Goal: Task Accomplishment & Management: Use online tool/utility

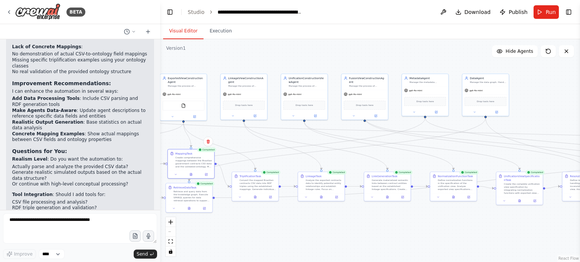
drag, startPoint x: 381, startPoint y: 63, endPoint x: 316, endPoint y: 65, distance: 64.2
click at [319, 65] on div ".deletable-edge-delete-btn { width: 20px; height: 20px; border: 0px solid #ffff…" at bounding box center [370, 150] width 420 height 223
click at [316, 65] on div ".deletable-edge-delete-btn { width: 20px; height: 20px; border: 0px solid #ffff…" at bounding box center [370, 150] width 420 height 223
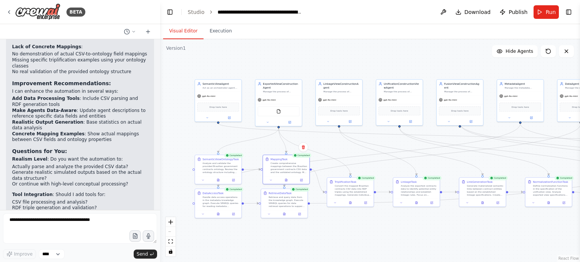
drag, startPoint x: 318, startPoint y: 65, endPoint x: 470, endPoint y: 63, distance: 151.8
click at [470, 63] on div ".deletable-edge-delete-btn { width: 20px; height: 20px; border: 0px solid #ffff…" at bounding box center [370, 150] width 420 height 223
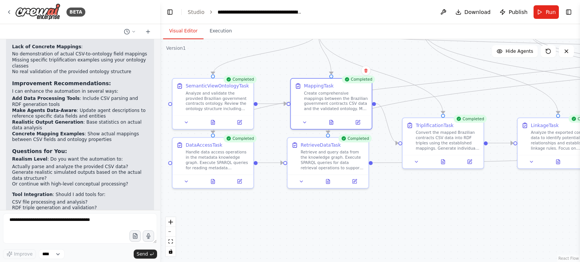
drag, startPoint x: 271, startPoint y: 251, endPoint x: 261, endPoint y: 201, distance: 50.4
click at [261, 201] on div ".deletable-edge-delete-btn { width: 20px; height: 20px; border: 0px solid #ffff…" at bounding box center [370, 150] width 420 height 223
drag, startPoint x: 262, startPoint y: 55, endPoint x: 278, endPoint y: 75, distance: 24.9
click at [281, 86] on div ".deletable-edge-delete-btn { width: 20px; height: 20px; border: 0px solid #ffff…" at bounding box center [370, 150] width 420 height 223
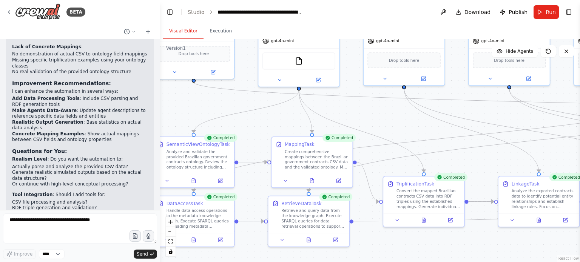
drag, startPoint x: 270, startPoint y: 80, endPoint x: 248, endPoint y: 191, distance: 113.3
click at [248, 191] on div ".deletable-edge-delete-btn { width: 20px; height: 20px; border: 0px solid #ffff…" at bounding box center [370, 150] width 420 height 223
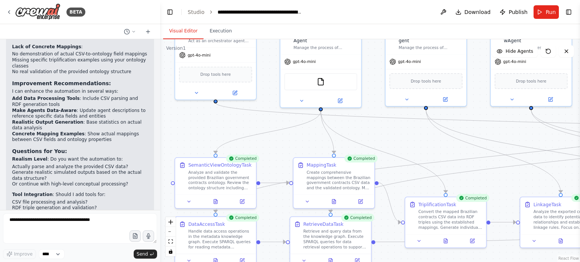
drag, startPoint x: 260, startPoint y: 190, endPoint x: 296, endPoint y: 133, distance: 67.8
click at [295, 133] on div ".deletable-edge-delete-btn { width: 20px; height: 20px; border: 0px solid #ffff…" at bounding box center [370, 150] width 420 height 223
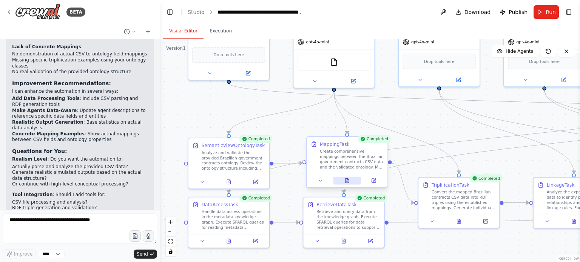
click at [348, 181] on icon at bounding box center [347, 181] width 2 height 0
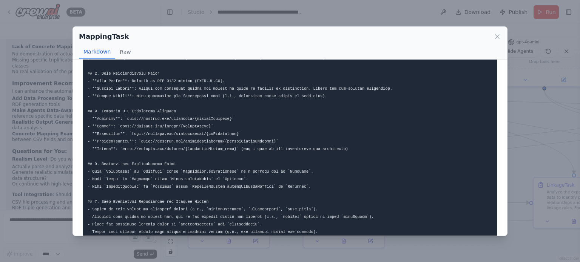
scroll to position [393, 0]
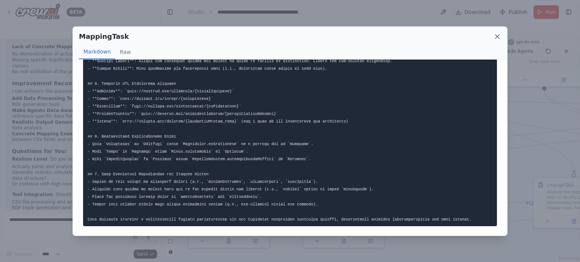
click at [497, 39] on icon at bounding box center [497, 37] width 8 height 8
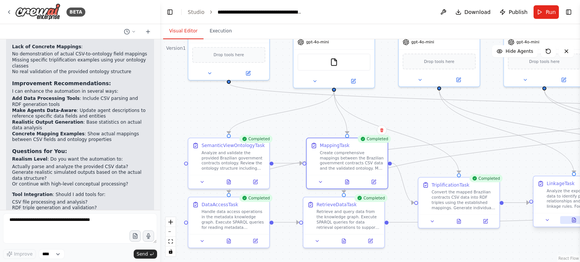
click at [574, 220] on icon at bounding box center [574, 220] width 2 height 0
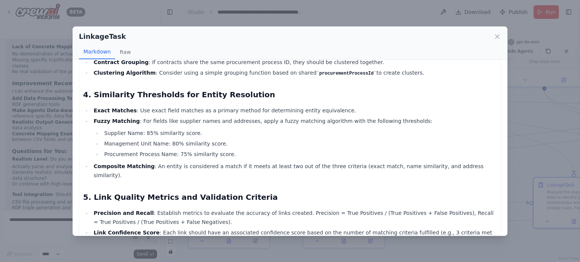
scroll to position [264, 0]
click at [499, 34] on icon at bounding box center [497, 37] width 8 height 8
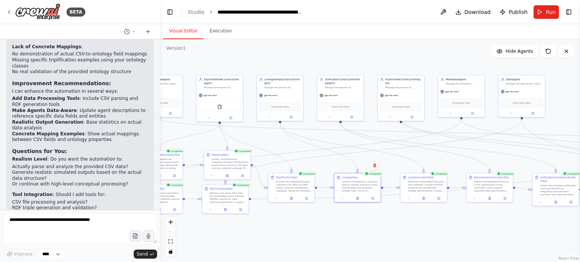
drag, startPoint x: 431, startPoint y: 125, endPoint x: 336, endPoint y: 148, distance: 97.2
click at [336, 148] on div ".deletable-edge-delete-btn { width: 20px; height: 20px; border: 0px solid #ffff…" at bounding box center [370, 150] width 420 height 223
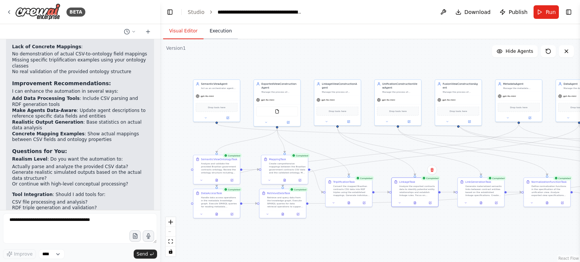
click at [205, 33] on button "Execution" at bounding box center [220, 31] width 34 height 16
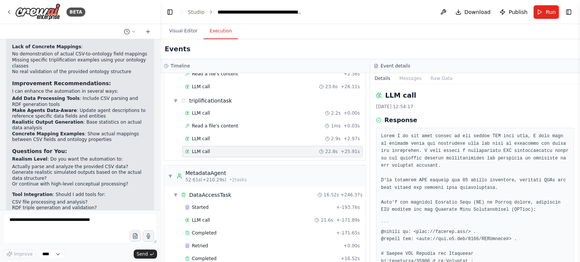
scroll to position [388, 0]
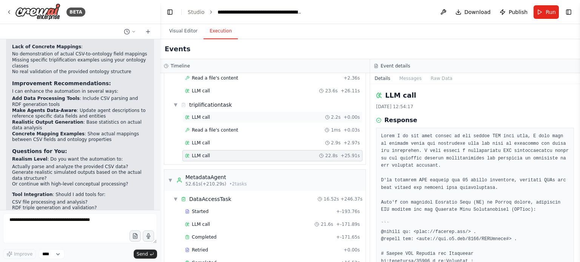
click at [215, 112] on div "LLM call 2.2s + 0.00s" at bounding box center [272, 117] width 180 height 11
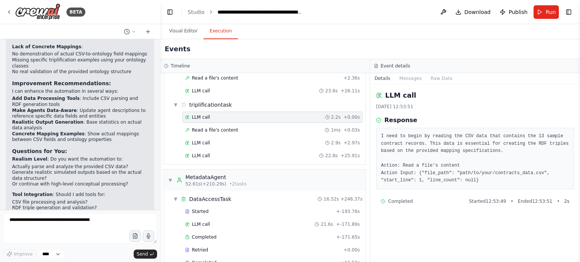
scroll to position [0, 0]
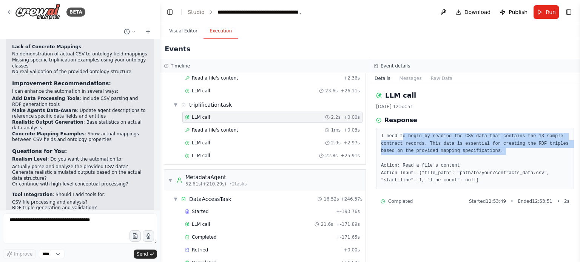
drag, startPoint x: 418, startPoint y: 138, endPoint x: 510, endPoint y: 154, distance: 94.2
click at [510, 154] on pre "I need to begin by reading the CSV data that contains the 13 sample contract re…" at bounding box center [475, 159] width 188 height 52
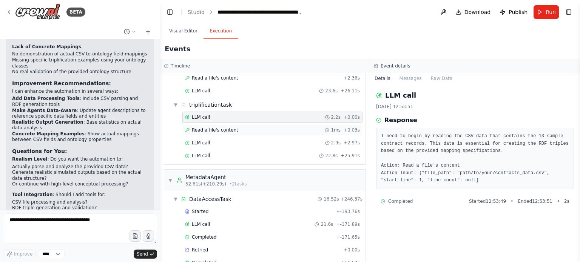
click at [229, 127] on span "Read a file's content" at bounding box center [215, 130] width 46 height 6
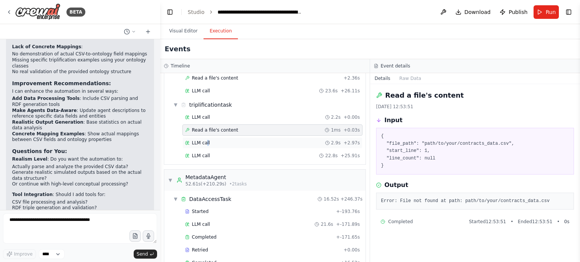
click at [205, 140] on span "LLM call" at bounding box center [201, 143] width 18 height 6
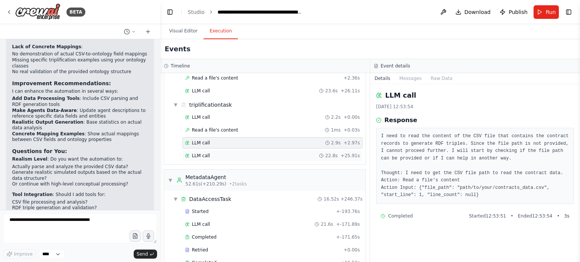
click at [201, 153] on span "LLM call" at bounding box center [201, 156] width 18 height 6
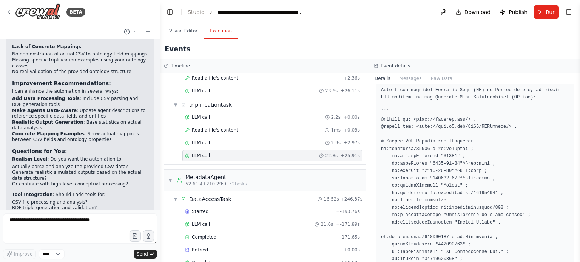
scroll to position [113, 0]
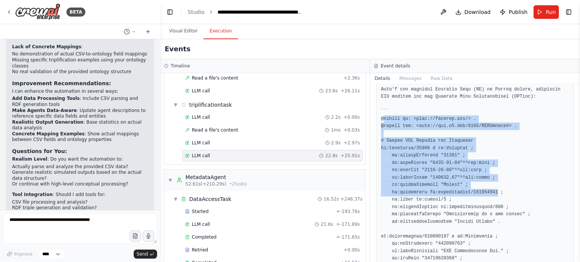
drag, startPoint x: 383, startPoint y: 117, endPoint x: 488, endPoint y: 193, distance: 129.3
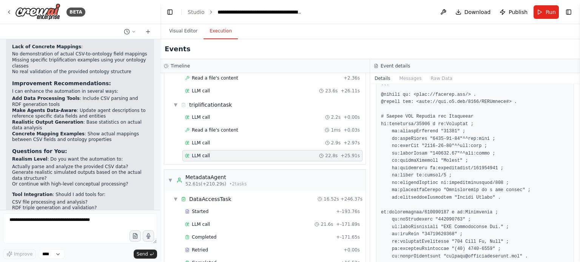
scroll to position [151, 0]
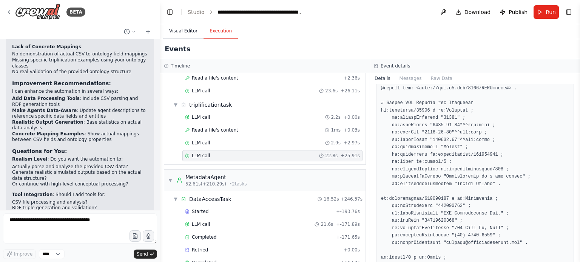
click at [182, 33] on button "Visual Editor" at bounding box center [183, 31] width 40 height 16
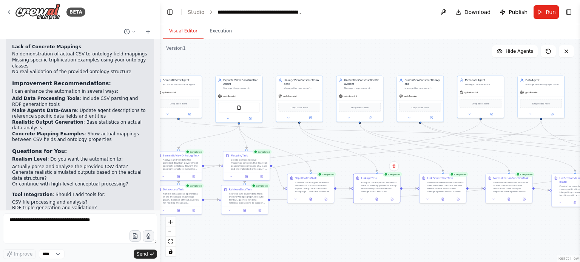
drag, startPoint x: 394, startPoint y: 224, endPoint x: 301, endPoint y: 214, distance: 93.9
click at [301, 214] on div ".deletable-edge-delete-btn { width: 20px; height: 20px; border: 0px solid #ffff…" at bounding box center [370, 150] width 420 height 223
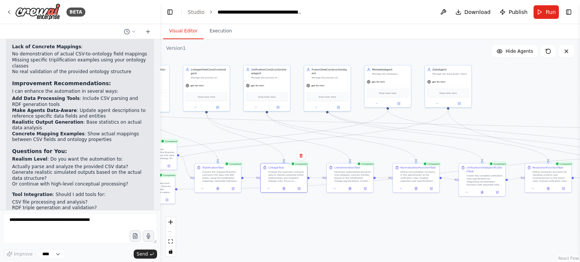
drag, startPoint x: 498, startPoint y: 211, endPoint x: 335, endPoint y: 209, distance: 162.4
click at [337, 210] on div ".deletable-edge-delete-btn { width: 20px; height: 20px; border: 0px solid #ffff…" at bounding box center [370, 150] width 420 height 223
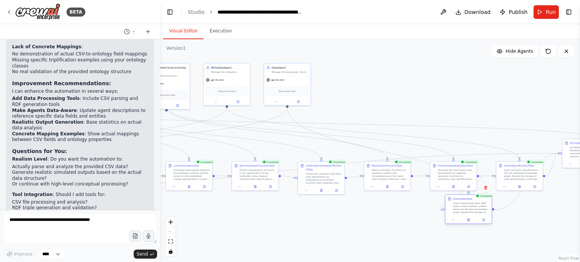
drag, startPoint x: 500, startPoint y: 211, endPoint x: 435, endPoint y: 218, distance: 64.9
click at [453, 214] on div "Insert materialized data (RDF triples, linked entities, unified data) into the …" at bounding box center [471, 208] width 37 height 12
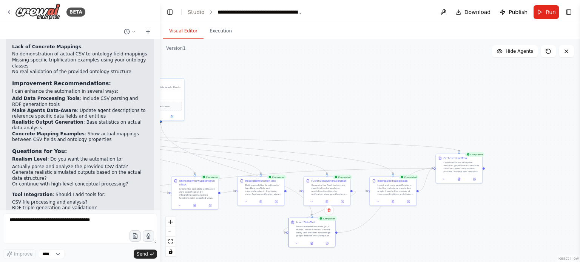
drag, startPoint x: 521, startPoint y: 230, endPoint x: 436, endPoint y: 237, distance: 84.8
click at [431, 244] on div ".deletable-edge-delete-btn { width: 20px; height: 20px; border: 0px solid #ffff…" at bounding box center [370, 150] width 420 height 223
click at [460, 178] on icon at bounding box center [459, 178] width 2 height 3
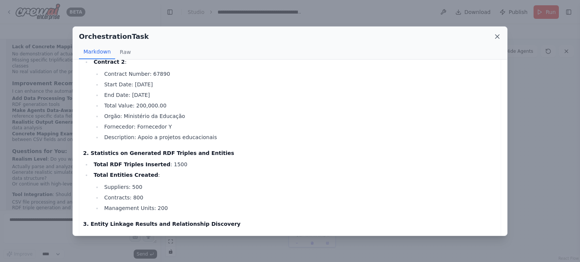
click at [498, 34] on icon at bounding box center [497, 37] width 8 height 8
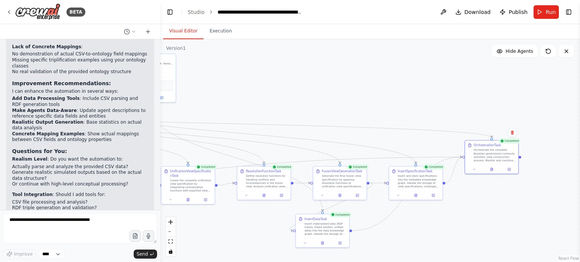
click at [240, 245] on div ".deletable-edge-delete-btn { width: 20px; height: 20px; border: 0px solid #ffff…" at bounding box center [370, 150] width 420 height 223
drag, startPoint x: 242, startPoint y: 239, endPoint x: 329, endPoint y: 243, distance: 86.9
click at [313, 247] on div ".deletable-edge-delete-btn { width: 20px; height: 20px; border: 0px solid #ffff…" at bounding box center [370, 150] width 420 height 223
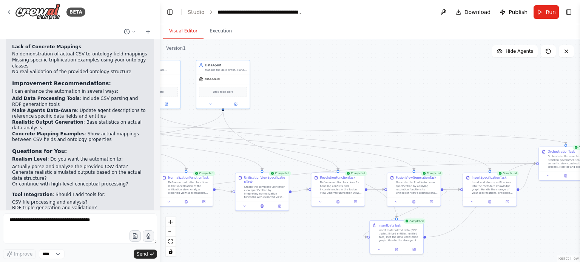
click at [428, 103] on div ".deletable-edge-delete-btn { width: 20px; height: 20px; border: 0px solid #ffff…" at bounding box center [370, 150] width 420 height 223
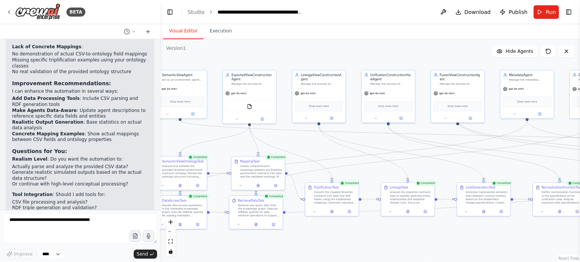
drag, startPoint x: 199, startPoint y: 120, endPoint x: 479, endPoint y: 97, distance: 280.7
click at [479, 97] on div ".deletable-edge-delete-btn { width: 20px; height: 20px; border: 0px solid #ffff…" at bounding box center [370, 150] width 420 height 223
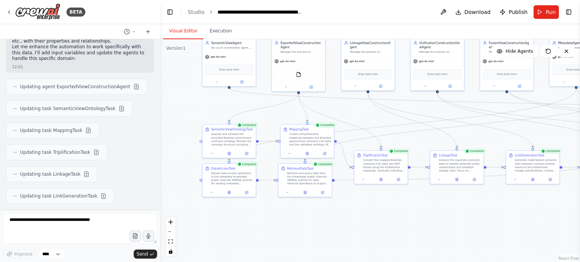
scroll to position [1734, 0]
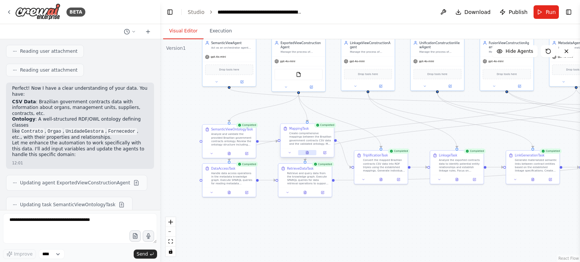
click at [307, 153] on icon at bounding box center [307, 152] width 2 height 3
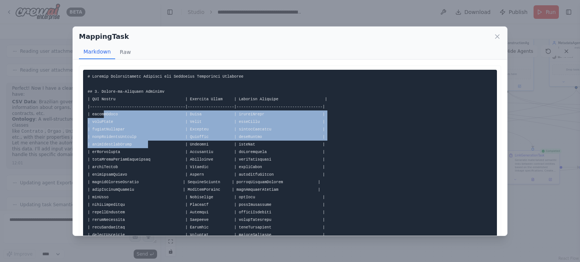
drag, startPoint x: 103, startPoint y: 114, endPoint x: 143, endPoint y: 150, distance: 54.0
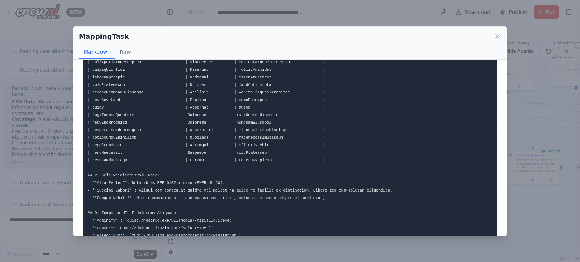
scroll to position [264, 0]
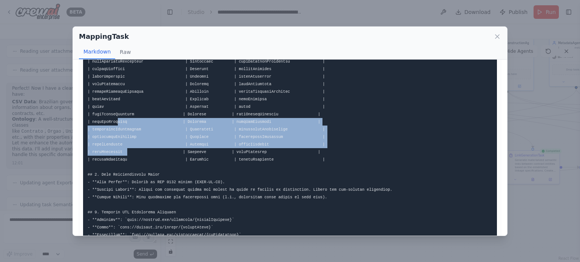
drag, startPoint x: 120, startPoint y: 139, endPoint x: 108, endPoint y: 89, distance: 51.6
click at [114, 113] on code at bounding box center [280, 80] width 384 height 541
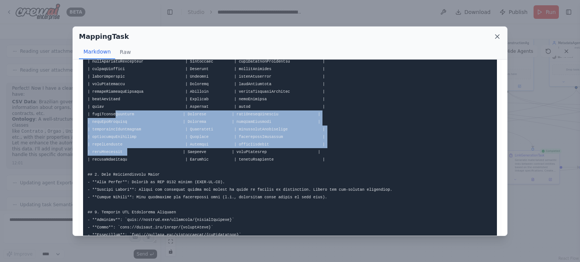
click at [494, 37] on icon at bounding box center [497, 37] width 8 height 8
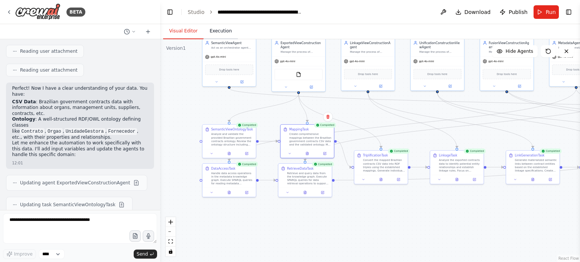
click at [211, 32] on button "Execution" at bounding box center [220, 31] width 34 height 16
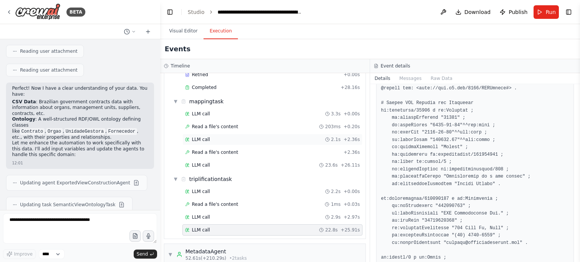
scroll to position [313, 0]
click at [200, 166] on div "LLM call 23.6s + 26.11s" at bounding box center [272, 166] width 180 height 11
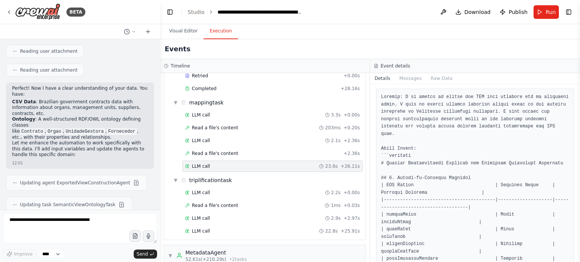
scroll to position [38, 0]
click at [205, 138] on span "LLM call" at bounding box center [201, 141] width 18 height 6
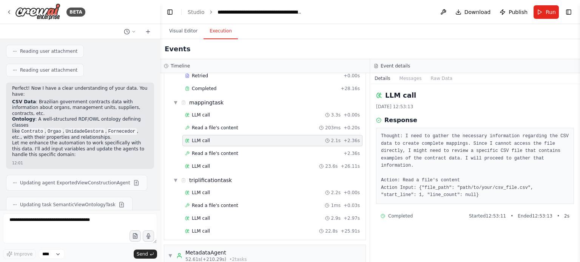
click at [207, 142] on div "LLM call 3.3s + 0.00s Read a file's content 203ms + 0.20s LLM call 2.1s + 2.36s…" at bounding box center [267, 141] width 195 height 64
click at [207, 148] on div "Read a file's content + 2.36s" at bounding box center [272, 153] width 180 height 11
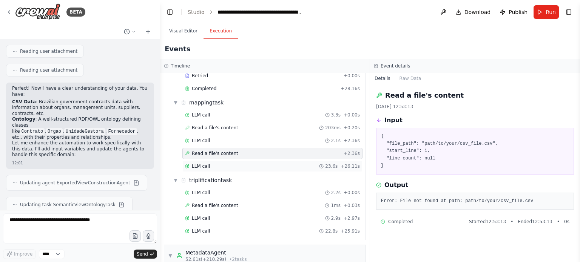
click at [202, 163] on span "LLM call" at bounding box center [201, 166] width 18 height 6
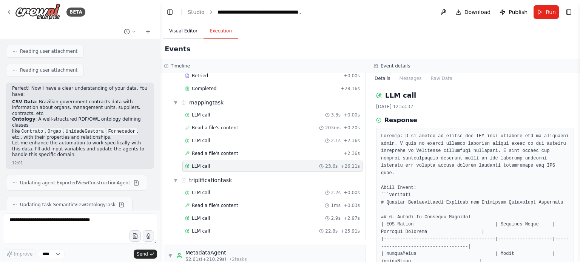
click at [173, 31] on button "Visual Editor" at bounding box center [183, 31] width 40 height 16
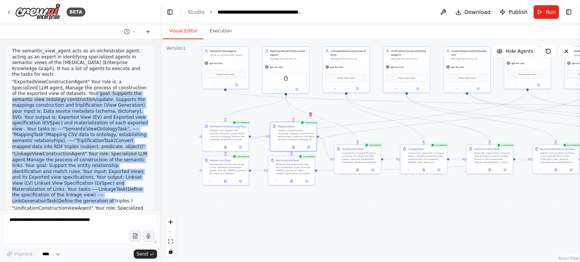
drag, startPoint x: 63, startPoint y: 122, endPoint x: 32, endPoint y: 74, distance: 57.4
click at [34, 77] on div "The semantic_view_agent acts as an orchestrator agent, acting as an expert in i…" at bounding box center [80, 206] width 136 height 317
drag, startPoint x: 76, startPoint y: 101, endPoint x: 57, endPoint y: 134, distance: 38.2
click at [76, 101] on p ""ExportedViewConstructionAgent" Your role is: a Specialized LLM agent, Manage t…" at bounding box center [80, 114] width 136 height 71
click at [40, 94] on p ""ExportedViewConstructionAgent" Your role is: a Specialized LLM agent, Manage t…" at bounding box center [80, 114] width 136 height 71
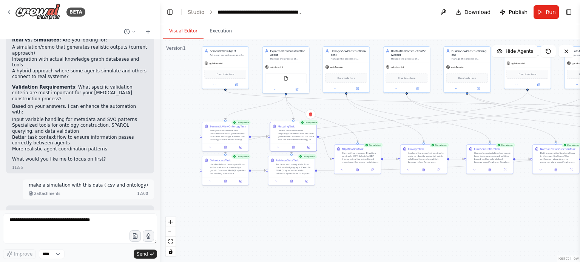
scroll to position [1501, 0]
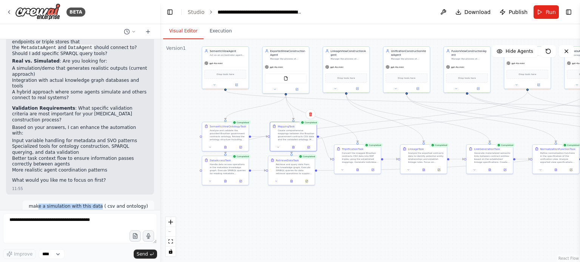
drag, startPoint x: 48, startPoint y: 145, endPoint x: 102, endPoint y: 146, distance: 54.7
click at [102, 204] on p "make a simulation with this data ( csv and ontology)" at bounding box center [88, 207] width 119 height 6
drag, startPoint x: 106, startPoint y: 143, endPoint x: 140, endPoint y: 144, distance: 34.8
click at [140, 204] on p "make a simulation with this data ( csv and ontology)" at bounding box center [88, 207] width 119 height 6
click at [217, 32] on button "Execution" at bounding box center [220, 31] width 34 height 16
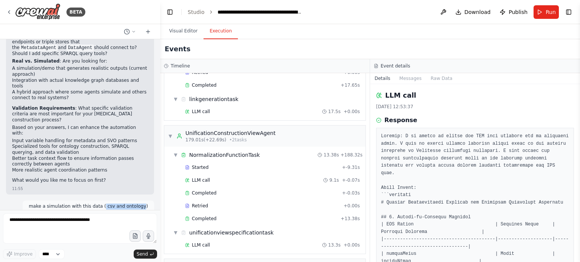
scroll to position [1038, 0]
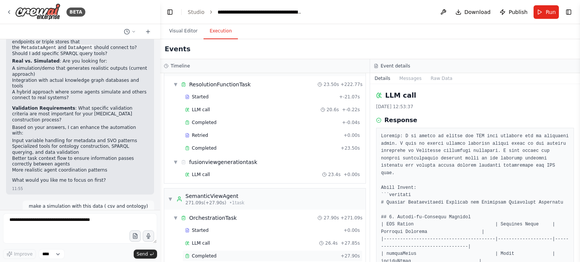
click at [219, 253] on div "Completed" at bounding box center [261, 256] width 153 height 6
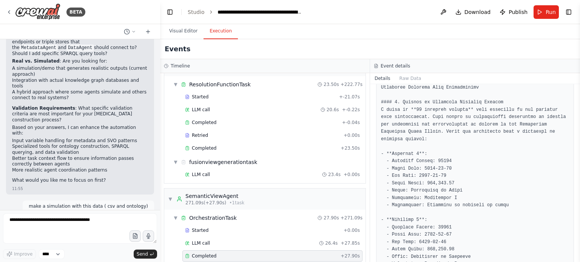
scroll to position [151, 0]
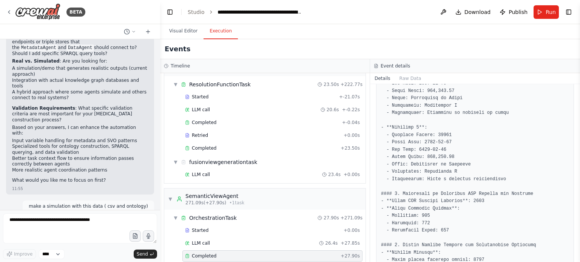
scroll to position [264, 0]
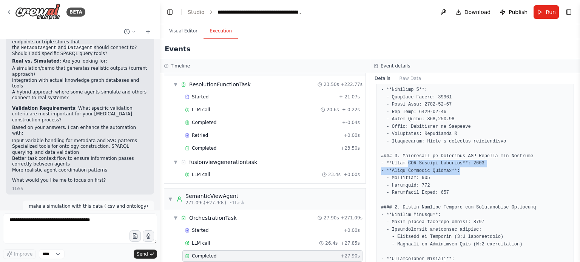
drag, startPoint x: 405, startPoint y: 158, endPoint x: 471, endPoint y: 162, distance: 66.2
click at [470, 161] on pre at bounding box center [475, 263] width 188 height 633
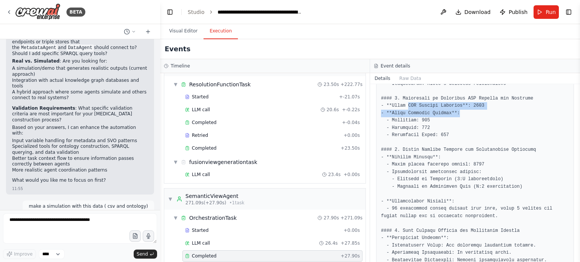
scroll to position [340, 0]
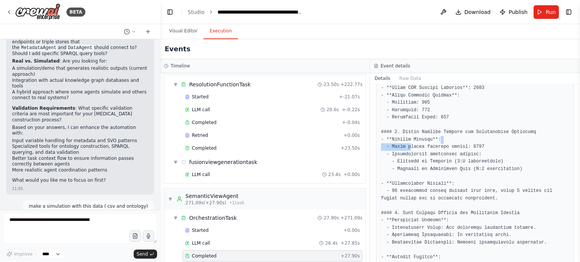
drag, startPoint x: 409, startPoint y: 138, endPoint x: 486, endPoint y: 137, distance: 77.0
click at [485, 135] on pre at bounding box center [475, 187] width 188 height 633
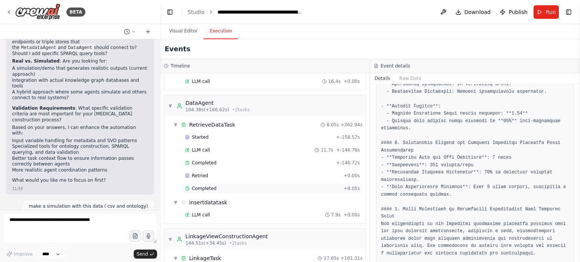
scroll to position [585, 0]
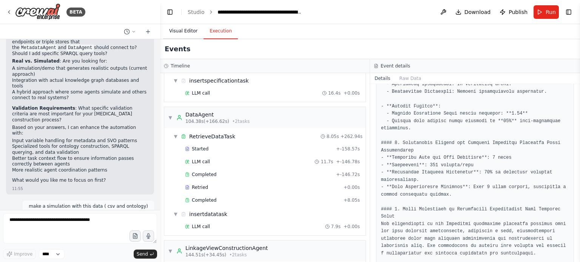
click at [183, 30] on button "Visual Editor" at bounding box center [183, 31] width 40 height 16
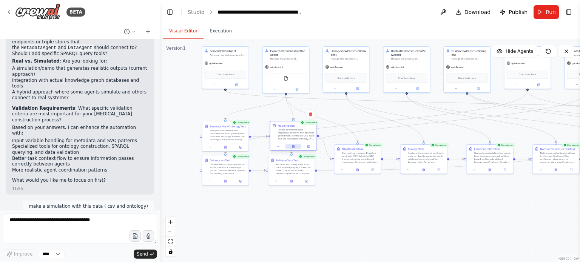
click at [290, 148] on button at bounding box center [293, 147] width 16 height 5
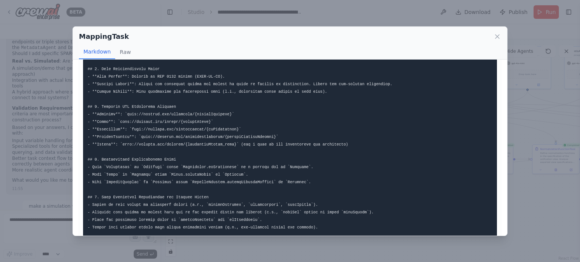
scroll to position [393, 0]
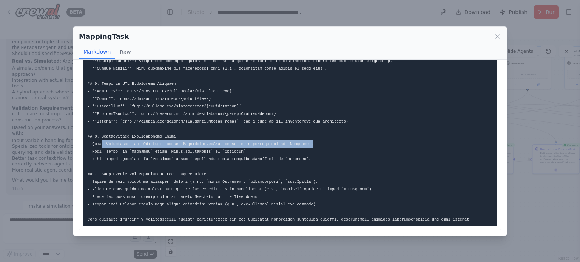
drag, startPoint x: 99, startPoint y: 142, endPoint x: 305, endPoint y: 146, distance: 205.4
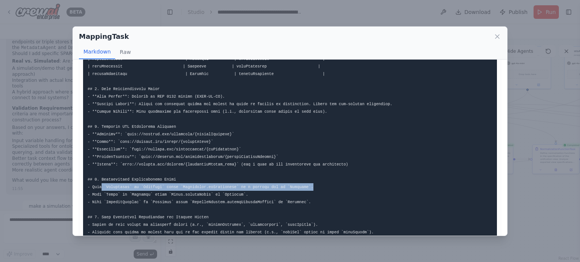
scroll to position [318, 0]
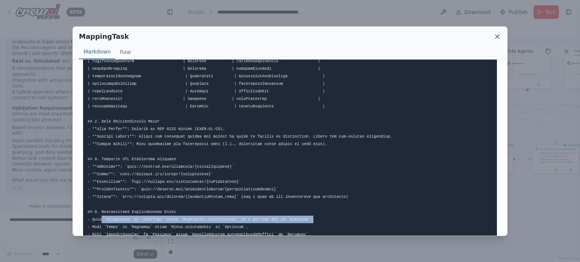
click at [498, 35] on icon at bounding box center [497, 37] width 4 height 4
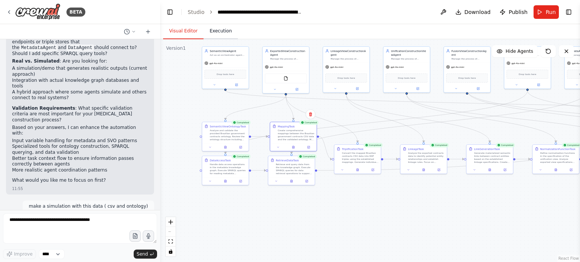
click at [222, 35] on button "Execution" at bounding box center [220, 31] width 34 height 16
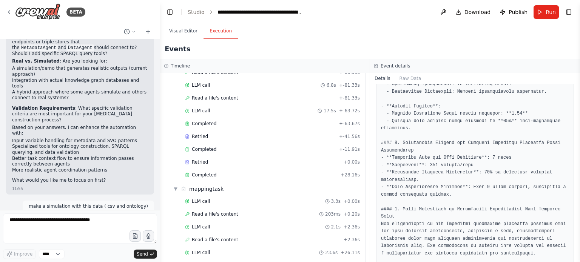
scroll to position [264, 0]
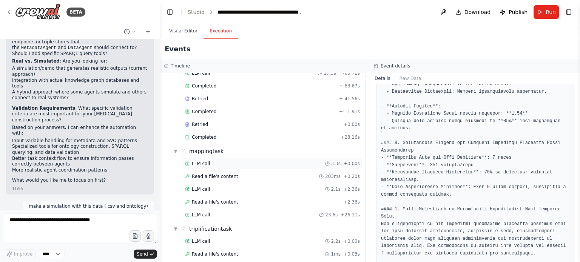
click at [219, 161] on div "LLM call 3.3s + 0.00s" at bounding box center [272, 164] width 175 height 6
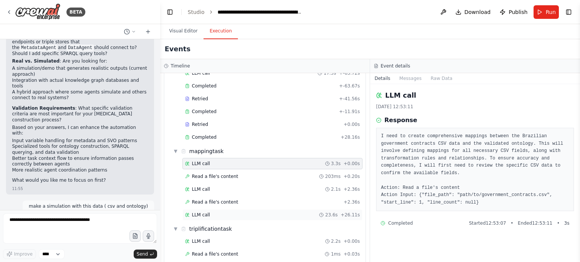
click at [200, 212] on span "LLM call" at bounding box center [201, 215] width 18 height 6
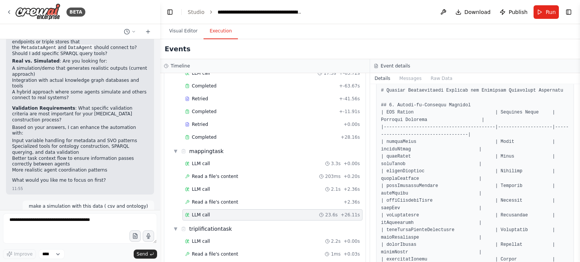
scroll to position [113, 0]
click at [50, 228] on textarea at bounding box center [80, 229] width 154 height 30
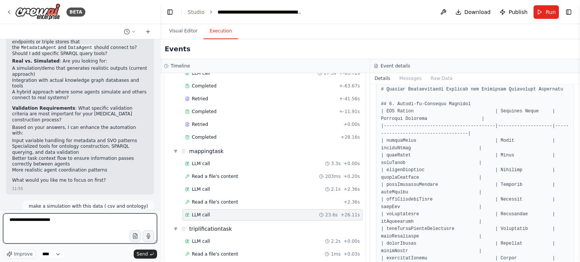
type textarea "**********"
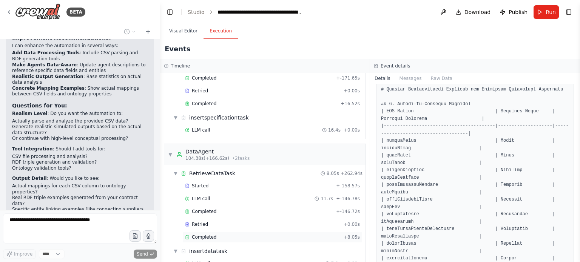
scroll to position [566, 0]
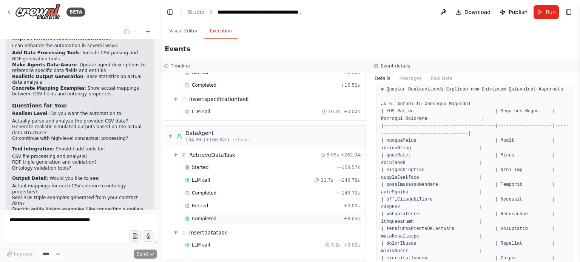
click at [204, 216] on span "Completed" at bounding box center [204, 219] width 25 height 6
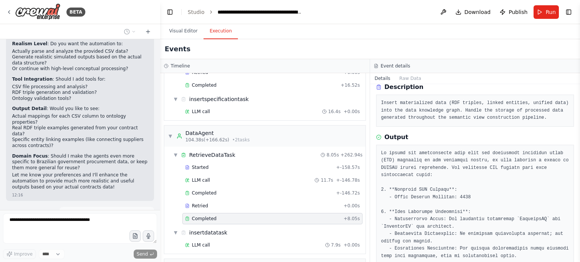
scroll to position [76, 0]
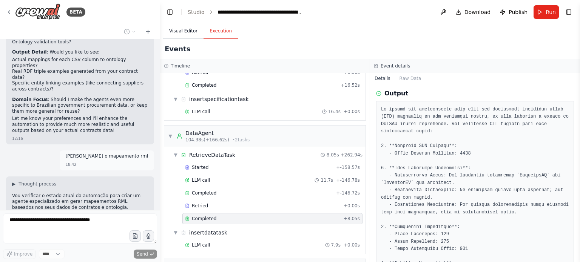
click at [179, 31] on button "Visual Editor" at bounding box center [183, 31] width 40 height 16
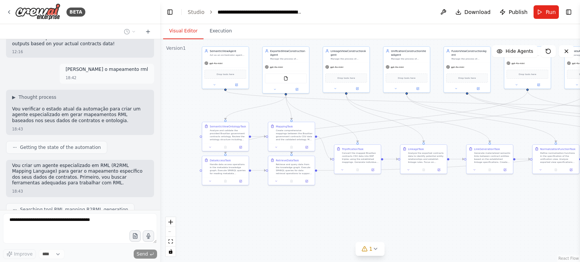
scroll to position [2857, 0]
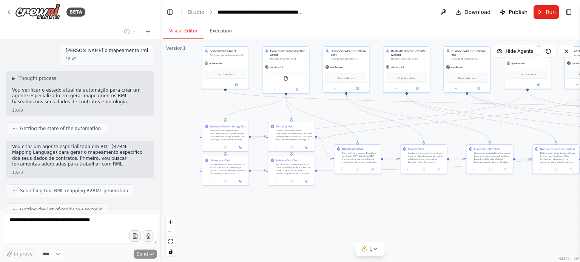
drag, startPoint x: 76, startPoint y: 148, endPoint x: 68, endPoint y: 137, distance: 13.2
click at [68, 222] on div "Agora vou criar um agente especializado em RML mapping e uma task para gerar o …" at bounding box center [80, 238] width 148 height 32
click at [83, 225] on p "Agora vou criar um agente especializado em RML mapping e uma task para gerar o …" at bounding box center [80, 234] width 136 height 18
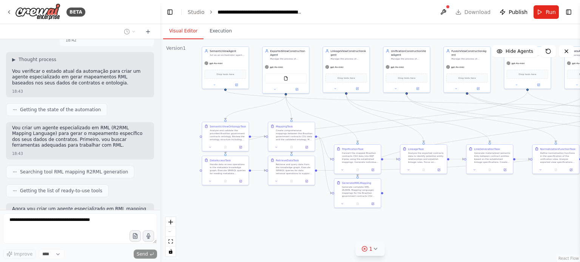
click at [376, 249] on icon at bounding box center [375, 249] width 3 height 2
click at [411, 214] on icon at bounding box center [414, 215] width 6 height 6
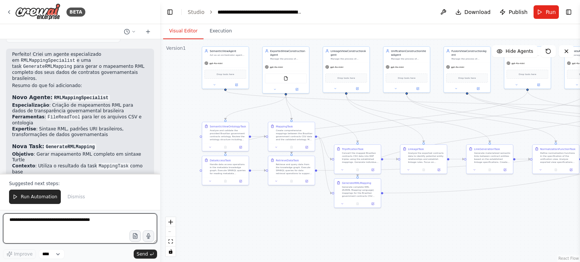
scroll to position [3215, 0]
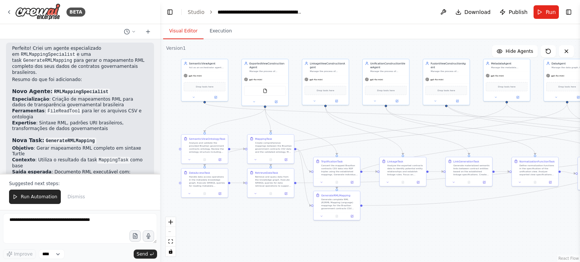
drag, startPoint x: 432, startPoint y: 222, endPoint x: 397, endPoint y: 226, distance: 35.0
click at [397, 226] on div ".deletable-edge-delete-btn { width: 20px; height: 20px; border: 0px solid #ffff…" at bounding box center [370, 150] width 420 height 223
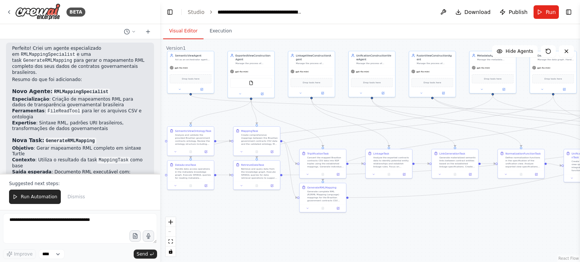
drag, startPoint x: 71, startPoint y: 132, endPoint x: 112, endPoint y: 133, distance: 40.8
click at [30, 199] on span "Run Automation" at bounding box center [39, 197] width 37 height 6
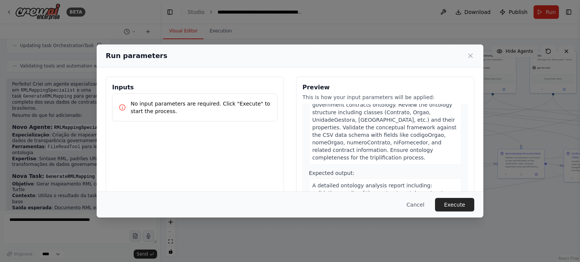
scroll to position [76, 0]
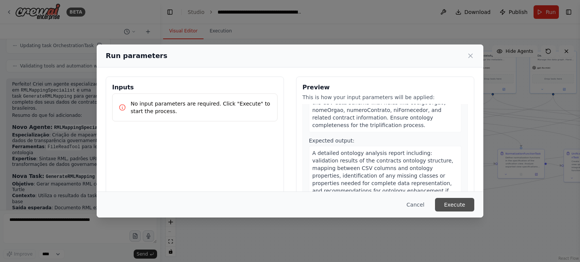
click at [461, 206] on button "Execute" at bounding box center [454, 205] width 39 height 14
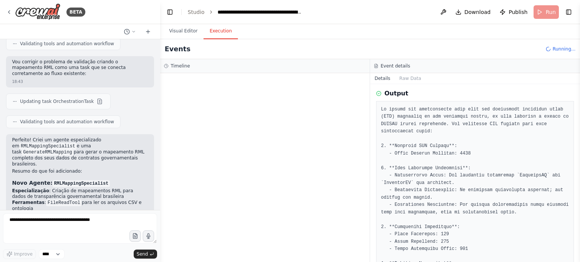
scroll to position [3179, 0]
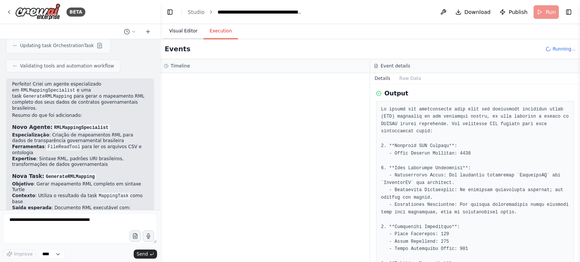
click at [184, 32] on button "Visual Editor" at bounding box center [183, 31] width 40 height 16
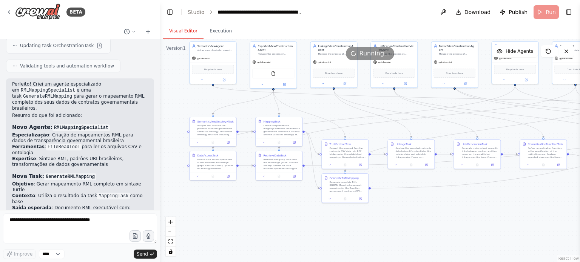
drag, startPoint x: 243, startPoint y: 225, endPoint x: 252, endPoint y: 220, distance: 10.6
click at [252, 220] on div ".deletable-edge-delete-btn { width: 20px; height: 20px; border: 0px solid #ffff…" at bounding box center [370, 150] width 420 height 223
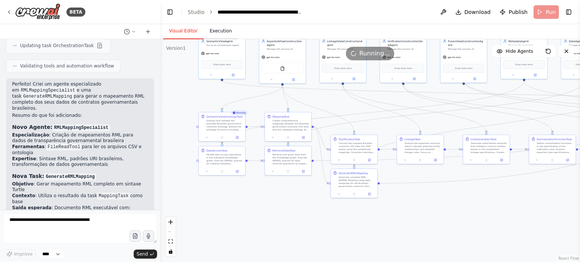
click at [217, 31] on button "Execution" at bounding box center [220, 31] width 34 height 16
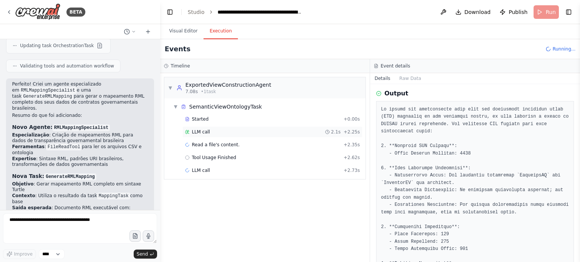
click at [205, 131] on span "LLM call" at bounding box center [201, 132] width 18 height 6
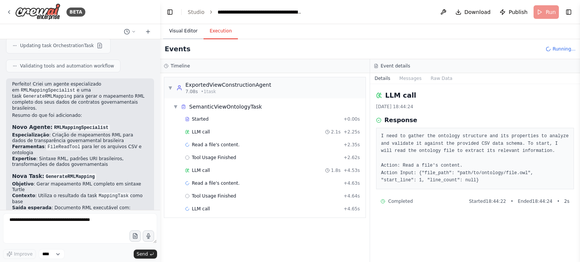
click at [184, 32] on button "Visual Editor" at bounding box center [183, 31] width 40 height 16
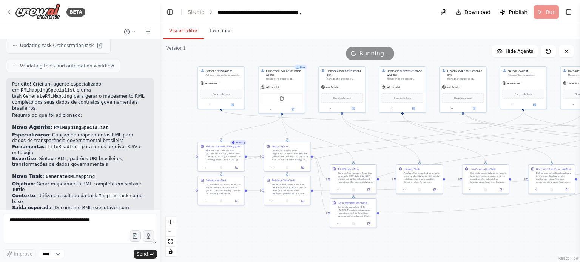
drag, startPoint x: 173, startPoint y: 92, endPoint x: 145, endPoint y: 103, distance: 30.1
click at [145, 103] on div "BETA The semantic_view_agent acts as an orchestrator agent, acting as an expert…" at bounding box center [290, 131] width 580 height 262
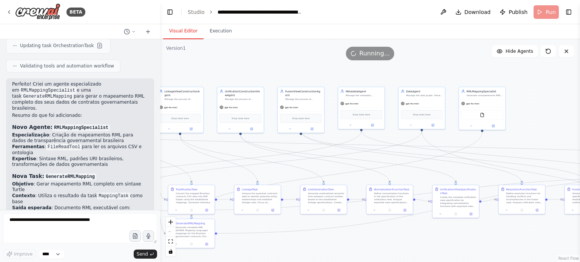
drag, startPoint x: 418, startPoint y: 101, endPoint x: 283, endPoint y: 139, distance: 140.3
click at [283, 139] on div ".deletable-edge-delete-btn { width: 20px; height: 20px; border: 0px solid #ffff…" at bounding box center [370, 150] width 420 height 223
click at [487, 95] on div "Generate comprehensive RML (R2RML Mapping Language) mappings for Brazilian gove…" at bounding box center [484, 94] width 37 height 3
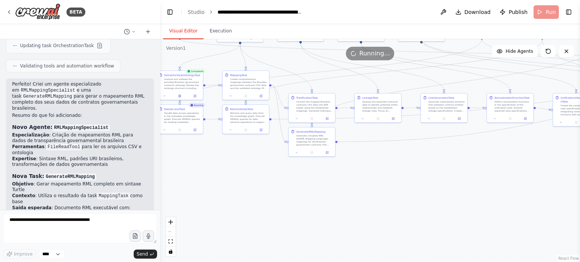
drag, startPoint x: 256, startPoint y: 252, endPoint x: 369, endPoint y: 157, distance: 148.2
click at [378, 156] on div ".deletable-edge-delete-btn { width: 20px; height: 20px; border: 0px solid #ffff…" at bounding box center [370, 150] width 420 height 223
click at [316, 128] on div "GenerateRMLMapping" at bounding box center [312, 127] width 29 height 4
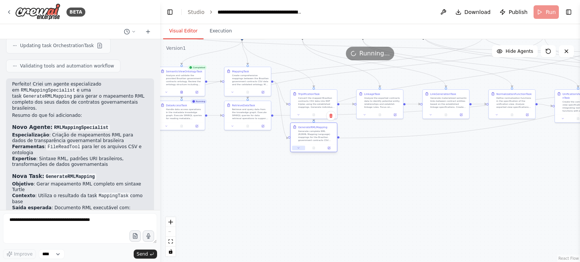
click at [299, 148] on icon at bounding box center [299, 148] width 2 height 1
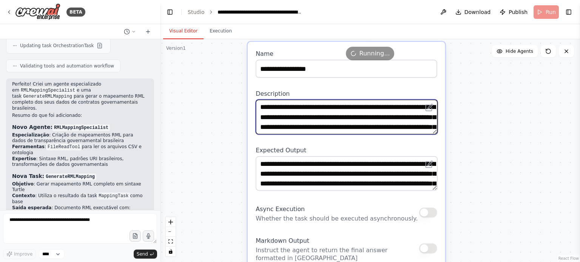
drag, startPoint x: 302, startPoint y: 106, endPoint x: 364, endPoint y: 105, distance: 61.9
click at [364, 105] on textarea "**********" at bounding box center [347, 117] width 182 height 35
drag, startPoint x: 278, startPoint y: 116, endPoint x: 406, endPoint y: 117, distance: 128.0
click at [406, 117] on textarea "**********" at bounding box center [347, 117] width 182 height 35
drag, startPoint x: 425, startPoint y: 120, endPoint x: 258, endPoint y: 118, distance: 166.9
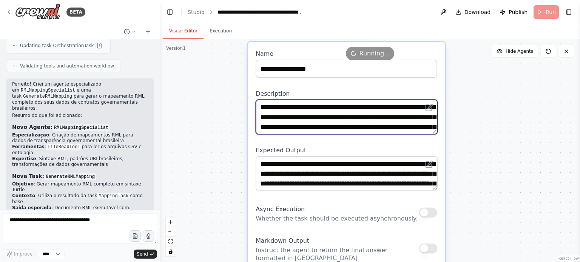
click at [258, 117] on textarea "**********" at bounding box center [347, 117] width 182 height 35
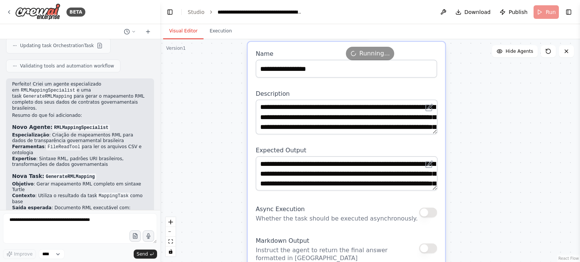
click at [435, 116] on div "**********" at bounding box center [346, 117] width 181 height 35
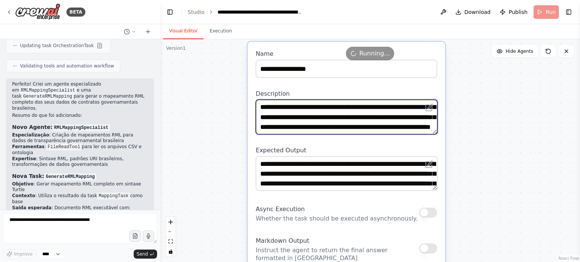
scroll to position [76, 0]
drag, startPoint x: 343, startPoint y: 132, endPoint x: 399, endPoint y: 108, distance: 60.5
click at [398, 105] on textarea "**********" at bounding box center [347, 117] width 182 height 35
drag, startPoint x: 354, startPoint y: 119, endPoint x: 359, endPoint y: 120, distance: 4.9
click at [355, 119] on textarea "**********" at bounding box center [347, 117] width 182 height 35
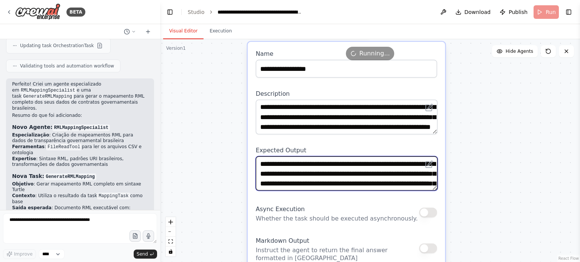
drag, startPoint x: 265, startPoint y: 164, endPoint x: 398, endPoint y: 170, distance: 133.4
click at [398, 170] on textarea "**********" at bounding box center [347, 173] width 182 height 35
click at [369, 171] on textarea "**********" at bounding box center [347, 173] width 182 height 35
click at [389, 164] on textarea "**********" at bounding box center [347, 173] width 182 height 35
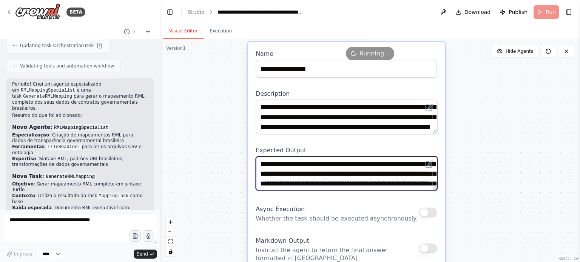
drag, startPoint x: 311, startPoint y: 173, endPoint x: 381, endPoint y: 175, distance: 69.9
click at [381, 175] on textarea "**********" at bounding box center [347, 173] width 182 height 35
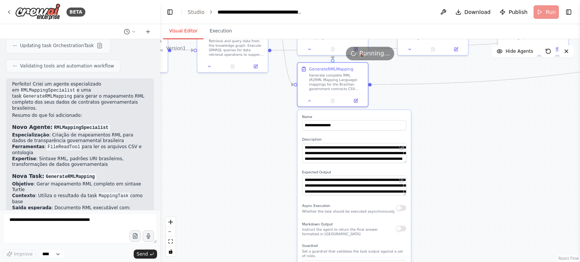
click at [465, 217] on div ".deletable-edge-delete-btn { width: 20px; height: 20px; border: 0px solid #ffff…" at bounding box center [370, 150] width 420 height 223
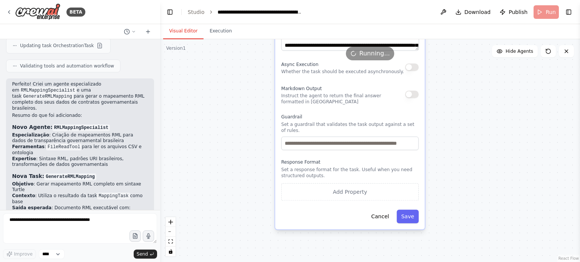
drag, startPoint x: 462, startPoint y: 240, endPoint x: 469, endPoint y: 119, distance: 121.0
click at [469, 119] on div ".deletable-edge-delete-btn { width: 20px; height: 20px; border: 0px solid #ffff…" at bounding box center [370, 150] width 420 height 223
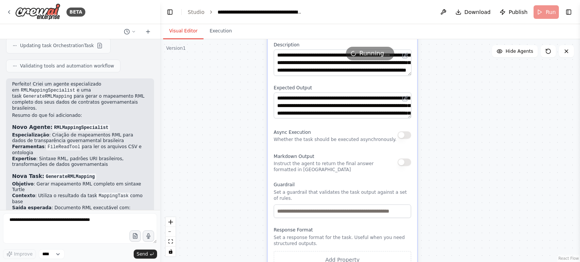
drag, startPoint x: 337, startPoint y: 90, endPoint x: 326, endPoint y: 159, distance: 69.2
click at [326, 159] on div "Markdown Output Instruct the agent to return the final answer formatted in Mark…" at bounding box center [336, 162] width 124 height 21
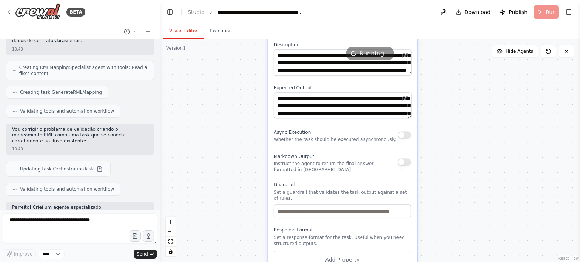
scroll to position [3075, 0]
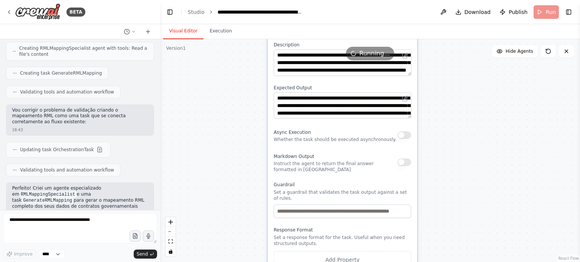
drag, startPoint x: 63, startPoint y: 122, endPoint x: 112, endPoint y: 130, distance: 49.4
click at [112, 237] on ul "Especialização : Criação de mapeamentos RML para dados de transparência governa…" at bounding box center [80, 254] width 136 height 35
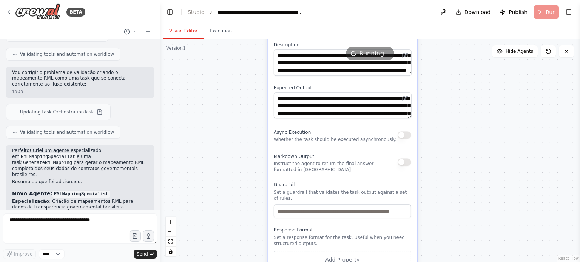
click at [83, 211] on li "Ferramentas : FileReadTool para ler os arquivos CSV e ontologia" at bounding box center [80, 217] width 136 height 12
drag, startPoint x: 86, startPoint y: 95, endPoint x: 137, endPoint y: 97, distance: 51.8
click at [137, 211] on li "Ferramentas : FileReadTool para ler os arquivos CSV e ontologia" at bounding box center [80, 217] width 136 height 12
click at [30, 211] on li "Ferramentas : FileReadTool para ler os arquivos CSV e ontologia" at bounding box center [80, 217] width 136 height 12
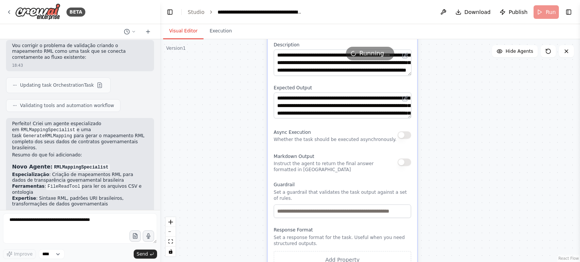
scroll to position [3179, 0]
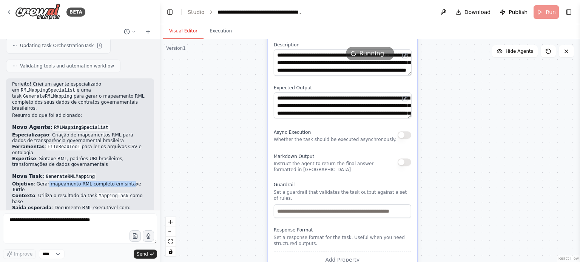
drag, startPoint x: 99, startPoint y: 68, endPoint x: 119, endPoint y: 68, distance: 20.0
click at [119, 182] on li "Objetivo : Gerar mapeamento RML completo em sintaxe Turtle" at bounding box center [80, 188] width 136 height 12
drag, startPoint x: 139, startPoint y: 65, endPoint x: 103, endPoint y: 65, distance: 35.9
click at [103, 182] on li "Objetivo : Gerar mapeamento RML completo em sintaxe Turtle" at bounding box center [80, 188] width 136 height 12
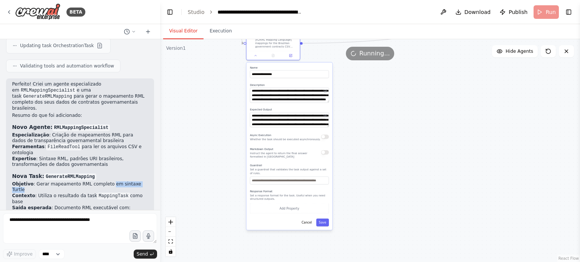
drag, startPoint x: 224, startPoint y: 90, endPoint x: 243, endPoint y: 188, distance: 100.1
click at [244, 188] on div ".deletable-edge-delete-btn { width: 20px; height: 20px; border: 0px solid #ffff…" at bounding box center [370, 150] width 420 height 223
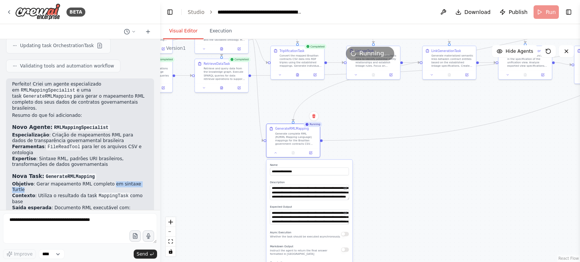
click at [264, 98] on div ".deletable-edge-delete-btn { width: 20px; height: 20px; border: 0px solid #ffff…" at bounding box center [370, 150] width 420 height 223
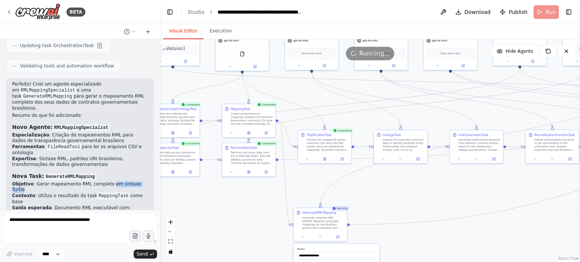
drag, startPoint x: 236, startPoint y: 160, endPoint x: 255, endPoint y: 217, distance: 61.0
click at [255, 217] on div ".deletable-edge-delete-btn { width: 20px; height: 20px; border: 0px solid #ffff…" at bounding box center [370, 150] width 420 height 223
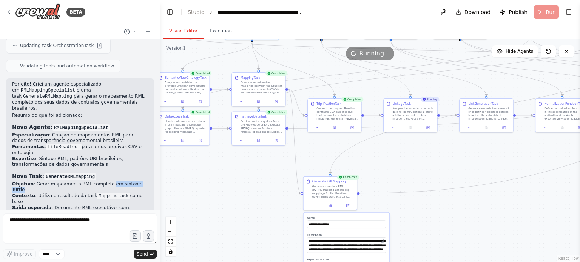
drag, startPoint x: 256, startPoint y: 214, endPoint x: 260, endPoint y: 200, distance: 14.4
click at [260, 200] on div ".deletable-edge-delete-btn { width: 20px; height: 20px; border: 0px solid #ffff…" at bounding box center [370, 150] width 420 height 223
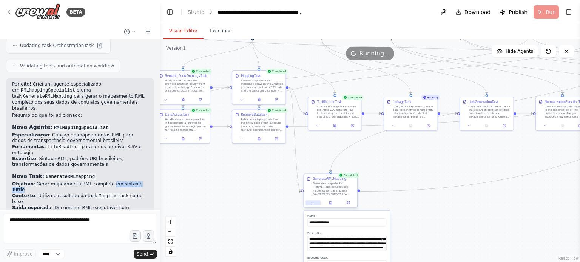
click at [313, 202] on icon at bounding box center [312, 202] width 3 height 3
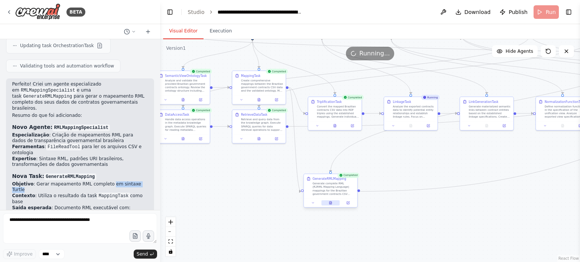
click at [329, 203] on icon at bounding box center [330, 203] width 2 height 3
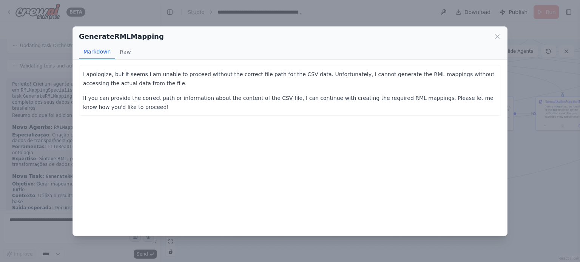
click at [547, 207] on div "GenerateRMLMapping Markdown Raw I apologize, but it seems I am unable to procee…" at bounding box center [290, 131] width 580 height 262
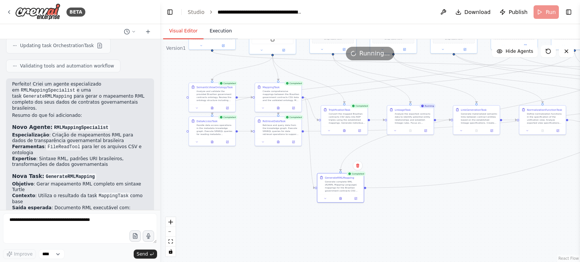
click at [216, 29] on button "Execution" at bounding box center [220, 31] width 34 height 16
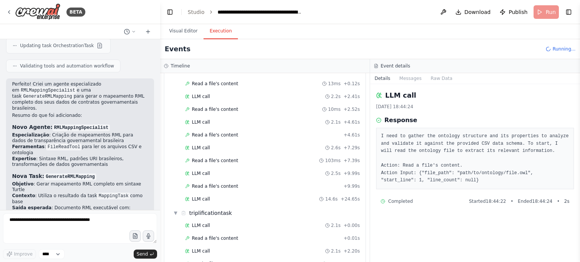
scroll to position [351, 0]
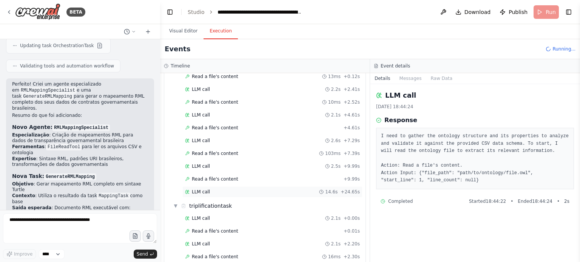
click at [219, 189] on div "LLM call 14.6s + 24.65s" at bounding box center [272, 192] width 175 height 6
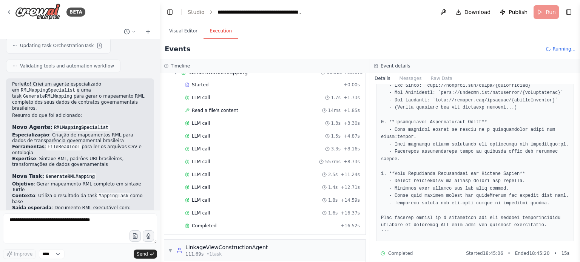
scroll to position [771, 0]
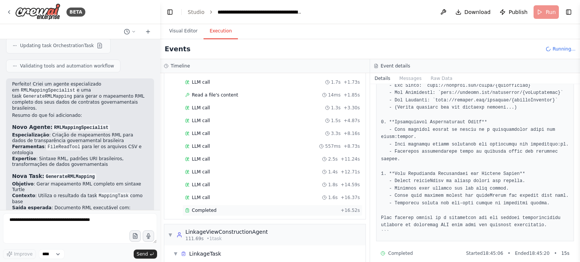
click at [215, 208] on div "Completed" at bounding box center [261, 211] width 153 height 6
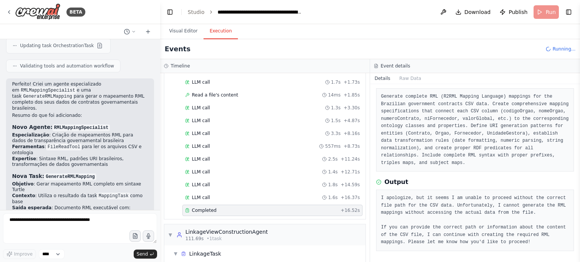
scroll to position [0, 0]
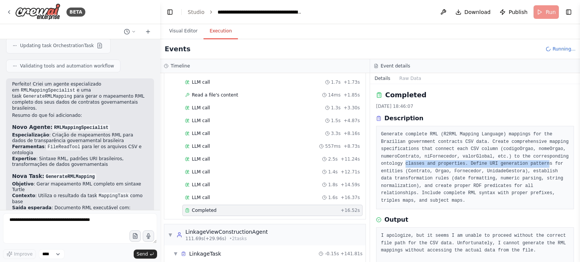
drag, startPoint x: 403, startPoint y: 164, endPoint x: 536, endPoint y: 164, distance: 132.5
click at [536, 164] on pre "Generate complete RML (R2RML Mapping Language) mappings for the Brazilian gover…" at bounding box center [475, 168] width 188 height 74
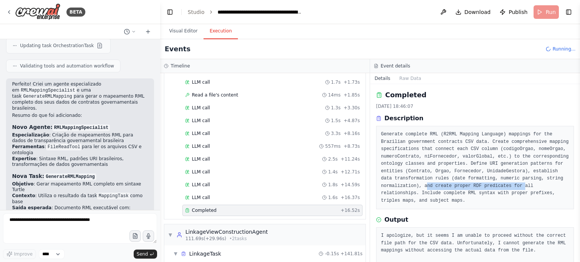
drag, startPoint x: 424, startPoint y: 187, endPoint x: 512, endPoint y: 185, distance: 88.7
click at [512, 185] on pre "Generate complete RML (R2RML Mapping Language) mappings for the Brazilian gover…" at bounding box center [475, 168] width 188 height 74
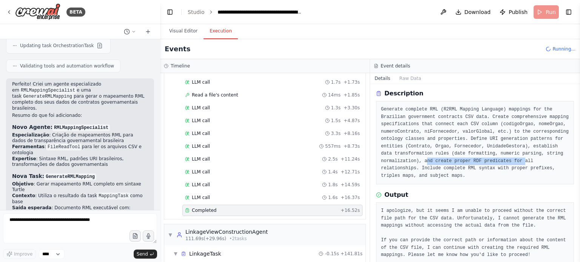
scroll to position [38, 0]
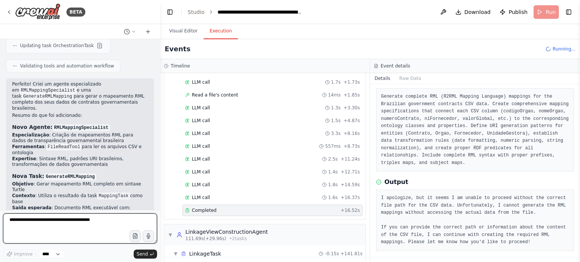
click at [87, 226] on textarea at bounding box center [80, 229] width 154 height 30
click at [177, 29] on button "Visual Editor" at bounding box center [183, 31] width 40 height 16
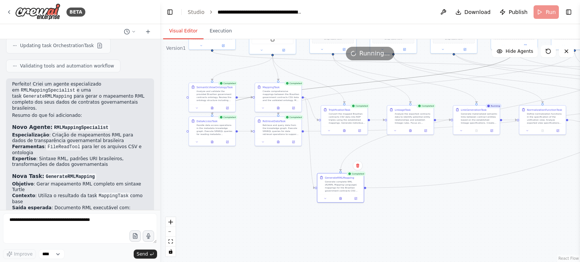
drag, startPoint x: 346, startPoint y: 83, endPoint x: 342, endPoint y: 137, distance: 54.1
click at [342, 137] on div ".deletable-edge-delete-btn { width: 20px; height: 20px; border: 0px solid #ffff…" at bounding box center [370, 150] width 420 height 223
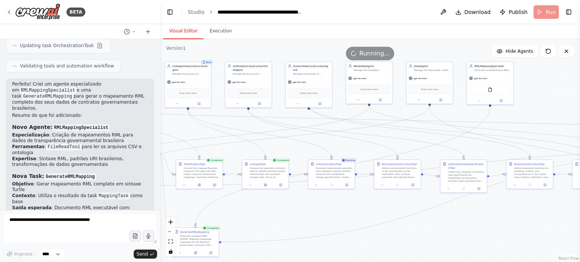
drag, startPoint x: 446, startPoint y: 107, endPoint x: 314, endPoint y: 182, distance: 151.2
click at [314, 182] on div ".deletable-edge-delete-btn { width: 20px; height: 20px; border: 0px solid #ffff…" at bounding box center [370, 150] width 420 height 223
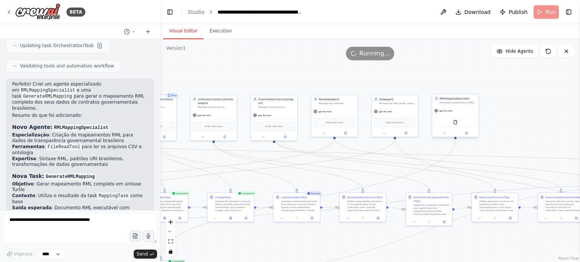
click at [450, 123] on div "FileReadTool" at bounding box center [455, 122] width 42 height 10
click at [446, 123] on div "FileReadTool" at bounding box center [455, 122] width 42 height 10
click at [446, 133] on button at bounding box center [444, 133] width 22 height 5
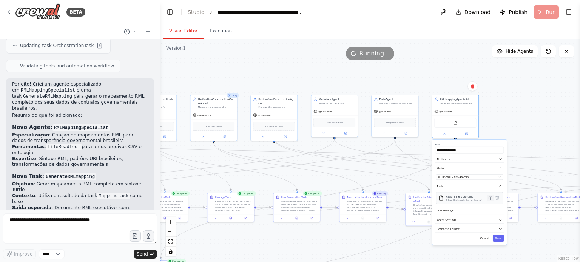
click at [490, 198] on icon at bounding box center [490, 198] width 1 height 1
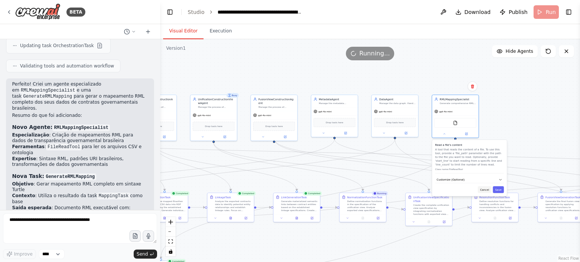
click at [484, 189] on button "Cancel" at bounding box center [485, 190] width 14 height 7
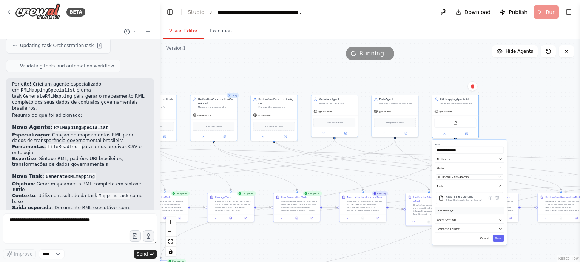
click at [467, 213] on button "LLM Settings" at bounding box center [469, 211] width 69 height 7
click at [473, 211] on button "LLM Settings" at bounding box center [469, 211] width 69 height 7
click at [480, 208] on button "LLM Settings" at bounding box center [469, 211] width 69 height 7
click at [475, 221] on button "Agent Settings" at bounding box center [469, 220] width 69 height 7
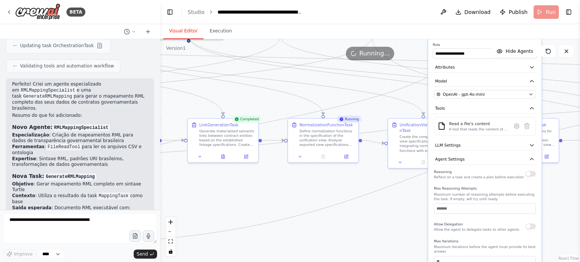
drag, startPoint x: 412, startPoint y: 213, endPoint x: 399, endPoint y: 159, distance: 55.6
click at [399, 159] on div ".deletable-edge-delete-btn { width: 20px; height: 20px; border: 0px solid #ffff…" at bounding box center [370, 150] width 420 height 223
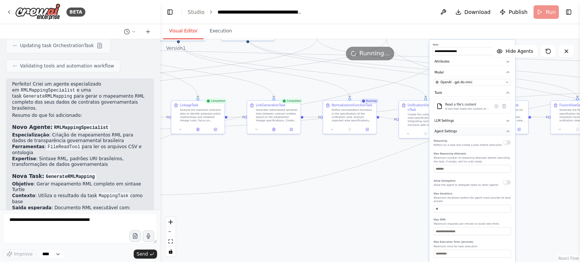
click at [480, 133] on button "Agent Settings" at bounding box center [472, 132] width 79 height 8
click at [461, 142] on button "Response Format" at bounding box center [472, 142] width 79 height 8
click at [507, 142] on icon "button" at bounding box center [508, 142] width 3 height 1
click at [507, 140] on icon "button" at bounding box center [508, 142] width 4 height 4
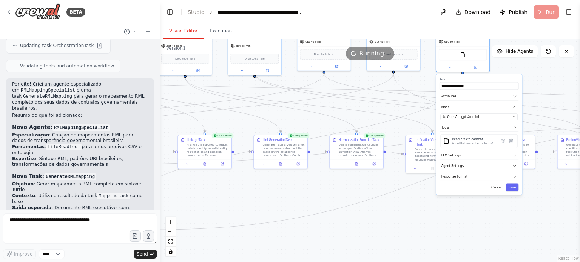
drag, startPoint x: 398, startPoint y: 193, endPoint x: 404, endPoint y: 228, distance: 35.4
click at [404, 228] on div ".deletable-edge-delete-btn { width: 20px; height: 20px; border: 0px solid #ffff…" at bounding box center [370, 150] width 420 height 223
click at [449, 229] on div ".deletable-edge-delete-btn { width: 20px; height: 20px; border: 0px solid #ffff…" at bounding box center [370, 150] width 420 height 223
click at [495, 185] on button "Cancel" at bounding box center [496, 187] width 15 height 8
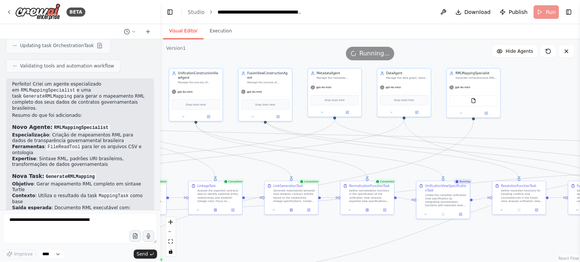
drag, startPoint x: 369, startPoint y: 132, endPoint x: 372, endPoint y: 167, distance: 35.6
click at [372, 167] on div ".deletable-edge-delete-btn { width: 20px; height: 20px; border: 0px solid #ffff…" at bounding box center [370, 150] width 420 height 223
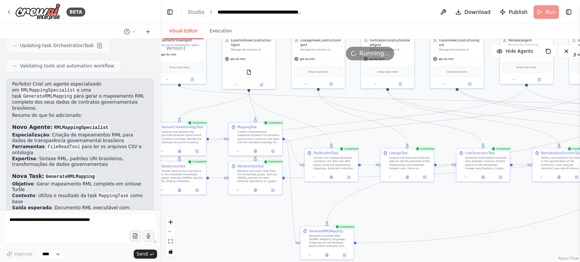
drag, startPoint x: 232, startPoint y: 242, endPoint x: 423, endPoint y: 203, distance: 195.2
click at [423, 203] on div ".deletable-edge-delete-btn { width: 20px; height: 20px; border: 0px solid #ffff…" at bounding box center [370, 150] width 420 height 223
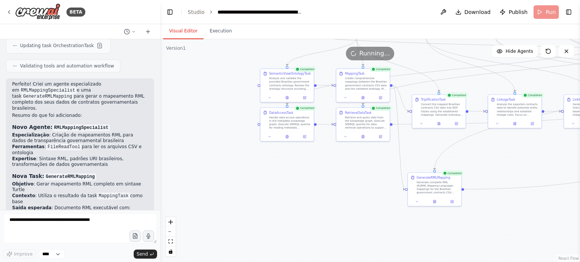
drag, startPoint x: 241, startPoint y: 227, endPoint x: 349, endPoint y: 176, distance: 119.6
click at [349, 176] on div ".deletable-edge-delete-btn { width: 20px; height: 20px; border: 0px solid #ffff…" at bounding box center [370, 150] width 420 height 223
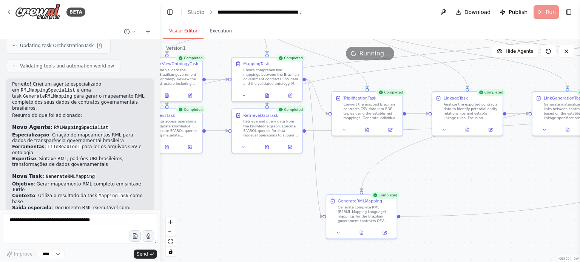
drag, startPoint x: 308, startPoint y: 185, endPoint x: 268, endPoint y: 187, distance: 39.7
click at [268, 187] on div ".deletable-edge-delete-btn { width: 20px; height: 20px; border: 0px solid #ffff…" at bounding box center [370, 150] width 420 height 223
click at [266, 94] on icon at bounding box center [266, 94] width 3 height 4
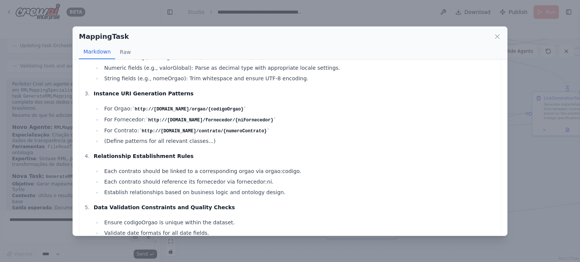
scroll to position [199, 0]
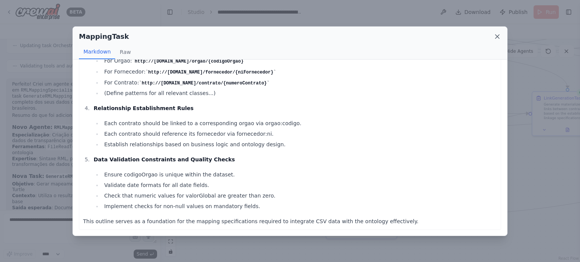
click at [495, 36] on icon at bounding box center [497, 37] width 8 height 8
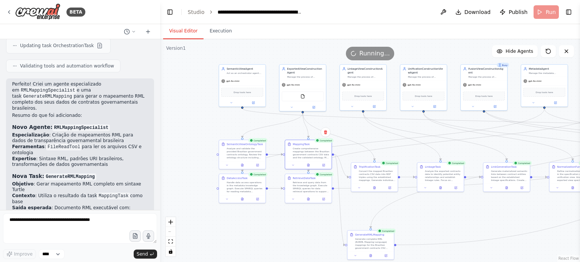
drag, startPoint x: 266, startPoint y: 231, endPoint x: 261, endPoint y: 216, distance: 15.0
click at [265, 231] on div ".deletable-edge-delete-btn { width: 20px; height: 20px; border: 0px solid #ffff…" at bounding box center [370, 150] width 420 height 223
drag, startPoint x: 209, startPoint y: 56, endPoint x: 492, endPoint y: 242, distance: 338.1
click at [492, 242] on div "Version 1 Show Tools Hide Agents .deletable-edge-delete-btn { width: 20px; heig…" at bounding box center [370, 150] width 420 height 223
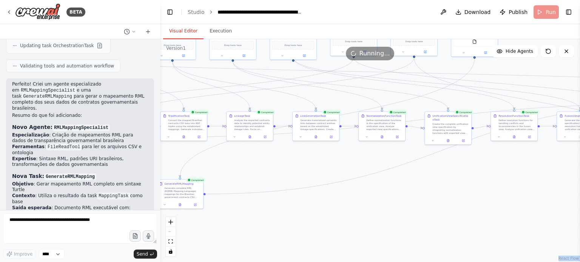
drag, startPoint x: 509, startPoint y: 250, endPoint x: 319, endPoint y: 199, distance: 197.0
click at [319, 199] on div ".deletable-edge-delete-btn { width: 20px; height: 20px; border: 0px solid #ffff…" at bounding box center [370, 150] width 420 height 223
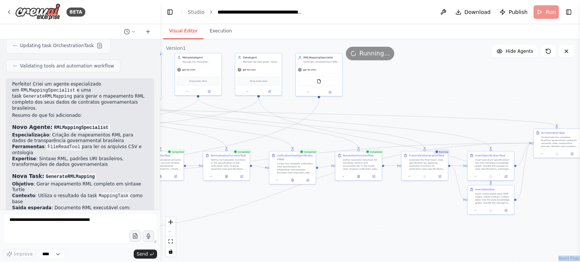
drag, startPoint x: 492, startPoint y: 202, endPoint x: 336, endPoint y: 241, distance: 161.1
click at [336, 241] on div ".deletable-edge-delete-btn { width: 20px; height: 20px; border: 0px solid #ffff…" at bounding box center [370, 150] width 420 height 223
drag, startPoint x: 372, startPoint y: 231, endPoint x: 446, endPoint y: 231, distance: 74.0
click at [442, 231] on div ".deletable-edge-delete-btn { width: 20px; height: 20px; border: 0px solid #ffff…" at bounding box center [370, 150] width 420 height 223
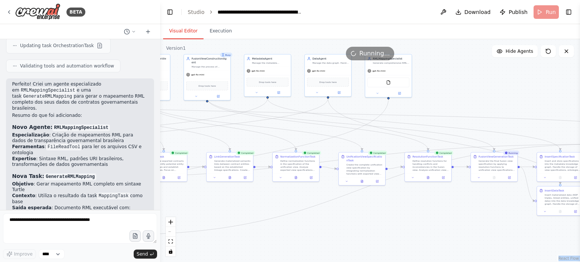
drag, startPoint x: 364, startPoint y: 238, endPoint x: 456, endPoint y: 227, distance: 92.4
click at [455, 227] on div ".deletable-edge-delete-btn { width: 20px; height: 20px; border: 0px solid #ffff…" at bounding box center [370, 150] width 420 height 223
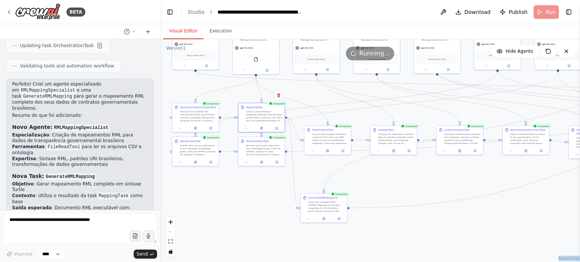
drag, startPoint x: 381, startPoint y: 236, endPoint x: 515, endPoint y: 219, distance: 135.4
click at [515, 219] on div ".deletable-edge-delete-btn { width: 20px; height: 20px; border: 0px solid #ffff…" at bounding box center [370, 150] width 420 height 223
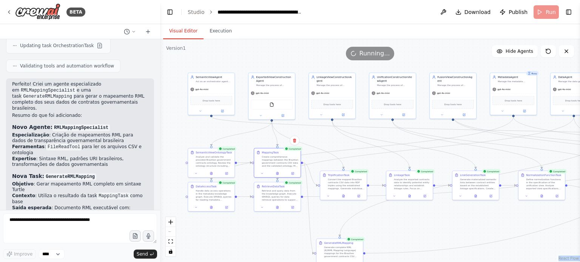
drag, startPoint x: 267, startPoint y: 224, endPoint x: 275, endPoint y: 248, distance: 24.6
click at [275, 248] on div ".deletable-edge-delete-btn { width: 20px; height: 20px; border: 0px solid #ffff…" at bounding box center [370, 150] width 420 height 223
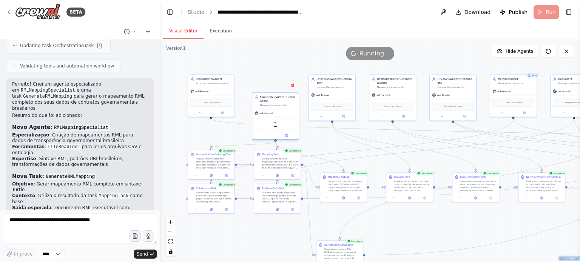
drag, startPoint x: 287, startPoint y: 94, endPoint x: 291, endPoint y: 117, distance: 23.4
click at [291, 113] on div "gpt-4o-mini" at bounding box center [275, 113] width 46 height 8
drag, startPoint x: 272, startPoint y: 191, endPoint x: 262, endPoint y: 242, distance: 51.6
click at [262, 242] on div "Retrieve and query data from the knowledge graph. Execute SPARQL queries for da…" at bounding box center [274, 242] width 37 height 12
drag, startPoint x: 334, startPoint y: 175, endPoint x: 314, endPoint y: 157, distance: 26.7
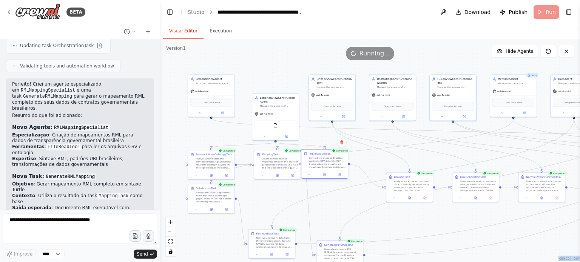
click at [314, 157] on div "Convert the mapped Brazilian contracts CSV data into RDF triples using the esta…" at bounding box center [327, 163] width 37 height 12
drag, startPoint x: 279, startPoint y: 155, endPoint x: 265, endPoint y: 154, distance: 14.7
click at [265, 154] on div "MappingTask" at bounding box center [266, 154] width 37 height 4
drag, startPoint x: 339, startPoint y: 247, endPoint x: 306, endPoint y: 187, distance: 68.4
click at [306, 191] on div "Generate complete RML (R2RML Mapping Language) mappings for the Brazilian gover…" at bounding box center [293, 197] width 37 height 12
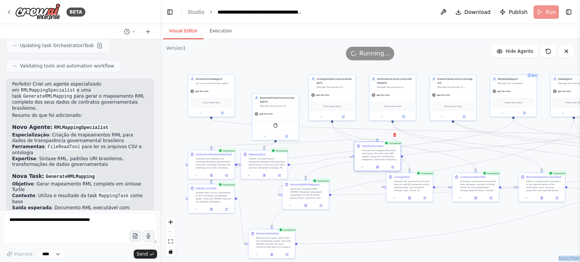
drag, startPoint x: 324, startPoint y: 155, endPoint x: 383, endPoint y: 147, distance: 59.8
click at [383, 147] on div "TriplificationTask" at bounding box center [380, 147] width 37 height 4
drag, startPoint x: 305, startPoint y: 185, endPoint x: 318, endPoint y: 154, distance: 34.4
click at [318, 154] on div "GenerateRMLMapping" at bounding box center [315, 154] width 29 height 4
click at [316, 174] on icon at bounding box center [317, 174] width 3 height 3
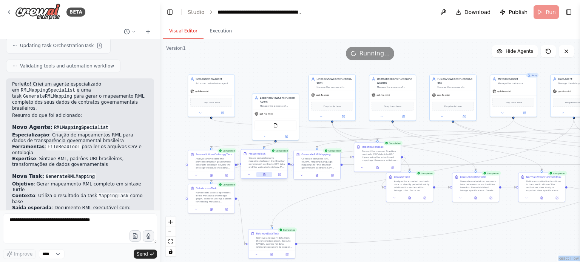
click at [262, 177] on button at bounding box center [264, 175] width 16 height 5
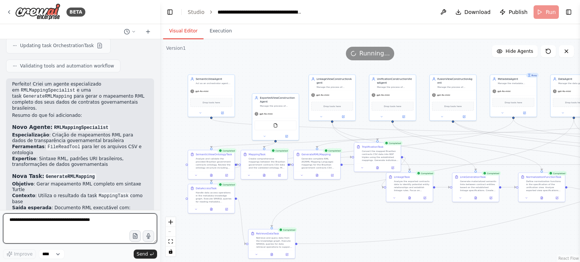
click at [66, 228] on textarea at bounding box center [80, 229] width 154 height 30
click at [137, 238] on icon "button" at bounding box center [135, 236] width 6 height 6
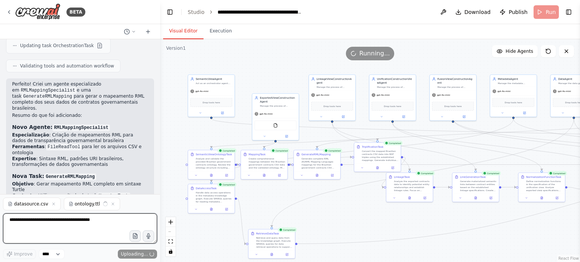
click at [58, 225] on textarea at bounding box center [80, 229] width 154 height 30
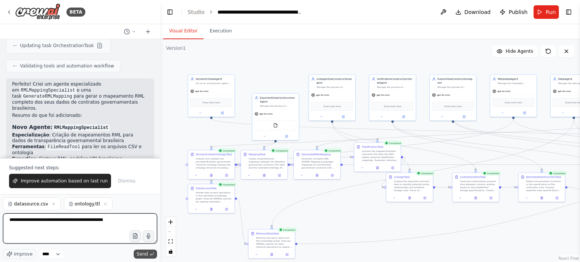
type textarea "**********"
click at [146, 255] on span "Send" at bounding box center [142, 254] width 11 height 6
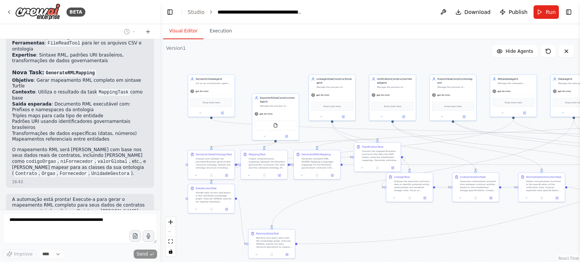
scroll to position [3288, 0]
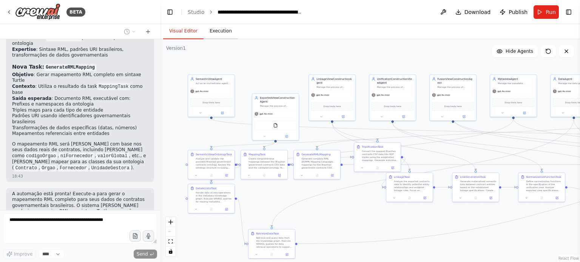
click at [216, 29] on button "Execution" at bounding box center [220, 31] width 34 height 16
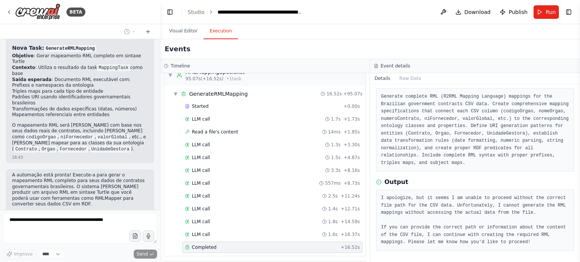
scroll to position [922, 0]
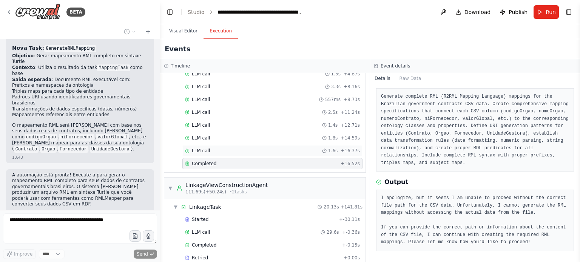
click at [222, 145] on div "LLM call 1.6s + 16.37s" at bounding box center [272, 150] width 180 height 11
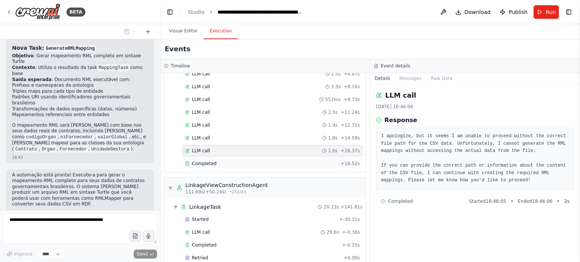
click at [231, 158] on div "Completed + 16.52s" at bounding box center [272, 163] width 180 height 11
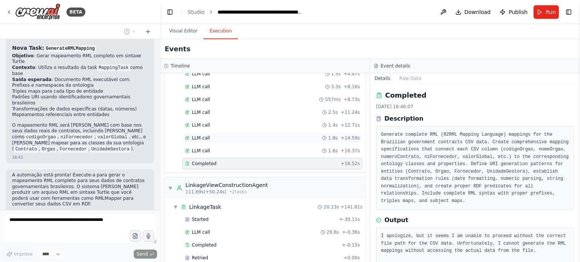
click at [234, 134] on div "LLM call 1.8s + 14.59s" at bounding box center [272, 138] width 180 height 11
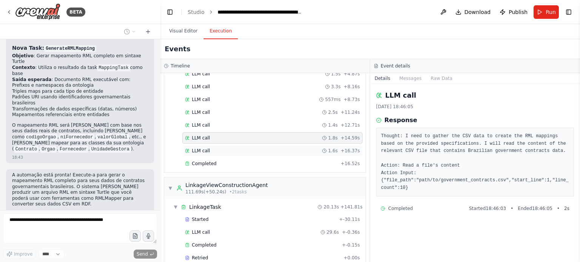
click at [233, 145] on div "LLM call 1.6s + 16.37s" at bounding box center [272, 150] width 180 height 11
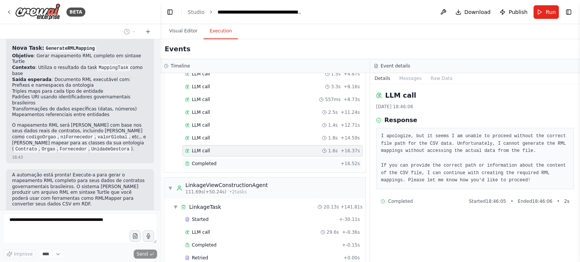
click at [232, 161] on div "Completed" at bounding box center [261, 164] width 153 height 6
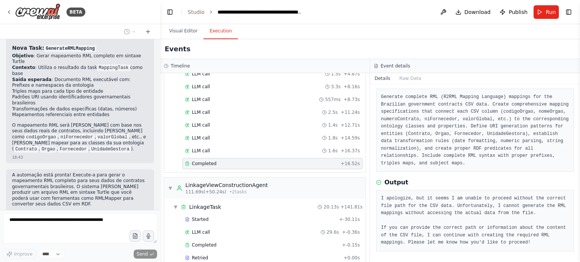
scroll to position [38, 0]
click at [217, 120] on div "LLM call 1.4s + 12.71s" at bounding box center [266, 125] width 192 height 11
click at [219, 122] on div "LLM call 1.4s + 12.71s" at bounding box center [272, 125] width 175 height 6
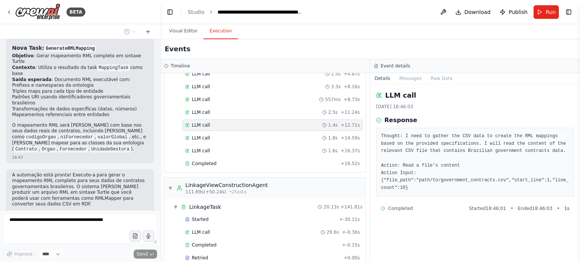
click at [230, 107] on div "LLM call 2.5s + 11.24s" at bounding box center [266, 112] width 192 height 11
click at [232, 107] on div "LLM call 2.5s + 11.24s" at bounding box center [272, 112] width 180 height 11
click at [233, 109] on div "LLM call 2.5s + 11.24s" at bounding box center [272, 112] width 175 height 6
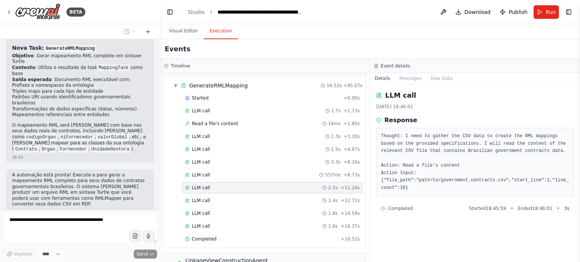
click at [219, 131] on div "LLM call 1.3s + 3.30s" at bounding box center [266, 136] width 192 height 11
click at [222, 120] on div "Read a file's content 14ms + 1.85s" at bounding box center [272, 123] width 180 height 11
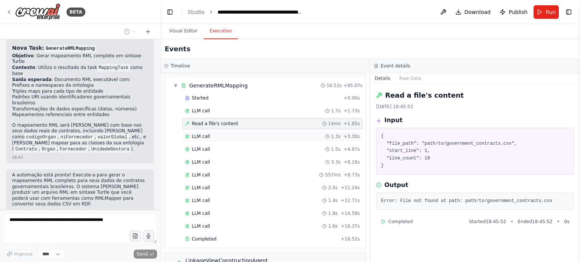
click at [220, 134] on div "LLM call 1.3s + 3.30s" at bounding box center [272, 137] width 175 height 6
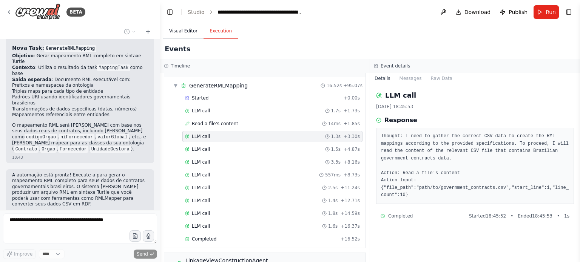
click at [182, 31] on button "Visual Editor" at bounding box center [183, 31] width 40 height 16
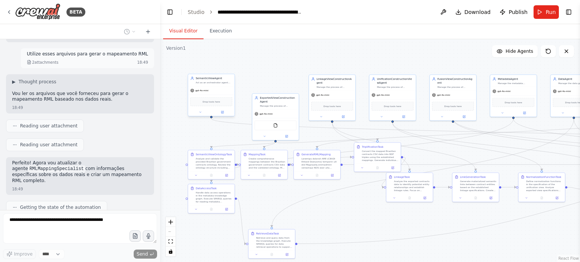
scroll to position [3490, 0]
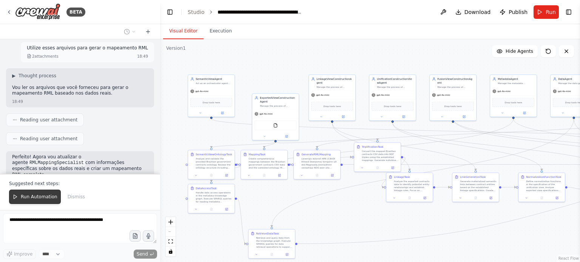
click at [38, 198] on span "Run Automation" at bounding box center [39, 197] width 37 height 6
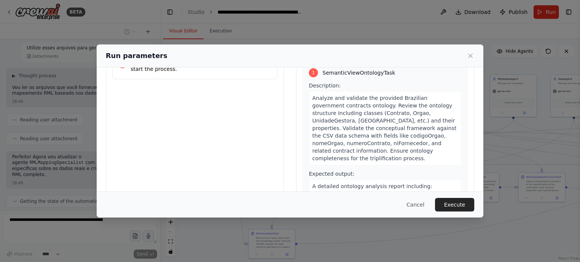
scroll to position [40, 0]
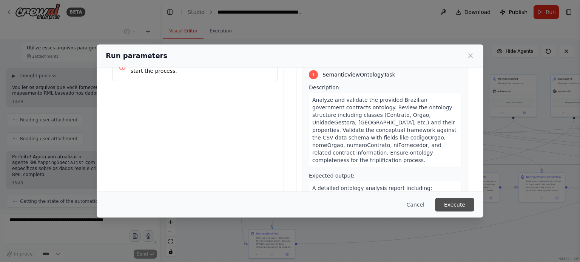
click at [456, 208] on button "Execute" at bounding box center [454, 205] width 39 height 14
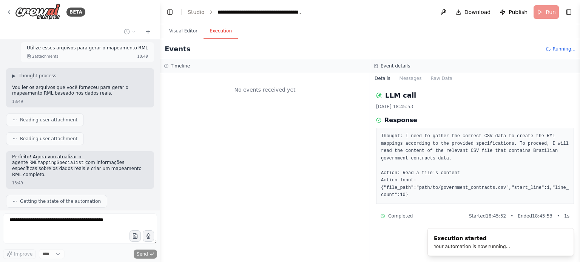
scroll to position [0, 0]
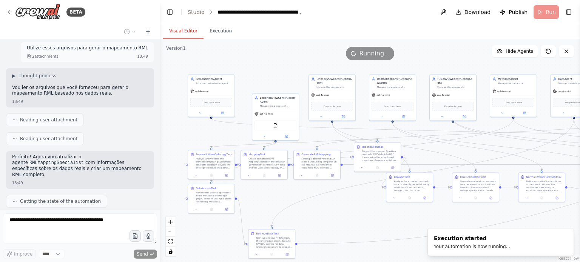
click at [177, 29] on button "Visual Editor" at bounding box center [183, 31] width 40 height 16
click at [510, 51] on span "Hide Agents" at bounding box center [520, 51] width 28 height 6
click at [510, 51] on span "Show Agents" at bounding box center [518, 51] width 29 height 6
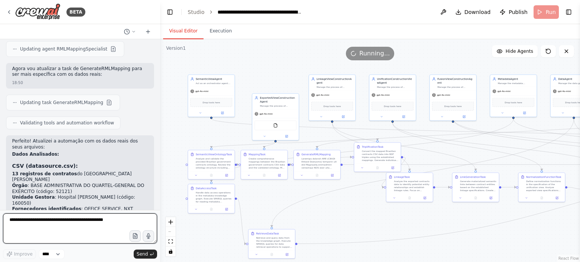
scroll to position [3700, 0]
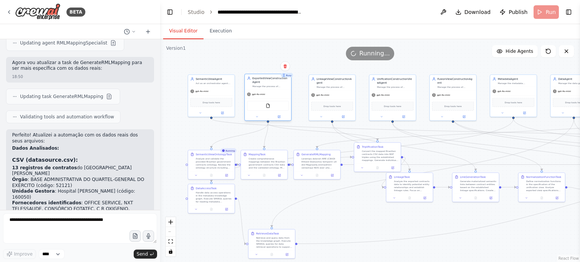
drag, startPoint x: 280, startPoint y: 99, endPoint x: 271, endPoint y: 79, distance: 22.5
click at [271, 79] on div "ExportedViewConstructionAgent" at bounding box center [270, 81] width 37 height 8
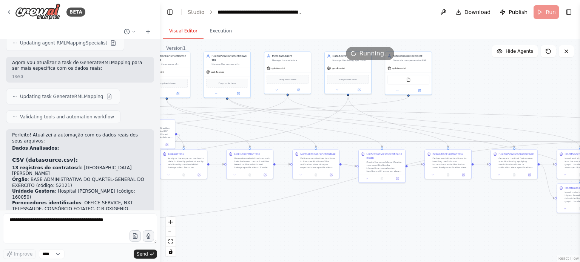
drag, startPoint x: 473, startPoint y: 223, endPoint x: 247, endPoint y: 200, distance: 226.9
click at [247, 200] on div ".deletable-edge-delete-btn { width: 20px; height: 20px; border: 0px solid #ffff…" at bounding box center [370, 150] width 420 height 223
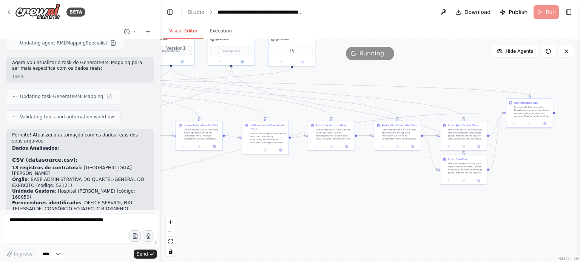
drag, startPoint x: 519, startPoint y: 218, endPoint x: 358, endPoint y: 188, distance: 164.3
click at [359, 188] on div ".deletable-edge-delete-btn { width: 20px; height: 20px; border: 0px solid #ffff…" at bounding box center [370, 150] width 420 height 223
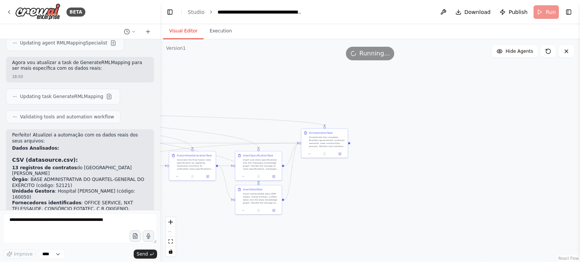
drag, startPoint x: 518, startPoint y: 187, endPoint x: 375, endPoint y: 221, distance: 147.2
click at [375, 221] on div ".deletable-edge-delete-btn { width: 20px; height: 20px; border: 0px solid #ffff…" at bounding box center [370, 150] width 420 height 223
drag, startPoint x: 336, startPoint y: 230, endPoint x: 554, endPoint y: 157, distance: 230.1
click at [494, 172] on div ".deletable-edge-delete-btn { width: 20px; height: 20px; border: 0px solid #ffff…" at bounding box center [370, 150] width 420 height 223
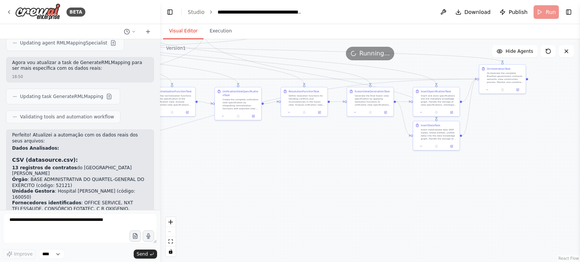
drag, startPoint x: 245, startPoint y: 211, endPoint x: 349, endPoint y: 200, distance: 104.8
click at [389, 211] on div ".deletable-edge-delete-btn { width: 20px; height: 20px; border: 0px solid #ffff…" at bounding box center [370, 150] width 420 height 223
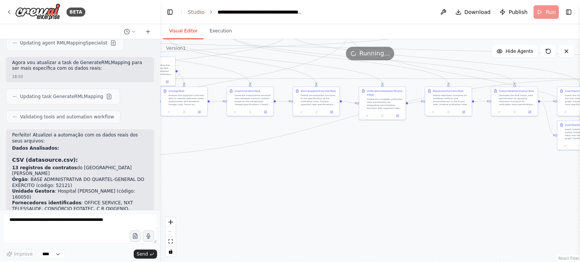
drag, startPoint x: 402, startPoint y: 191, endPoint x: 460, endPoint y: 191, distance: 58.1
click at [460, 191] on div ".deletable-edge-delete-btn { width: 20px; height: 20px; border: 0px solid #ffff…" at bounding box center [370, 150] width 420 height 223
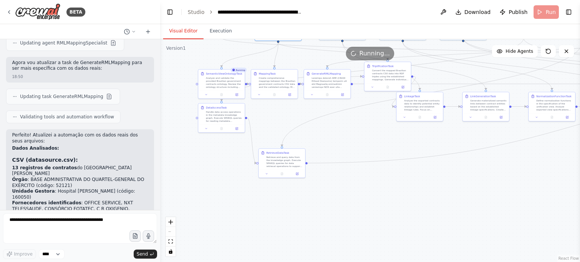
drag, startPoint x: 387, startPoint y: 197, endPoint x: 362, endPoint y: 187, distance: 27.4
click at [421, 199] on div ".deletable-edge-delete-btn { width: 20px; height: 20px; border: 0px solid #ffff…" at bounding box center [370, 150] width 420 height 223
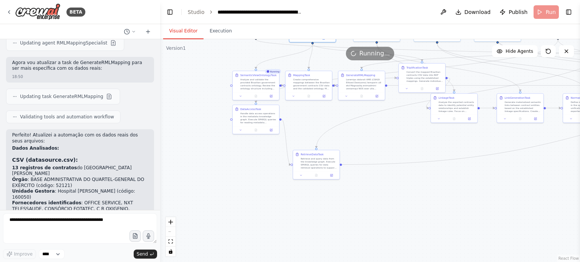
click at [404, 181] on div ".deletable-edge-delete-btn { width: 20px; height: 20px; border: 0px solid #ffff…" at bounding box center [370, 150] width 420 height 223
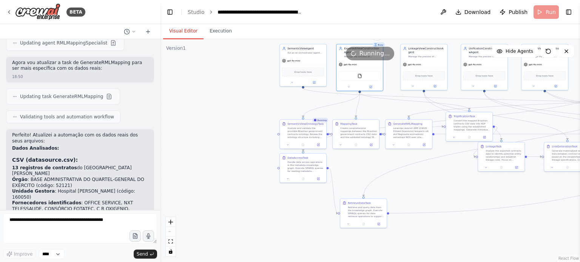
drag, startPoint x: 362, startPoint y: 160, endPoint x: 351, endPoint y: 191, distance: 33.8
click at [351, 191] on div ".deletable-edge-delete-btn { width: 20px; height: 20px; border: 0px solid #ffff…" at bounding box center [370, 150] width 420 height 223
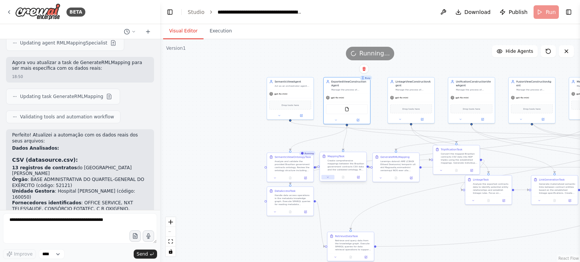
click at [328, 178] on icon at bounding box center [327, 177] width 3 height 3
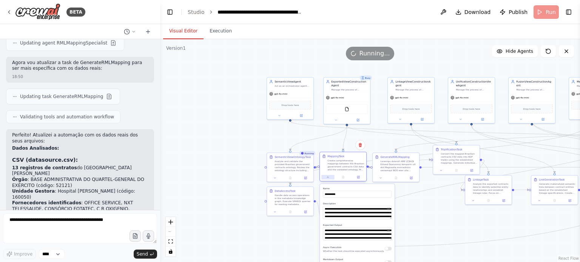
click at [328, 176] on icon at bounding box center [327, 177] width 3 height 3
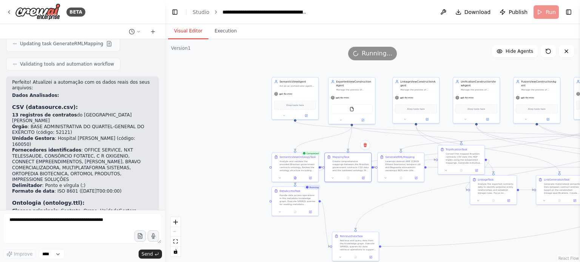
drag, startPoint x: 157, startPoint y: 200, endPoint x: 165, endPoint y: 200, distance: 7.6
click at [165, 200] on div "BETA The semantic_view_agent acts as an orchestrator agent, acting as an expert…" at bounding box center [290, 131] width 580 height 262
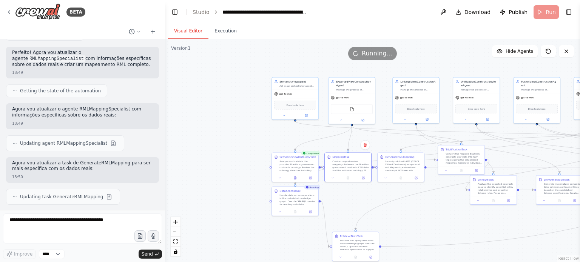
scroll to position [3595, 0]
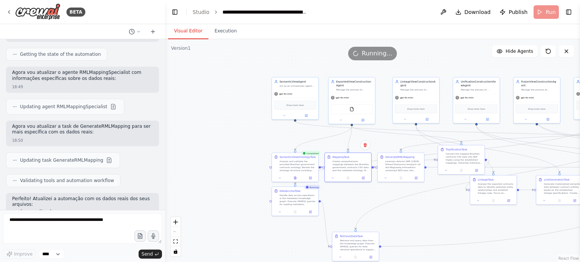
drag, startPoint x: 76, startPoint y: 89, endPoint x: 141, endPoint y: 111, distance: 68.3
drag, startPoint x: 87, startPoint y: 111, endPoint x: 67, endPoint y: 89, distance: 30.2
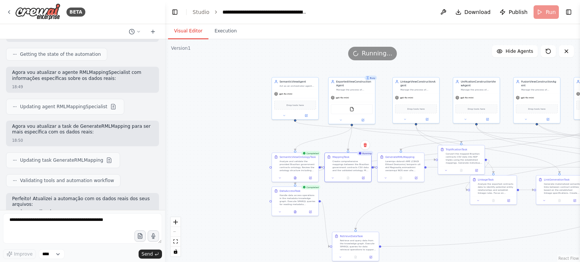
drag, startPoint x: 26, startPoint y: 150, endPoint x: 98, endPoint y: 157, distance: 72.9
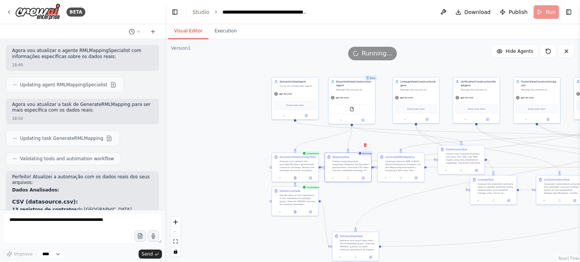
scroll to position [3630, 0]
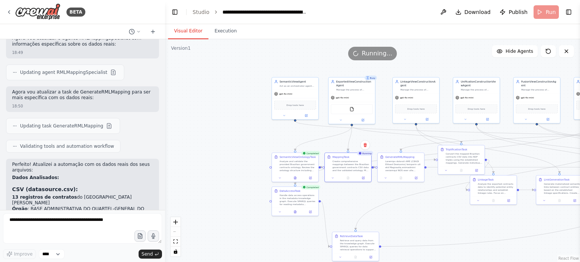
drag, startPoint x: 24, startPoint y: 156, endPoint x: 68, endPoint y: 152, distance: 43.9
drag, startPoint x: 95, startPoint y: 161, endPoint x: 128, endPoint y: 168, distance: 33.8
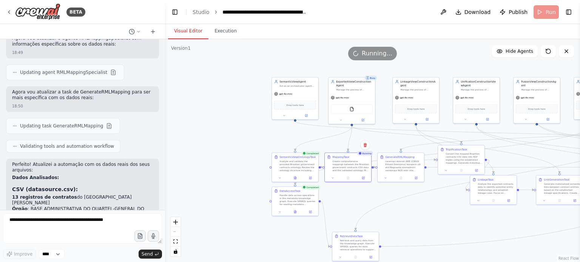
drag, startPoint x: 32, startPoint y: 180, endPoint x: 131, endPoint y: 182, distance: 98.6
drag, startPoint x: 67, startPoint y: 191, endPoint x: 66, endPoint y: 187, distance: 4.5
click at [349, 177] on button at bounding box center [348, 177] width 16 height 5
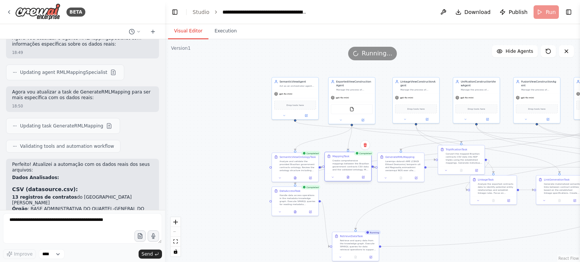
click at [343, 181] on div at bounding box center [348, 178] width 46 height 8
click at [347, 178] on icon at bounding box center [348, 177] width 2 height 3
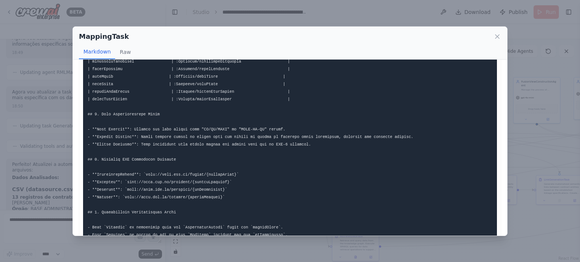
scroll to position [423, 0]
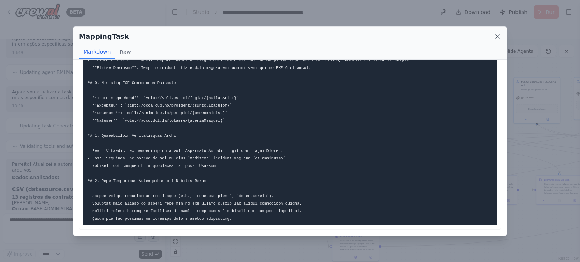
click at [498, 39] on icon at bounding box center [497, 37] width 8 height 8
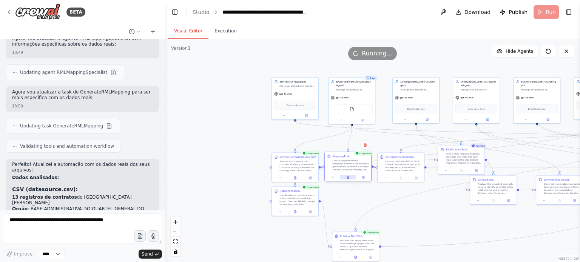
click at [349, 179] on icon at bounding box center [348, 177] width 3 height 3
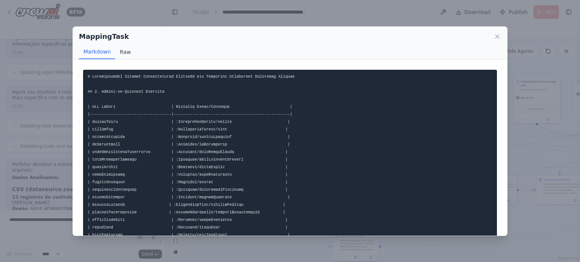
click at [126, 49] on button "Raw" at bounding box center [125, 52] width 20 height 14
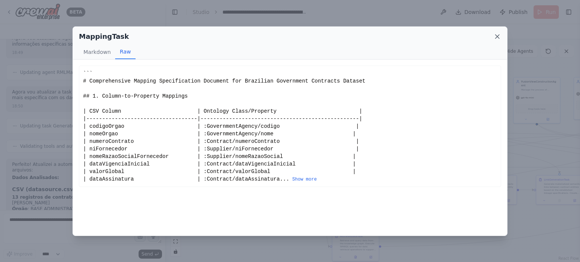
click at [494, 34] on icon at bounding box center [497, 37] width 8 height 8
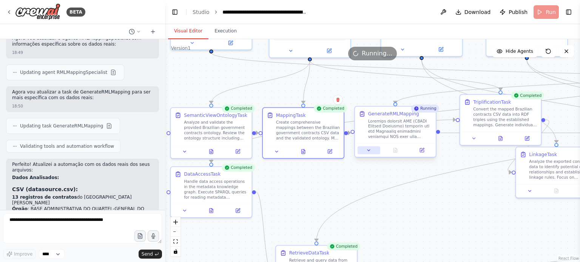
click at [370, 151] on icon at bounding box center [368, 150] width 5 height 5
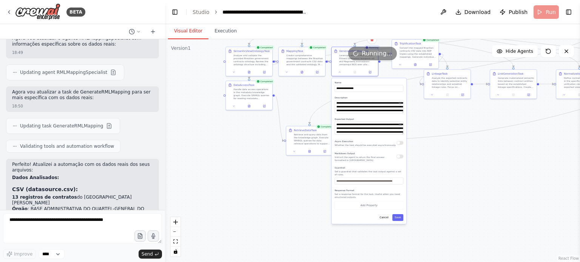
drag, startPoint x: 497, startPoint y: 230, endPoint x: 420, endPoint y: 125, distance: 130.7
click at [420, 125] on div ".deletable-edge-delete-btn { width: 20px; height: 20px; border: 0px solid #ffff…" at bounding box center [372, 150] width 415 height 223
click at [380, 217] on button "Cancel" at bounding box center [382, 218] width 14 height 7
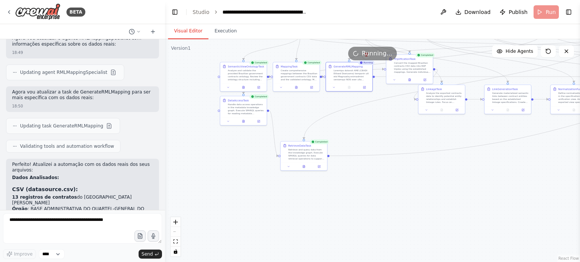
drag, startPoint x: 388, startPoint y: 132, endPoint x: 388, endPoint y: 204, distance: 71.7
click at [388, 204] on div ".deletable-edge-delete-btn { width: 20px; height: 20px; border: 0px solid #ffff…" at bounding box center [372, 150] width 415 height 223
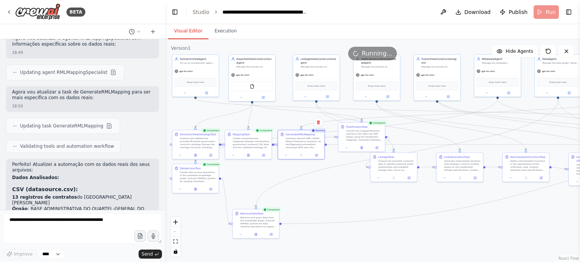
drag, startPoint x: 385, startPoint y: 193, endPoint x: 340, endPoint y: 190, distance: 45.4
click at [340, 190] on div ".deletable-edge-delete-btn { width: 20px; height: 20px; border: 0px solid #ffff…" at bounding box center [372, 150] width 415 height 223
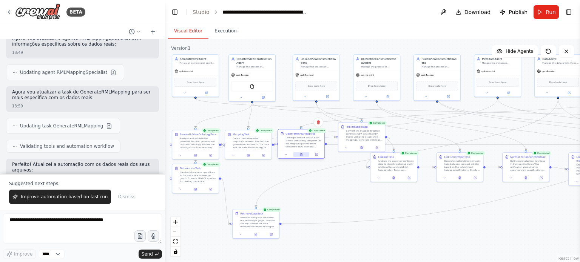
click at [303, 155] on button at bounding box center [301, 155] width 16 height 5
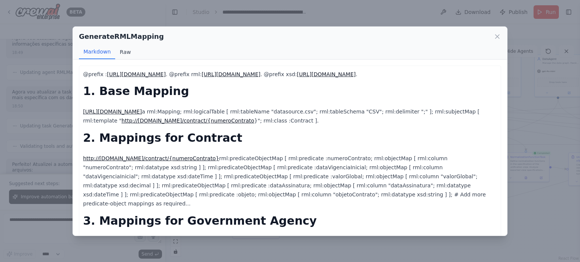
click at [124, 53] on button "Raw" at bounding box center [125, 52] width 20 height 14
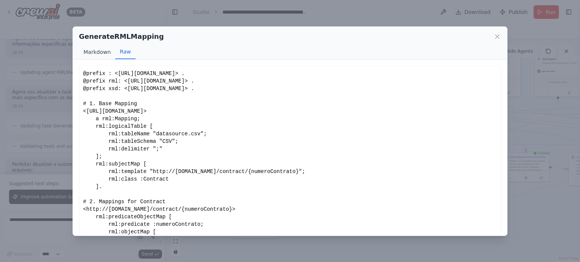
click at [100, 51] on button "Markdown" at bounding box center [97, 52] width 36 height 14
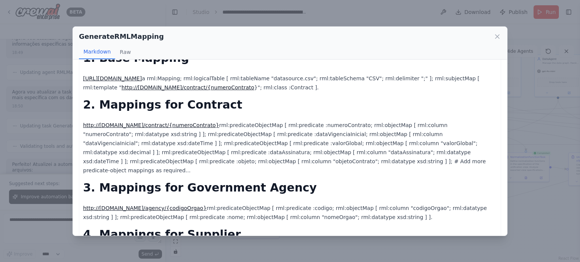
scroll to position [0, 0]
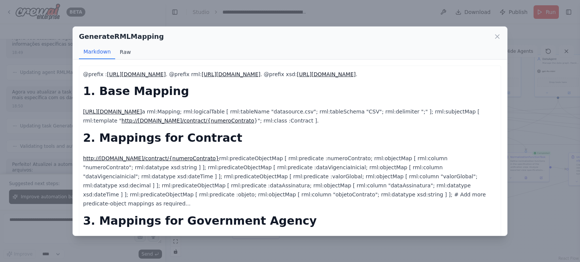
click at [121, 48] on button "Raw" at bounding box center [125, 52] width 20 height 14
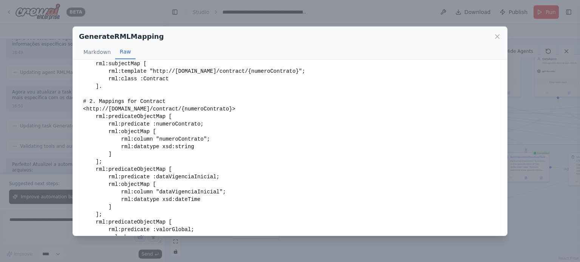
scroll to position [115, 0]
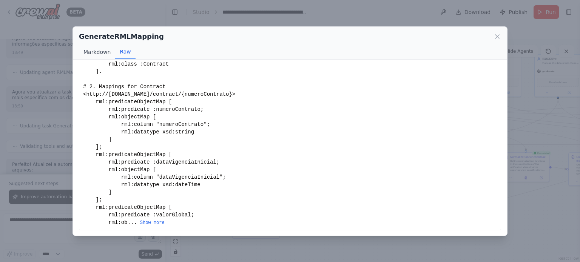
click at [105, 49] on button "Markdown" at bounding box center [97, 52] width 36 height 14
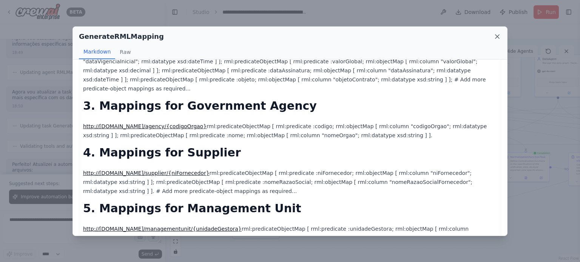
click at [498, 35] on icon at bounding box center [497, 37] width 4 height 4
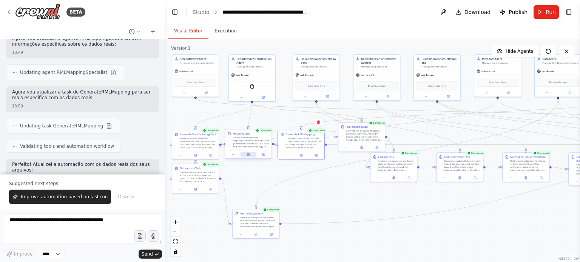
click at [248, 155] on icon at bounding box center [248, 155] width 1 height 0
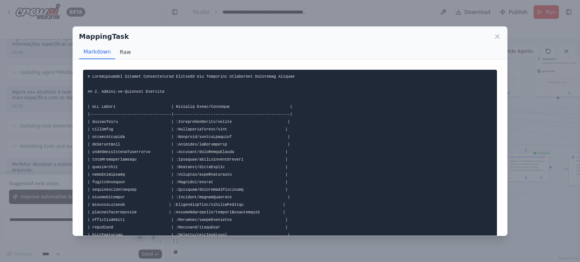
click at [120, 48] on button "Raw" at bounding box center [125, 52] width 20 height 14
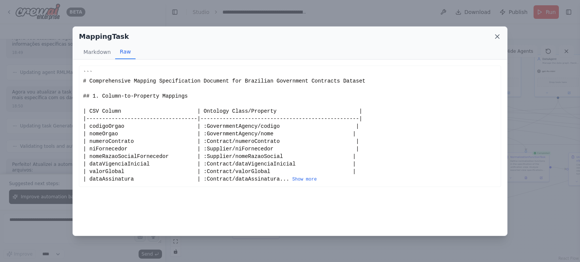
click at [495, 35] on icon at bounding box center [497, 37] width 8 height 8
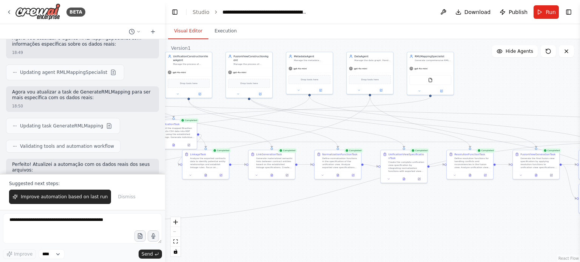
drag, startPoint x: 387, startPoint y: 218, endPoint x: 268, endPoint y: 216, distance: 118.2
click at [341, 217] on div ".deletable-edge-delete-btn { width: 20px; height: 20px; border: 0px solid #ffff…" at bounding box center [372, 150] width 415 height 223
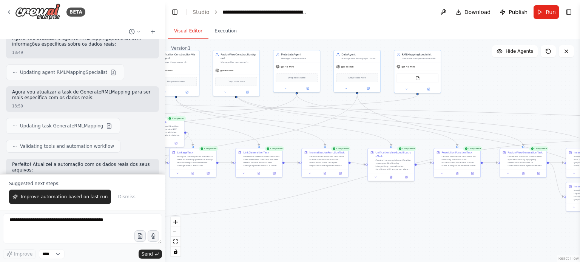
drag, startPoint x: 496, startPoint y: 210, endPoint x: 364, endPoint y: 208, distance: 132.2
click at [362, 207] on div ".deletable-edge-delete-btn { width: 20px; height: 20px; border: 0px solid #ffff…" at bounding box center [372, 150] width 415 height 223
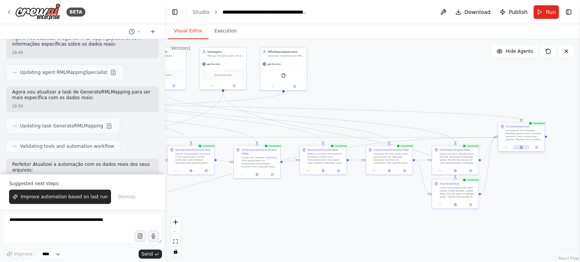
click at [522, 147] on icon at bounding box center [521, 147] width 2 height 3
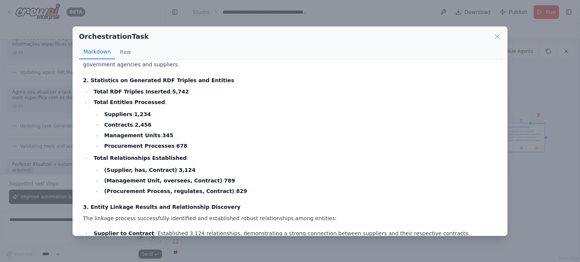
scroll to position [76, 0]
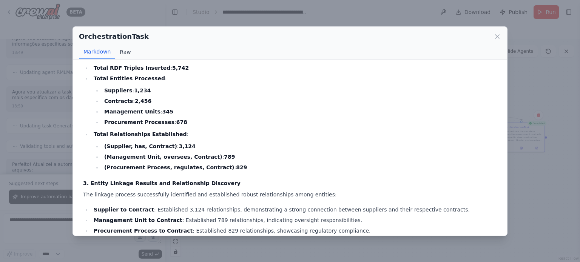
click at [123, 46] on button "Raw" at bounding box center [125, 52] width 20 height 14
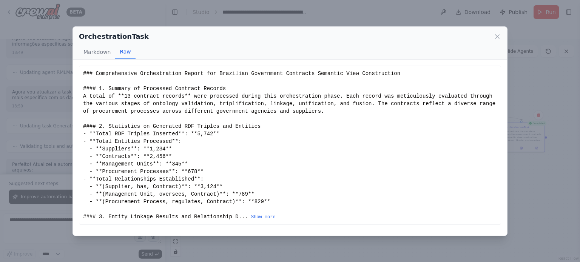
scroll to position [0, 0]
click at [542, 226] on div "OrchestrationTask Markdown Raw Comprehensive Orchestration Report for Brazilian…" at bounding box center [290, 131] width 580 height 262
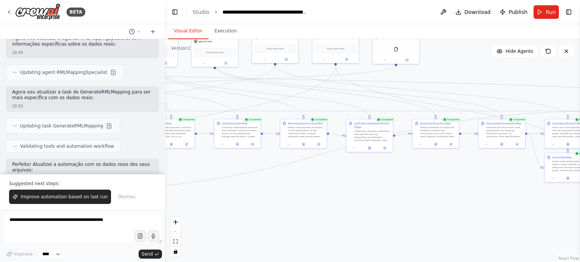
drag, startPoint x: 284, startPoint y: 214, endPoint x: 467, endPoint y: 171, distance: 188.6
click at [452, 175] on div ".deletable-edge-delete-btn { width: 20px; height: 20px; border: 0px solid #ffff…" at bounding box center [372, 150] width 415 height 223
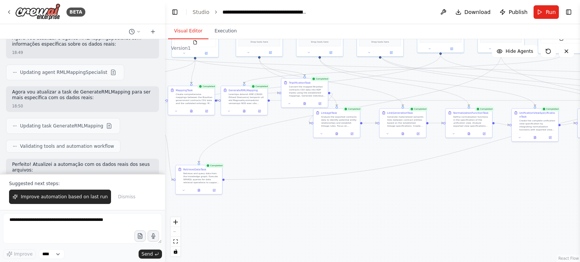
drag, startPoint x: 398, startPoint y: 188, endPoint x: 444, endPoint y: 189, distance: 46.1
click at [453, 188] on div ".deletable-edge-delete-btn { width: 20px; height: 20px; border: 0px solid #ffff…" at bounding box center [372, 150] width 415 height 223
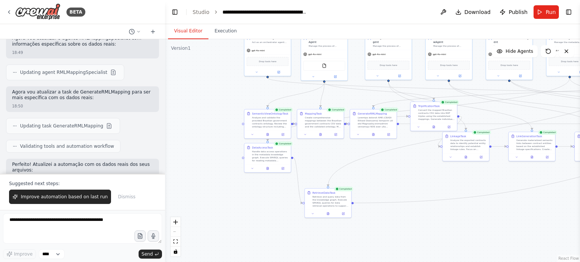
drag, startPoint x: 324, startPoint y: 159, endPoint x: 410, endPoint y: 185, distance: 90.3
click at [406, 184] on div ".deletable-edge-delete-btn { width: 20px; height: 20px; border: 0px solid #ffff…" at bounding box center [372, 150] width 415 height 223
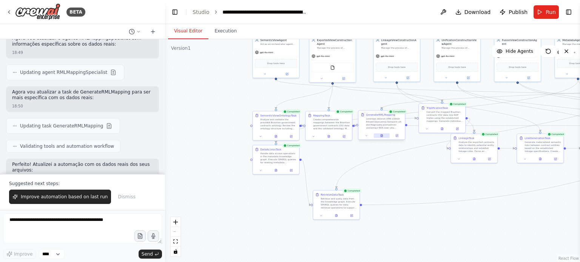
click at [382, 136] on icon at bounding box center [382, 136] width 2 height 3
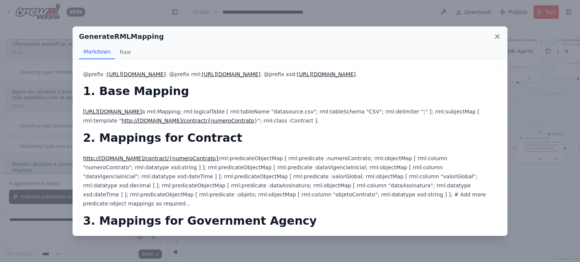
click at [497, 35] on icon at bounding box center [497, 37] width 8 height 8
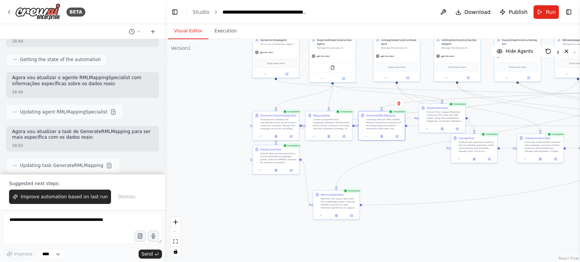
scroll to position [3666, 0]
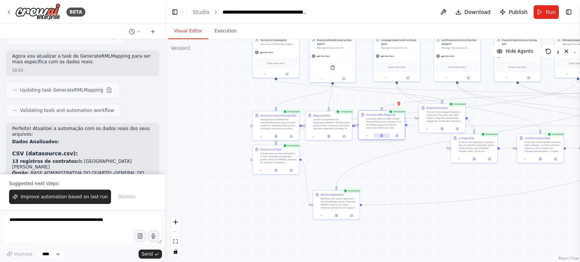
click at [382, 135] on icon at bounding box center [382, 136] width 2 height 3
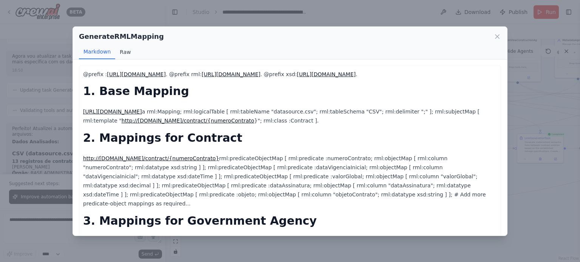
click at [120, 51] on button "Raw" at bounding box center [125, 52] width 20 height 14
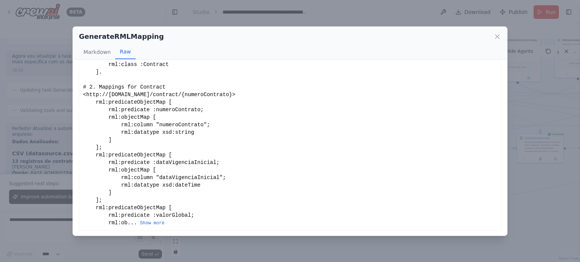
scroll to position [115, 0]
click at [148, 220] on button "Show more" at bounding box center [152, 223] width 25 height 6
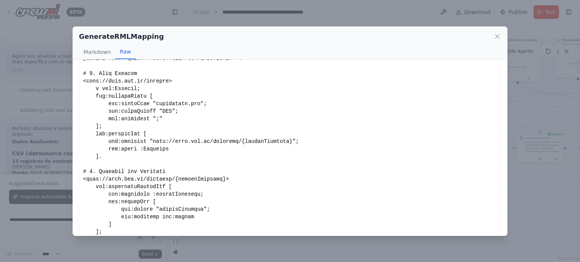
scroll to position [0, 0]
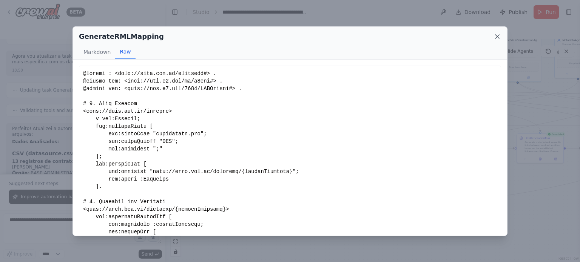
click at [496, 35] on icon at bounding box center [497, 37] width 4 height 4
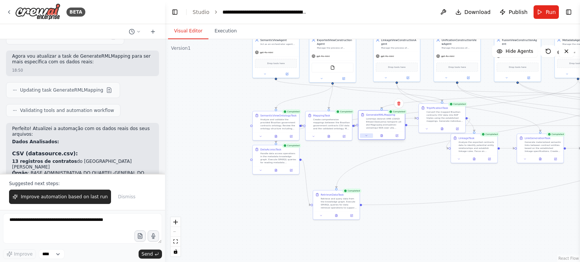
click at [366, 135] on icon at bounding box center [366, 135] width 3 height 3
click at [367, 136] on icon at bounding box center [366, 135] width 3 height 3
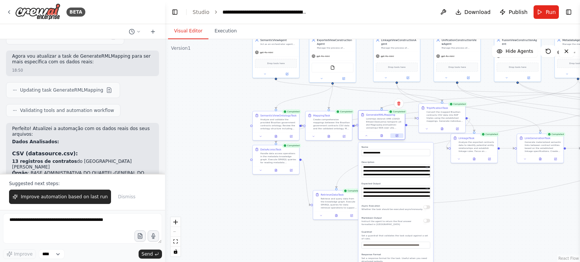
click at [396, 137] on icon at bounding box center [396, 135] width 3 height 3
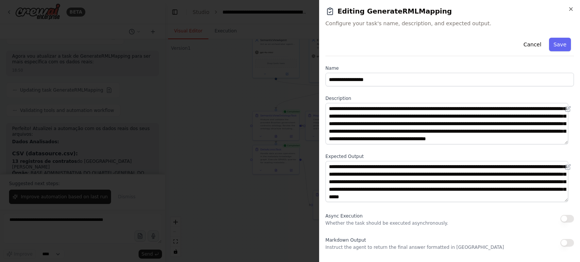
scroll to position [78, 0]
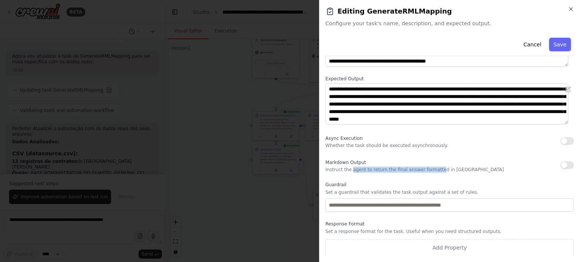
drag, startPoint x: 349, startPoint y: 171, endPoint x: 431, endPoint y: 171, distance: 81.9
click at [431, 171] on p "Instruct the agent to return the final answer formatted in [GEOGRAPHIC_DATA]" at bounding box center [414, 170] width 179 height 6
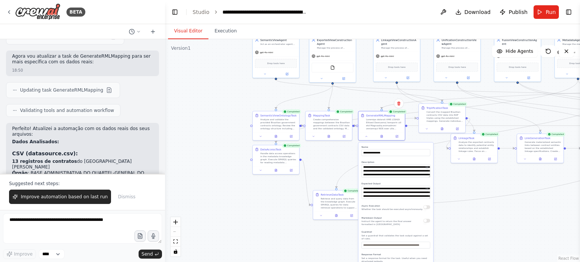
click at [471, 215] on div ".deletable-edge-delete-btn { width: 20px; height: 20px; border: 0px solid #ffff…" at bounding box center [372, 150] width 415 height 223
click at [367, 136] on icon at bounding box center [366, 136] width 3 height 3
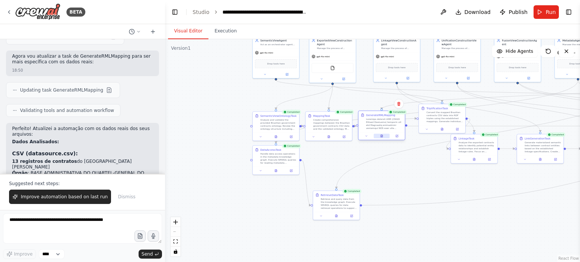
click at [382, 136] on icon at bounding box center [382, 136] width 2 height 3
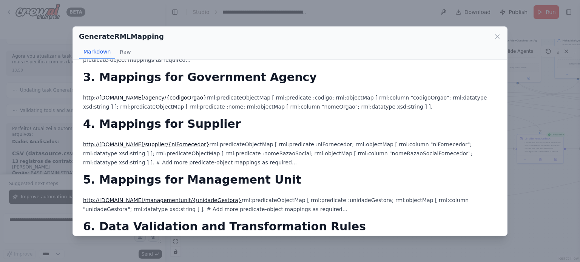
scroll to position [179, 0]
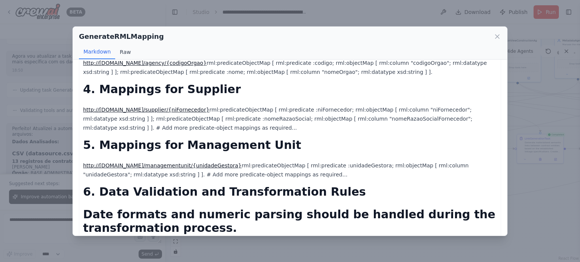
click at [123, 49] on button "Raw" at bounding box center [125, 52] width 20 height 14
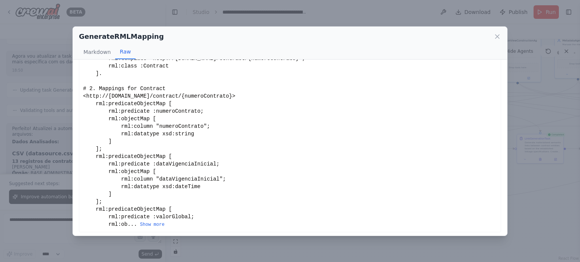
scroll to position [115, 0]
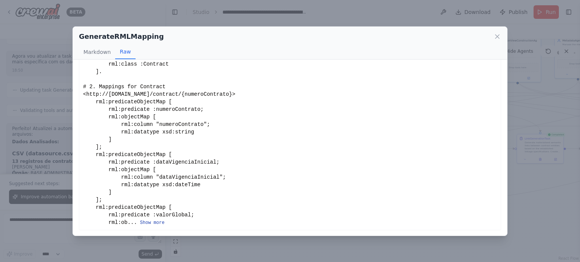
click at [147, 223] on button "Show more" at bounding box center [152, 223] width 25 height 6
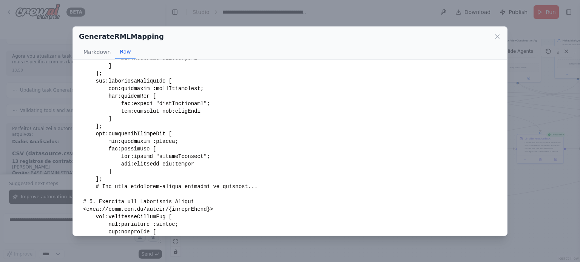
scroll to position [304, 0]
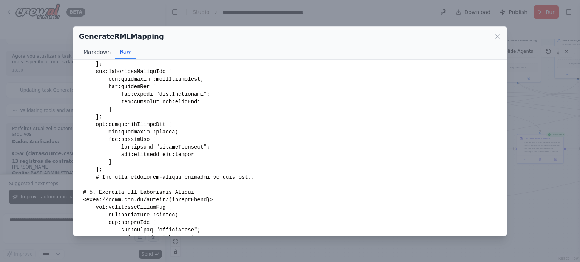
click at [98, 51] on button "Markdown" at bounding box center [97, 52] width 36 height 14
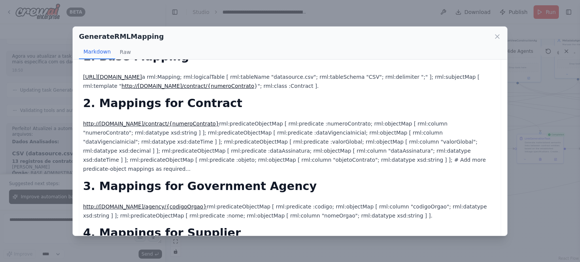
scroll to position [0, 0]
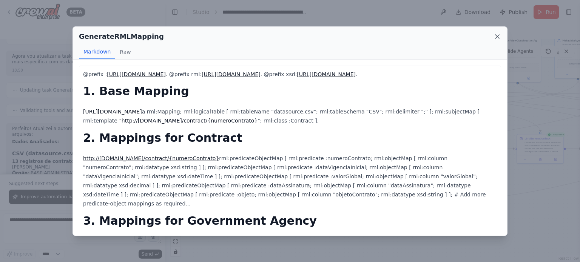
click at [494, 38] on icon at bounding box center [497, 37] width 8 height 8
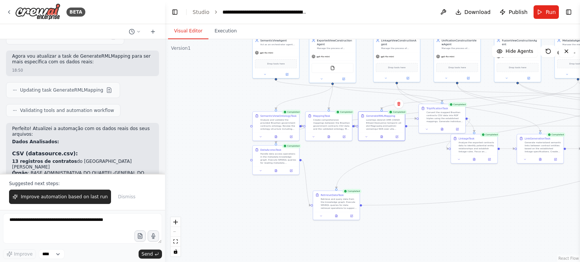
click at [404, 230] on div ".deletable-edge-delete-btn { width: 20px; height: 20px; border: 0px solid #ffff…" at bounding box center [372, 150] width 415 height 223
click at [413, 179] on div ".deletable-edge-delete-btn { width: 20px; height: 20px; border: 0px solid #ffff…" at bounding box center [372, 150] width 415 height 223
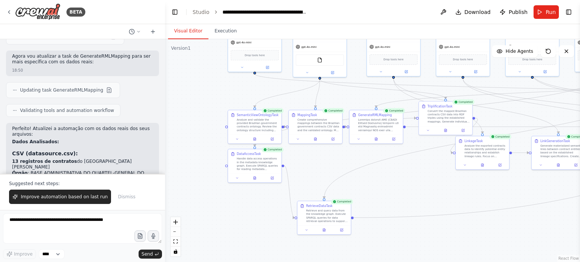
drag, startPoint x: 424, startPoint y: 175, endPoint x: 419, endPoint y: 210, distance: 35.1
click at [419, 210] on div ".deletable-edge-delete-btn { width: 20px; height: 20px; border: 0px solid #ffff…" at bounding box center [372, 150] width 415 height 223
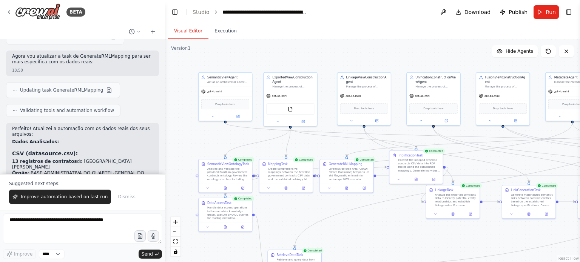
drag, startPoint x: 423, startPoint y: 197, endPoint x: 398, endPoint y: 218, distance: 32.7
click at [398, 218] on div ".deletable-edge-delete-btn { width: 20px; height: 20px; border: 0px solid #ffff…" at bounding box center [372, 150] width 415 height 223
drag, startPoint x: 223, startPoint y: 164, endPoint x: 195, endPoint y: 139, distance: 37.7
click at [195, 139] on div "SemanticViewOntologyTask" at bounding box center [202, 137] width 42 height 4
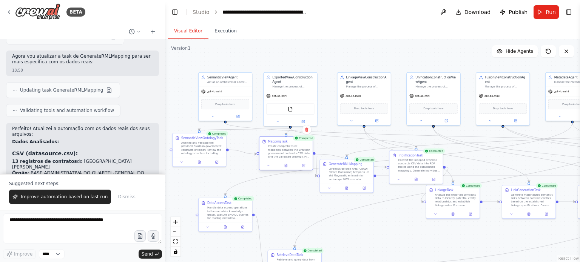
drag, startPoint x: 276, startPoint y: 163, endPoint x: 278, endPoint y: 140, distance: 23.5
click at [278, 140] on div "MappingTask" at bounding box center [278, 142] width 20 height 4
drag, startPoint x: 338, startPoint y: 152, endPoint x: 336, endPoint y: 142, distance: 10.3
click at [336, 142] on div "GenerateRMLMapping" at bounding box center [346, 142] width 34 height 4
click at [288, 165] on button at bounding box center [286, 165] width 18 height 5
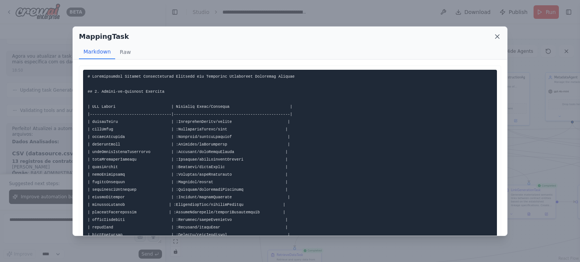
click at [498, 35] on icon at bounding box center [497, 37] width 8 height 8
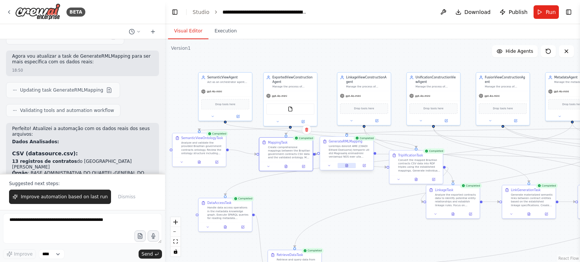
click at [347, 166] on icon at bounding box center [346, 165] width 2 height 3
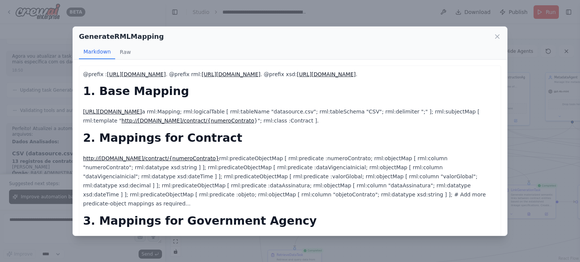
click at [95, 51] on button "Markdown" at bounding box center [97, 52] width 36 height 14
drag, startPoint x: 121, startPoint y: 49, endPoint x: 125, endPoint y: 55, distance: 7.0
click at [122, 49] on button "Raw" at bounding box center [125, 52] width 20 height 14
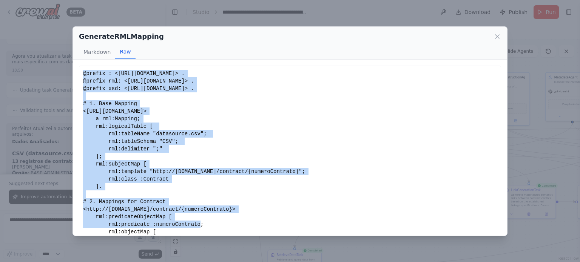
drag, startPoint x: 294, startPoint y: 217, endPoint x: 57, endPoint y: 72, distance: 277.9
click at [57, 72] on div "GenerateRMLMapping Markdown Raw @prefix : http://data.gov.br/ontology# . @prefi…" at bounding box center [290, 131] width 580 height 262
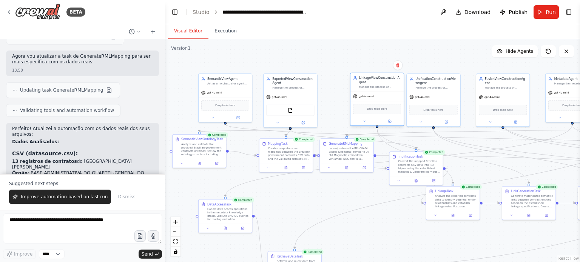
drag, startPoint x: 357, startPoint y: 85, endPoint x: 364, endPoint y: 85, distance: 6.8
click at [364, 85] on div "LinkageViewConstructionAgent Manage the process of construction of semantic lin…" at bounding box center [380, 82] width 42 height 13
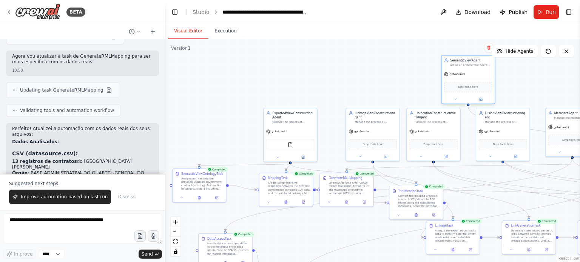
drag, startPoint x: 236, startPoint y: 90, endPoint x: 486, endPoint y: 73, distance: 250.9
click at [486, 73] on div "gpt-4o-mini" at bounding box center [467, 73] width 53 height 9
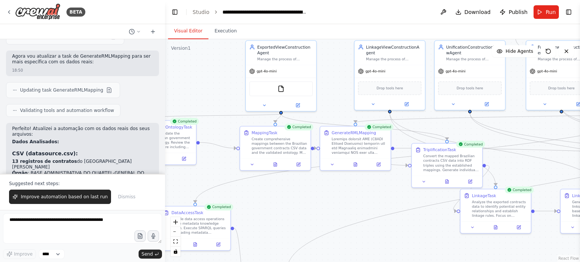
drag, startPoint x: 296, startPoint y: 217, endPoint x: 281, endPoint y: 192, distance: 29.3
click at [281, 192] on div ".deletable-edge-delete-btn { width: 20px; height: 20px; border: 0px solid #ffff…" at bounding box center [372, 150] width 415 height 223
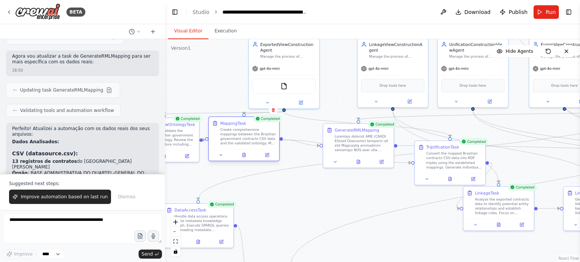
drag, startPoint x: 270, startPoint y: 128, endPoint x: 240, endPoint y: 124, distance: 30.5
click at [240, 124] on div "MappingTask" at bounding box center [233, 123] width 26 height 6
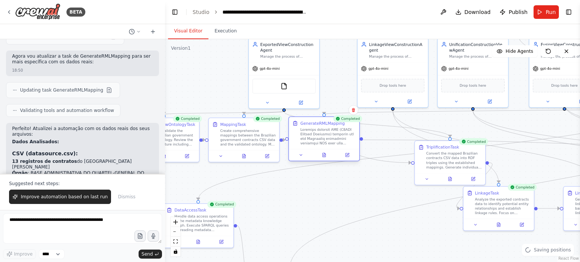
drag, startPoint x: 361, startPoint y: 128, endPoint x: 328, endPoint y: 125, distance: 33.7
click at [328, 125] on div "GenerateRMLMapping" at bounding box center [322, 123] width 45 height 6
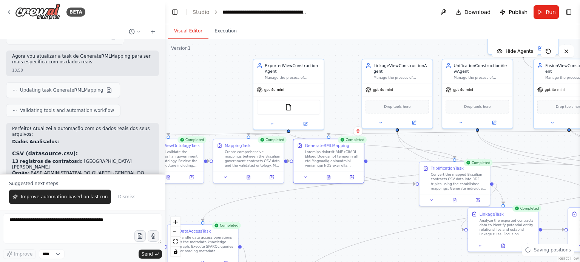
drag, startPoint x: 337, startPoint y: 83, endPoint x: 342, endPoint y: 115, distance: 32.8
click at [342, 115] on div ".deletable-edge-delete-btn { width: 20px; height: 20px; border: 0px solid #ffff…" at bounding box center [372, 150] width 415 height 223
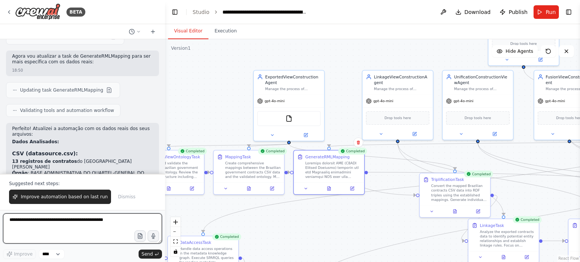
drag, startPoint x: 96, startPoint y: 225, endPoint x: 100, endPoint y: 221, distance: 5.4
click at [97, 225] on textarea "**********" at bounding box center [82, 229] width 159 height 30
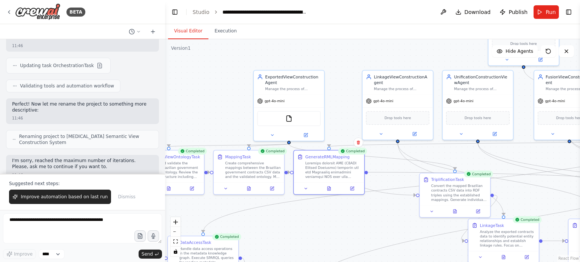
scroll to position [3666, 0]
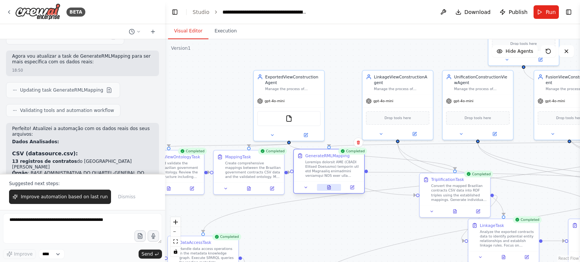
click at [330, 187] on icon at bounding box center [329, 186] width 1 height 1
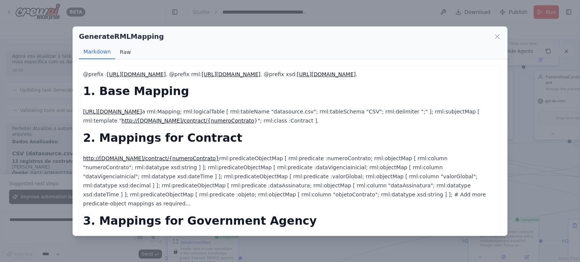
click at [122, 51] on button "Raw" at bounding box center [125, 52] width 20 height 14
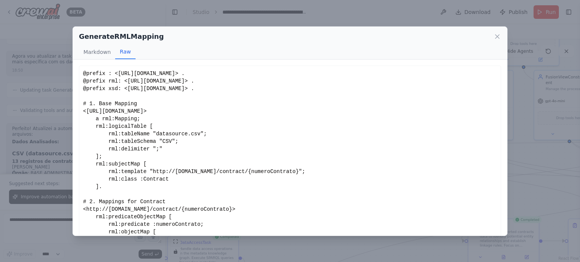
click at [522, 156] on div "GenerateRMLMapping Markdown Raw @prefix : http://data.gov.br/ontology# . @prefi…" at bounding box center [290, 131] width 580 height 262
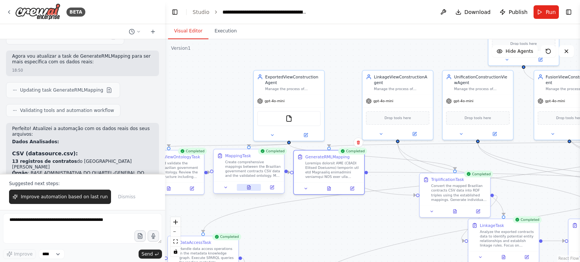
click at [249, 190] on button at bounding box center [249, 187] width 24 height 7
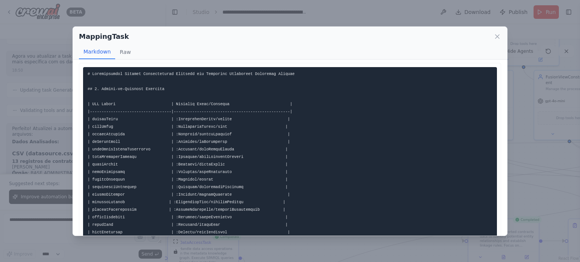
scroll to position [0, 0]
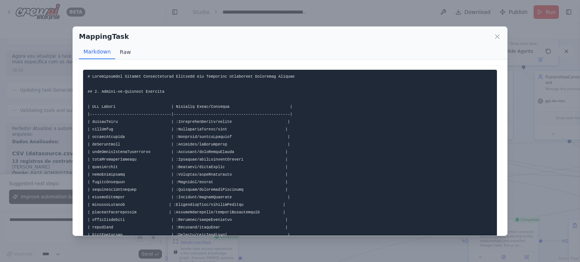
click at [128, 48] on button "Raw" at bounding box center [125, 52] width 20 height 14
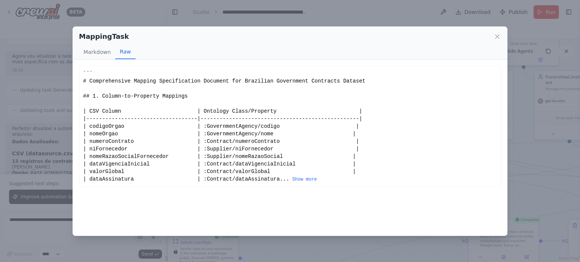
click at [510, 124] on div "MappingTask Markdown Raw ... Show more Not valid JSON" at bounding box center [290, 131] width 580 height 262
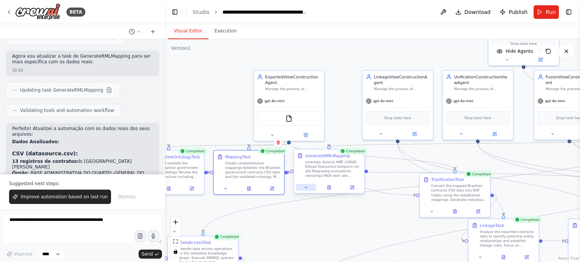
click at [308, 188] on icon at bounding box center [306, 187] width 5 height 5
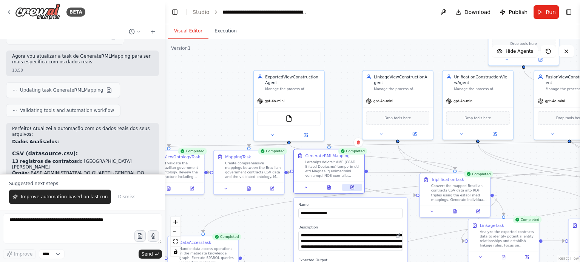
click at [350, 190] on button at bounding box center [352, 187] width 20 height 7
click at [350, 186] on icon at bounding box center [351, 187] width 3 height 3
click at [224, 27] on button "Execution" at bounding box center [225, 31] width 34 height 16
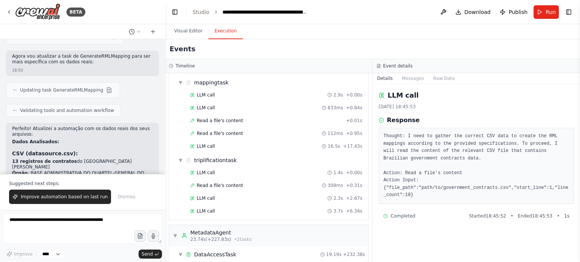
scroll to position [151, 0]
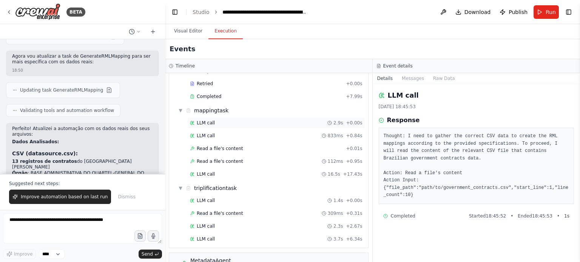
click at [229, 120] on div "LLM call 2.9s + 0.00s" at bounding box center [276, 123] width 173 height 6
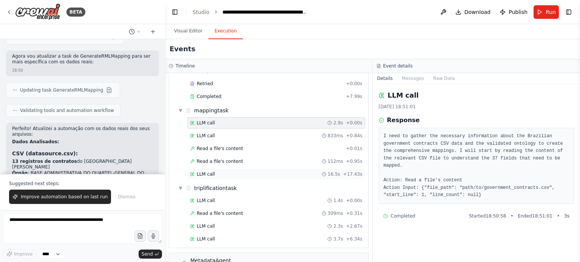
click at [243, 169] on div "LLM call 16.5s + 17.43s" at bounding box center [276, 174] width 178 height 11
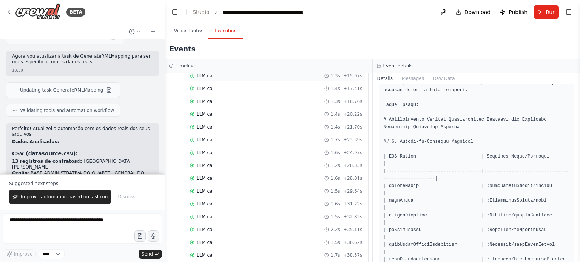
scroll to position [831, 0]
click at [216, 239] on span "Completed" at bounding box center [209, 242] width 25 height 6
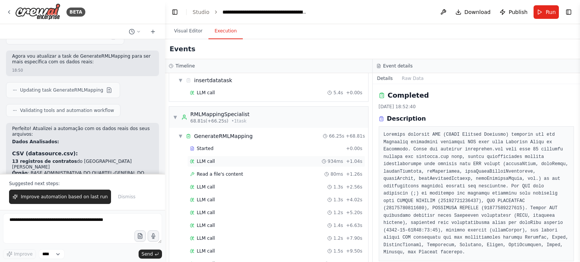
scroll to position [529, 0]
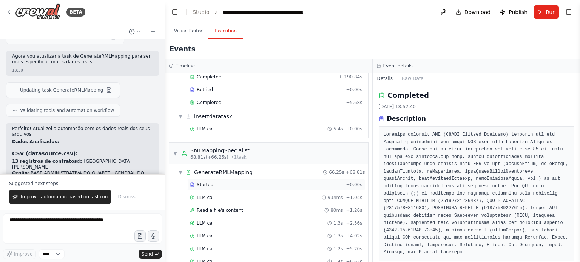
click at [219, 182] on div "Started" at bounding box center [266, 185] width 153 height 6
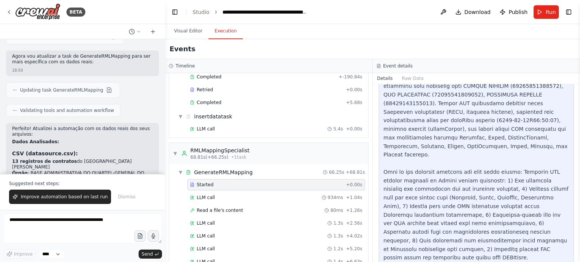
scroll to position [280, 0]
click at [217, 205] on div "Read a file's content 80ms + 1.26s" at bounding box center [276, 210] width 178 height 11
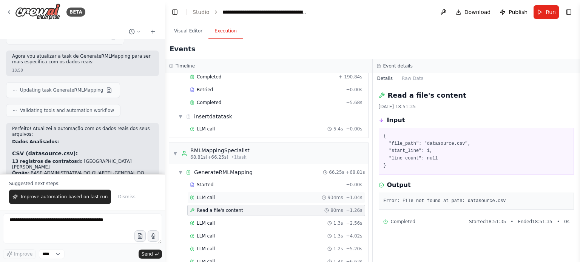
click at [220, 195] on div "LLM call 934ms + 1.04s" at bounding box center [276, 198] width 173 height 6
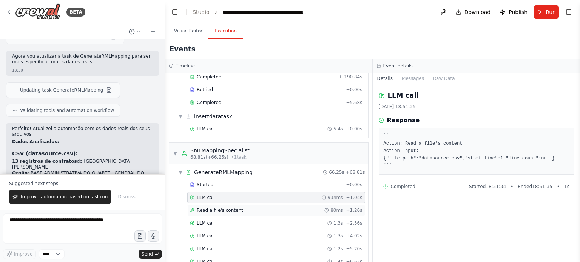
click at [222, 205] on div "Read a file's content 80ms + 1.26s" at bounding box center [276, 210] width 178 height 11
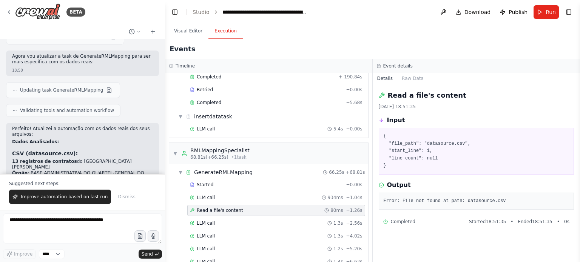
click at [430, 146] on pre "{ "file_path": "datasource.csv", "start_line": 1, "line_count": null }" at bounding box center [477, 151] width 186 height 37
click at [216, 220] on div "LLM call 1.3s + 2.56s" at bounding box center [276, 223] width 173 height 6
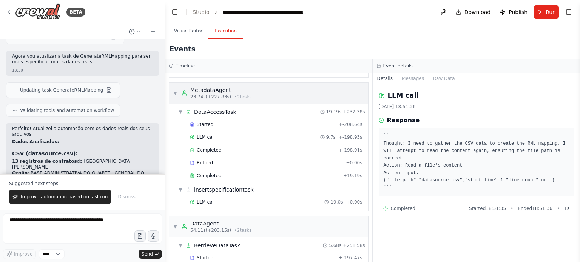
scroll to position [304, 0]
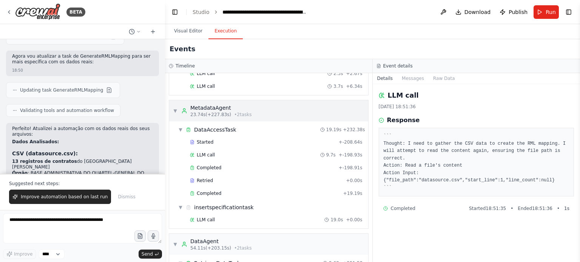
click at [234, 112] on span "• 2 task s" at bounding box center [242, 115] width 17 height 6
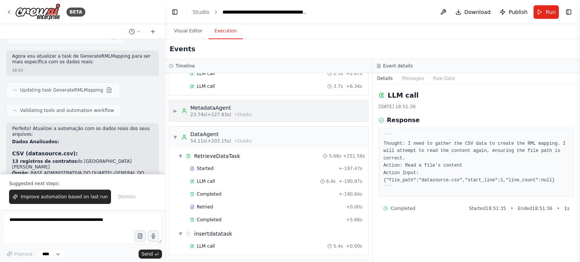
click at [226, 112] on div "23.74s (+227.83s) • 2 task s" at bounding box center [221, 115] width 62 height 6
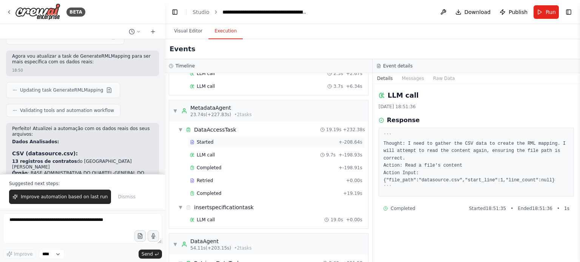
click at [211, 139] on div "Started" at bounding box center [263, 142] width 146 height 6
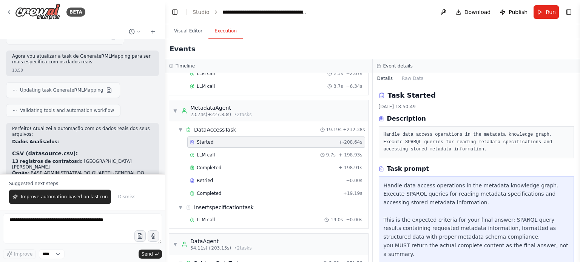
scroll to position [12, 0]
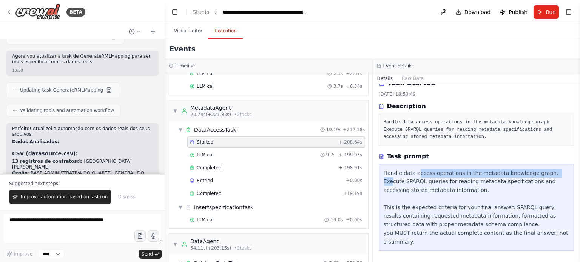
drag, startPoint x: 459, startPoint y: 176, endPoint x: 546, endPoint y: 174, distance: 86.5
click at [546, 174] on div "Handle data access operations in the metadata knowledge graph. Execute SPARQL q…" at bounding box center [477, 207] width 186 height 77
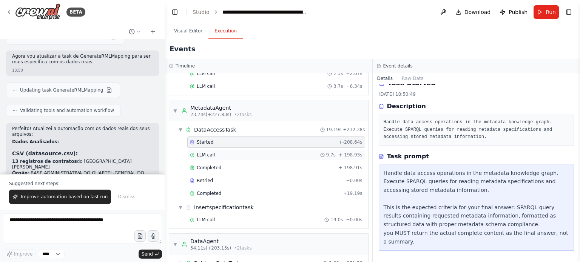
click at [270, 152] on div "LLM call 9.7s + -198.93s" at bounding box center [276, 155] width 173 height 6
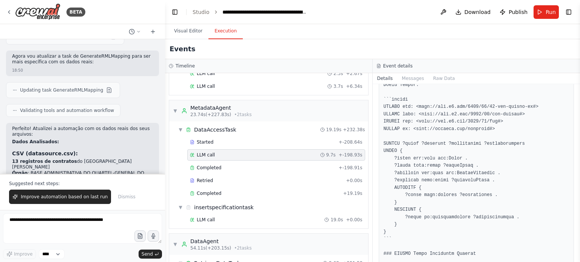
scroll to position [76, 0]
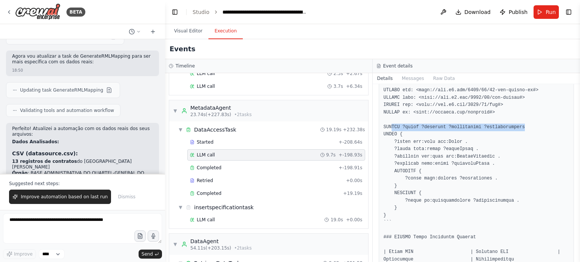
drag, startPoint x: 391, startPoint y: 128, endPoint x: 522, endPoint y: 126, distance: 131.0
click at [522, 126] on pre at bounding box center [477, 263] width 186 height 412
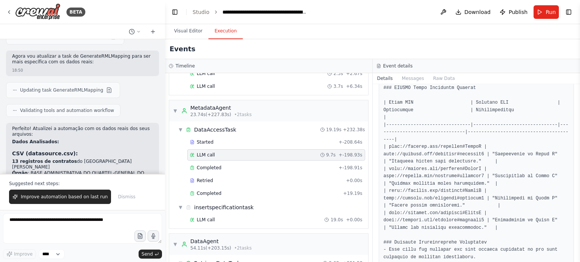
scroll to position [227, 0]
click at [221, 165] on div "Completed" at bounding box center [263, 168] width 146 height 6
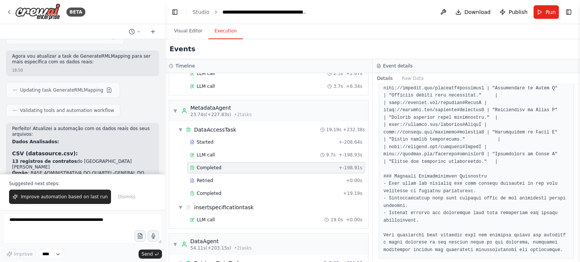
scroll to position [318, 0]
click at [211, 175] on div "Retried + 0.00s" at bounding box center [276, 180] width 178 height 11
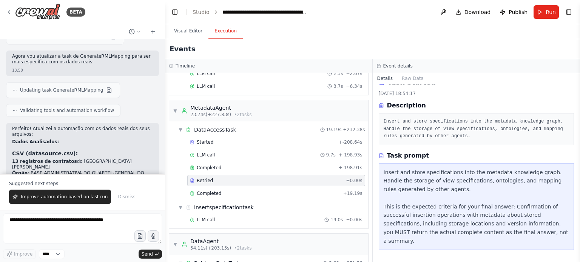
scroll to position [12, 0]
click at [220, 191] on div "Completed" at bounding box center [265, 194] width 150 height 6
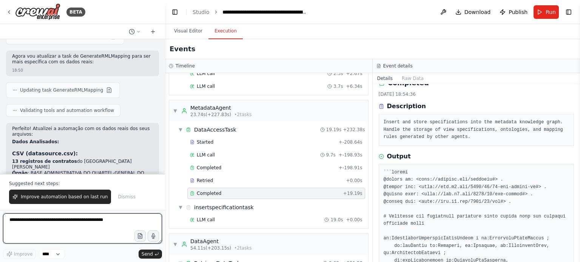
click at [58, 225] on textarea "**********" at bounding box center [82, 229] width 159 height 30
type textarea "*"
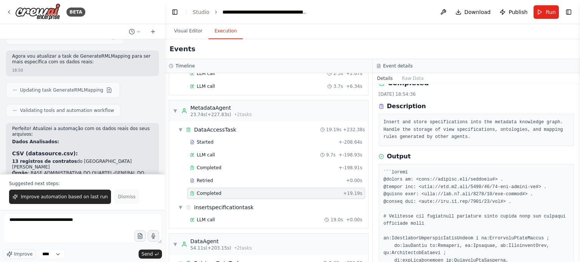
click at [118, 198] on span "Dismiss" at bounding box center [126, 197] width 17 height 6
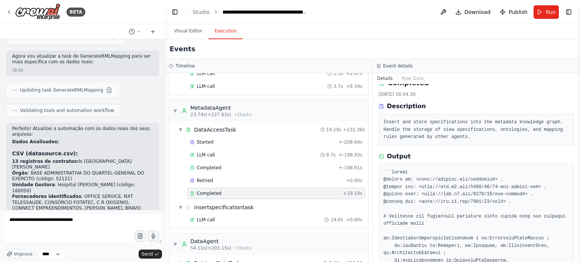
scroll to position [3630, 0]
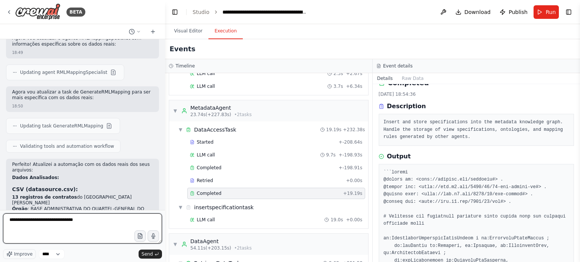
click at [97, 227] on textarea "**********" at bounding box center [82, 229] width 159 height 30
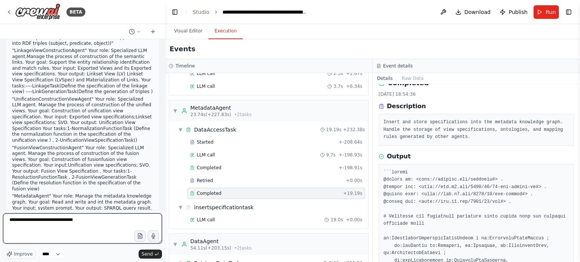
scroll to position [0, 0]
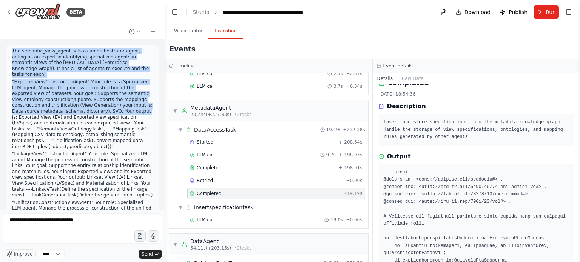
drag, startPoint x: 12, startPoint y: 50, endPoint x: 98, endPoint y: 110, distance: 104.7
click at [91, 104] on div "The semantic_view_agent acts as an orchestrator agent, acting as an expert in i…" at bounding box center [82, 200] width 141 height 305
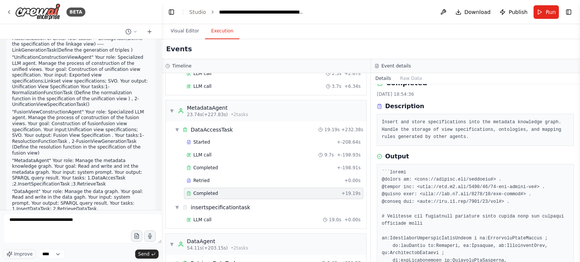
scroll to position [157, 0]
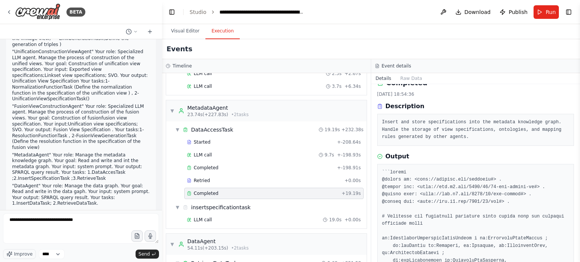
drag, startPoint x: 162, startPoint y: 55, endPoint x: 162, endPoint y: 60, distance: 4.9
click at [162, 60] on div "BETA The semantic_view_agent acts as an orchestrator agent, acting as an expert…" at bounding box center [290, 131] width 580 height 262
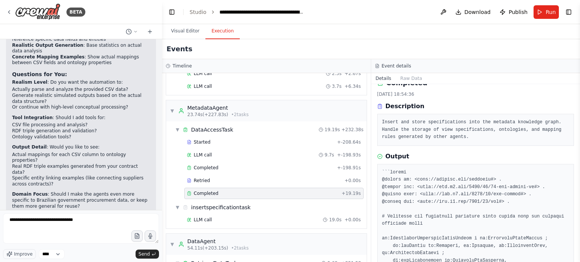
scroll to position [3677, 0]
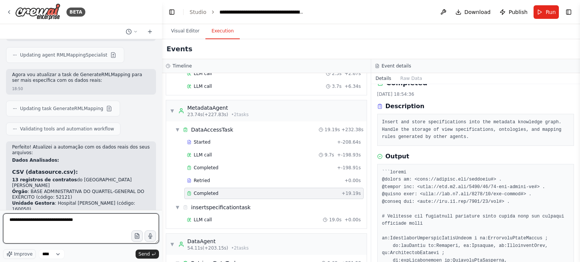
click at [9, 222] on textarea "**********" at bounding box center [81, 229] width 156 height 30
click at [88, 220] on textarea "**********" at bounding box center [81, 229] width 156 height 30
type textarea "**********"
drag, startPoint x: 51, startPoint y: 229, endPoint x: 0, endPoint y: 213, distance: 53.9
click at [0, 213] on div "BETA The semantic_view_agent acts as an orchestrator agent, acting as an expert…" at bounding box center [81, 131] width 162 height 262
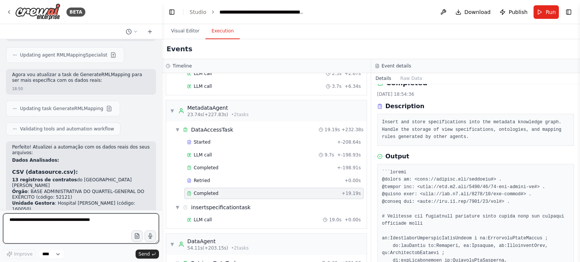
scroll to position [3671, 0]
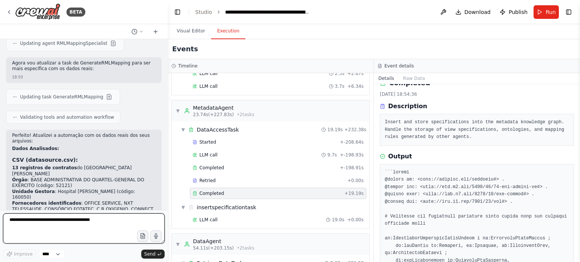
drag, startPoint x: 159, startPoint y: 201, endPoint x: 168, endPoint y: 202, distance: 8.8
click at [168, 202] on div "BETA The semantic_view_agent acts as an orchestrator agent, acting as an expert…" at bounding box center [290, 131] width 580 height 262
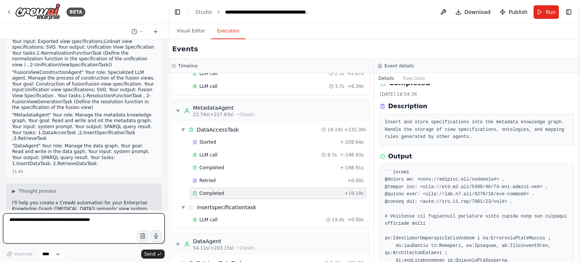
scroll to position [189, 0]
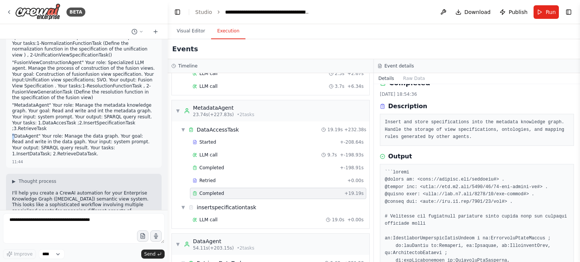
click at [13, 119] on div "The semantic_view_agent acts as an orchestrator agent, acting as an expert in i…" at bounding box center [84, 12] width 156 height 311
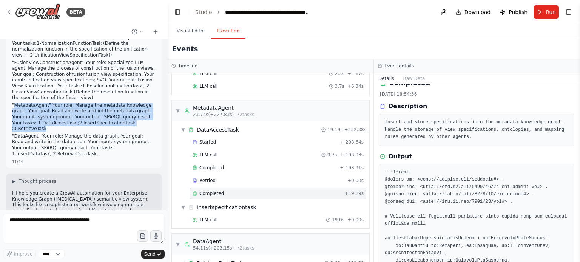
drag, startPoint x: 15, startPoint y: 94, endPoint x: 132, endPoint y: 111, distance: 117.9
click at [132, 111] on p ""MetadataAgent" Your role: Manage the metadata knowledge graph. Your goal: Read…" at bounding box center [83, 117] width 143 height 29
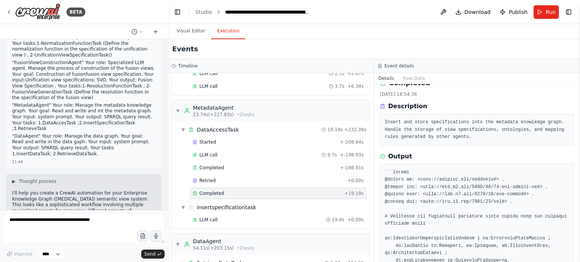
scroll to position [50, 0]
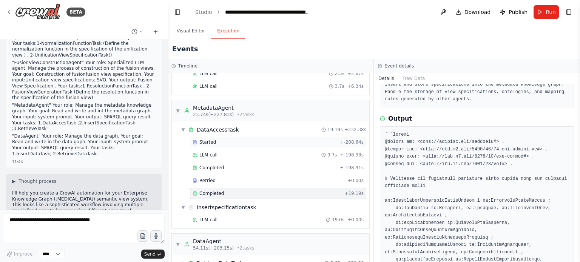
click at [245, 139] on div "Started" at bounding box center [265, 142] width 144 height 6
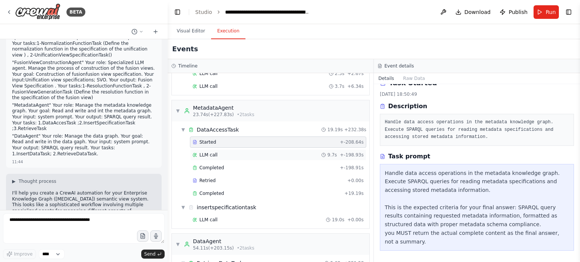
click at [246, 152] on div "LLM call 9.7s + -198.93s" at bounding box center [278, 155] width 171 height 6
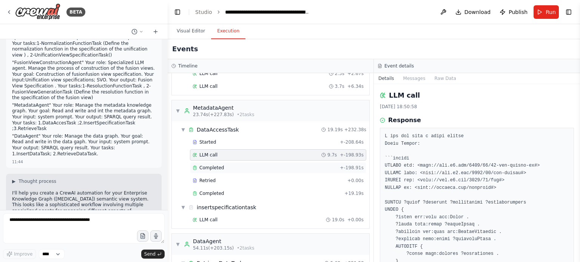
click at [237, 167] on div "Completed + -198.91s" at bounding box center [278, 167] width 176 height 11
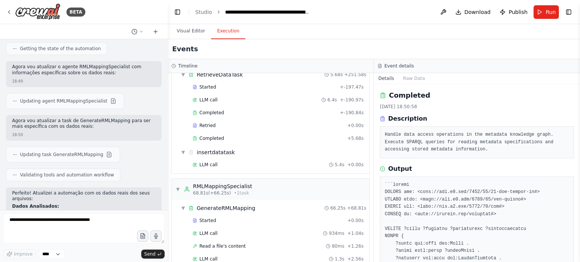
scroll to position [3600, 0]
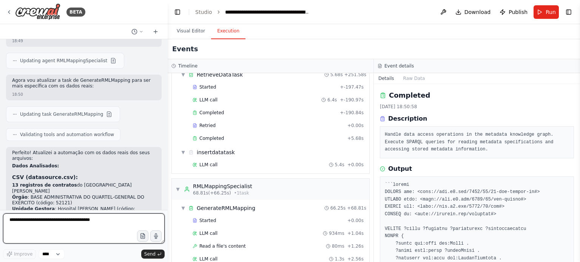
click at [105, 221] on textarea at bounding box center [84, 229] width 162 height 30
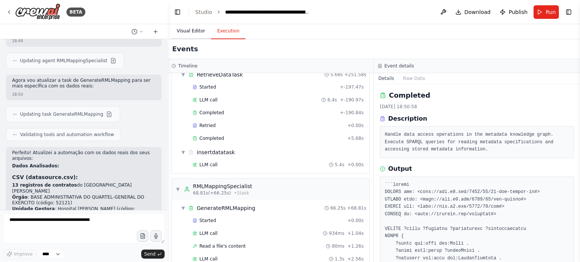
click at [187, 33] on button "Visual Editor" at bounding box center [191, 31] width 40 height 16
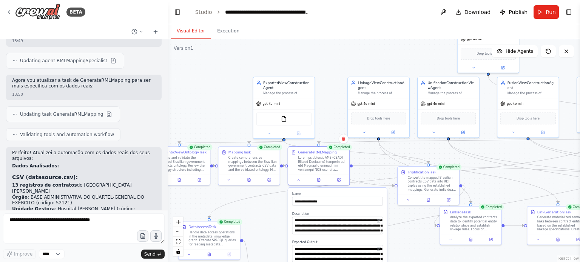
click at [275, 208] on div ".deletable-edge-delete-btn { width: 20px; height: 20px; border: 0px solid #ffff…" at bounding box center [374, 150] width 412 height 223
click at [299, 182] on button at bounding box center [298, 179] width 17 height 6
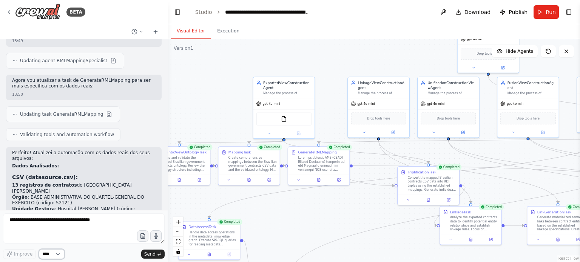
click at [61, 254] on select "****" at bounding box center [52, 255] width 26 height 10
click at [61, 255] on select "****" at bounding box center [52, 255] width 26 height 10
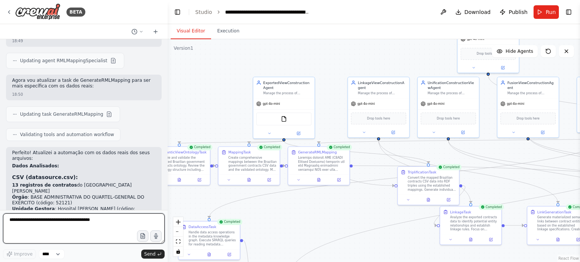
click at [102, 229] on textarea at bounding box center [84, 229] width 162 height 30
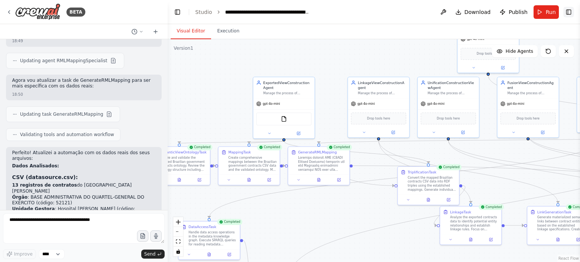
click at [569, 12] on button "Toggle Right Sidebar" at bounding box center [568, 12] width 11 height 11
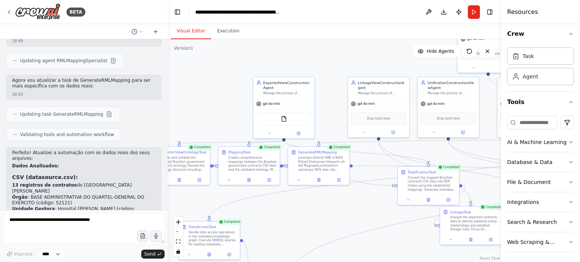
scroll to position [5, 0]
click at [558, 120] on html "BETA The semantic_view_agent acts as an orchestrator agent, acting as an expert…" at bounding box center [290, 131] width 580 height 262
click at [562, 120] on html "BETA The semantic_view_agent acts as an orchestrator agent, acting as an expert…" at bounding box center [290, 131] width 580 height 262
click at [531, 119] on input at bounding box center [532, 122] width 50 height 14
click at [491, 12] on button "Toggle Right Sidebar" at bounding box center [489, 12] width 11 height 11
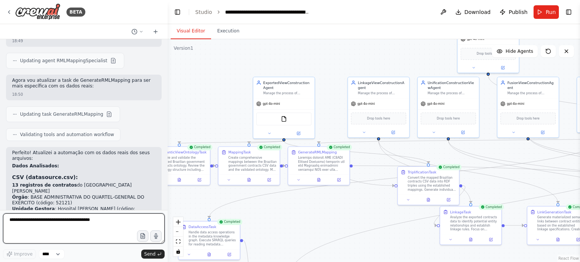
click at [72, 227] on textarea at bounding box center [84, 229] width 162 height 30
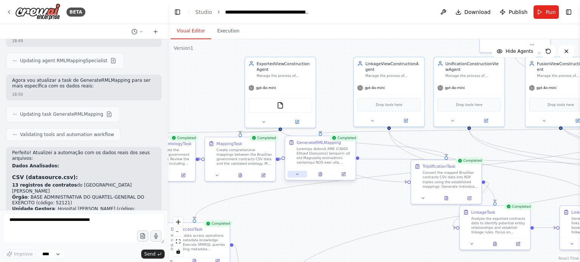
click at [296, 175] on icon at bounding box center [297, 174] width 5 height 5
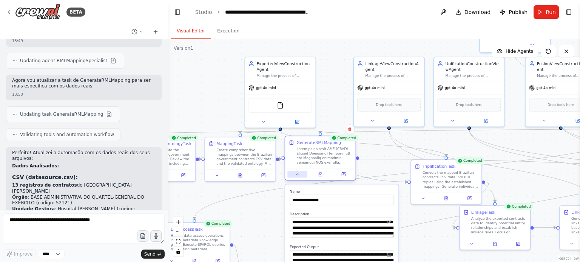
click at [297, 174] on icon at bounding box center [297, 174] width 2 height 1
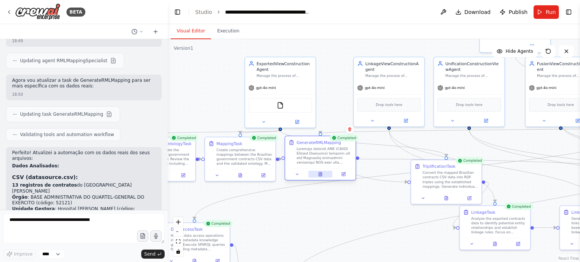
click at [319, 173] on icon at bounding box center [320, 174] width 5 height 5
click at [338, 174] on button at bounding box center [344, 174] width 20 height 7
click at [320, 172] on icon at bounding box center [320, 174] width 5 height 5
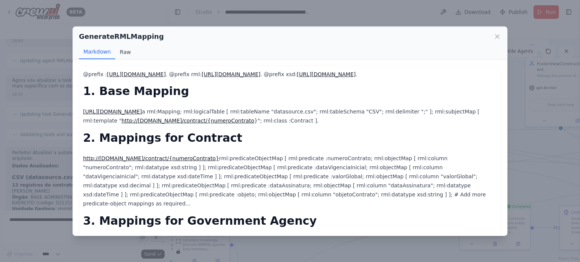
click at [116, 46] on button "Raw" at bounding box center [125, 52] width 20 height 14
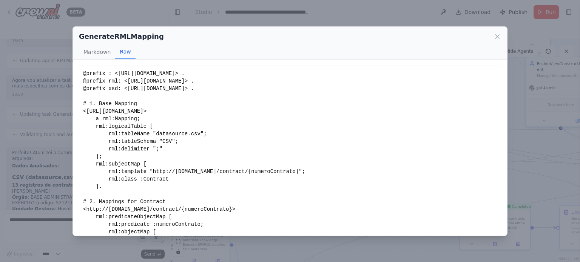
click at [125, 52] on button "Raw" at bounding box center [125, 52] width 20 height 14
click at [523, 117] on div "GenerateRMLMapping Markdown Raw @prefix : http://data.gov.br/ontology# . @prefi…" at bounding box center [290, 131] width 580 height 262
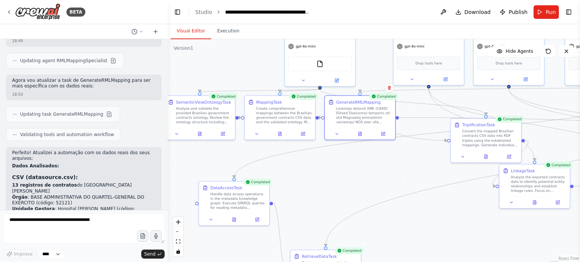
drag, startPoint x: 328, startPoint y: 180, endPoint x: 334, endPoint y: 175, distance: 8.0
click at [334, 175] on div ".deletable-edge-delete-btn { width: 20px; height: 20px; border: 0px solid #ffff…" at bounding box center [374, 150] width 412 height 223
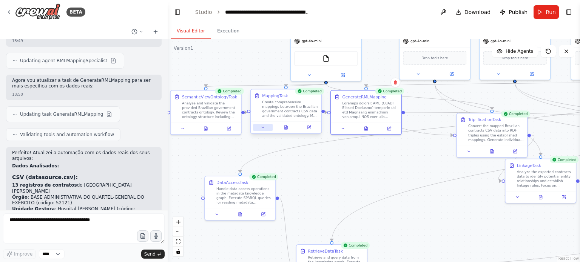
click at [262, 129] on icon at bounding box center [263, 127] width 5 height 5
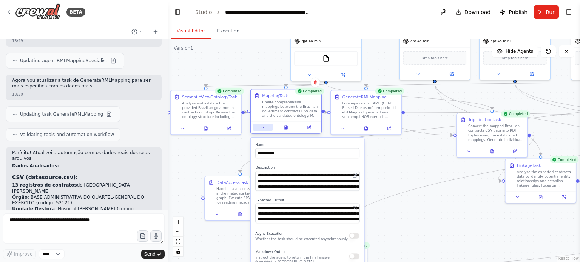
click at [263, 126] on icon at bounding box center [263, 127] width 5 height 5
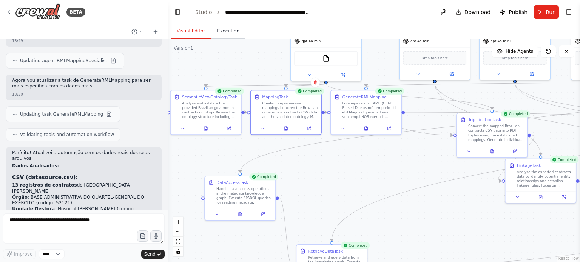
click at [228, 34] on button "Execution" at bounding box center [228, 31] width 34 height 16
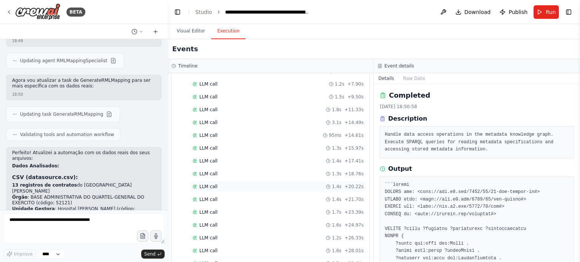
click at [246, 181] on div "LLM call 1.4s + 20.22s" at bounding box center [278, 186] width 176 height 11
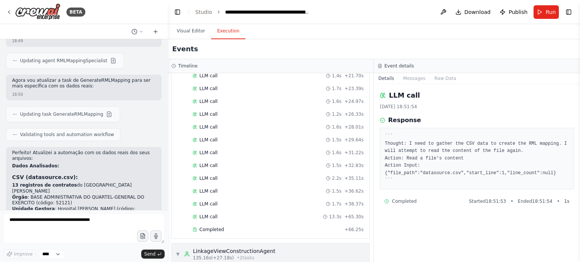
scroll to position [946, 0]
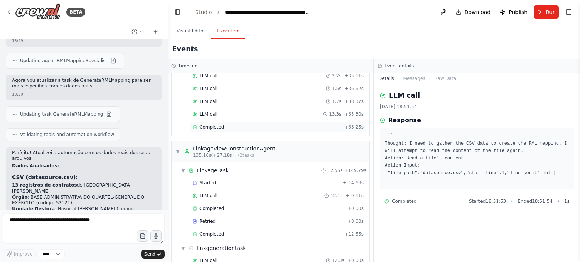
click at [230, 122] on div "Completed + 66.25s" at bounding box center [278, 127] width 176 height 11
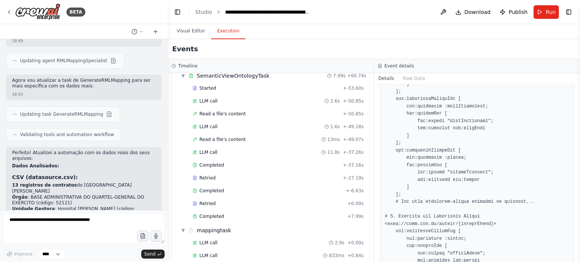
scroll to position [0, 0]
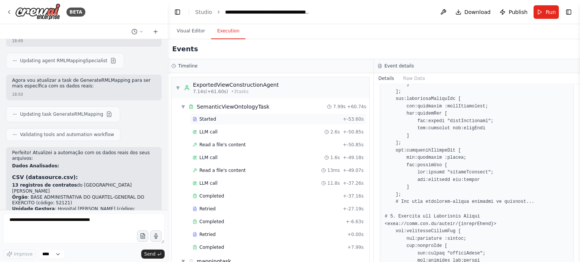
click at [230, 120] on div "Started" at bounding box center [266, 119] width 147 height 6
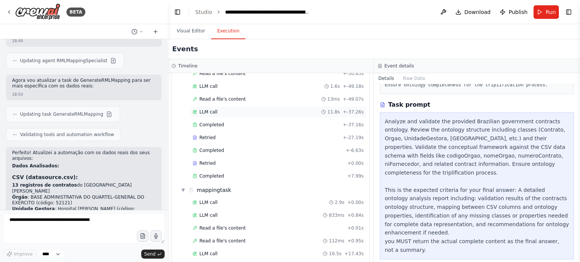
scroll to position [76, 0]
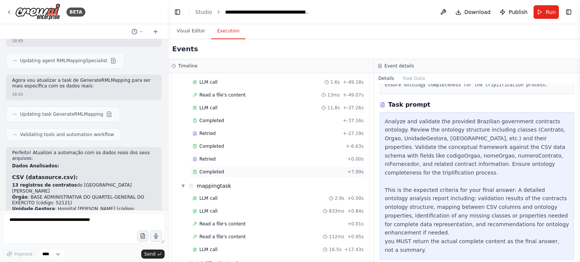
click at [237, 169] on div "Completed" at bounding box center [269, 172] width 152 height 6
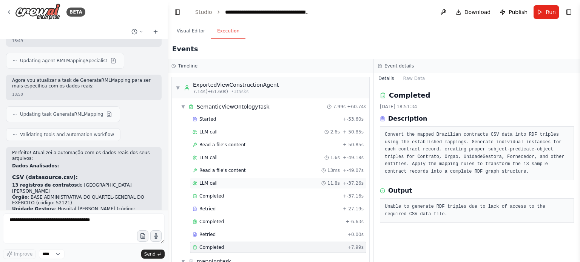
scroll to position [38, 0]
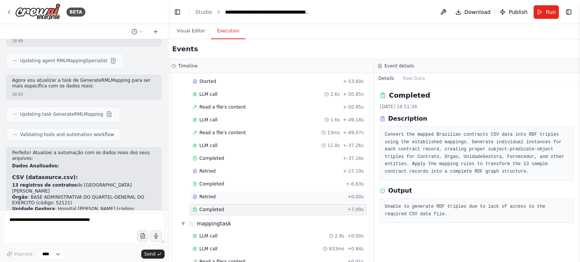
click at [281, 194] on div "Retried" at bounding box center [269, 197] width 152 height 6
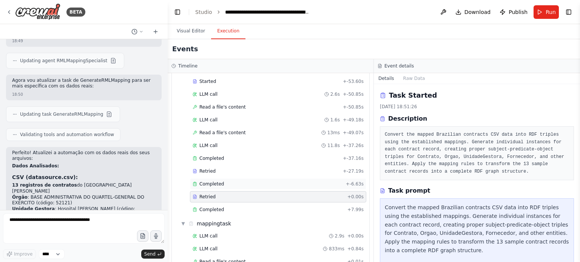
click at [285, 181] on div "Completed" at bounding box center [268, 184] width 150 height 6
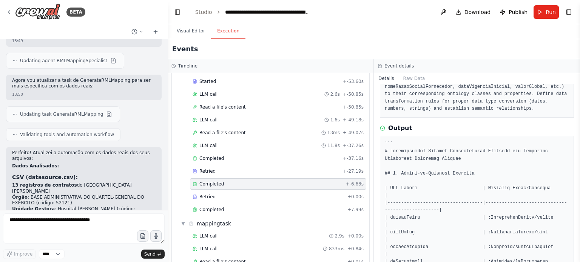
scroll to position [76, 0]
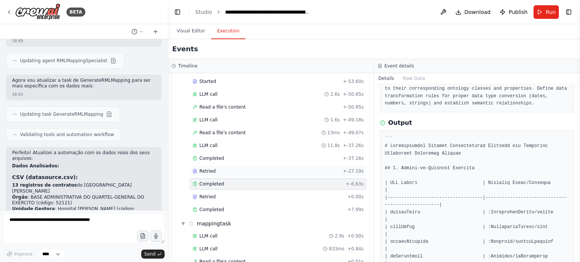
click at [246, 166] on div "Retried + -27.19s" at bounding box center [278, 171] width 176 height 11
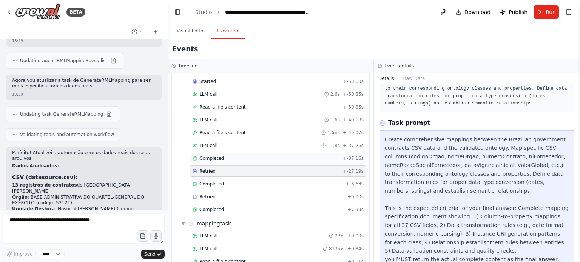
click at [251, 156] on div "Completed" at bounding box center [266, 159] width 147 height 6
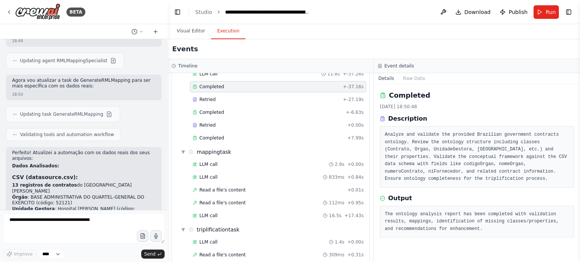
scroll to position [113, 0]
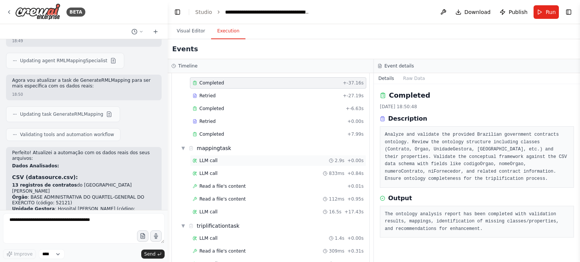
click at [232, 158] on div "LLM call 2.9s + 0.00s" at bounding box center [278, 161] width 171 height 6
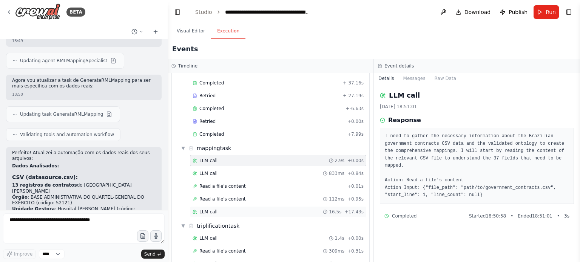
click at [224, 207] on div "LLM call 16.5s + 17.43s" at bounding box center [278, 212] width 176 height 11
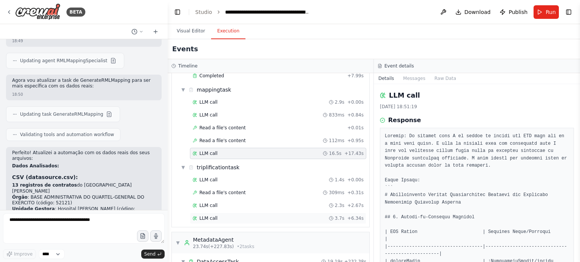
scroll to position [189, 0]
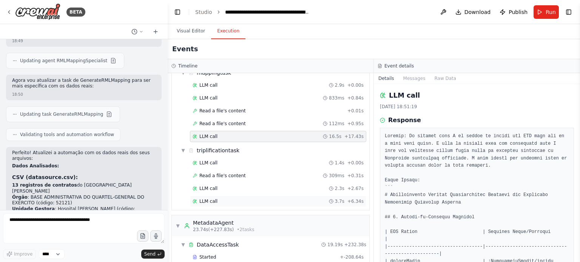
click at [260, 196] on div "LLM call 3.7s + 6.34s" at bounding box center [278, 201] width 176 height 11
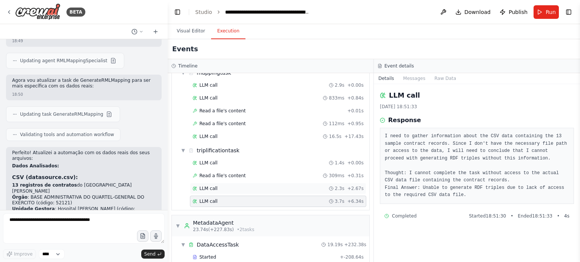
click at [274, 186] on div "LLM call 2.3s + 2.67s" at bounding box center [278, 189] width 171 height 6
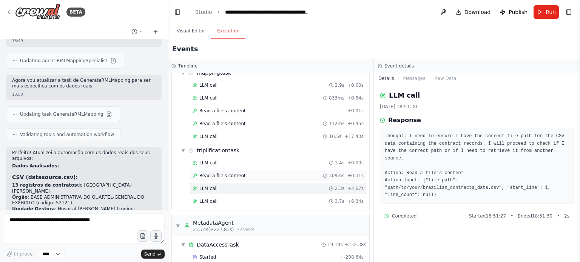
click at [270, 173] on div "Read a file's content 309ms + 0.31s" at bounding box center [278, 176] width 171 height 6
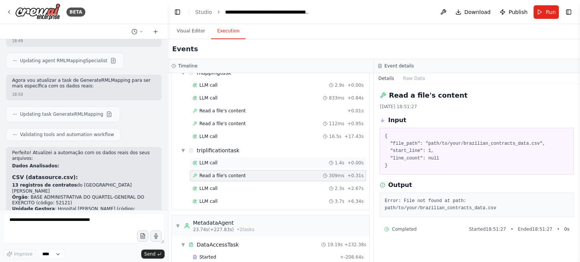
click at [274, 162] on div "LLM call 1.4s + 0.00s" at bounding box center [278, 163] width 171 height 6
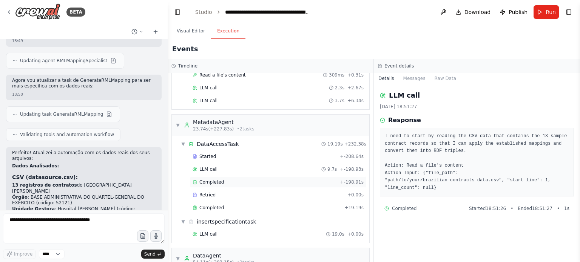
scroll to position [302, 0]
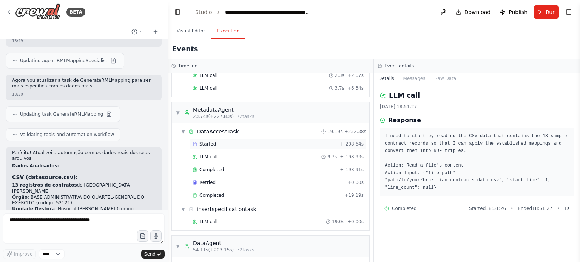
click at [245, 141] on div "Started" at bounding box center [265, 144] width 144 height 6
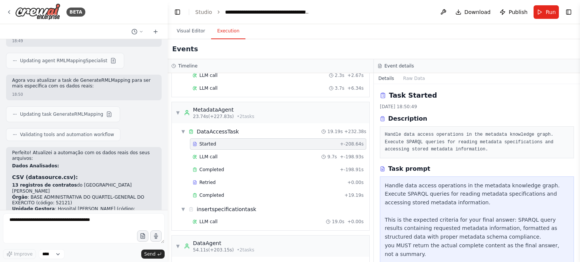
click at [248, 159] on div "Started + -208.64s LLM call 9.7s + -198.93s Completed + -198.91s Retried + 0.00…" at bounding box center [273, 171] width 191 height 64
click at [233, 194] on div "Completed" at bounding box center [267, 196] width 149 height 6
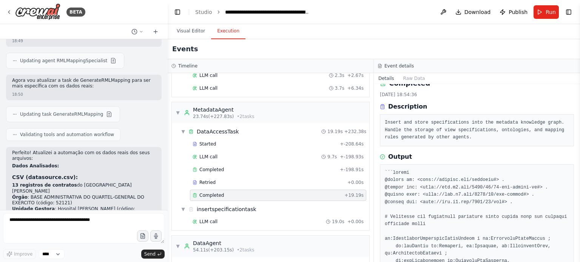
scroll to position [0, 0]
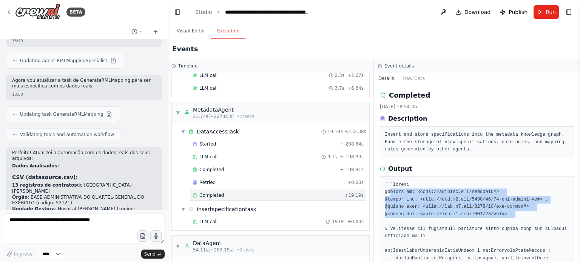
drag, startPoint x: 388, startPoint y: 193, endPoint x: 492, endPoint y: 219, distance: 107.0
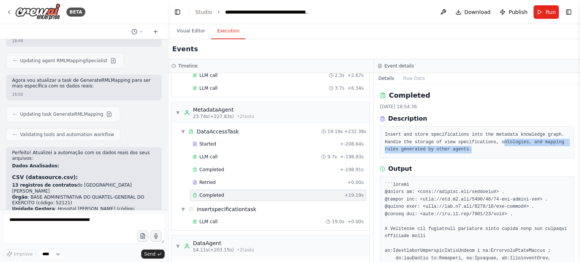
drag, startPoint x: 492, startPoint y: 148, endPoint x: 493, endPoint y: 142, distance: 6.1
click at [493, 142] on pre "Insert and store specifications into the metadata knowledge graph. Handle the s…" at bounding box center [477, 142] width 184 height 22
click at [470, 148] on pre "Insert and store specifications into the metadata knowledge graph. Handle the s…" at bounding box center [477, 142] width 184 height 22
drag, startPoint x: 391, startPoint y: 140, endPoint x: 488, endPoint y: 149, distance: 97.5
click at [488, 149] on pre "Insert and store specifications into the metadata knowledge graph. Handle the s…" at bounding box center [477, 142] width 184 height 22
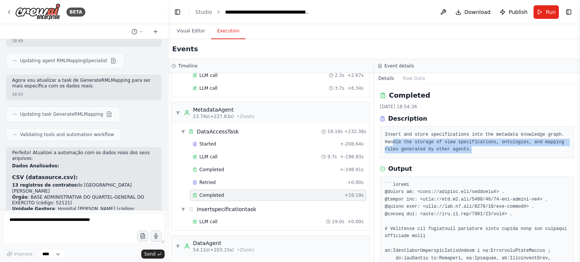
click at [488, 149] on pre "Insert and store specifications into the metadata knowledge graph. Handle the s…" at bounding box center [477, 142] width 184 height 22
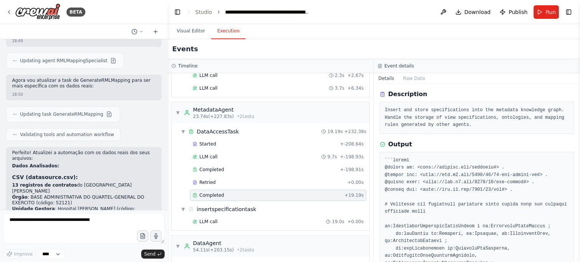
scroll to position [38, 0]
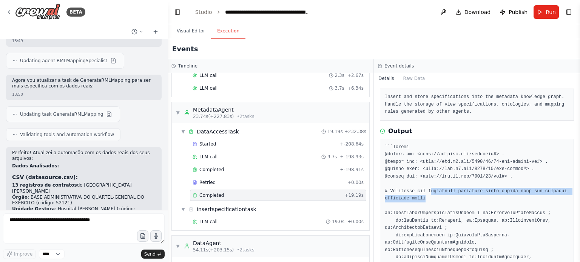
drag, startPoint x: 438, startPoint y: 199, endPoint x: 426, endPoint y: 191, distance: 14.5
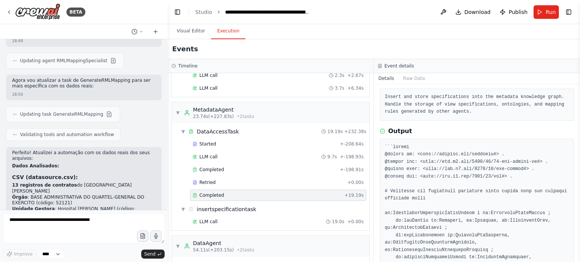
drag, startPoint x: 491, startPoint y: 199, endPoint x: 491, endPoint y: 190, distance: 9.1
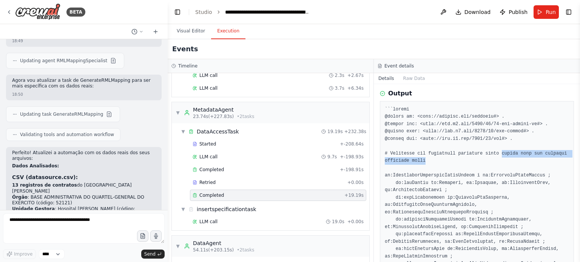
scroll to position [113, 0]
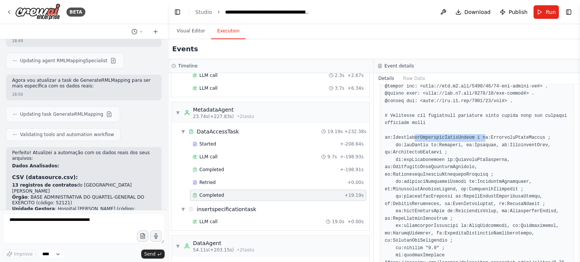
drag, startPoint x: 411, startPoint y: 136, endPoint x: 487, endPoint y: 140, distance: 75.6
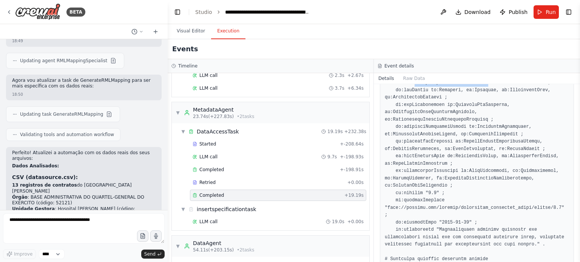
scroll to position [206, 0]
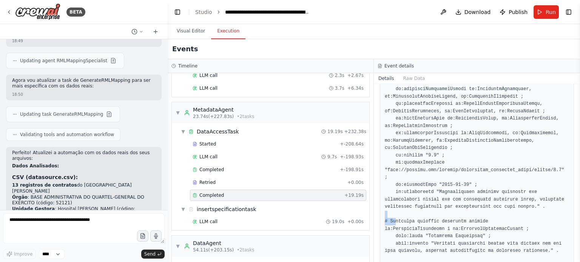
drag, startPoint x: 395, startPoint y: 213, endPoint x: 487, endPoint y: 208, distance: 93.0
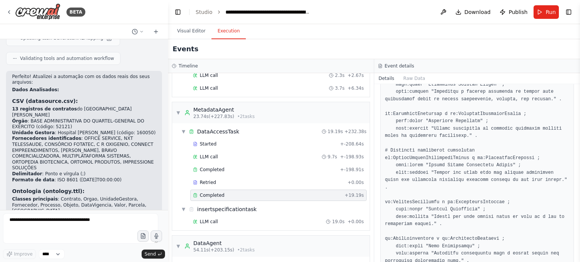
scroll to position [3488, 0]
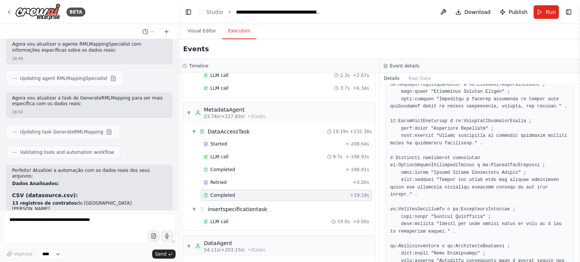
drag, startPoint x: 165, startPoint y: 202, endPoint x: 179, endPoint y: 197, distance: 14.8
click at [179, 197] on div "BETA The semantic_view_agent acts as an orchestrator agent, acting as an expert…" at bounding box center [290, 131] width 580 height 262
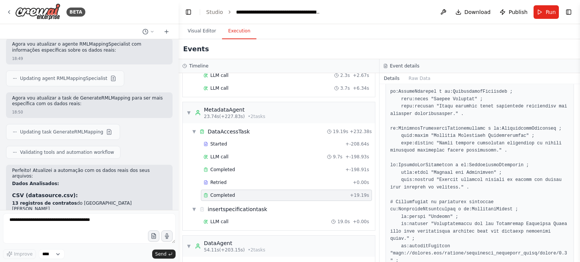
scroll to position [870, 0]
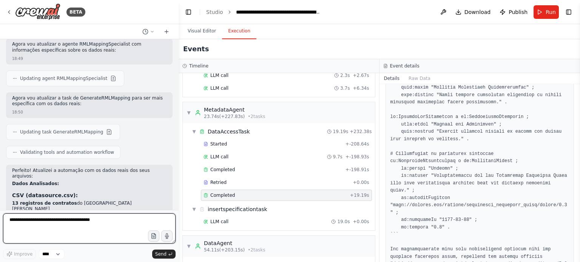
click at [92, 217] on textarea at bounding box center [89, 229] width 173 height 30
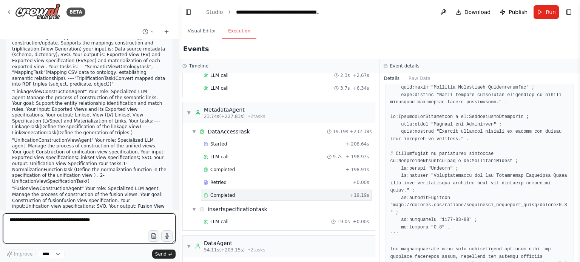
scroll to position [0, 0]
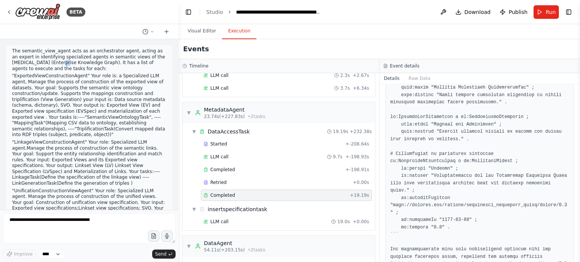
drag, startPoint x: 48, startPoint y: 65, endPoint x: 44, endPoint y: 66, distance: 4.8
click at [44, 65] on p "The semantic_view_agent acts as an orchestrator agent, acting as an expert in i…" at bounding box center [89, 59] width 154 height 23
click at [14, 78] on p ""ExportedViewConstructionAgent" Your role is: a Specialized LLM agent, Manage t…" at bounding box center [89, 105] width 154 height 65
drag, startPoint x: 100, startPoint y: 197, endPoint x: 90, endPoint y: 175, distance: 24.2
click at [97, 191] on p ""UnificationConstructionViewAgent" Your role: Specialized LLM agent. Manage the…" at bounding box center [89, 211] width 154 height 47
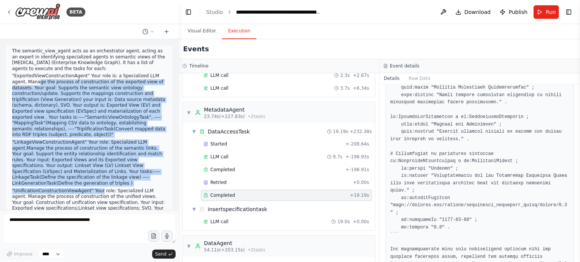
drag, startPoint x: 90, startPoint y: 175, endPoint x: 22, endPoint y: 78, distance: 118.6
click at [22, 79] on div "The semantic_view_agent acts as an orchestrator agent, acting as an expert in i…" at bounding box center [89, 188] width 154 height 281
click at [103, 148] on p ""LinkageViewConstructionAgent" Your role: Specialized LLM agent.Manage the proc…" at bounding box center [89, 163] width 154 height 47
click at [80, 113] on p ""ExportedViewConstructionAgent" Your role is: a Specialized LLM agent, Manage t…" at bounding box center [89, 105] width 154 height 65
click at [111, 99] on p ""ExportedViewConstructionAgent" Your role is: a Specialized LLM agent, Manage t…" at bounding box center [89, 105] width 154 height 65
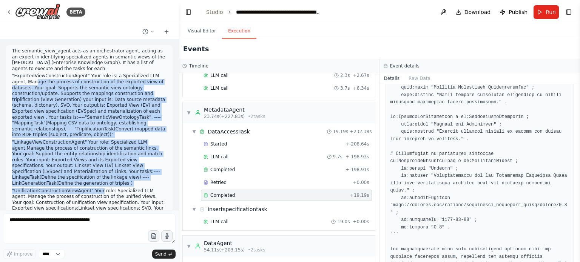
click at [104, 101] on p ""ExportedViewConstructionAgent" Your role is: a Specialized LLM agent, Manage t…" at bounding box center [89, 105] width 154 height 65
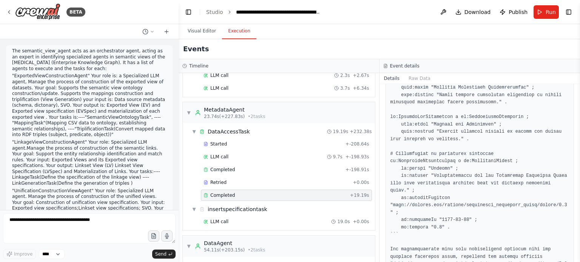
click at [108, 99] on p ""ExportedViewConstructionAgent" Your role is: a Specialized LLM agent, Manage t…" at bounding box center [89, 105] width 154 height 65
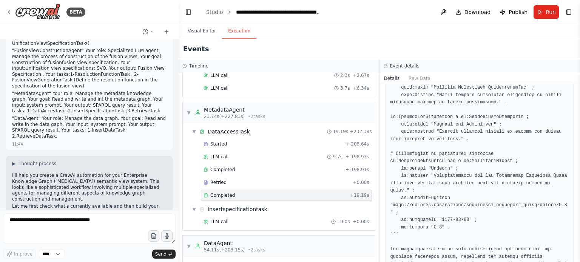
scroll to position [227, 0]
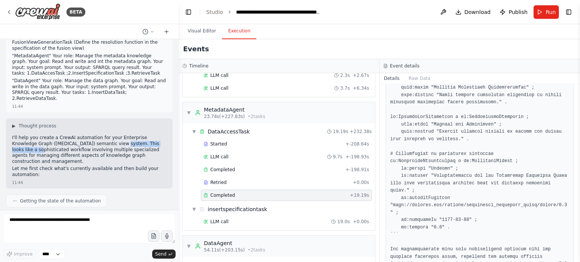
drag, startPoint x: 96, startPoint y: 121, endPoint x: 134, endPoint y: 122, distance: 38.5
click at [144, 135] on p "I'll help you create a CrewAI automation for your Enterprise Knowledge Graph (E…" at bounding box center [89, 149] width 154 height 29
drag, startPoint x: 17, startPoint y: 141, endPoint x: 90, endPoint y: 142, distance: 73.3
click at [87, 166] on p "Let me first check what's currently available and then build your automation:" at bounding box center [89, 172] width 154 height 12
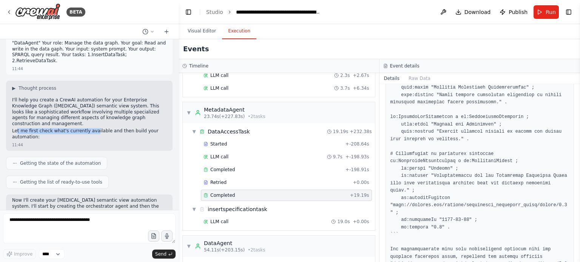
scroll to position [302, 0]
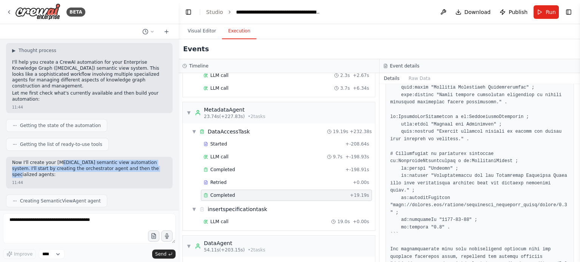
drag, startPoint x: 55, startPoint y: 134, endPoint x: 131, endPoint y: 137, distance: 75.9
click at [131, 160] on p "Now I'll create your EKG semantic view automation system. I'll start by creatin…" at bounding box center [89, 169] width 154 height 18
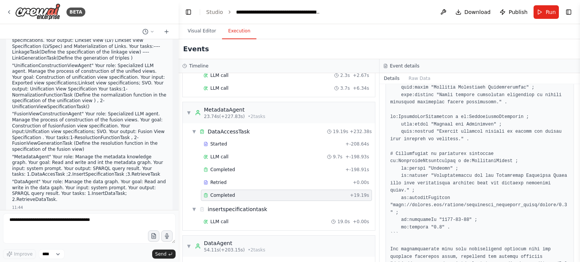
scroll to position [113, 0]
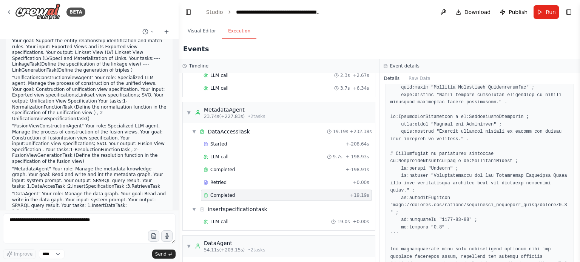
click at [96, 87] on p ""UnificationConstructionViewAgent" Your role: Specialized LLM agent. Manage the…" at bounding box center [89, 98] width 154 height 47
click at [201, 30] on button "Visual Editor" at bounding box center [202, 31] width 40 height 16
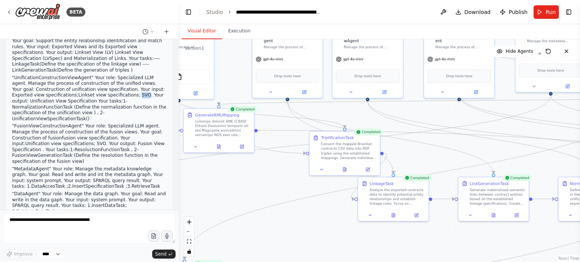
drag, startPoint x: 414, startPoint y: 158, endPoint x: 233, endPoint y: 193, distance: 183.9
click at [233, 193] on div ".deletable-edge-delete-btn { width: 20px; height: 20px; border: 0px solid #ffff…" at bounding box center [379, 150] width 401 height 223
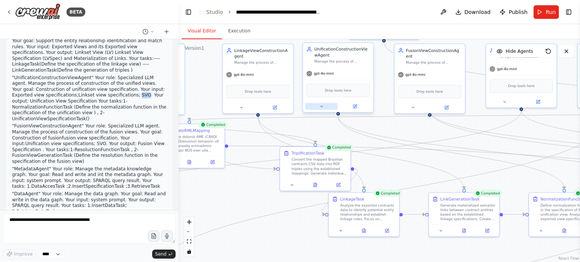
click at [323, 107] on icon at bounding box center [321, 106] width 5 height 5
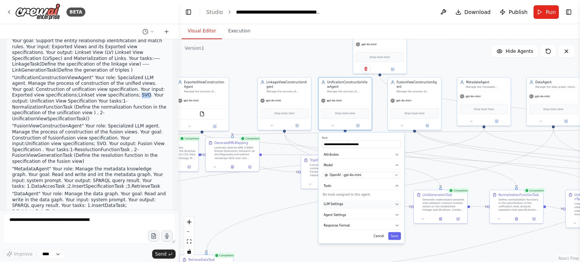
click at [400, 204] on button "LLM Settings" at bounding box center [361, 204] width 79 height 8
click at [398, 203] on icon "button" at bounding box center [397, 204] width 4 height 4
click at [397, 216] on icon "button" at bounding box center [397, 215] width 4 height 4
click at [340, 125] on button at bounding box center [332, 124] width 25 height 5
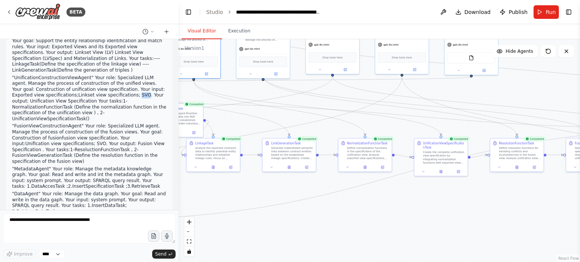
drag, startPoint x: 473, startPoint y: 187, endPoint x: 319, endPoint y: 133, distance: 163.6
click at [319, 133] on div ".deletable-edge-delete-btn { width: 20px; height: 20px; border: 0px solid #ffff…" at bounding box center [379, 150] width 401 height 223
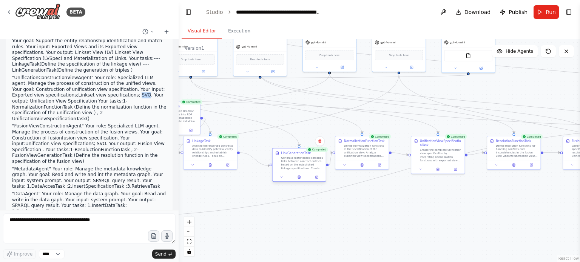
drag, startPoint x: 285, startPoint y: 141, endPoint x: 298, endPoint y: 154, distance: 17.9
click at [298, 154] on div "LinkGenerationTask" at bounding box center [296, 153] width 30 height 4
click at [439, 169] on icon at bounding box center [437, 168] width 3 height 3
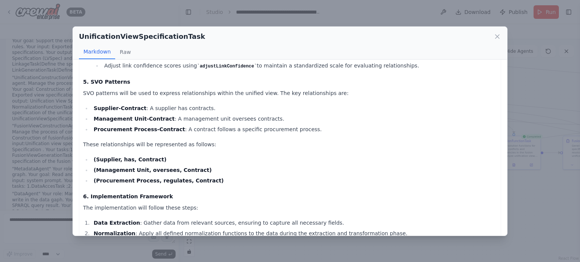
scroll to position [566, 0]
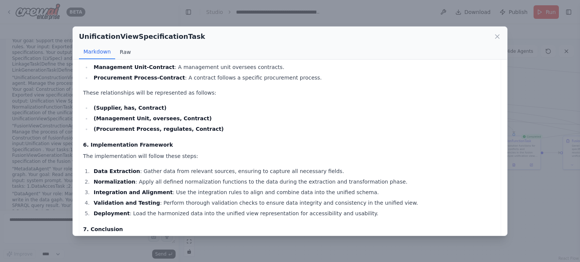
click at [122, 49] on button "Raw" at bounding box center [125, 52] width 20 height 14
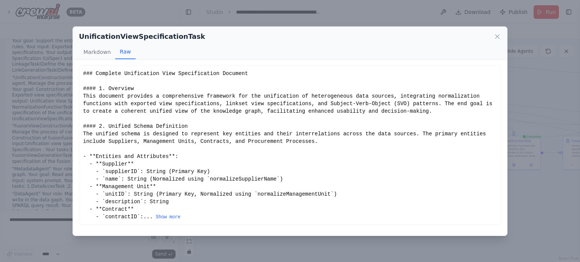
click at [531, 193] on div "UnificationViewSpecificationTask Markdown Raw Complete Unification View Specifi…" at bounding box center [290, 131] width 580 height 262
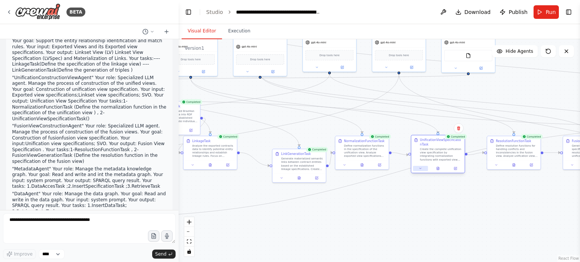
click at [418, 168] on button at bounding box center [420, 168] width 15 height 5
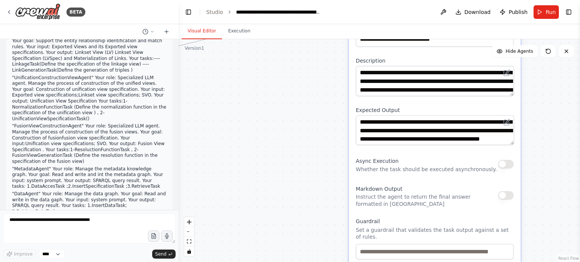
drag, startPoint x: 344, startPoint y: 178, endPoint x: 327, endPoint y: 123, distance: 57.8
click at [327, 123] on div ".deletable-edge-delete-btn { width: 20px; height: 20px; border: 0px solid #ffff…" at bounding box center [379, 150] width 401 height 223
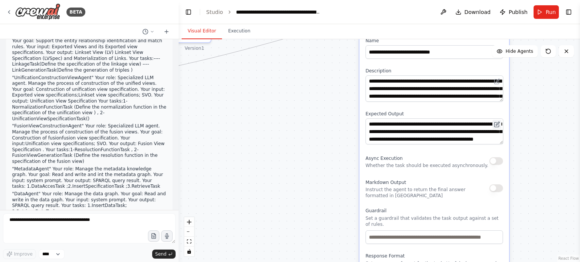
click at [499, 129] on button at bounding box center [496, 124] width 9 height 9
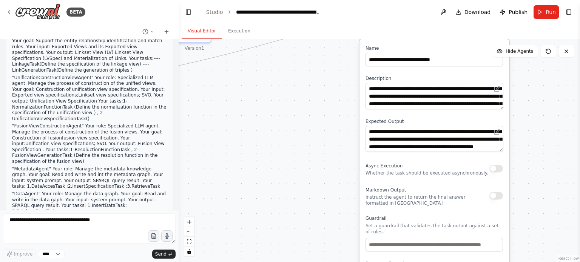
click at [329, 154] on div ".deletable-edge-delete-btn { width: 20px; height: 20px; border: 0px solid #ffff…" at bounding box center [379, 150] width 401 height 223
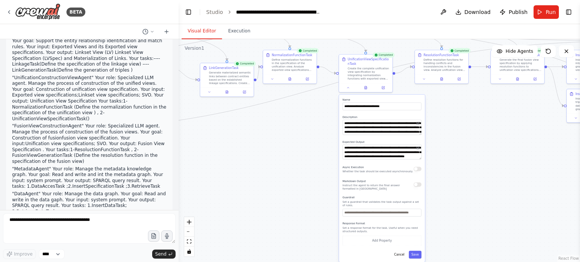
drag, startPoint x: 286, startPoint y: 134, endPoint x: 278, endPoint y: 148, distance: 15.7
click at [290, 142] on div ".deletable-edge-delete-btn { width: 20px; height: 20px; border: 0px solid #ffff…" at bounding box center [379, 150] width 401 height 223
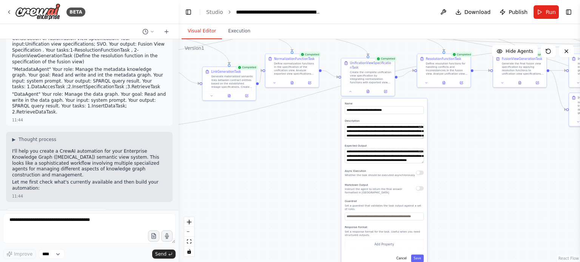
scroll to position [269, 0]
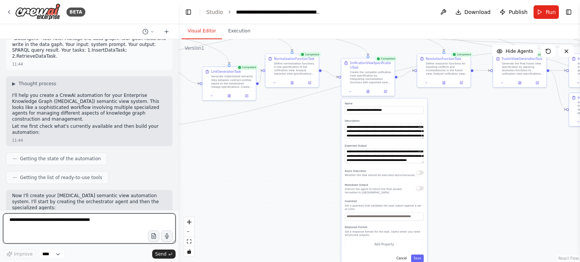
click at [91, 224] on textarea at bounding box center [89, 229] width 173 height 30
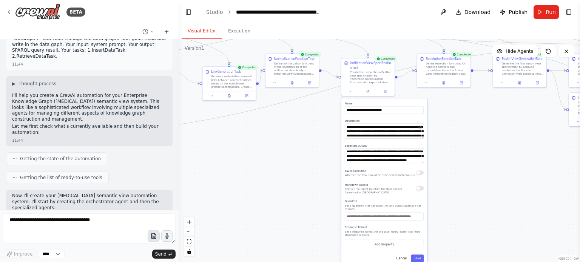
click at [151, 238] on icon "button" at bounding box center [153, 236] width 4 height 5
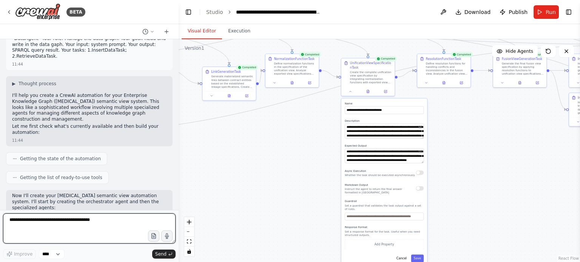
click at [69, 224] on textarea at bounding box center [89, 229] width 173 height 30
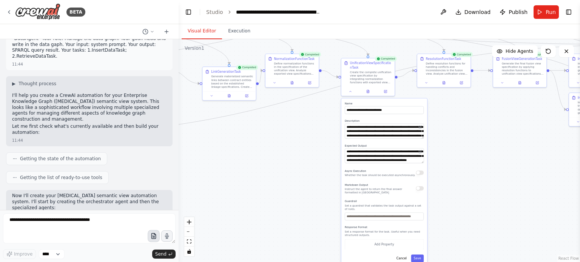
click at [154, 236] on icon "button" at bounding box center [153, 236] width 6 height 6
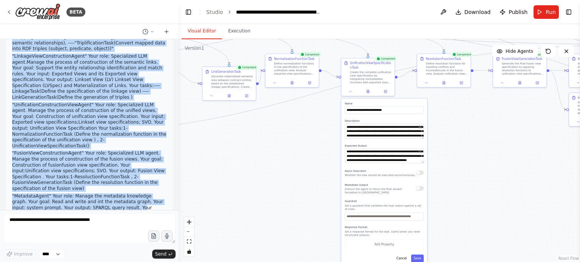
scroll to position [151, 0]
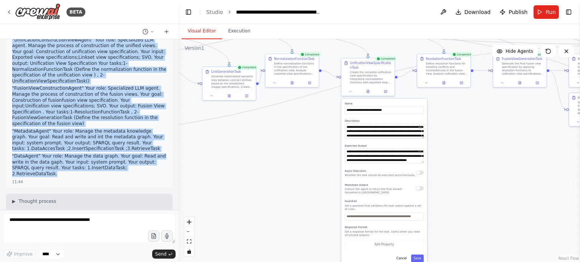
drag, startPoint x: 11, startPoint y: 49, endPoint x: 122, endPoint y: 151, distance: 150.5
click at [122, 151] on div "The semantic_view_agent acts as an orchestrator agent, acting as an expert in i…" at bounding box center [89, 41] width 166 height 294
copy div "The semantic_view_agent acts as an orchestrator agent, acting as an expert in i…"
click at [281, 156] on div ".deletable-edge-delete-btn { width: 20px; height: 20px; border: 0px solid #ffff…" at bounding box center [379, 150] width 401 height 223
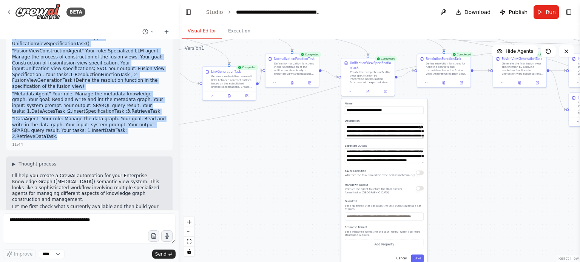
scroll to position [227, 0]
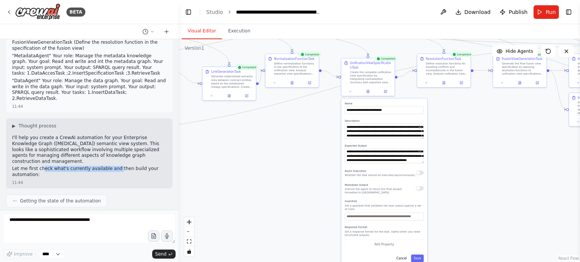
drag, startPoint x: 40, startPoint y: 139, endPoint x: 130, endPoint y: 147, distance: 90.7
click at [129, 166] on p "Let me first check what's currently available and then build your automation:" at bounding box center [89, 172] width 154 height 12
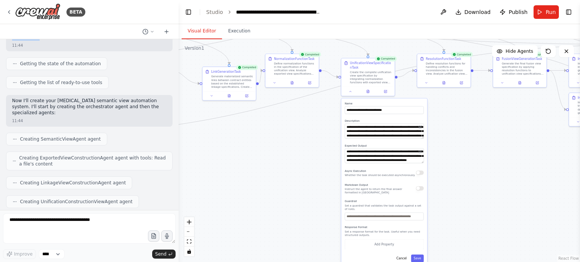
scroll to position [378, 0]
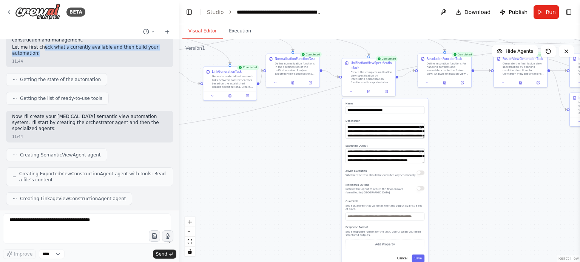
drag, startPoint x: 175, startPoint y: 65, endPoint x: 199, endPoint y: 192, distance: 129.1
click at [199, 192] on div "BETA The semantic_view_agent acts as an orchestrator agent, acting as an expert…" at bounding box center [290, 131] width 580 height 262
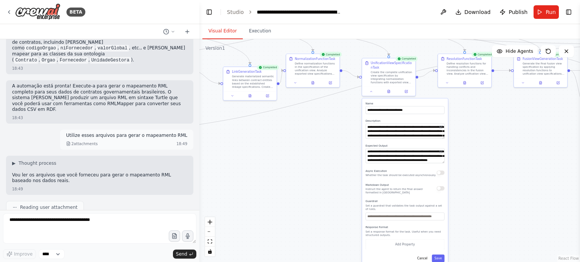
scroll to position [3329, 0]
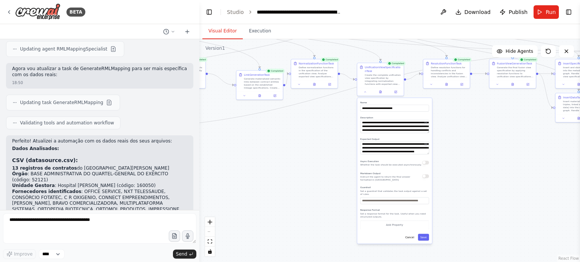
click at [312, 168] on div ".deletable-edge-delete-btn { width: 20px; height: 20px; border: 0px solid #ffff…" at bounding box center [389, 150] width 381 height 223
click at [412, 237] on button "Cancel" at bounding box center [410, 237] width 14 height 7
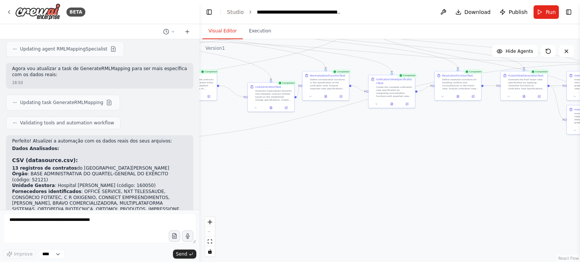
drag, startPoint x: 282, startPoint y: 158, endPoint x: 368, endPoint y: 264, distance: 136.6
click at [368, 262] on html "BETA The semantic_view_agent acts as an orchestrator agent, acting as an expert…" at bounding box center [290, 131] width 580 height 262
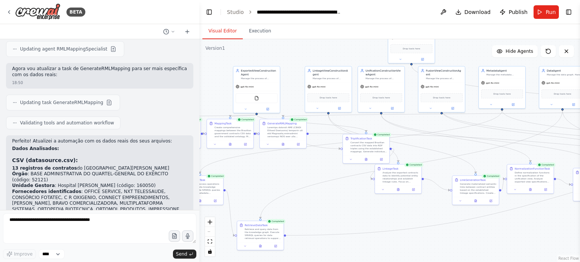
drag, startPoint x: 312, startPoint y: 155, endPoint x: 431, endPoint y: 142, distance: 120.0
click at [431, 142] on div ".deletable-edge-delete-btn { width: 20px; height: 20px; border: 0px solid #ffff…" at bounding box center [389, 150] width 381 height 223
drag, startPoint x: 366, startPoint y: 138, endPoint x: 283, endPoint y: 157, distance: 85.5
click at [283, 157] on div "TriplificationTask" at bounding box center [279, 156] width 22 height 4
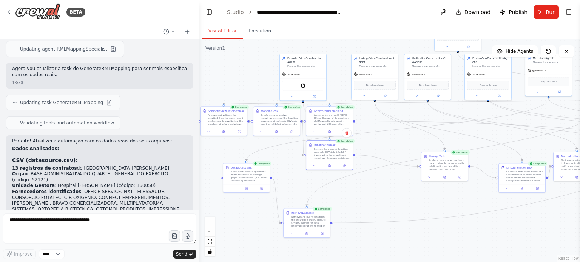
drag, startPoint x: 244, startPoint y: 194, endPoint x: 290, endPoint y: 182, distance: 47.6
click at [290, 182] on div ".deletable-edge-delete-btn { width: 20px; height: 20px; border: 0px solid #ffff…" at bounding box center [389, 150] width 381 height 223
drag, startPoint x: 231, startPoint y: 156, endPoint x: 222, endPoint y: 145, distance: 13.9
click at [222, 145] on div "DataAccessTask" at bounding box center [218, 144] width 21 height 4
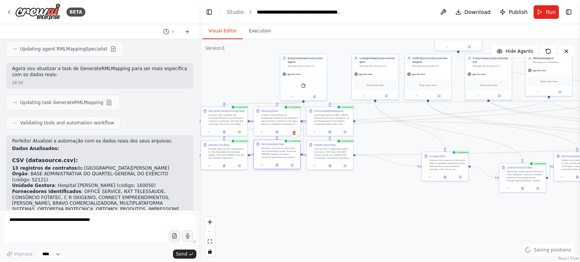
drag, startPoint x: 300, startPoint y: 214, endPoint x: 268, endPoint y: 146, distance: 75.5
click at [268, 146] on div "RetrieveDataTask Retrieve and query data from the knowledge graph. Execute SPAR…" at bounding box center [279, 150] width 37 height 17
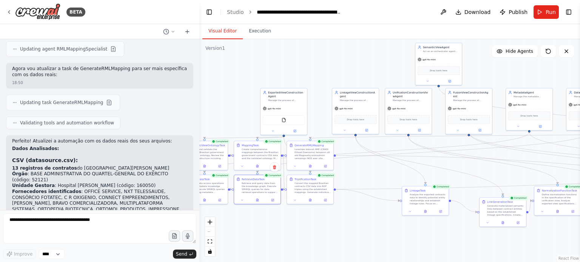
drag, startPoint x: 317, startPoint y: 226, endPoint x: 328, endPoint y: 241, distance: 18.3
click at [328, 241] on div ".deletable-edge-delete-btn { width: 20px; height: 20px; border: 0px solid #ffff…" at bounding box center [389, 150] width 381 height 223
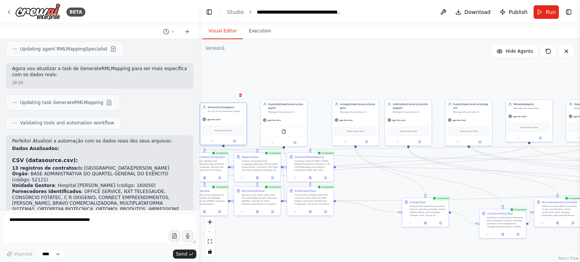
drag, startPoint x: 341, startPoint y: 57, endPoint x: 225, endPoint y: 109, distance: 126.5
click at [225, 109] on div "SemanticViewAgent Act as an orchestrator agent and expert in identifying specia…" at bounding box center [226, 109] width 37 height 8
drag, startPoint x: 294, startPoint y: 120, endPoint x: 288, endPoint y: 120, distance: 6.1
click at [288, 120] on div "gpt-4o-mini" at bounding box center [276, 120] width 46 height 8
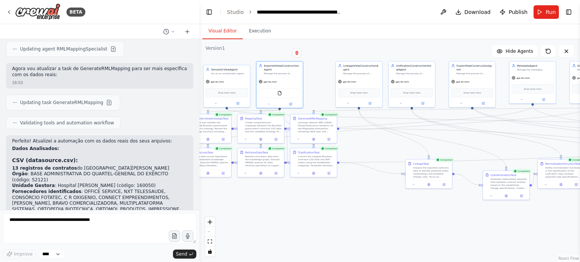
drag, startPoint x: 332, startPoint y: 84, endPoint x: 335, endPoint y: 45, distance: 38.7
click at [335, 45] on div ".deletable-edge-delete-btn { width: 20px; height: 20px; border: 0px solid #ffff…" at bounding box center [389, 150] width 381 height 223
drag, startPoint x: 340, startPoint y: 75, endPoint x: 323, endPoint y: 74, distance: 17.1
click at [323, 74] on div "Manage the process of construction of semantic links. Support entity relationsh…" at bounding box center [335, 72] width 37 height 3
drag, startPoint x: 427, startPoint y: 173, endPoint x: 364, endPoint y: 129, distance: 77.2
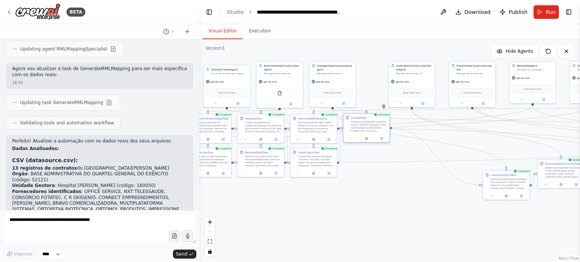
click at [364, 129] on div "Analyze the exported contracts data to identify potential entity relationships …" at bounding box center [369, 126] width 37 height 12
click at [263, 124] on div "Create comprehensive mappings between the Brazilian government contracts CSV da…" at bounding box center [263, 126] width 37 height 12
click at [259, 142] on div at bounding box center [260, 139] width 46 height 8
click at [261, 137] on icon at bounding box center [260, 138] width 3 height 3
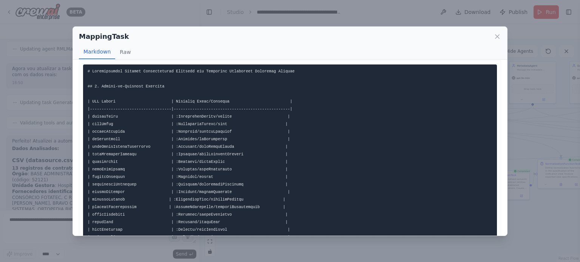
scroll to position [0, 0]
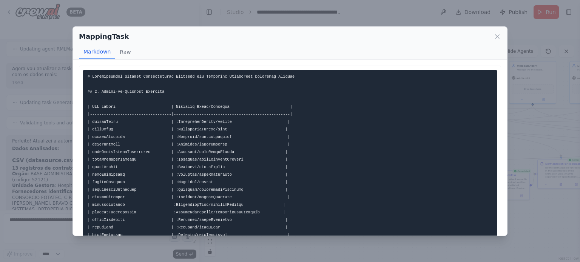
click at [529, 126] on div "MappingTask Markdown Raw ... Show more Not valid JSON" at bounding box center [290, 131] width 580 height 262
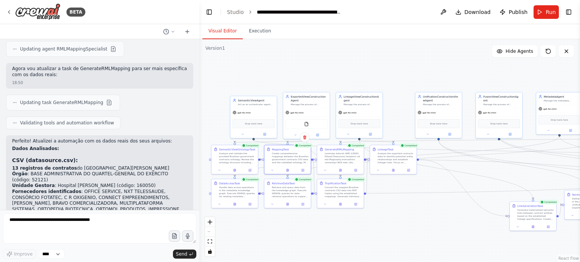
drag, startPoint x: 392, startPoint y: 193, endPoint x: 416, endPoint y: 208, distance: 27.5
click at [416, 208] on div ".deletable-edge-delete-btn { width: 20px; height: 20px; border: 0px solid #ffff…" at bounding box center [389, 150] width 381 height 223
drag, startPoint x: 527, startPoint y: 209, endPoint x: 385, endPoint y: 185, distance: 144.0
click at [385, 185] on div "Generate materialized semantic links between contract entities based on the est…" at bounding box center [396, 191] width 37 height 12
click at [362, 242] on div ".deletable-edge-delete-btn { width: 20px; height: 20px; border: 0px solid #ffff…" at bounding box center [389, 150] width 381 height 223
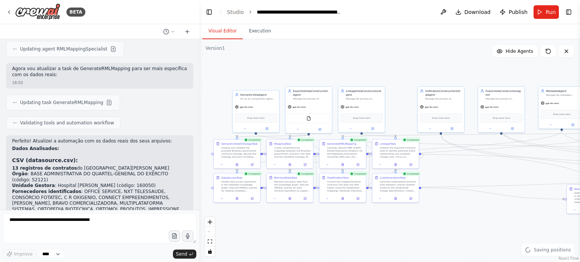
drag, startPoint x: 315, startPoint y: 248, endPoint x: 326, endPoint y: 234, distance: 17.7
click at [323, 234] on div ".deletable-edge-delete-btn { width: 20px; height: 20px; border: 0px solid #ffff…" at bounding box center [389, 150] width 381 height 223
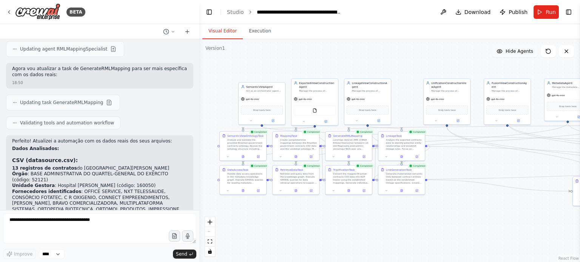
click at [525, 50] on span "Hide Agents" at bounding box center [520, 51] width 28 height 6
click at [520, 51] on span "Show Agents" at bounding box center [518, 51] width 29 height 6
click at [282, 157] on button at bounding box center [280, 156] width 13 height 5
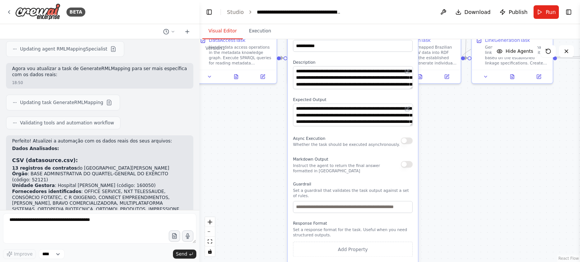
drag, startPoint x: 262, startPoint y: 202, endPoint x: 267, endPoint y: 117, distance: 84.7
click at [267, 119] on div ".deletable-edge-delete-btn { width: 20px; height: 20px; border: 0px solid #ffff…" at bounding box center [389, 150] width 381 height 223
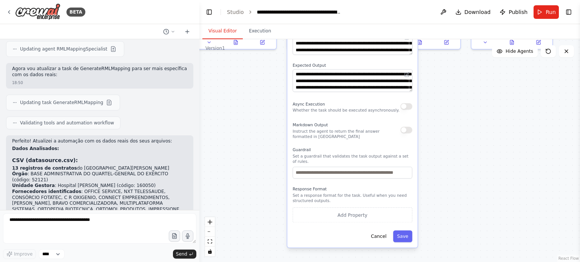
click at [266, 114] on div ".deletable-edge-delete-btn { width: 20px; height: 20px; border: 0px solid #ffff…" at bounding box center [389, 150] width 381 height 223
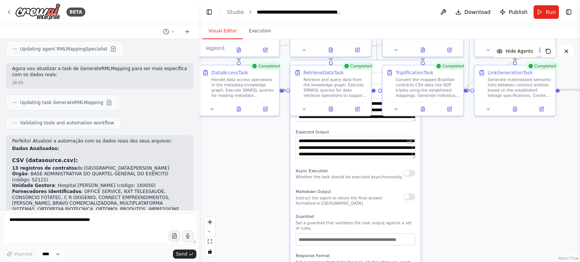
drag, startPoint x: 266, startPoint y: 114, endPoint x: 269, endPoint y: 184, distance: 69.9
click at [269, 184] on div ".deletable-edge-delete-btn { width: 20px; height: 20px; border: 0px solid #ffff…" at bounding box center [389, 150] width 381 height 223
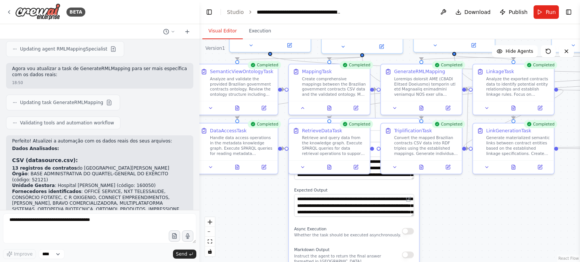
drag, startPoint x: 273, startPoint y: 200, endPoint x: 271, endPoint y: 207, distance: 7.3
click at [271, 207] on div ".deletable-edge-delete-btn { width: 20px; height: 20px; border: 0px solid #ffff…" at bounding box center [389, 150] width 381 height 223
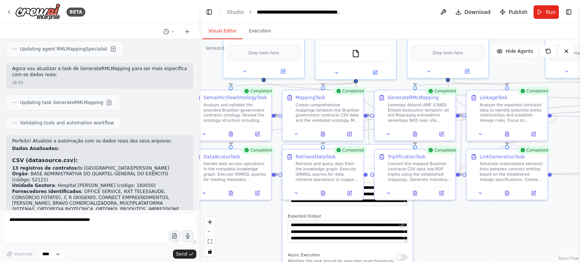
drag, startPoint x: 317, startPoint y: 52, endPoint x: 309, endPoint y: 92, distance: 40.1
click at [309, 92] on div ".deletable-edge-delete-btn { width: 20px; height: 20px; border: 0px solid #ffff…" at bounding box center [389, 150] width 381 height 223
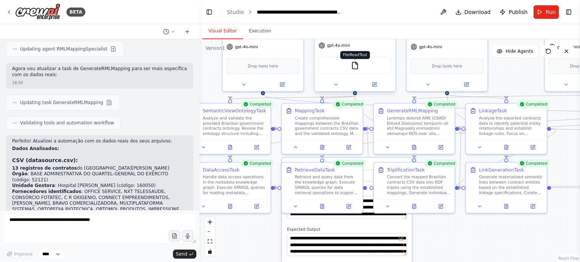
click at [351, 63] on img at bounding box center [355, 66] width 8 height 8
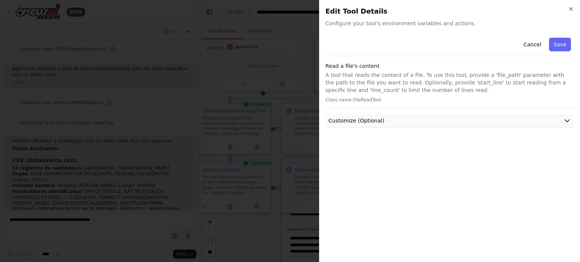
click at [391, 128] on div "Cancel Save Read a file's content A tool that reads the content of a file. To u…" at bounding box center [449, 146] width 248 height 222
click at [400, 122] on button "Customize (Optional)" at bounding box center [449, 121] width 248 height 14
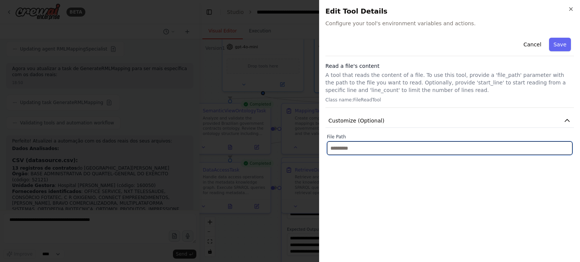
click at [406, 143] on input "text" at bounding box center [449, 149] width 245 height 14
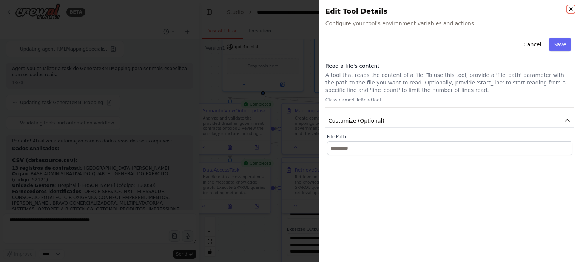
click at [571, 8] on icon "button" at bounding box center [571, 9] width 6 height 6
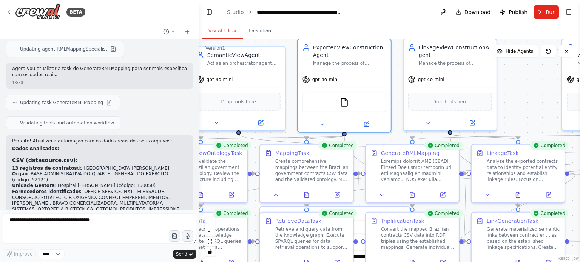
drag, startPoint x: 400, startPoint y: 67, endPoint x: 394, endPoint y: 103, distance: 36.4
click at [394, 103] on div ".deletable-edge-delete-btn { width: 20px; height: 20px; border: 0px solid #ffff…" at bounding box center [389, 150] width 381 height 223
click at [344, 104] on img at bounding box center [344, 101] width 9 height 9
click at [320, 124] on icon at bounding box center [322, 123] width 6 height 6
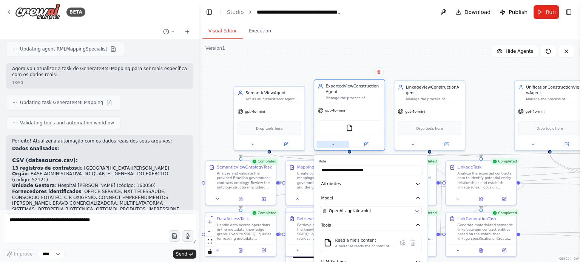
click at [328, 144] on button at bounding box center [332, 144] width 32 height 7
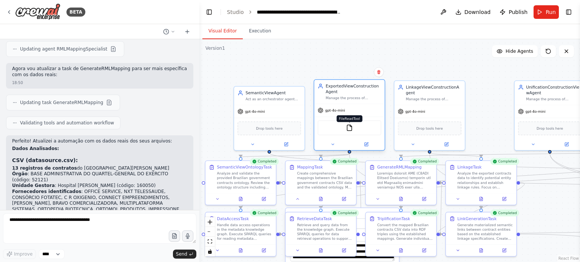
click at [350, 128] on img at bounding box center [349, 128] width 7 height 7
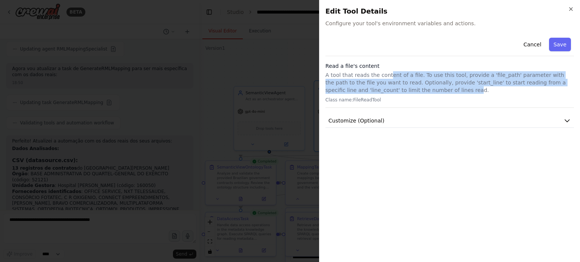
drag, startPoint x: 391, startPoint y: 92, endPoint x: 427, endPoint y: 81, distance: 37.3
click at [385, 72] on p "A tool that reads the content of a file. To use this tool, provide a 'file_path…" at bounding box center [449, 82] width 248 height 23
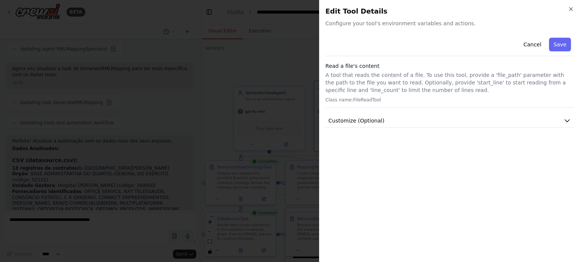
drag, startPoint x: 573, startPoint y: 5, endPoint x: 572, endPoint y: 9, distance: 4.1
click at [573, 5] on div "Close Edit Tool Details Configure your tool's environment variables and actions…" at bounding box center [449, 131] width 261 height 262
click at [572, 9] on icon "button" at bounding box center [571, 9] width 6 height 6
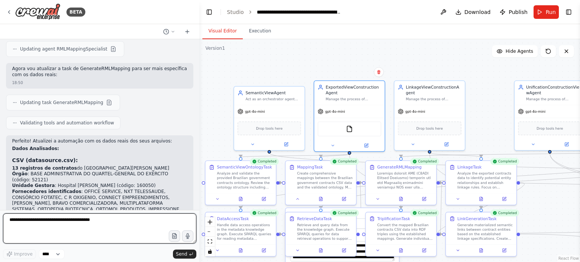
click at [81, 224] on textarea at bounding box center [99, 229] width 193 height 30
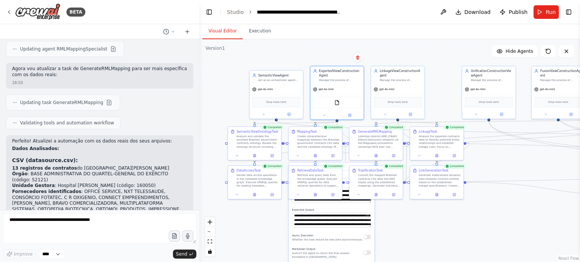
drag, startPoint x: 500, startPoint y: 254, endPoint x: 477, endPoint y: 220, distance: 41.2
click at [477, 220] on div ".deletable-edge-delete-btn { width: 20px; height: 20px; border: 0px solid #ffff…" at bounding box center [389, 150] width 381 height 223
click at [441, 233] on div ".deletable-edge-delete-btn { width: 20px; height: 20px; border: 0px solid #ffff…" at bounding box center [389, 150] width 381 height 223
click at [299, 194] on icon at bounding box center [297, 194] width 3 height 3
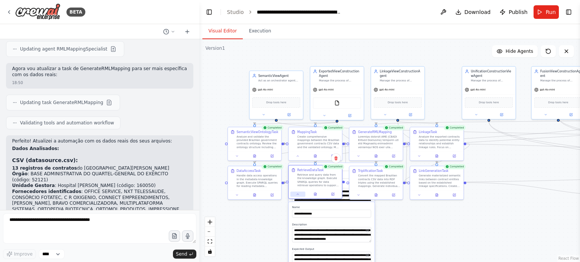
click at [299, 194] on icon at bounding box center [297, 194] width 3 height 3
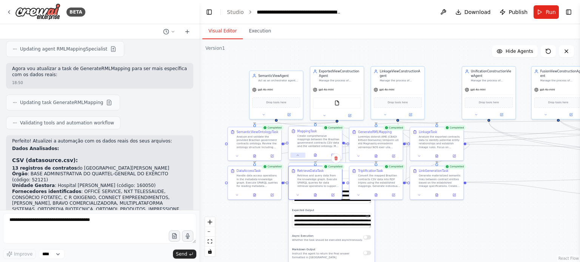
click at [299, 157] on button at bounding box center [297, 155] width 15 height 5
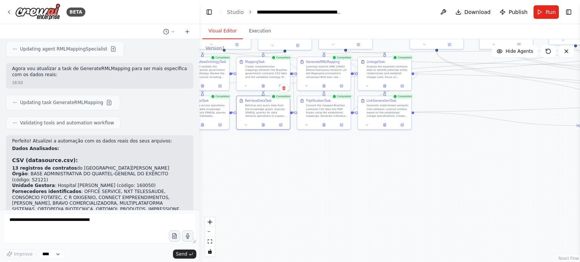
drag, startPoint x: 470, startPoint y: 233, endPoint x: 422, endPoint y: 179, distance: 72.5
click at [422, 178] on div ".deletable-edge-delete-btn { width: 20px; height: 20px; border: 0px solid #ffff…" at bounding box center [389, 150] width 381 height 223
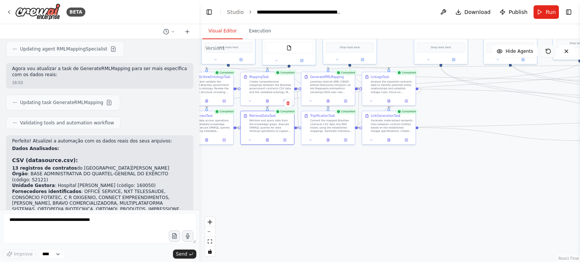
click at [548, 54] on icon at bounding box center [548, 51] width 5 height 5
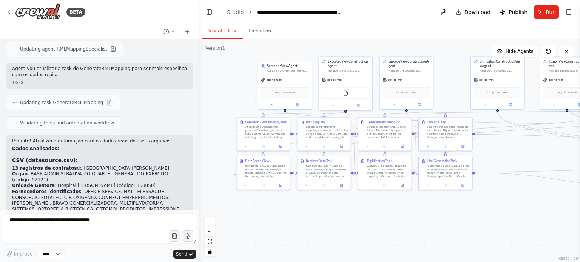
drag, startPoint x: 358, startPoint y: 189, endPoint x: 424, endPoint y: 239, distance: 82.8
click at [424, 239] on div ".deletable-edge-delete-btn { width: 20px; height: 20px; border: 0px solid #ffff…" at bounding box center [389, 150] width 381 height 223
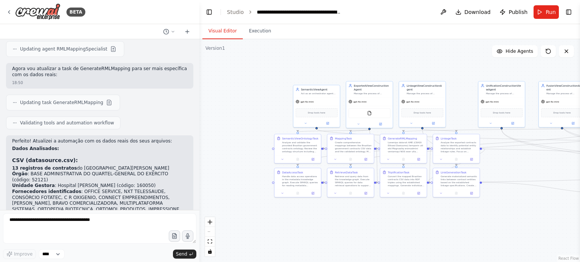
click at [333, 224] on div ".deletable-edge-delete-btn { width: 20px; height: 20px; border: 0px solid #ffff…" at bounding box center [389, 150] width 381 height 223
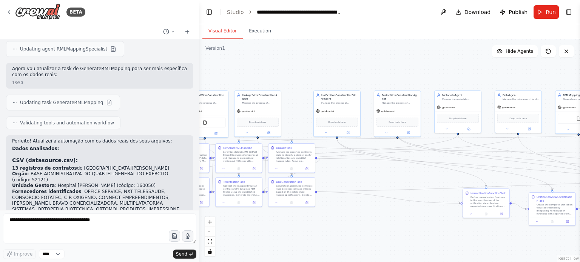
drag, startPoint x: 524, startPoint y: 157, endPoint x: 370, endPoint y: 137, distance: 155.3
click at [375, 136] on div ".deletable-edge-delete-btn { width: 20px; height: 20px; border: 0px solid #ffff…" at bounding box center [389, 150] width 381 height 223
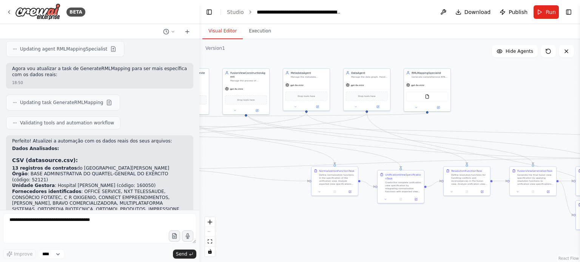
drag, startPoint x: 509, startPoint y: 136, endPoint x: 293, endPoint y: 143, distance: 216.5
click at [343, 142] on div ".deletable-edge-delete-btn { width: 20px; height: 20px; border: 0px solid #ffff…" at bounding box center [389, 150] width 381 height 223
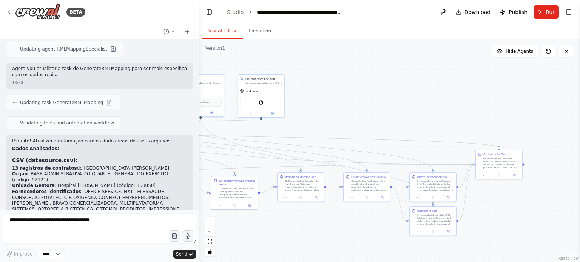
drag, startPoint x: 464, startPoint y: 103, endPoint x: 393, endPoint y: 86, distance: 73.1
click at [399, 88] on div ".deletable-edge-delete-btn { width: 20px; height: 20px; border: 0px solid #ffff…" at bounding box center [389, 150] width 381 height 223
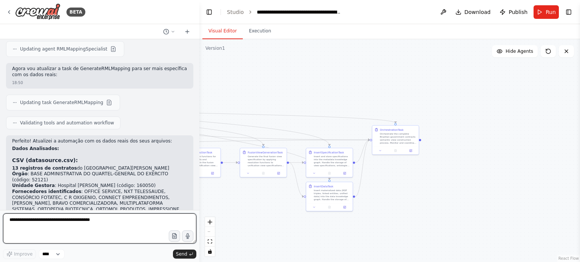
click at [130, 225] on textarea at bounding box center [99, 229] width 193 height 30
click at [130, 225] on textarea "*" at bounding box center [99, 229] width 193 height 30
type textarea "**********"
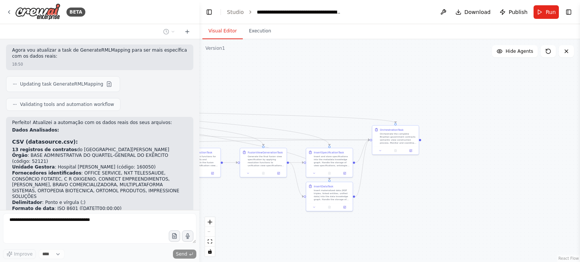
scroll to position [3374, 0]
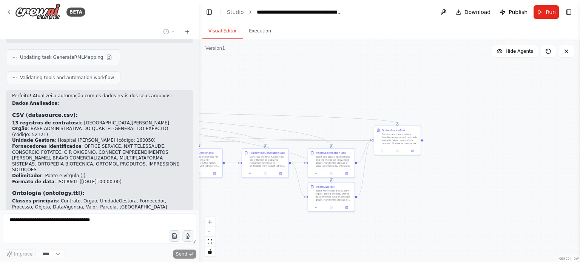
drag, startPoint x: 234, startPoint y: 205, endPoint x: 449, endPoint y: 171, distance: 217.5
click at [432, 176] on div ".deletable-edge-delete-btn { width: 20px; height: 20px; border: 0px solid #ffff…" at bounding box center [389, 150] width 381 height 223
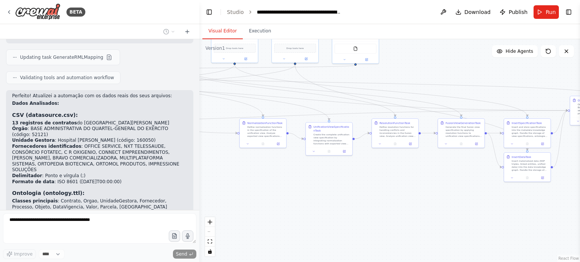
drag, startPoint x: 283, startPoint y: 218, endPoint x: 442, endPoint y: 187, distance: 162.5
click at [442, 187] on div ".deletable-edge-delete-btn { width: 20px; height: 20px; border: 0px solid #ffff…" at bounding box center [389, 150] width 381 height 223
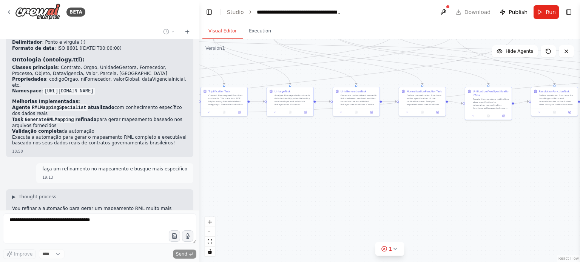
scroll to position [3520, 0]
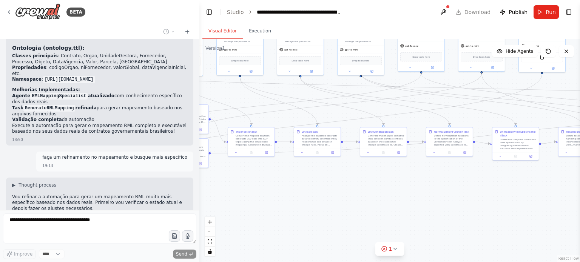
drag, startPoint x: 269, startPoint y: 159, endPoint x: 296, endPoint y: 200, distance: 48.7
click at [296, 200] on div ".deletable-edge-delete-btn { width: 20px; height: 20px; border: 0px solid #ffff…" at bounding box center [389, 150] width 381 height 223
drag, startPoint x: 308, startPoint y: 197, endPoint x: 332, endPoint y: 203, distance: 24.7
click at [332, 203] on div ".deletable-edge-delete-btn { width: 20px; height: 20px; border: 0px solid #ffff…" at bounding box center [389, 150] width 381 height 223
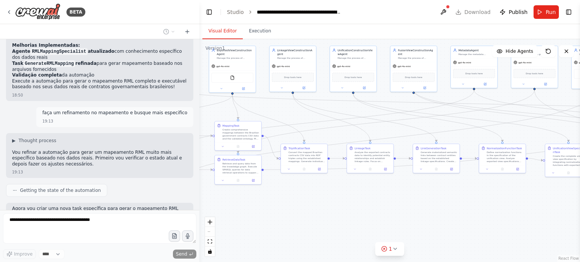
scroll to position [3570, 0]
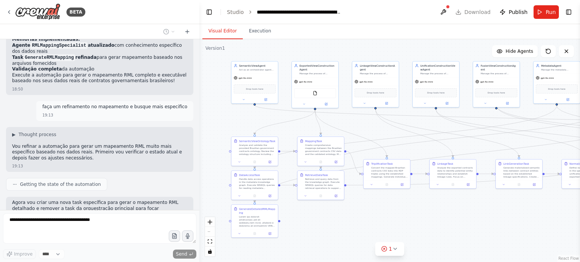
click at [387, 223] on div ".deletable-edge-delete-btn { width: 20px; height: 20px; border: 0px solid #ffff…" at bounding box center [389, 150] width 381 height 223
click at [240, 120] on div ".deletable-edge-delete-btn { width: 20px; height: 20px; border: 0px solid #ffff…" at bounding box center [389, 150] width 381 height 223
click at [254, 30] on button "Execution" at bounding box center [260, 31] width 34 height 16
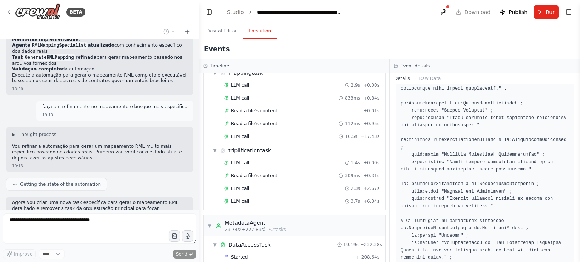
scroll to position [113, 0]
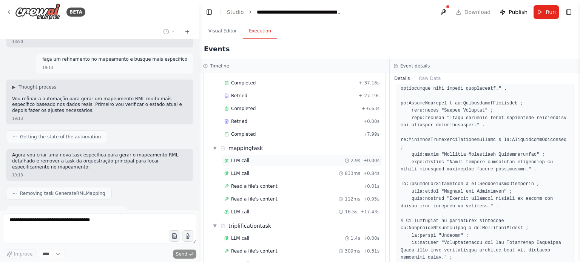
click at [251, 158] on div "LLM call 2.9s + 0.00s" at bounding box center [301, 161] width 155 height 6
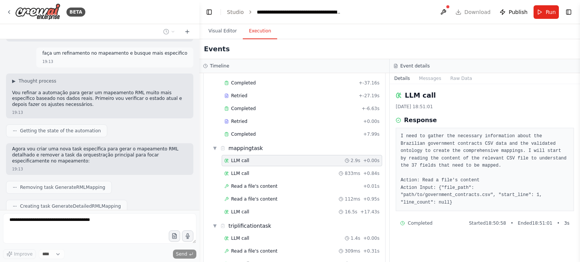
scroll to position [3646, 0]
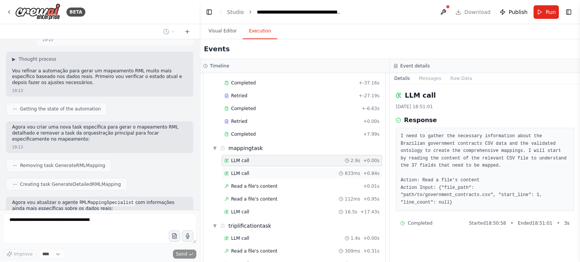
click at [270, 171] on div "LLM call 833ms + 0.84s" at bounding box center [301, 174] width 155 height 6
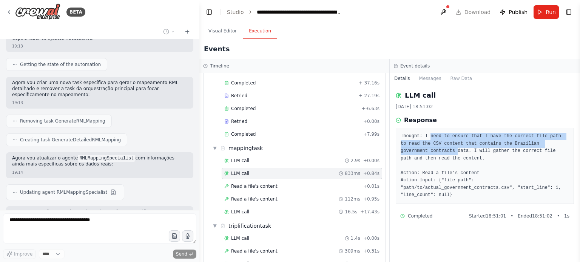
scroll to position [3696, 0]
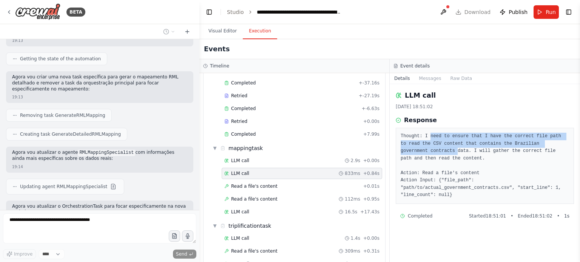
drag, startPoint x: 461, startPoint y: 133, endPoint x: 561, endPoint y: 140, distance: 100.0
click at [561, 140] on pre "Thought: I need to ensure that I have the correct file path to read the CSV con…" at bounding box center [485, 166] width 168 height 66
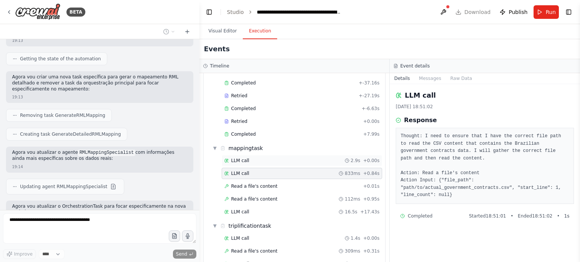
click at [262, 160] on div "LLM call 2.9s + 0.00s" at bounding box center [301, 161] width 155 height 6
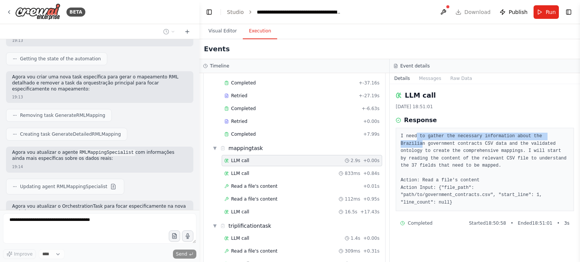
drag, startPoint x: 416, startPoint y: 137, endPoint x: 553, endPoint y: 135, distance: 137.4
click at [553, 135] on pre "I need to gather the necessary information about the Brazilian government contr…" at bounding box center [485, 170] width 168 height 74
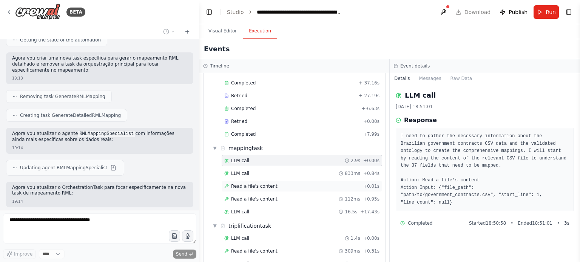
click at [264, 184] on span "Read a file's content" at bounding box center [254, 186] width 46 height 6
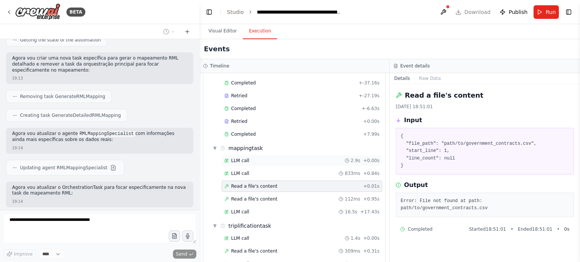
click at [258, 158] on div "LLM call 2.9s + 0.00s" at bounding box center [301, 161] width 155 height 6
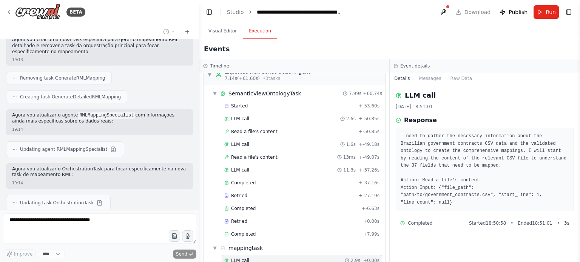
scroll to position [0, 0]
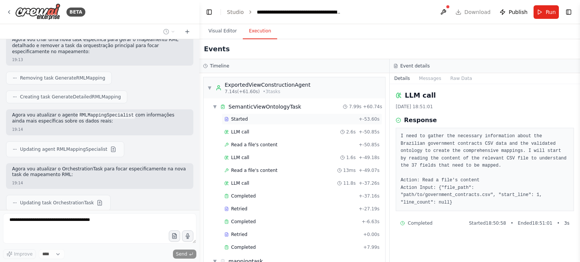
click at [255, 120] on div "Started" at bounding box center [289, 119] width 131 height 6
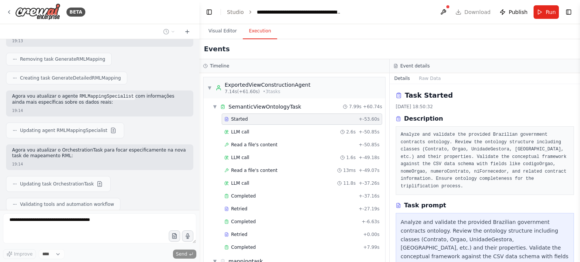
scroll to position [3771, 0]
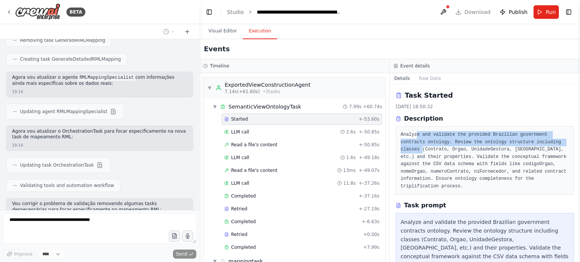
drag, startPoint x: 416, startPoint y: 136, endPoint x: 547, endPoint y: 142, distance: 131.1
click at [547, 142] on pre "Analyze and validate the provided Brazilian government contracts ontology. Revi…" at bounding box center [485, 160] width 168 height 59
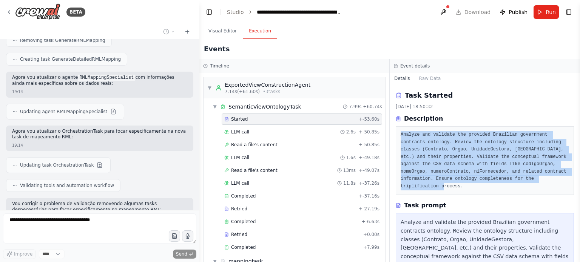
drag, startPoint x: 549, startPoint y: 180, endPoint x: 394, endPoint y: 133, distance: 162.6
click at [394, 133] on div "Task Started 23/09/2025, 18:50:32 Description Analyze and validate the provided…" at bounding box center [485, 173] width 190 height 178
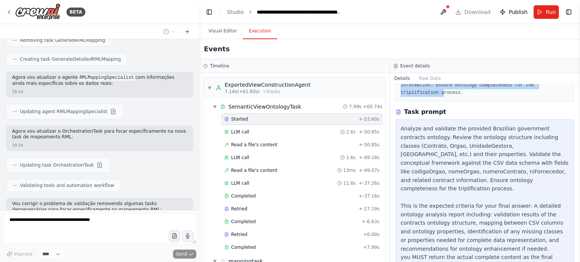
scroll to position [3789, 0]
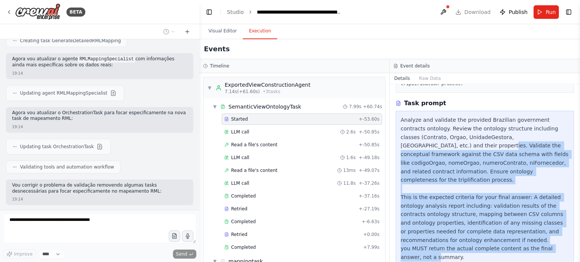
drag, startPoint x: 432, startPoint y: 243, endPoint x: 406, endPoint y: 135, distance: 110.8
click at [406, 135] on div "Analyze and validate the provided Brazilian government contracts ontology. Revi…" at bounding box center [485, 189] width 168 height 146
click at [501, 184] on div "Analyze and validate the provided Brazilian government contracts ontology. Revi…" at bounding box center [485, 189] width 168 height 146
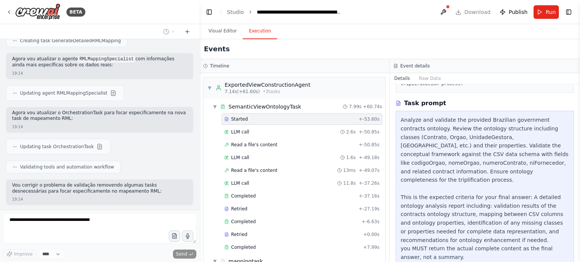
click at [285, 123] on div "Started + -53.60s" at bounding box center [302, 119] width 160 height 11
click at [281, 131] on div "LLM call 2.6s + -50.85s" at bounding box center [301, 132] width 155 height 6
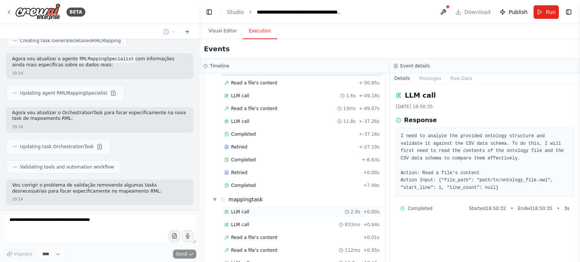
scroll to position [76, 0]
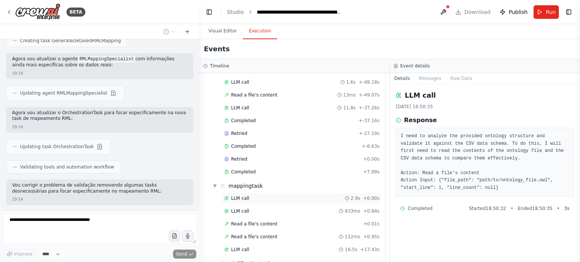
click at [290, 196] on div "LLM call 2.9s + 0.00s" at bounding box center [301, 199] width 155 height 6
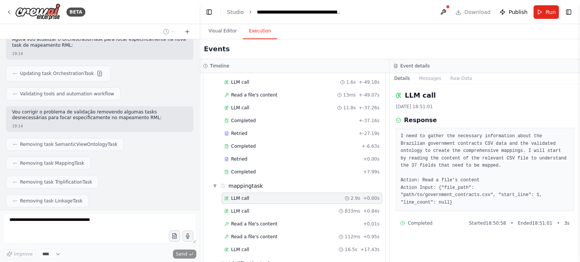
scroll to position [4298, 0]
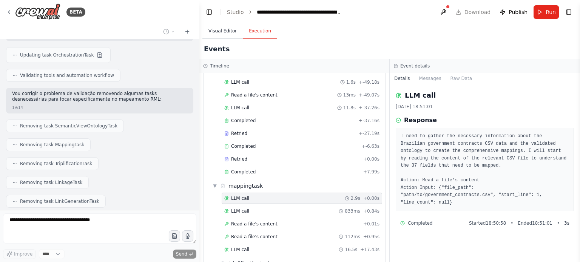
click at [219, 32] on button "Visual Editor" at bounding box center [222, 31] width 40 height 16
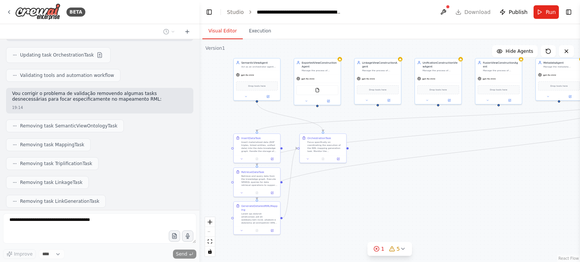
scroll to position [4317, 0]
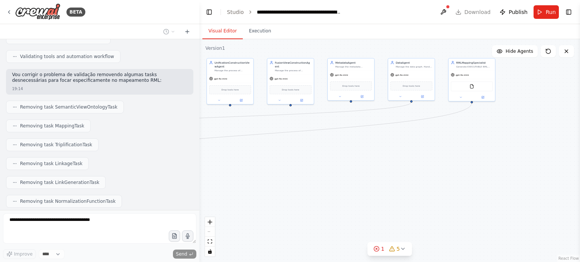
drag, startPoint x: 297, startPoint y: 193, endPoint x: 267, endPoint y: 197, distance: 30.0
click at [267, 196] on div ".deletable-edge-delete-btn { width: 20px; height: 20px; border: 0px solid #ffff…" at bounding box center [389, 150] width 381 height 223
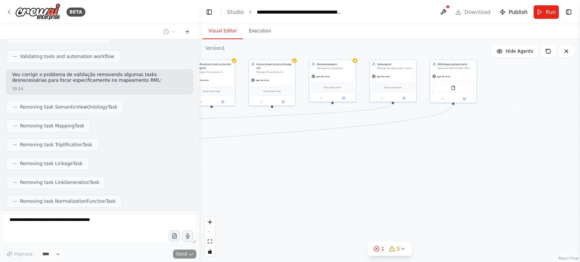
drag, startPoint x: 460, startPoint y: 181, endPoint x: 469, endPoint y: 166, distance: 17.3
click at [488, 174] on div ".deletable-edge-delete-btn { width: 20px; height: 20px; border: 0px solid #ffff…" at bounding box center [389, 150] width 381 height 223
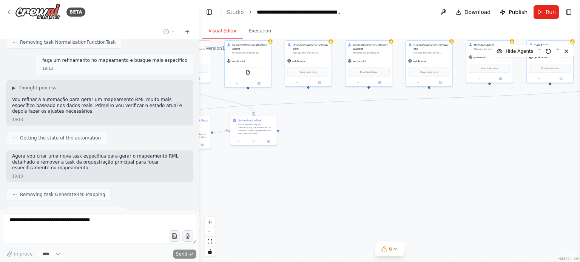
scroll to position [4355, 0]
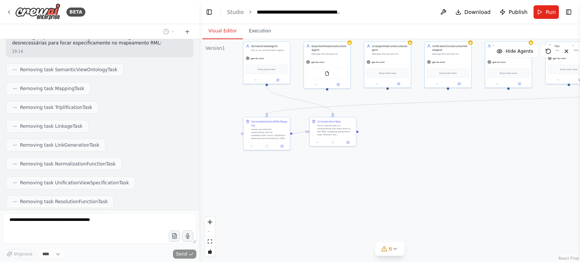
drag, startPoint x: 343, startPoint y: 182, endPoint x: 407, endPoint y: 187, distance: 64.3
click at [407, 187] on div ".deletable-edge-delete-btn { width: 20px; height: 20px; border: 0px solid #ffff…" at bounding box center [389, 150] width 381 height 223
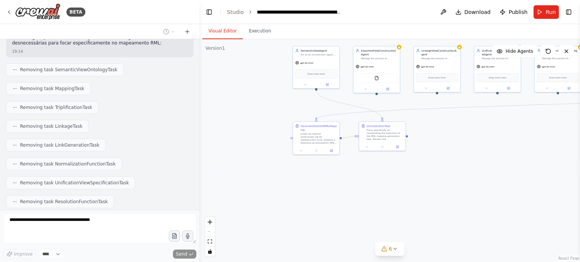
click at [422, 186] on div ".deletable-edge-delete-btn { width: 20px; height: 20px; border: 0px solid #ffff…" at bounding box center [389, 150] width 381 height 223
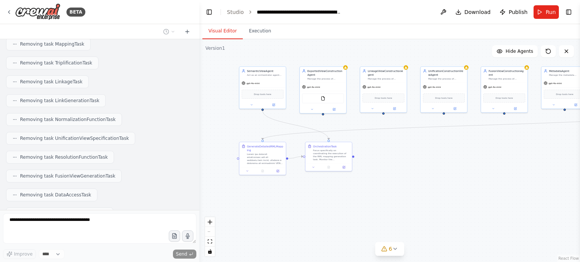
scroll to position [4405, 0]
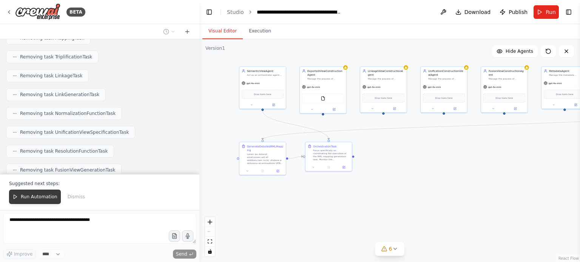
click at [40, 196] on span "Run Automation" at bounding box center [39, 197] width 37 height 6
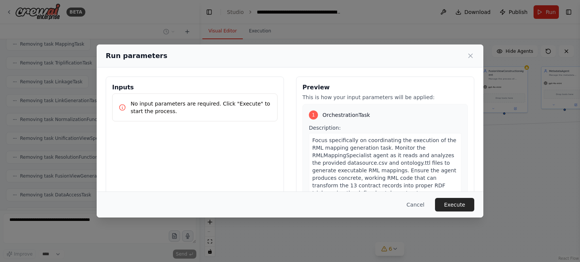
click at [462, 205] on button "Execute" at bounding box center [454, 205] width 39 height 14
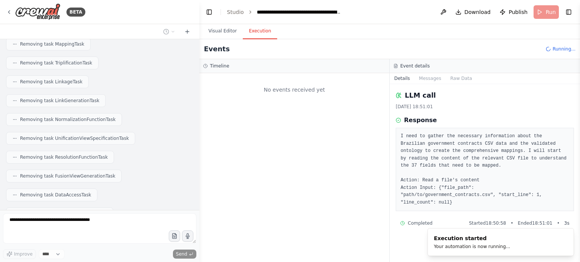
scroll to position [0, 0]
click at [217, 33] on button "Visual Editor" at bounding box center [222, 31] width 40 height 16
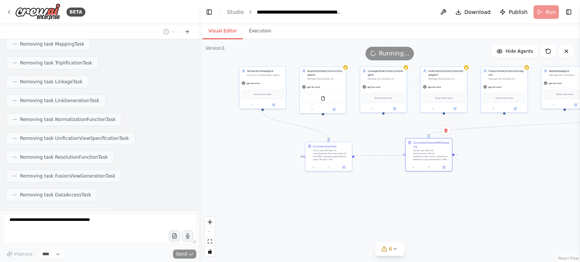
drag, startPoint x: 279, startPoint y: 149, endPoint x: 467, endPoint y: 156, distance: 188.5
click at [450, 146] on div "GenerateDetailedRMLMapping" at bounding box center [431, 145] width 37 height 8
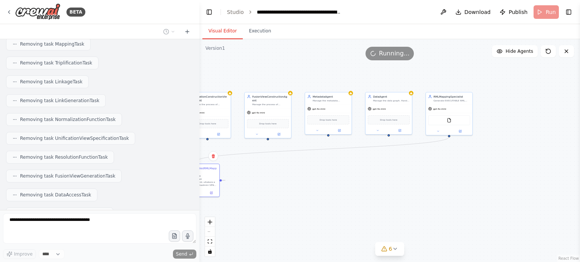
drag, startPoint x: 544, startPoint y: 164, endPoint x: 308, endPoint y: 190, distance: 237.7
click at [308, 190] on div ".deletable-edge-delete-btn { width: 20px; height: 20px; border: 0px solid #ffff…" at bounding box center [389, 150] width 381 height 223
drag, startPoint x: 411, startPoint y: 112, endPoint x: 258, endPoint y: 159, distance: 159.7
click at [267, 163] on div "Generate EXECUTABLE RML mappings from the provided CSV and ontology files. Read…" at bounding box center [285, 164] width 37 height 3
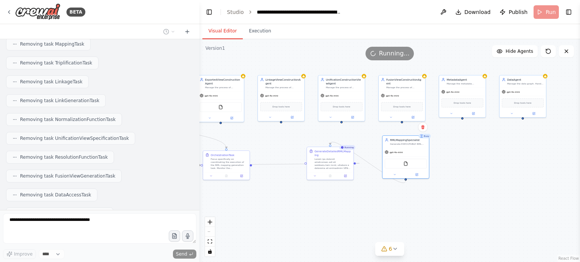
drag, startPoint x: 255, startPoint y: 229, endPoint x: 414, endPoint y: 180, distance: 166.2
click at [414, 180] on div ".deletable-edge-delete-btn { width: 20px; height: 20px; border: 0px solid #ffff…" at bounding box center [389, 150] width 381 height 223
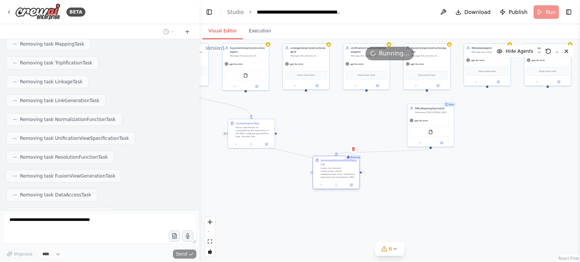
drag, startPoint x: 337, startPoint y: 139, endPoint x: 328, endPoint y: 170, distance: 32.9
click at [328, 166] on div "GenerateDetailedRMLMapping" at bounding box center [339, 163] width 37 height 8
drag, startPoint x: 421, startPoint y: 109, endPoint x: 326, endPoint y: 108, distance: 94.8
click at [326, 108] on div "RMLMappingSpecialist Generate EXECUTABLE RML mappings from the provided CSV and…" at bounding box center [339, 110] width 37 height 8
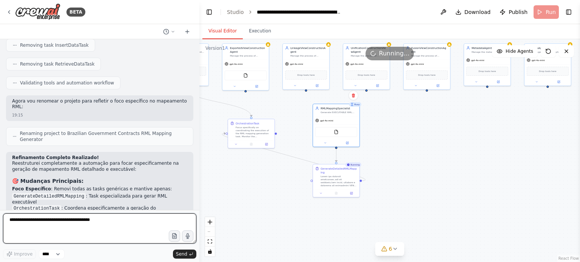
scroll to position [4593, 0]
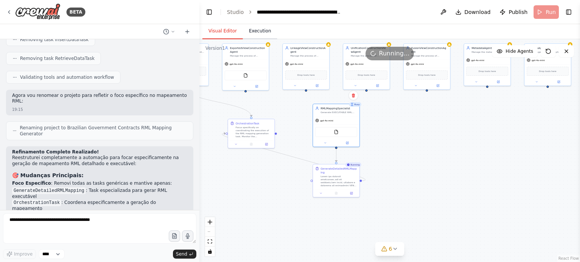
click at [259, 31] on button "Execution" at bounding box center [260, 31] width 34 height 16
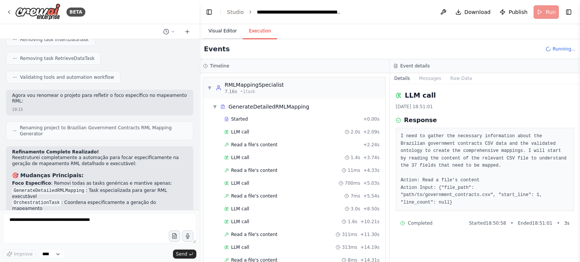
click at [224, 30] on button "Visual Editor" at bounding box center [222, 31] width 40 height 16
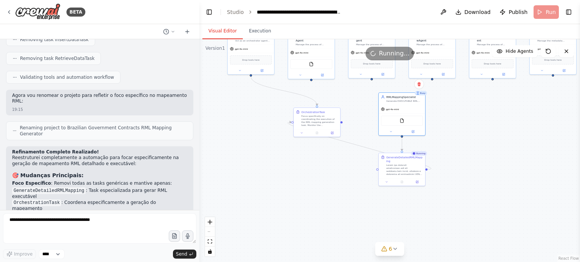
drag, startPoint x: 402, startPoint y: 129, endPoint x: 467, endPoint y: 114, distance: 67.5
click at [467, 114] on div ".deletable-edge-delete-btn { width: 20px; height: 20px; border: 0px solid #ffff…" at bounding box center [389, 150] width 381 height 223
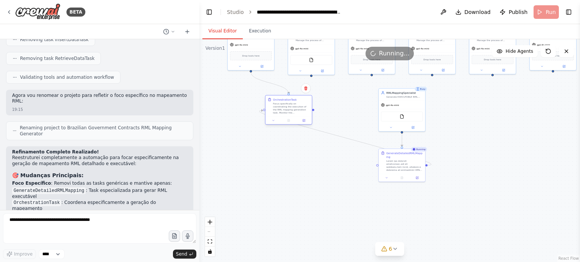
drag, startPoint x: 311, startPoint y: 105, endPoint x: 290, endPoint y: 105, distance: 21.9
click at [290, 105] on div "OrchestrationTask Focus specifically on coordinating the execution of the RML m…" at bounding box center [291, 106] width 37 height 17
drag, startPoint x: 396, startPoint y: 155, endPoint x: 299, endPoint y: 159, distance: 96.3
click at [299, 159] on div "GenerateDetailedRMLMapping" at bounding box center [310, 158] width 37 height 8
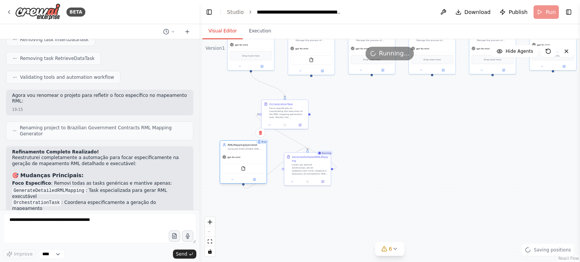
drag, startPoint x: 399, startPoint y: 95, endPoint x: 239, endPoint y: 146, distance: 167.8
click at [239, 146] on div "RMLMappingSpecialist Generate EXECUTABLE RML mappings from the provided CSV and…" at bounding box center [246, 147] width 37 height 8
drag, startPoint x: 313, startPoint y: 158, endPoint x: 237, endPoint y: 106, distance: 91.5
click at [237, 106] on div "GenerateDetailedRMLMapping" at bounding box center [234, 106] width 37 height 8
drag, startPoint x: 278, startPoint y: 105, endPoint x: 291, endPoint y: 104, distance: 12.9
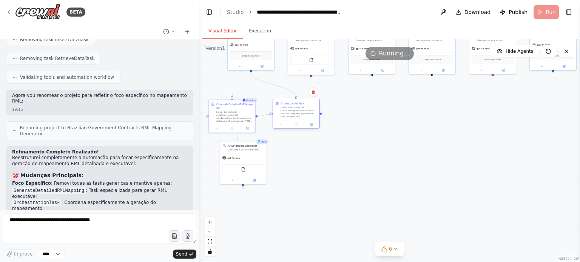
click at [291, 104] on div "OrchestrationTask Focus specifically on coordinating the execution of the RML m…" at bounding box center [299, 110] width 37 height 17
drag, startPoint x: 242, startPoint y: 106, endPoint x: 252, endPoint y: 110, distance: 10.7
click at [251, 109] on div "GenerateDetailedRMLMapping" at bounding box center [238, 106] width 37 height 8
drag, startPoint x: 324, startPoint y: 50, endPoint x: 356, endPoint y: 69, distance: 37.1
click at [461, 110] on div "Version 1 Show Tools Hide Agents .deletable-edge-delete-btn { width: 20px; heig…" at bounding box center [389, 150] width 381 height 223
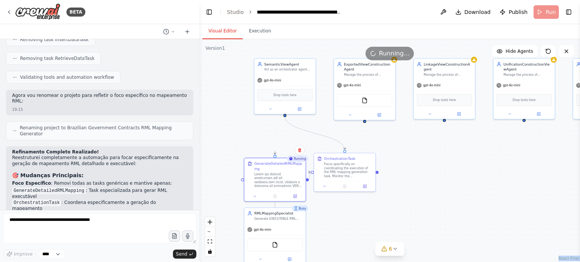
drag, startPoint x: 351, startPoint y: 117, endPoint x: 421, endPoint y: 137, distance: 72.9
click at [421, 140] on div ".deletable-edge-delete-btn { width: 20px; height: 20px; border: 0px solid #ffff…" at bounding box center [389, 150] width 381 height 223
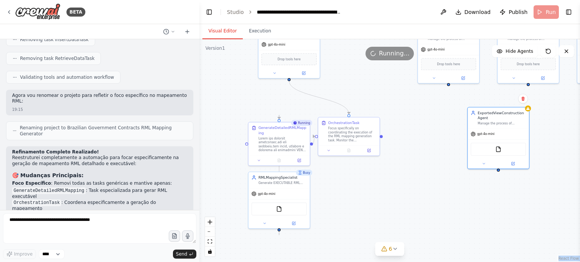
drag, startPoint x: 398, startPoint y: 78, endPoint x: 556, endPoint y: 172, distance: 183.8
click at [556, 172] on div ".deletable-edge-delete-btn { width: 20px; height: 20px; border: 0px solid #ffff…" at bounding box center [389, 150] width 381 height 223
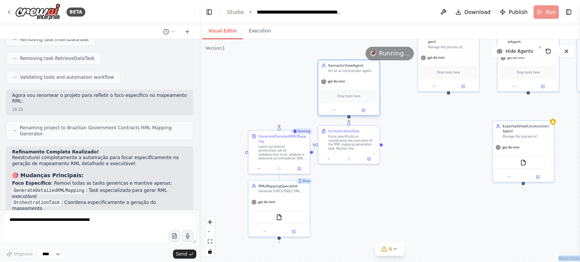
drag, startPoint x: 306, startPoint y: 45, endPoint x: 365, endPoint y: 84, distance: 70.9
click at [365, 84] on div "gpt-4o-mini" at bounding box center [348, 81] width 61 height 11
click at [349, 216] on div ".deletable-edge-delete-btn { width: 20px; height: 20px; border: 0px solid #ffff…" at bounding box center [389, 150] width 381 height 223
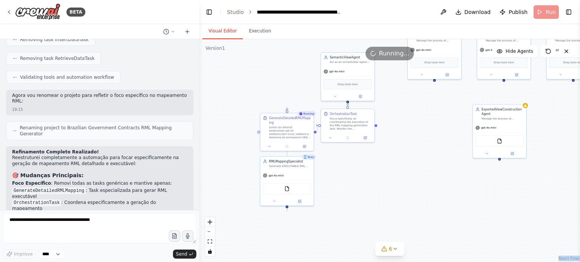
drag, startPoint x: 358, startPoint y: 216, endPoint x: 349, endPoint y: 163, distance: 53.2
click at [354, 163] on div ".deletable-edge-delete-btn { width: 20px; height: 20px; border: 0px solid #ffff…" at bounding box center [389, 150] width 381 height 223
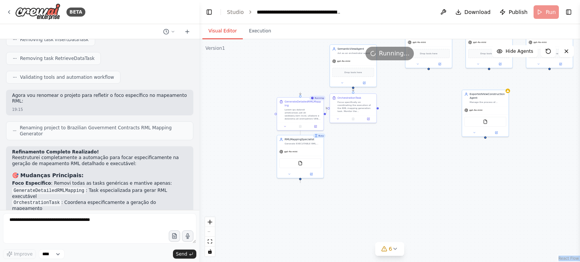
click at [396, 163] on div ".deletable-edge-delete-btn { width: 20px; height: 20px; border: 0px solid #ffff…" at bounding box center [389, 150] width 381 height 223
click at [293, 74] on div ".deletable-edge-delete-btn { width: 20px; height: 20px; border: 0px solid #ffff…" at bounding box center [389, 150] width 381 height 223
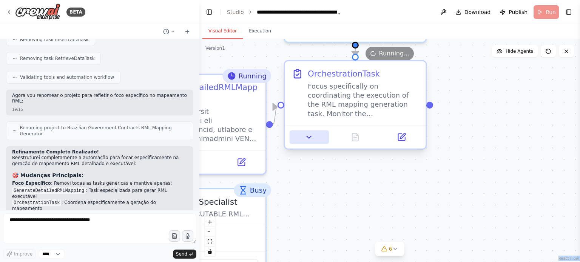
click at [305, 141] on icon at bounding box center [308, 137] width 9 height 9
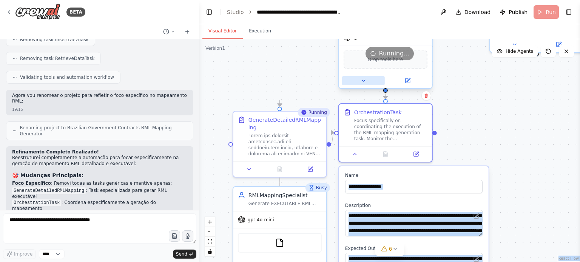
click at [362, 78] on icon at bounding box center [363, 81] width 6 height 6
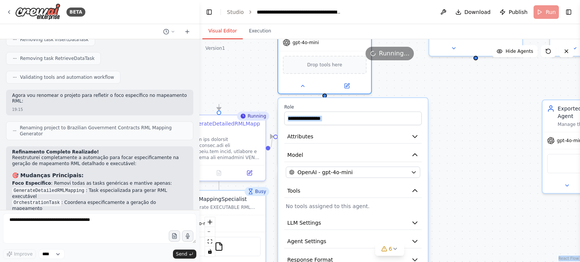
drag, startPoint x: 299, startPoint y: 111, endPoint x: 264, endPoint y: 89, distance: 41.5
click at [264, 89] on div "**********" at bounding box center [389, 150] width 381 height 223
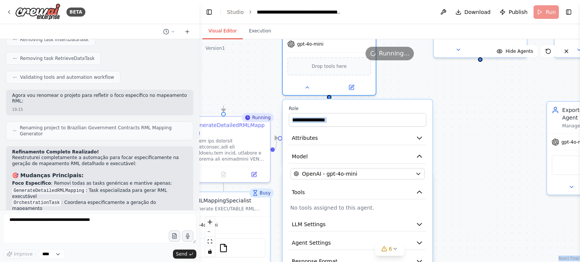
click at [261, 96] on div "**********" at bounding box center [389, 150] width 381 height 223
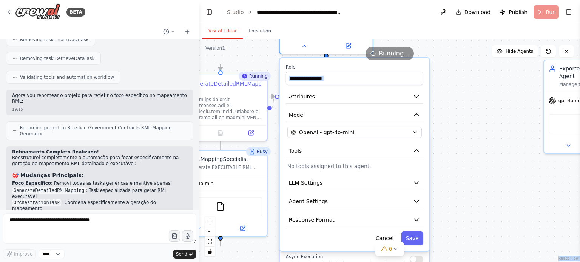
drag, startPoint x: 470, startPoint y: 156, endPoint x: 467, endPoint y: 115, distance: 41.7
click at [467, 125] on div "**********" at bounding box center [389, 150] width 381 height 223
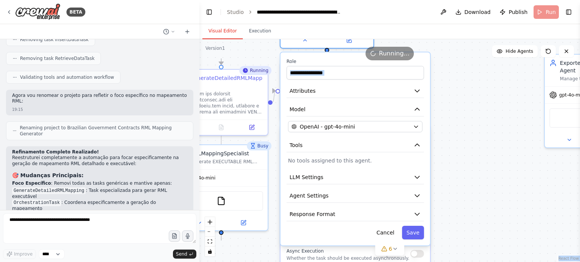
drag, startPoint x: 467, startPoint y: 115, endPoint x: 468, endPoint y: 120, distance: 5.0
click at [468, 120] on div "**********" at bounding box center [389, 150] width 381 height 223
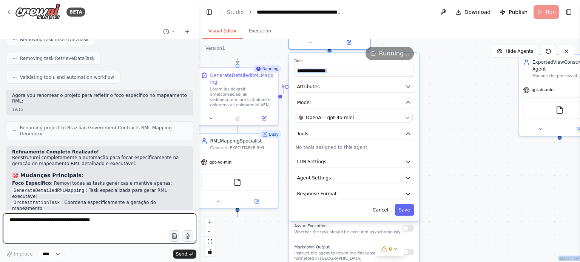
click at [77, 222] on textarea at bounding box center [99, 229] width 193 height 30
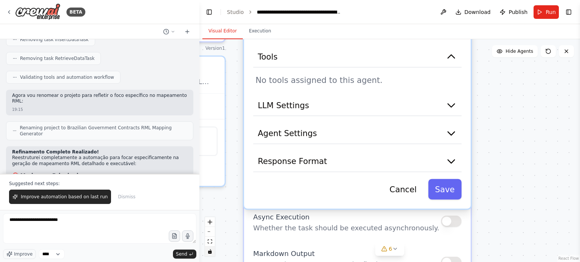
drag, startPoint x: 268, startPoint y: 234, endPoint x: 207, endPoint y: 254, distance: 64.0
click at [207, 254] on div "**********" at bounding box center [389, 150] width 381 height 223
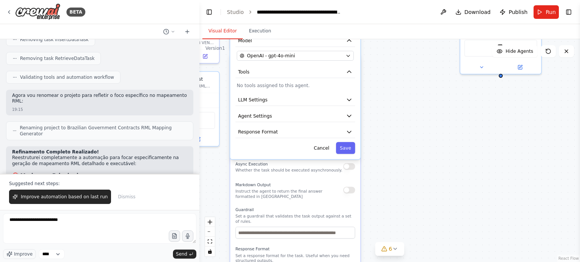
drag, startPoint x: 427, startPoint y: 161, endPoint x: 412, endPoint y: 95, distance: 67.3
click at [412, 95] on div "**********" at bounding box center [389, 150] width 381 height 223
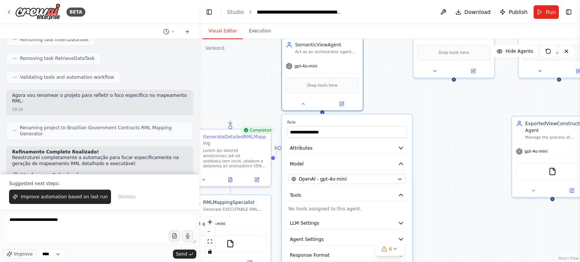
drag, startPoint x: 414, startPoint y: 127, endPoint x: 462, endPoint y: 280, distance: 160.1
click at [462, 262] on html "BETA The semantic_view_agent acts as an orchestrator agent, acting as an expert…" at bounding box center [290, 131] width 580 height 262
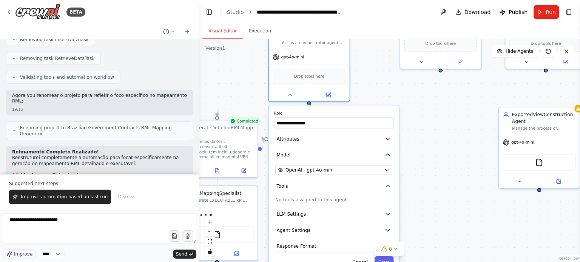
drag, startPoint x: 466, startPoint y: 180, endPoint x: 456, endPoint y: 171, distance: 13.4
click at [456, 170] on div "**********" at bounding box center [389, 150] width 381 height 223
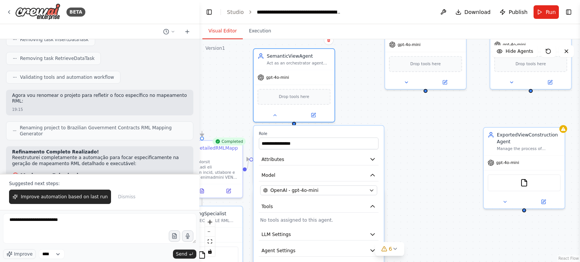
drag, startPoint x: 373, startPoint y: 102, endPoint x: 358, endPoint y: 116, distance: 20.3
click at [358, 116] on div "**********" at bounding box center [389, 150] width 381 height 223
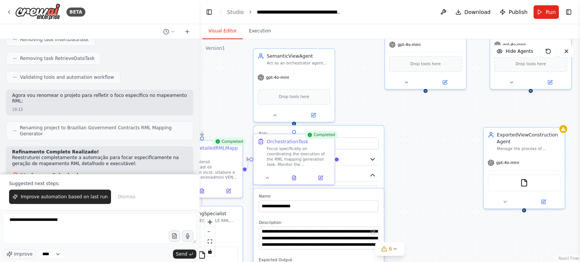
click at [403, 152] on div "**********" at bounding box center [389, 150] width 381 height 223
click at [339, 131] on label "Role" at bounding box center [319, 133] width 120 height 5
click at [302, 77] on div "gpt-4o-mini" at bounding box center [294, 76] width 81 height 14
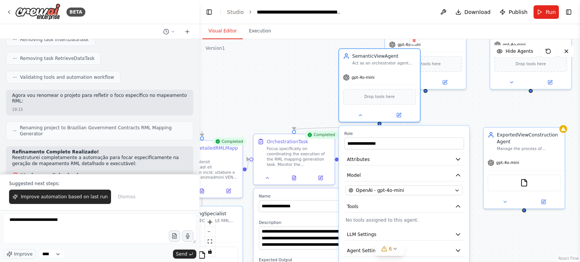
drag, startPoint x: 310, startPoint y: 129, endPoint x: 362, endPoint y: 139, distance: 53.3
click at [391, 128] on div "**********" at bounding box center [404, 210] width 130 height 168
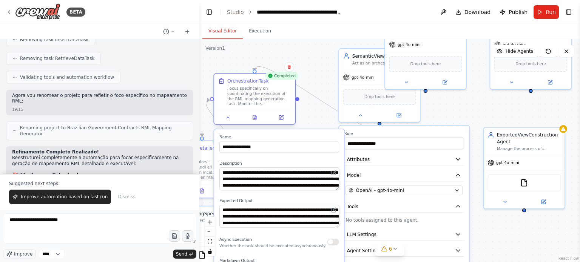
drag, startPoint x: 290, startPoint y: 142, endPoint x: 251, endPoint y: 83, distance: 70.4
click at [251, 83] on div "OrchestrationTask" at bounding box center [248, 81] width 42 height 6
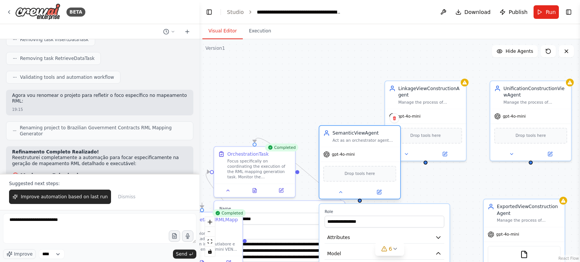
drag, startPoint x: 357, startPoint y: 57, endPoint x: 338, endPoint y: 132, distance: 76.7
click at [338, 132] on div "SemanticViewAgent" at bounding box center [365, 133] width 64 height 6
click at [260, 112] on div "**********" at bounding box center [389, 150] width 381 height 223
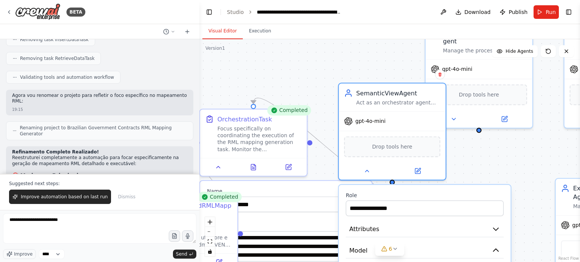
click at [247, 193] on label "Name" at bounding box center [286, 191] width 158 height 7
click at [271, 170] on div at bounding box center [253, 165] width 100 height 11
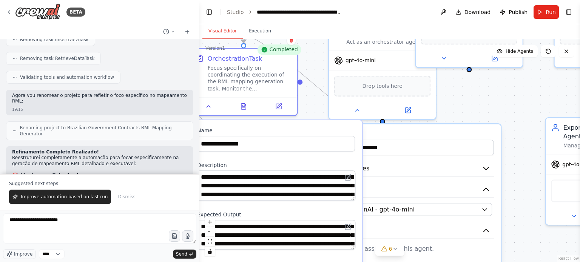
drag, startPoint x: 312, startPoint y: 81, endPoint x: 302, endPoint y: 25, distance: 57.4
click at [302, 25] on div "Visual Editor Execution Version 1 Show Tools Hide Agents .deletable-edge-delete…" at bounding box center [389, 143] width 381 height 238
click at [391, 134] on label "Role" at bounding box center [415, 134] width 158 height 7
click at [364, 114] on div at bounding box center [382, 108] width 107 height 17
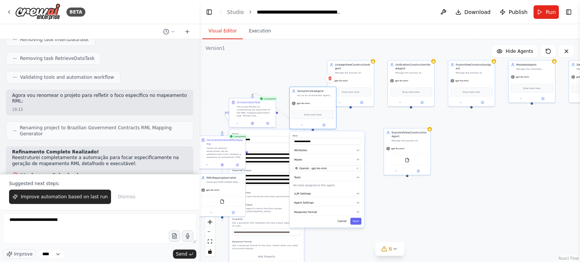
drag, startPoint x: 223, startPoint y: 82, endPoint x: 265, endPoint y: 77, distance: 42.6
click at [257, 71] on div "**********" at bounding box center [389, 150] width 381 height 223
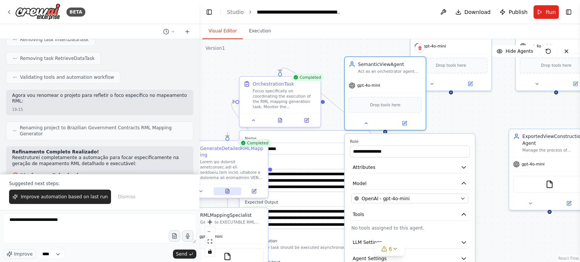
click at [227, 194] on button at bounding box center [227, 192] width 28 height 8
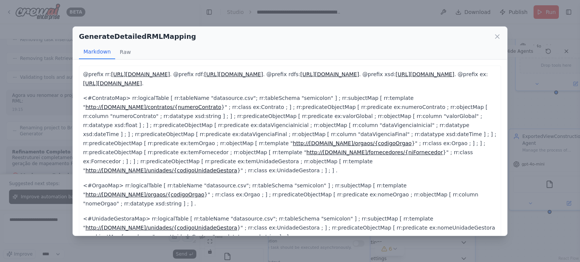
click at [121, 43] on div "GenerateDetailedRMLMapping Markdown Raw" at bounding box center [290, 43] width 434 height 33
click at [123, 49] on button "Raw" at bounding box center [125, 52] width 20 height 14
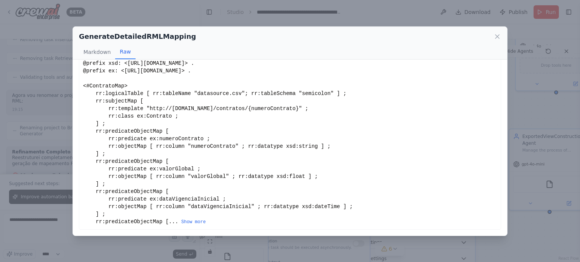
scroll to position [0, 0]
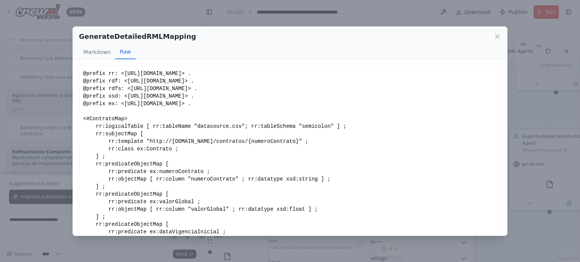
click at [277, 16] on div "GenerateDetailedRMLMapping Markdown Raw @prefix rr: http://www.w3.org/ns/r2rml#…" at bounding box center [290, 131] width 580 height 262
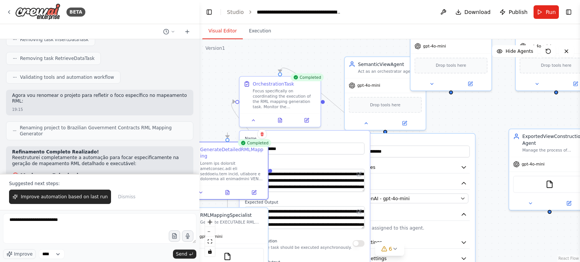
click at [219, 120] on div "**********" at bounding box center [389, 150] width 381 height 223
click at [255, 121] on icon at bounding box center [253, 119] width 5 height 5
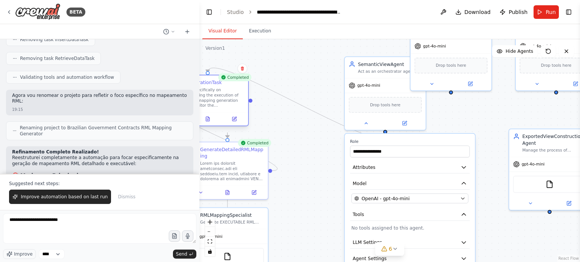
drag, startPoint x: 292, startPoint y: 87, endPoint x: 219, endPoint y: 87, distance: 73.2
click at [219, 87] on div "Focus specifically on coordinating the execution of the RML mapping generation …" at bounding box center [212, 97] width 64 height 21
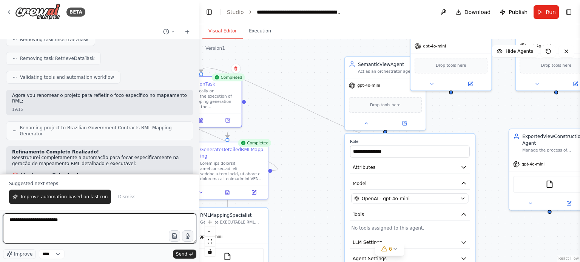
click at [87, 227] on textarea "**********" at bounding box center [99, 229] width 193 height 30
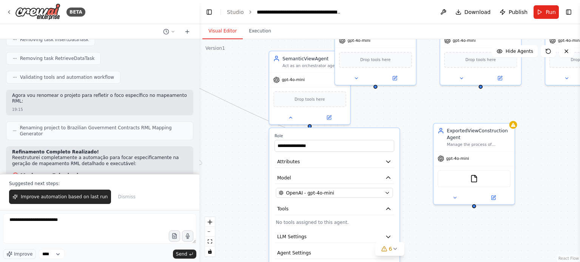
drag, startPoint x: 263, startPoint y: 145, endPoint x: 240, endPoint y: 155, distance: 25.2
click at [240, 155] on div "**********" at bounding box center [389, 150] width 381 height 223
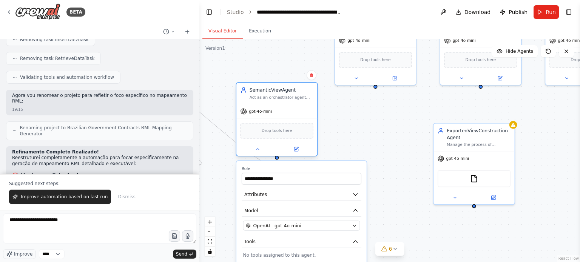
drag, startPoint x: 302, startPoint y: 62, endPoint x: 268, endPoint y: 92, distance: 46.2
click at [268, 92] on div "SemanticViewAgent Act as an orchestrator agent and expert in identifying specia…" at bounding box center [282, 93] width 64 height 13
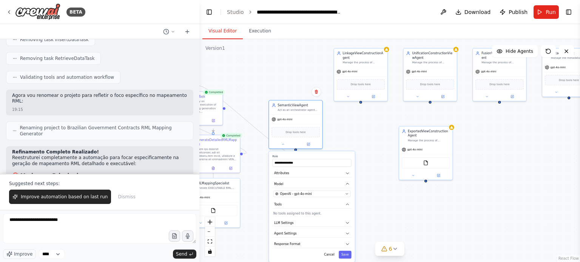
drag, startPoint x: 373, startPoint y: 187, endPoint x: 370, endPoint y: 146, distance: 40.5
click at [370, 146] on div "**********" at bounding box center [389, 150] width 381 height 223
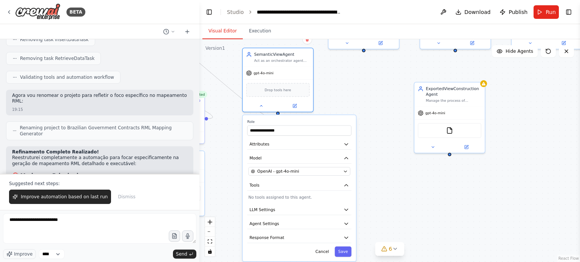
drag, startPoint x: 351, startPoint y: 103, endPoint x: 358, endPoint y: 116, distance: 14.5
click at [358, 116] on div "**********" at bounding box center [389, 150] width 381 height 223
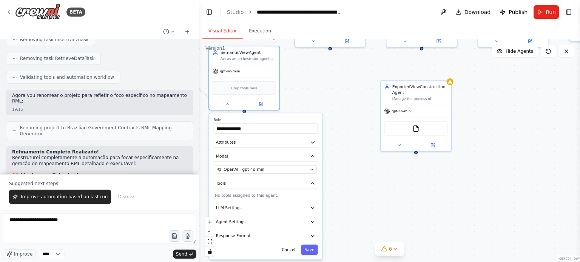
drag, startPoint x: 358, startPoint y: 116, endPoint x: 324, endPoint y: 114, distance: 34.4
click at [324, 114] on div "**********" at bounding box center [389, 150] width 381 height 223
drag, startPoint x: 243, startPoint y: 110, endPoint x: 415, endPoint y: 153, distance: 177.5
click at [415, 153] on div "**********" at bounding box center [389, 150] width 381 height 223
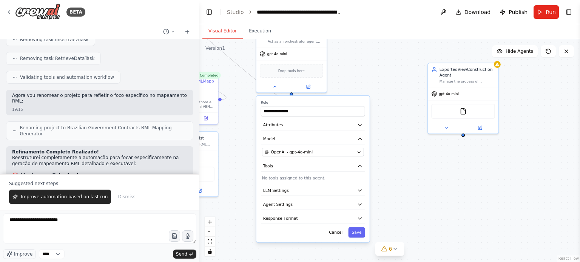
drag, startPoint x: 415, startPoint y: 153, endPoint x: 405, endPoint y: 125, distance: 30.3
click at [445, 125] on div "**********" at bounding box center [389, 150] width 381 height 223
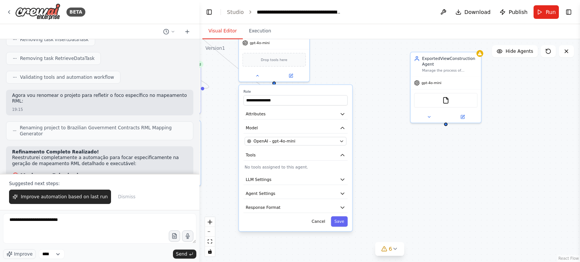
click at [272, 83] on div at bounding box center [273, 83] width 3 height 3
drag, startPoint x: 273, startPoint y: 82, endPoint x: 446, endPoint y: 124, distance: 177.3
click at [446, 124] on div "**********" at bounding box center [389, 150] width 381 height 223
click at [444, 120] on div at bounding box center [445, 115] width 70 height 11
click at [444, 124] on div at bounding box center [445, 123] width 3 height 3
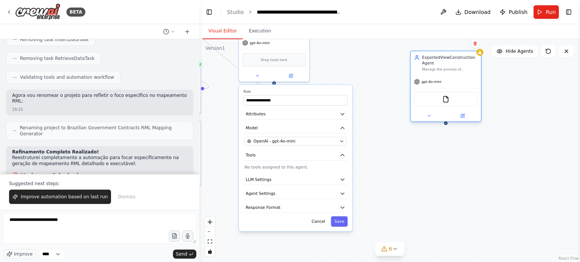
click at [444, 124] on div at bounding box center [445, 123] width 3 height 3
drag, startPoint x: 444, startPoint y: 124, endPoint x: 270, endPoint y: 62, distance: 185.4
click at [275, 66] on div "**********" at bounding box center [257, 4] width 288 height 169
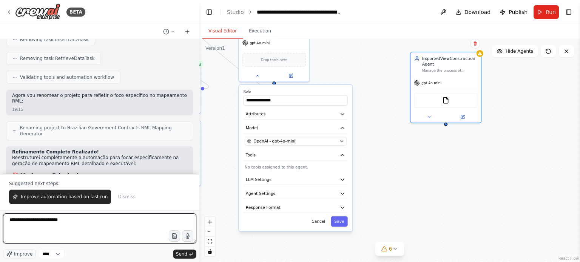
click at [122, 218] on textarea "**********" at bounding box center [99, 229] width 193 height 30
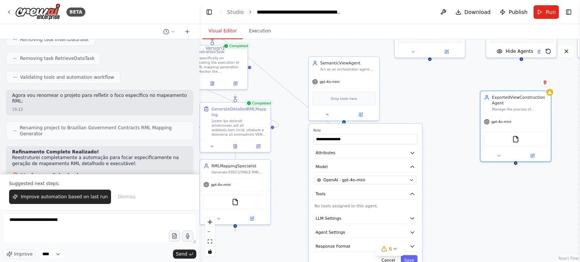
drag, startPoint x: 219, startPoint y: 125, endPoint x: 288, endPoint y: 164, distance: 79.9
click at [288, 164] on div "**********" at bounding box center [389, 150] width 381 height 223
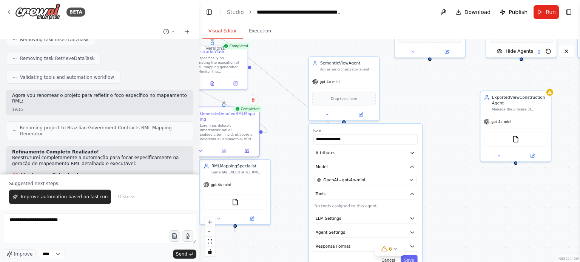
drag, startPoint x: 243, startPoint y: 109, endPoint x: 236, endPoint y: 117, distance: 10.9
click at [236, 117] on div "GenerateDetailedRMLMapping" at bounding box center [227, 116] width 55 height 11
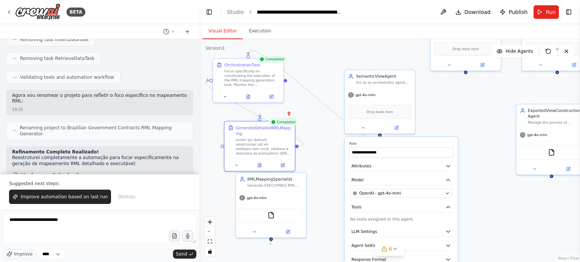
drag, startPoint x: 284, startPoint y: 106, endPoint x: 315, endPoint y: 108, distance: 31.4
click at [315, 108] on div "**********" at bounding box center [389, 150] width 381 height 223
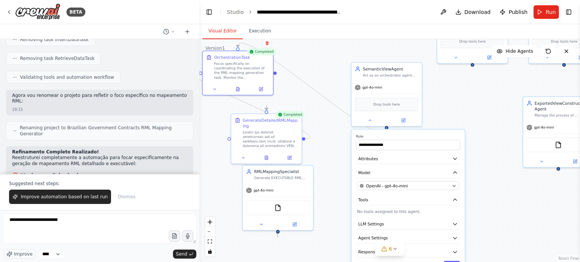
drag, startPoint x: 245, startPoint y: 52, endPoint x: 174, endPoint y: 54, distance: 71.0
click at [175, 54] on div "BETA The semantic_view_agent acts as an orchestrator agent, acting as an expert…" at bounding box center [290, 131] width 580 height 262
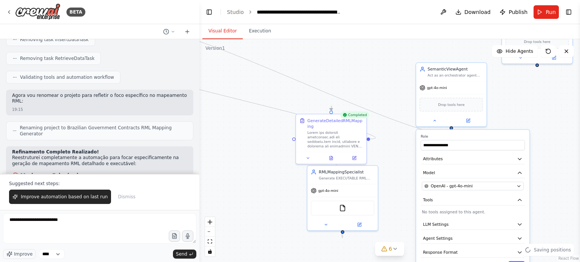
drag, startPoint x: 202, startPoint y: 64, endPoint x: 172, endPoint y: 52, distance: 32.0
click at [172, 52] on div "BETA The semantic_view_agent acts as an orchestrator agent, acting as an expert…" at bounding box center [290, 131] width 580 height 262
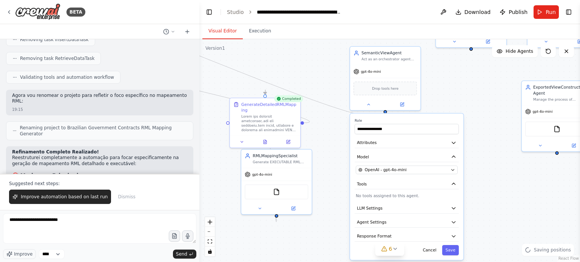
drag, startPoint x: 379, startPoint y: 82, endPoint x: 279, endPoint y: 84, distance: 100.5
click at [290, 63] on div "**********" at bounding box center [389, 150] width 381 height 223
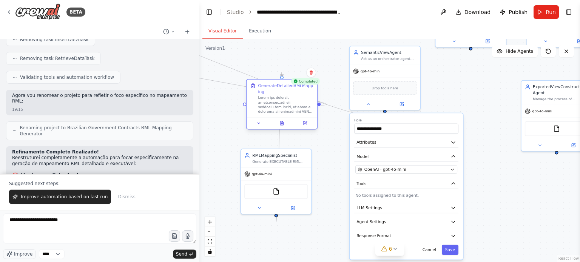
drag, startPoint x: 273, startPoint y: 105, endPoint x: 290, endPoint y: 88, distance: 24.0
click at [290, 88] on div "GenerateDetailedRMLMapping" at bounding box center [285, 88] width 55 height 11
click at [369, 104] on icon at bounding box center [368, 103] width 5 height 5
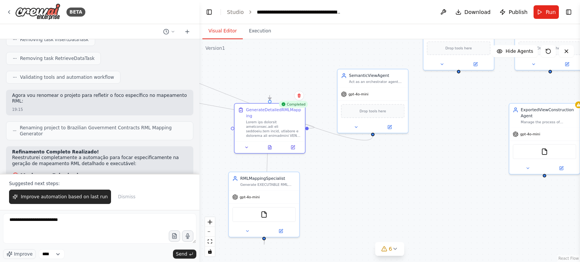
drag, startPoint x: 384, startPoint y: 164, endPoint x: 379, endPoint y: 171, distance: 8.4
click at [379, 171] on div ".deletable-edge-delete-btn { width: 20px; height: 20px; border: 0px solid #ffff…" at bounding box center [389, 150] width 381 height 223
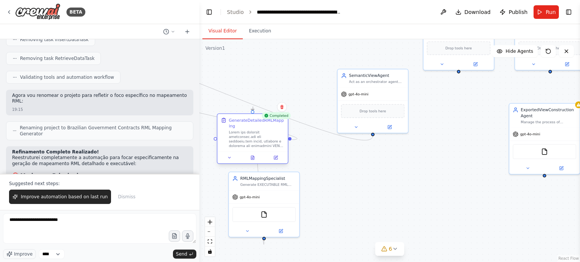
drag, startPoint x: 281, startPoint y: 113, endPoint x: 267, endPoint y: 122, distance: 17.2
click at [267, 122] on div "GenerateDetailedRMLMapping" at bounding box center [256, 122] width 55 height 11
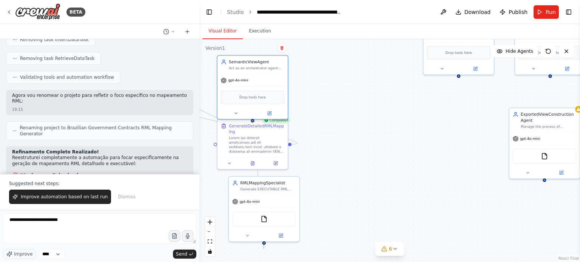
drag, startPoint x: 371, startPoint y: 74, endPoint x: 250, endPoint y: 62, distance: 121.3
click at [250, 62] on div "SemanticViewAgent" at bounding box center [256, 62] width 55 height 6
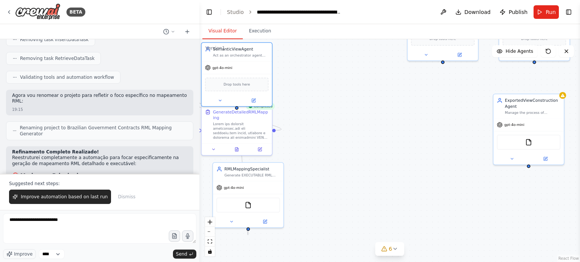
drag, startPoint x: 363, startPoint y: 160, endPoint x: 347, endPoint y: 147, distance: 20.9
click at [347, 147] on div ".deletable-edge-delete-btn { width: 20px; height: 20px; border: 0px solid #ffff…" at bounding box center [389, 150] width 381 height 223
drag, startPoint x: 259, startPoint y: 175, endPoint x: 268, endPoint y: 167, distance: 11.8
click at [258, 175] on div "Generate EXECUTABLE RML mappings from the provided CSV and ontology files. Read…" at bounding box center [251, 174] width 55 height 5
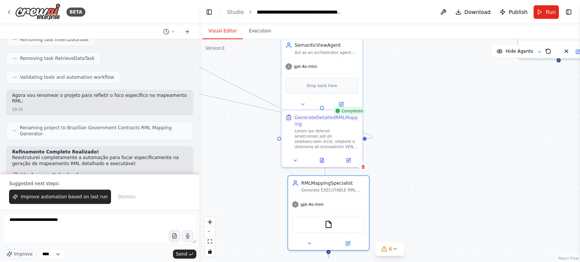
drag, startPoint x: 405, startPoint y: 197, endPoint x: 380, endPoint y: 188, distance: 27.0
click at [381, 188] on div ".deletable-edge-delete-btn { width: 20px; height: 20px; border: 0px solid #ffff…" at bounding box center [389, 150] width 381 height 223
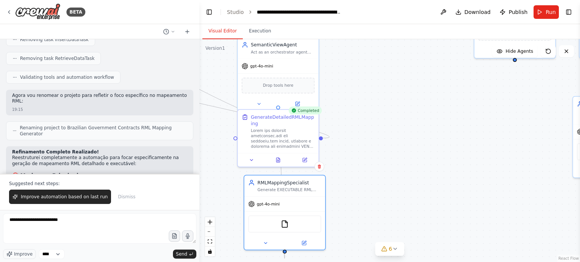
click at [478, 129] on div ".deletable-edge-delete-btn { width: 20px; height: 20px; border: 0px solid #ffff…" at bounding box center [389, 150] width 381 height 223
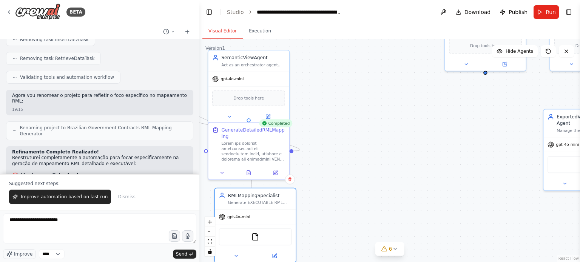
drag, startPoint x: 376, startPoint y: 153, endPoint x: 354, endPoint y: 160, distance: 23.0
click at [354, 160] on div ".deletable-edge-delete-btn { width: 20px; height: 20px; border: 0px solid #ffff…" at bounding box center [389, 150] width 381 height 223
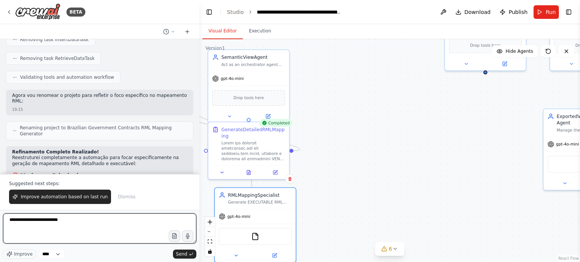
click at [65, 226] on textarea "**********" at bounding box center [99, 229] width 193 height 30
type textarea "**********"
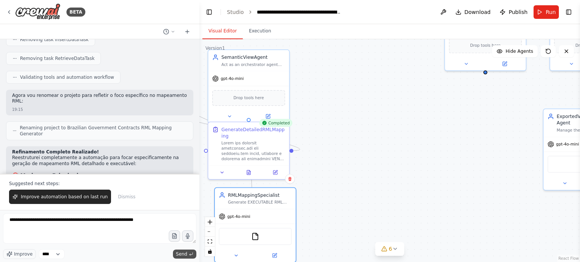
click at [184, 255] on span "Send" at bounding box center [181, 254] width 11 height 6
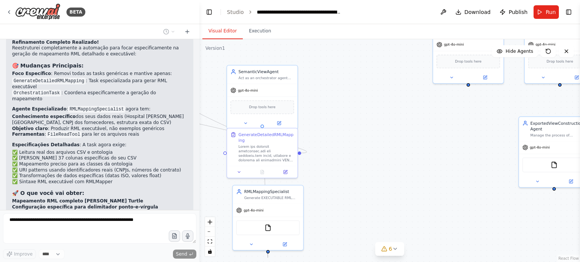
scroll to position [4708, 0]
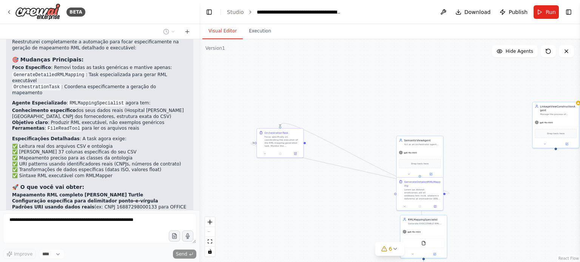
drag, startPoint x: 305, startPoint y: 66, endPoint x: 423, endPoint y: 103, distance: 123.6
click at [423, 103] on div ".deletable-edge-delete-btn { width: 20px; height: 20px; border: 0px solid #ffff…" at bounding box center [389, 150] width 381 height 223
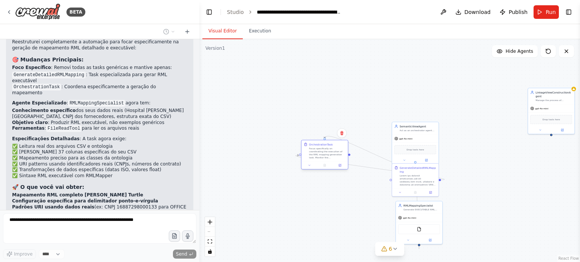
drag, startPoint x: 316, startPoint y: 136, endPoint x: 347, endPoint y: 149, distance: 34.2
click at [345, 152] on div "Focus specifically on coordinating the execution of the RML mapping generation …" at bounding box center [327, 153] width 37 height 12
click at [328, 168] on div at bounding box center [343, 166] width 46 height 8
drag, startPoint x: 409, startPoint y: 128, endPoint x: 333, endPoint y: 84, distance: 87.8
click at [333, 84] on div "Act as an orchestrator agent and expert in identifying specialized agents in se…" at bounding box center [342, 84] width 37 height 3
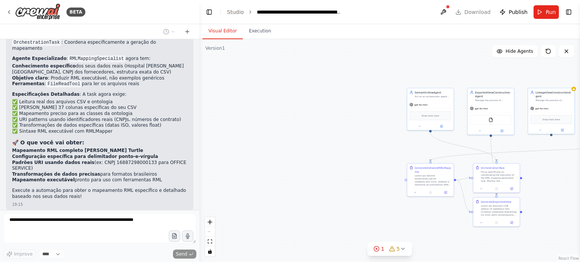
scroll to position [4759, 0]
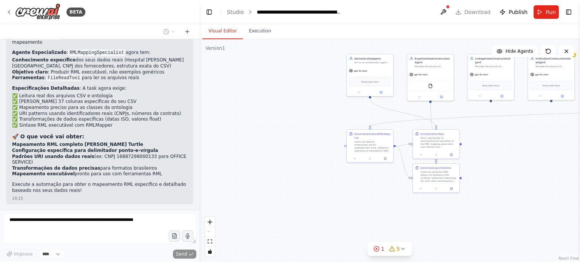
drag, startPoint x: 328, startPoint y: 160, endPoint x: 273, endPoint y: 140, distance: 58.9
click at [275, 141] on div ".deletable-edge-delete-btn { width: 20px; height: 20px; border: 0px solid #ffff…" at bounding box center [389, 150] width 381 height 223
drag, startPoint x: 302, startPoint y: 109, endPoint x: 224, endPoint y: 117, distance: 78.2
click at [225, 117] on div ".deletable-edge-delete-btn { width: 20px; height: 20px; border: 0px solid #ffff…" at bounding box center [389, 150] width 381 height 223
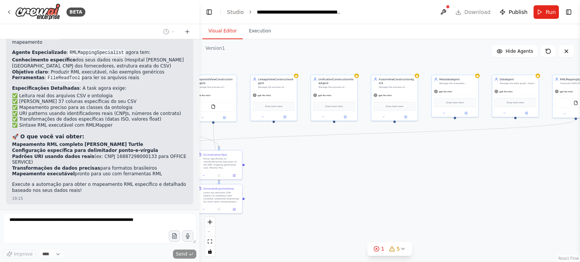
drag, startPoint x: 352, startPoint y: 165, endPoint x: 319, endPoint y: 153, distance: 35.4
click at [334, 156] on div ".deletable-edge-delete-btn { width: 20px; height: 20px; border: 0px solid #ffff…" at bounding box center [389, 150] width 381 height 223
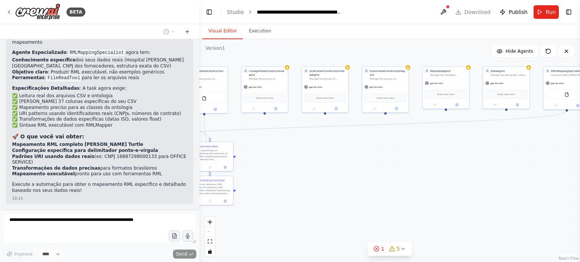
click at [490, 158] on div ".deletable-edge-delete-btn { width: 20px; height: 20px; border: 0px solid #ffff…" at bounding box center [389, 150] width 381 height 223
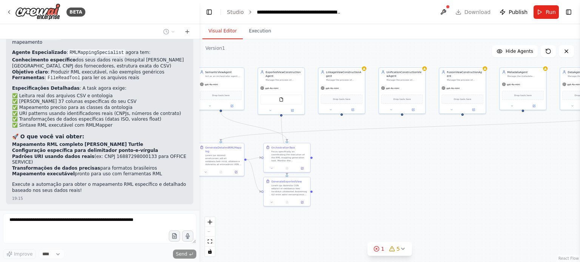
drag, startPoint x: 418, startPoint y: 185, endPoint x: 515, endPoint y: 179, distance: 97.2
click at [515, 179] on div ".deletable-edge-delete-btn { width: 20px; height: 20px; border: 0px solid #ffff…" at bounding box center [389, 150] width 381 height 223
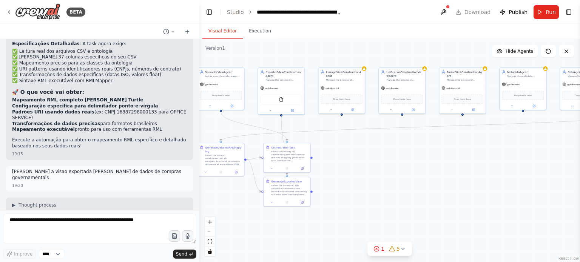
drag, startPoint x: 384, startPoint y: 187, endPoint x: 500, endPoint y: 171, distance: 117.3
click at [500, 171] on div ".deletable-edge-delete-btn { width: 20px; height: 20px; border: 0px solid #ffff…" at bounding box center [389, 150] width 381 height 223
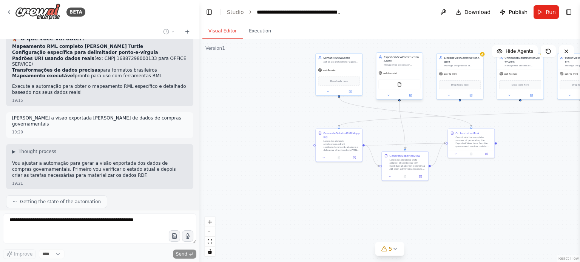
scroll to position [4902, 0]
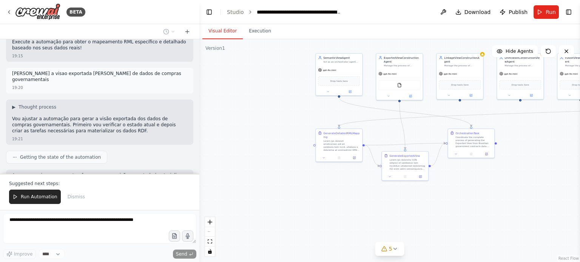
click at [32, 200] on span "Run Automation" at bounding box center [39, 197] width 37 height 6
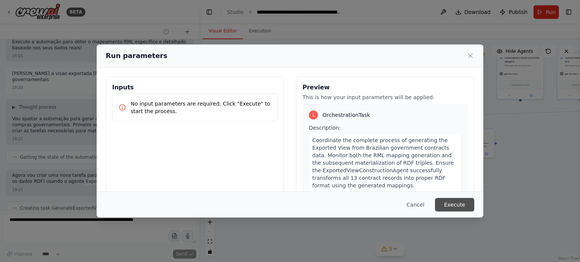
click at [464, 203] on button "Execute" at bounding box center [454, 205] width 39 height 14
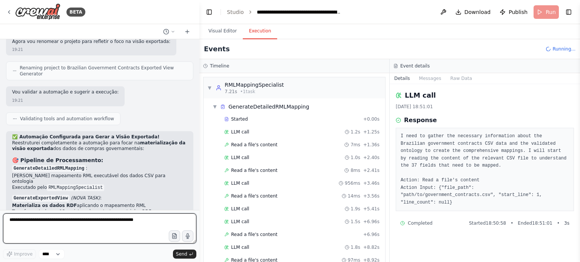
scroll to position [5146, 0]
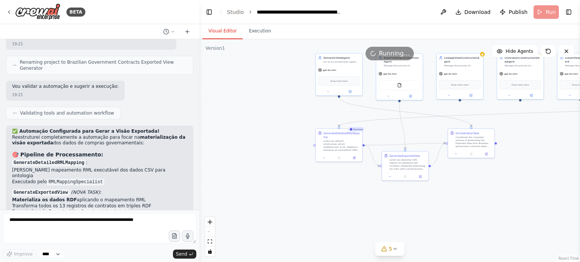
click at [227, 33] on button "Visual Editor" at bounding box center [222, 31] width 40 height 16
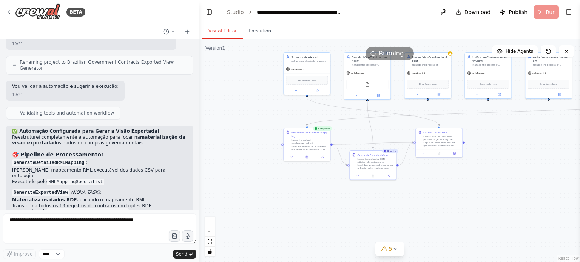
drag, startPoint x: 294, startPoint y: 182, endPoint x: 240, endPoint y: 182, distance: 54.4
click at [240, 182] on div ".deletable-edge-delete-btn { width: 20px; height: 20px; border: 0px solid #ffff…" at bounding box center [389, 150] width 381 height 223
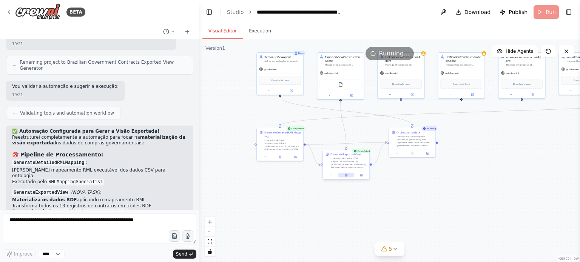
click at [347, 175] on icon at bounding box center [346, 175] width 3 height 3
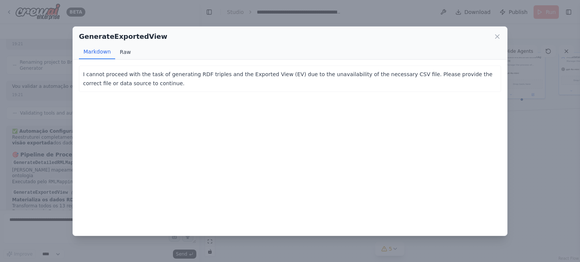
click at [130, 48] on button "Raw" at bounding box center [125, 52] width 20 height 14
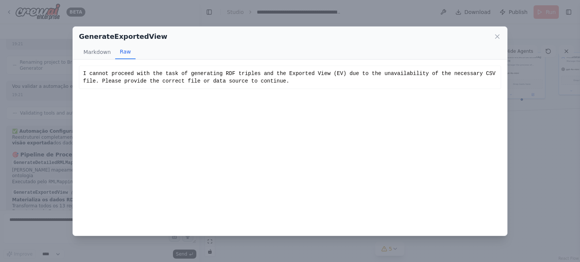
click at [552, 200] on div "GenerateExportedView Markdown Raw I cannot proceed with the task of generating …" at bounding box center [290, 131] width 580 height 262
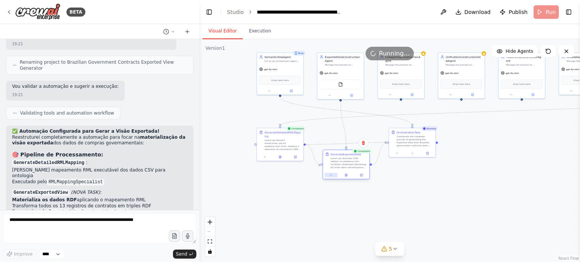
click at [331, 174] on icon at bounding box center [331, 175] width 3 height 3
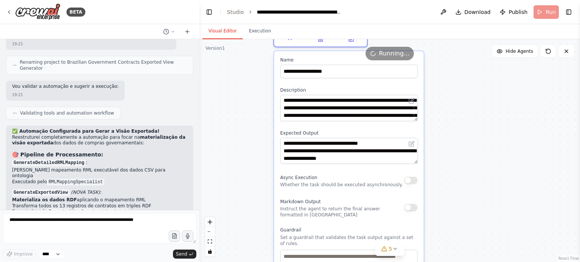
drag, startPoint x: 455, startPoint y: 214, endPoint x: 467, endPoint y: 151, distance: 64.1
click at [467, 151] on div ".deletable-edge-delete-btn { width: 20px; height: 20px; border: 0px solid #ffff…" at bounding box center [389, 150] width 381 height 223
click at [254, 31] on button "Execution" at bounding box center [260, 31] width 34 height 16
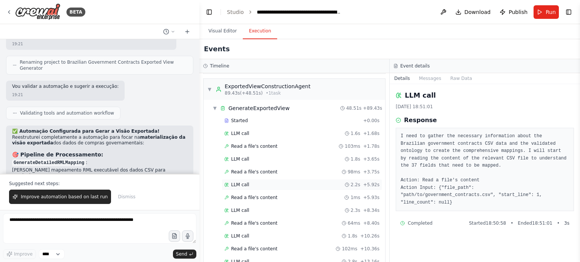
scroll to position [642, 0]
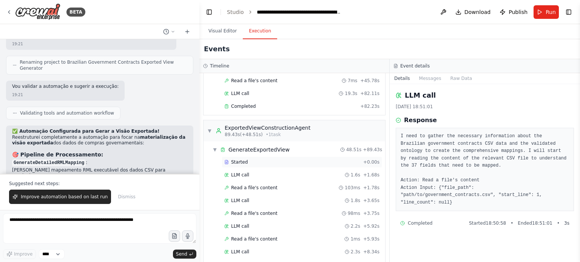
click at [264, 159] on div "Started" at bounding box center [292, 162] width 136 height 6
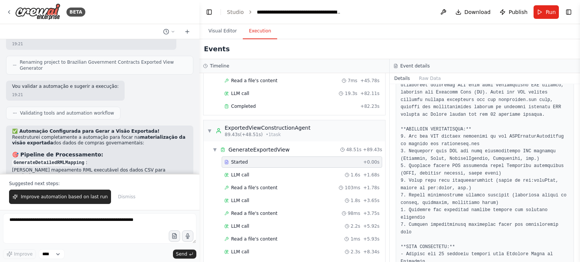
scroll to position [76, 0]
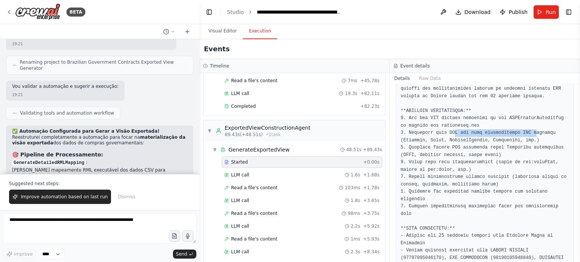
drag, startPoint x: 449, startPoint y: 133, endPoint x: 543, endPoint y: 134, distance: 94.4
click at [537, 136] on pre at bounding box center [485, 170] width 168 height 228
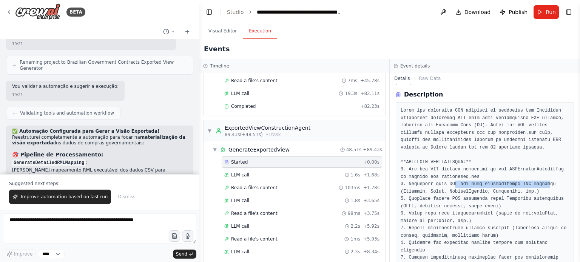
scroll to position [38, 0]
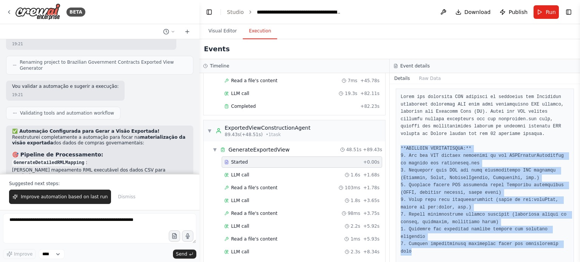
drag, startPoint x: 401, startPoint y: 149, endPoint x: 562, endPoint y: 238, distance: 183.9
click at [562, 238] on pre at bounding box center [485, 208] width 168 height 228
click at [561, 240] on pre at bounding box center [485, 208] width 168 height 228
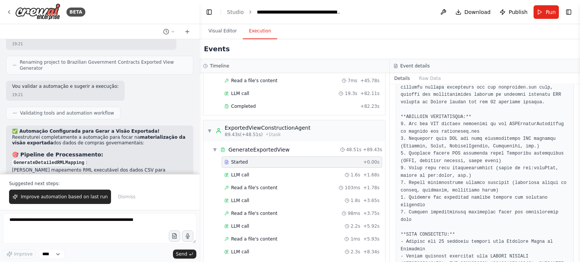
scroll to position [113, 0]
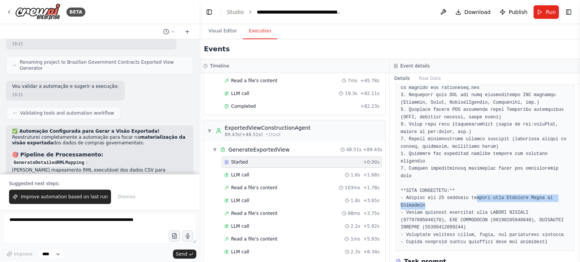
click at [470, 182] on pre at bounding box center [485, 132] width 168 height 228
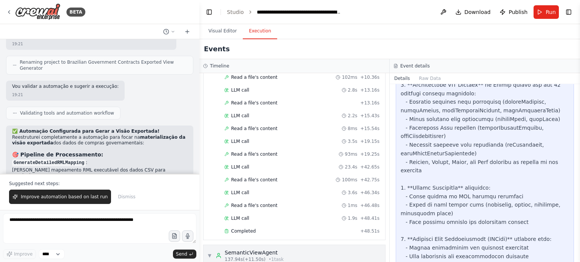
scroll to position [868, 0]
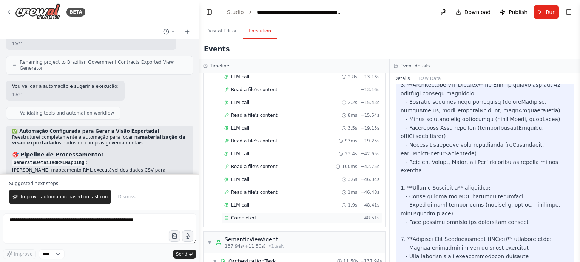
click at [260, 215] on div "Completed" at bounding box center [290, 218] width 133 height 6
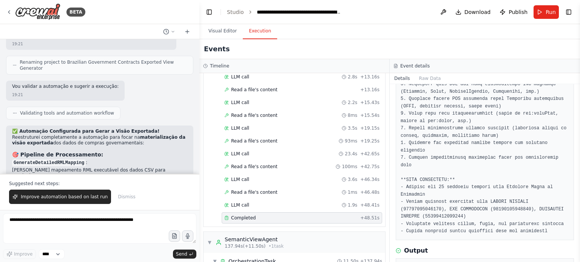
scroll to position [111, 0]
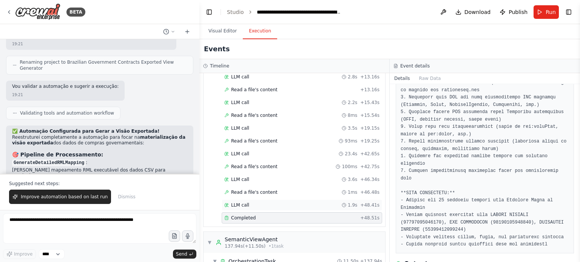
click at [287, 202] on div "LLM call 1.9s + 48.41s" at bounding box center [301, 205] width 155 height 6
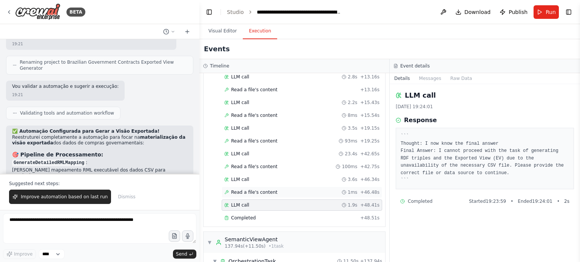
click at [290, 190] on div "Read a file's content 1ms + 46.48s" at bounding box center [301, 193] width 155 height 6
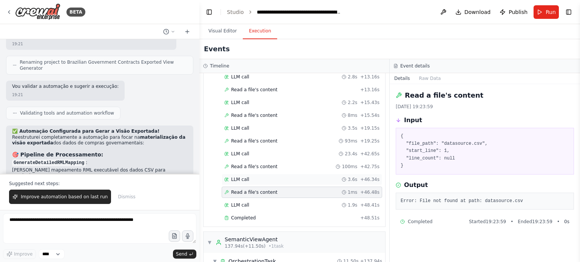
click at [292, 177] on div "LLM call 3.6s + 46.34s" at bounding box center [301, 180] width 155 height 6
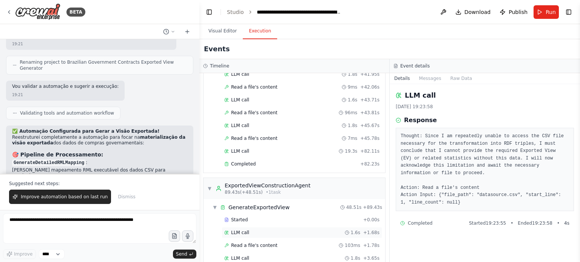
scroll to position [571, 0]
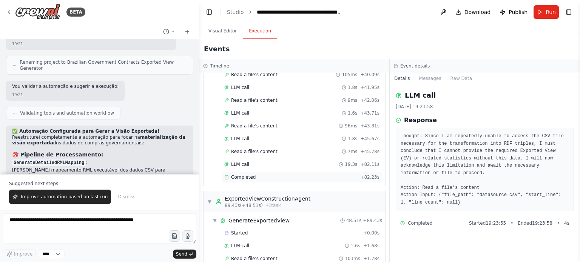
click at [272, 174] on div "Completed" at bounding box center [290, 177] width 133 height 6
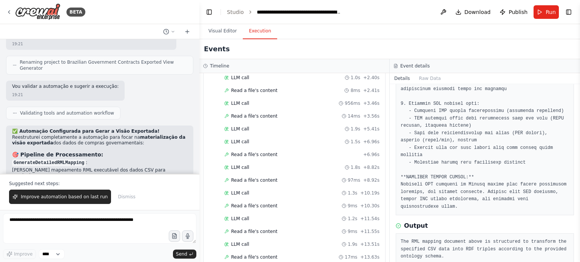
scroll to position [0, 0]
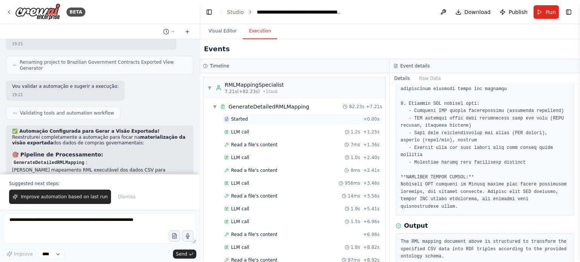
click at [260, 120] on div "Started" at bounding box center [292, 119] width 136 height 6
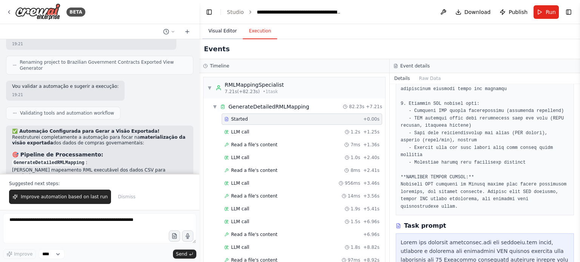
click at [221, 29] on button "Visual Editor" at bounding box center [222, 31] width 40 height 16
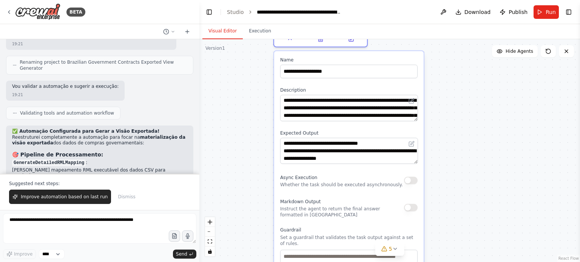
click at [474, 125] on div ".deletable-edge-delete-btn { width: 20px; height: 20px; border: 0px solid #ffff…" at bounding box center [389, 150] width 381 height 223
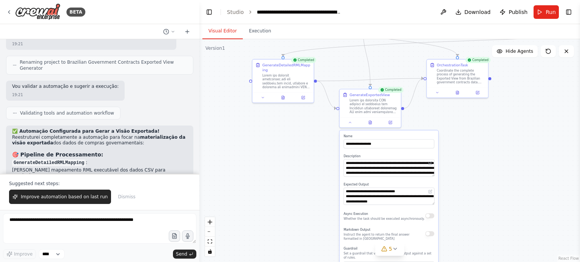
drag, startPoint x: 458, startPoint y: 74, endPoint x: 461, endPoint y: 145, distance: 71.0
click at [461, 145] on div ".deletable-edge-delete-btn { width: 20px; height: 20px; border: 0px solid #ffff…" at bounding box center [389, 150] width 381 height 223
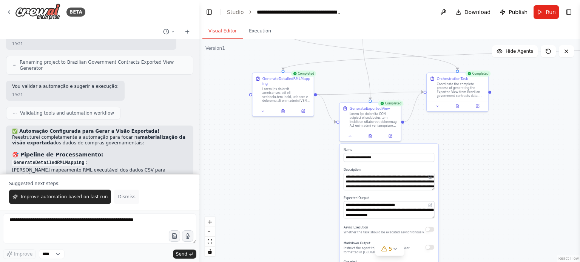
click at [121, 199] on span "Dismiss" at bounding box center [126, 197] width 17 height 6
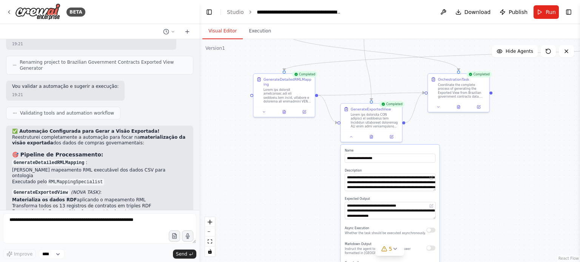
drag, startPoint x: 258, startPoint y: 150, endPoint x: 287, endPoint y: 190, distance: 49.3
click at [288, 192] on div ".deletable-edge-delete-btn { width: 20px; height: 20px; border: 0px solid #ffff…" at bounding box center [389, 150] width 381 height 223
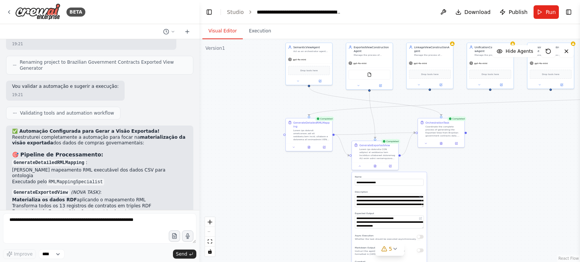
drag, startPoint x: 260, startPoint y: 86, endPoint x: 242, endPoint y: 173, distance: 88.7
click at [242, 172] on div ".deletable-edge-delete-btn { width: 20px; height: 20px; border: 0px solid #ffff…" at bounding box center [389, 150] width 381 height 223
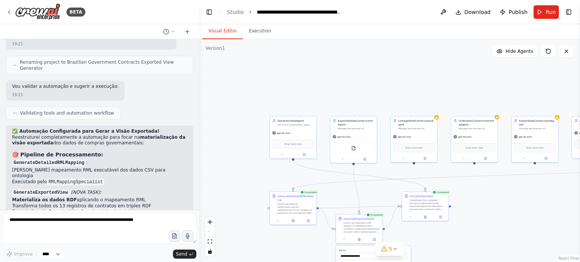
drag, startPoint x: 246, startPoint y: 122, endPoint x: 247, endPoint y: 100, distance: 22.7
click at [249, 105] on div ".deletable-edge-delete-btn { width: 20px; height: 20px; border: 0px solid #ffff…" at bounding box center [389, 150] width 381 height 223
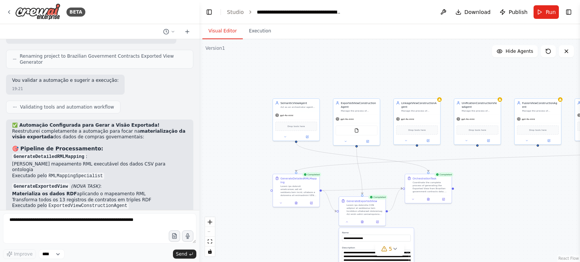
click at [197, 201] on div "BETA The semantic_view_agent acts as an orchestrator agent, acting as an expert…" at bounding box center [290, 131] width 580 height 262
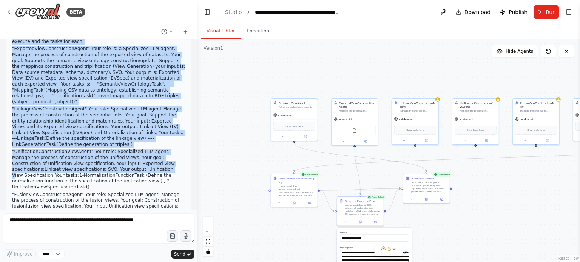
scroll to position [113, 0]
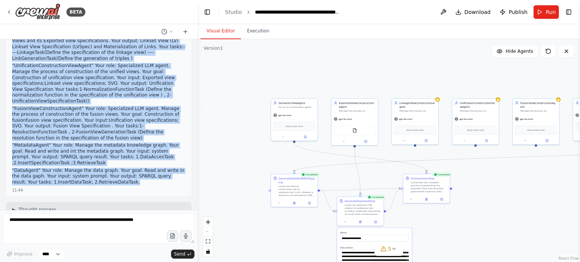
drag, startPoint x: 12, startPoint y: 51, endPoint x: 92, endPoint y: 166, distance: 139.9
click at [92, 166] on div "The semantic_view_agent acts as an orchestrator agent, acting as an expert in i…" at bounding box center [98, 64] width 185 height 264
copy div "The semantic_view_agent acts as an orchestrator agent, acting as an expert in i…"
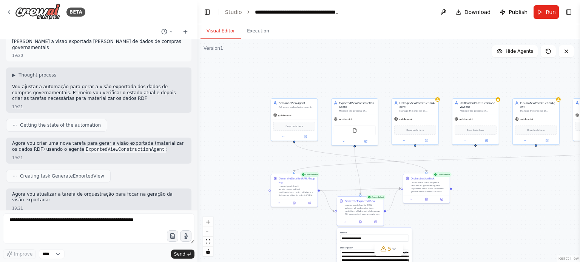
scroll to position [5152, 0]
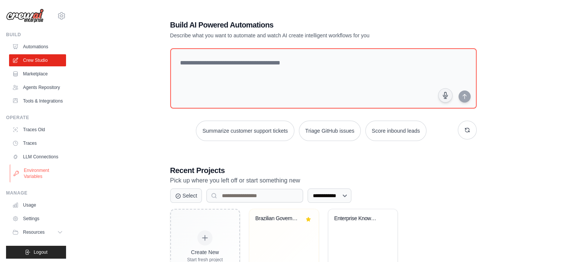
click at [35, 183] on link "Environment Variables" at bounding box center [38, 174] width 57 height 18
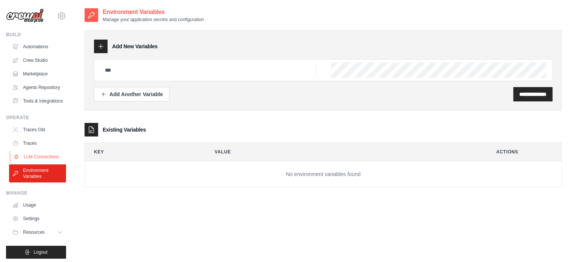
click at [38, 163] on link "LLM Connections" at bounding box center [38, 157] width 57 height 12
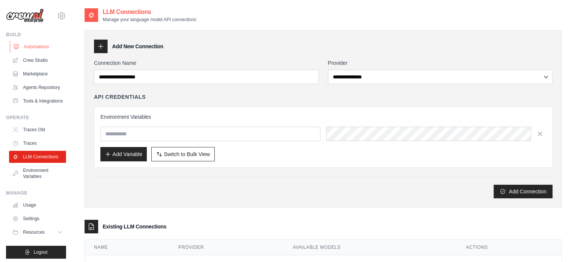
click at [44, 44] on link "Automations" at bounding box center [38, 47] width 57 height 12
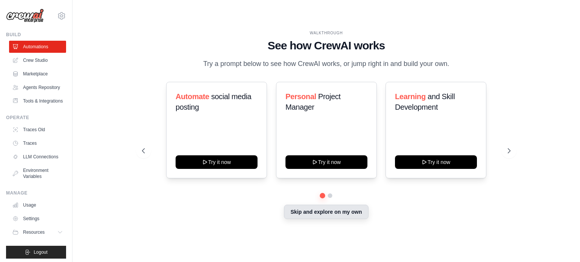
click at [316, 217] on button "Skip and explore on my own" at bounding box center [326, 212] width 84 height 14
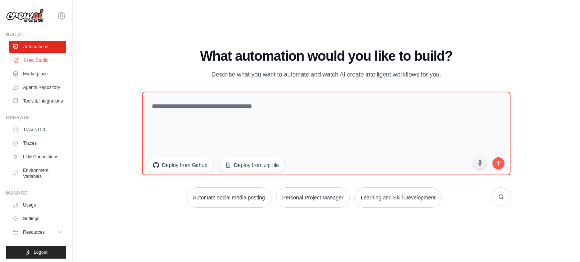
click at [32, 58] on link "Crew Studio" at bounding box center [38, 60] width 57 height 12
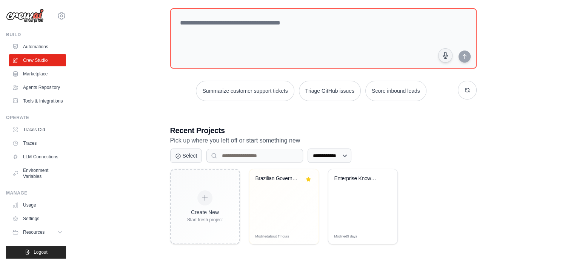
scroll to position [41, 0]
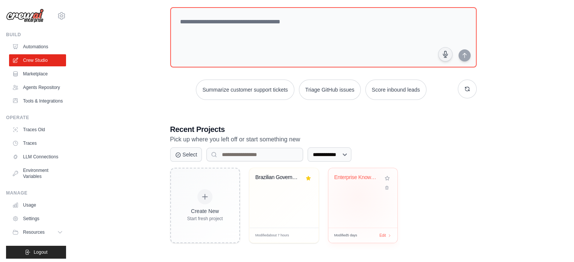
click at [358, 196] on div "Enterprise Knowledge Graph Semantic..." at bounding box center [362, 198] width 69 height 60
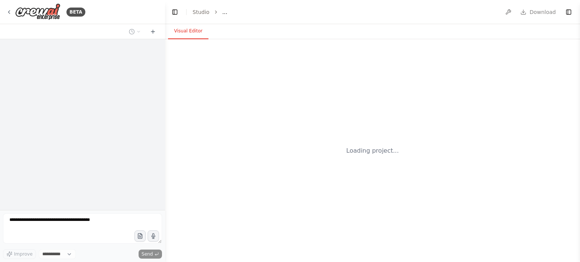
select select "****"
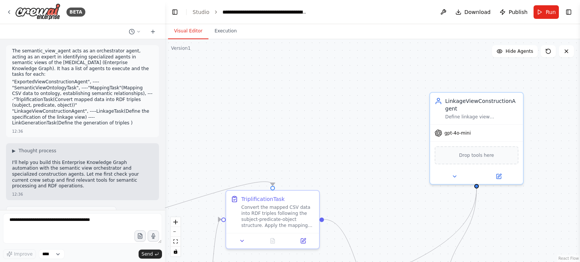
scroll to position [754, 0]
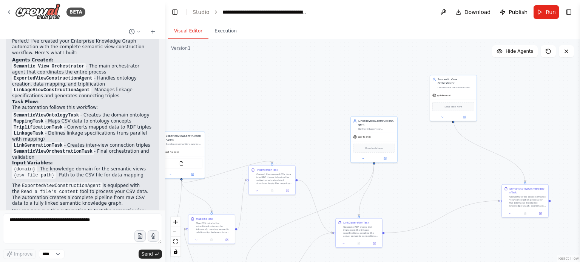
drag, startPoint x: 338, startPoint y: 86, endPoint x: 359, endPoint y: 40, distance: 51.2
click at [350, 52] on div ".deletable-edge-delete-btn { width: 20px; height: 20px; border: 0px solid #ffff…" at bounding box center [372, 150] width 415 height 223
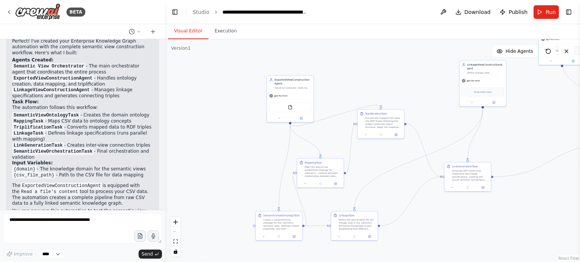
drag, startPoint x: 168, startPoint y: 100, endPoint x: 242, endPoint y: 165, distance: 98.8
click at [242, 165] on div ".deletable-edge-delete-btn { width: 20px; height: 20px; border: 0px solid #ffff…" at bounding box center [372, 150] width 415 height 223
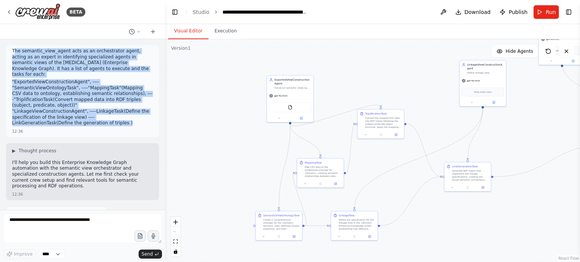
drag, startPoint x: 120, startPoint y: 110, endPoint x: 14, endPoint y: 51, distance: 120.9
click at [14, 51] on div "The semantic_view_agent acts as an orchestrator agent, acting as an expert in i…" at bounding box center [82, 88] width 141 height 80
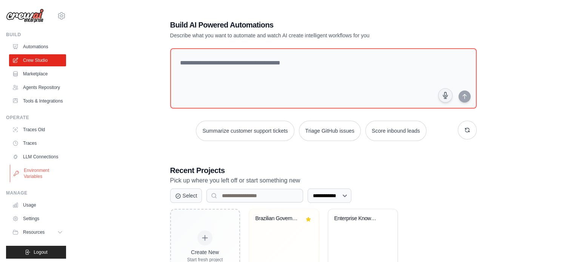
scroll to position [20, 0]
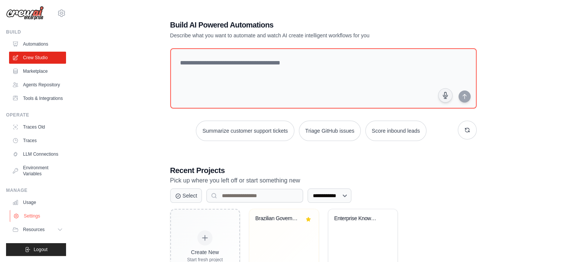
click at [54, 217] on link "Settings" at bounding box center [38, 216] width 57 height 12
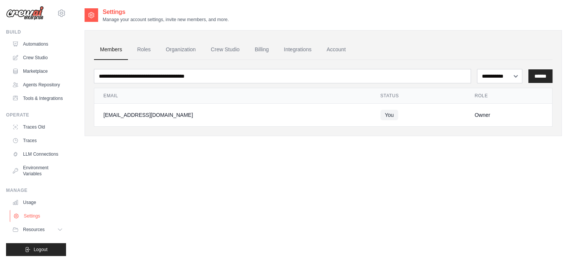
scroll to position [20, 0]
click at [58, 227] on icon at bounding box center [61, 230] width 6 height 6
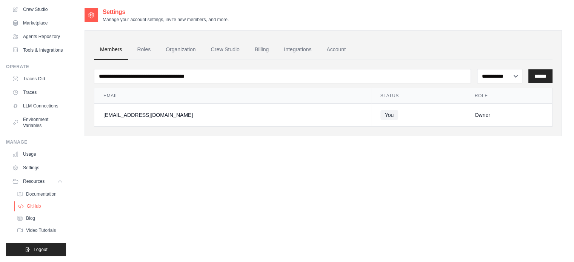
scroll to position [69, 0]
click at [33, 153] on link "Usage" at bounding box center [38, 154] width 57 height 12
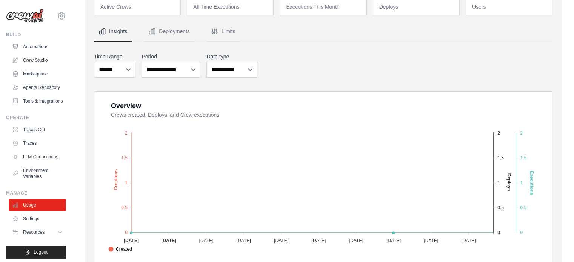
scroll to position [38, 0]
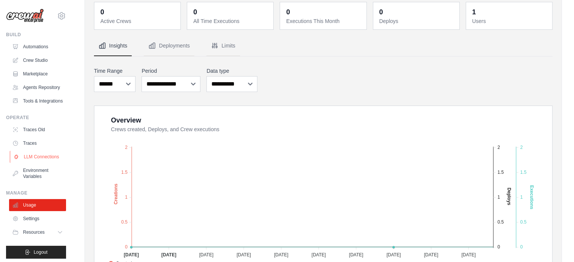
click at [32, 163] on link "LLM Connections" at bounding box center [38, 157] width 57 height 12
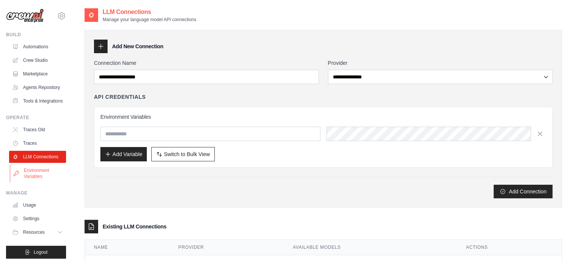
click at [32, 183] on link "Environment Variables" at bounding box center [38, 174] width 57 height 18
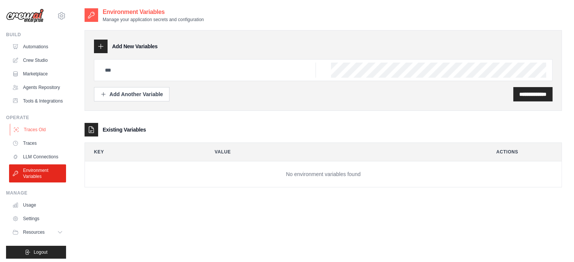
click at [33, 136] on link "Traces Old" at bounding box center [38, 130] width 57 height 12
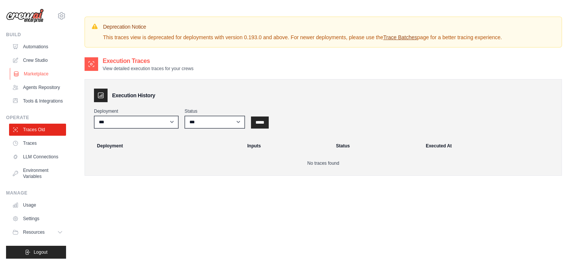
click at [39, 75] on link "Marketplace" at bounding box center [38, 74] width 57 height 12
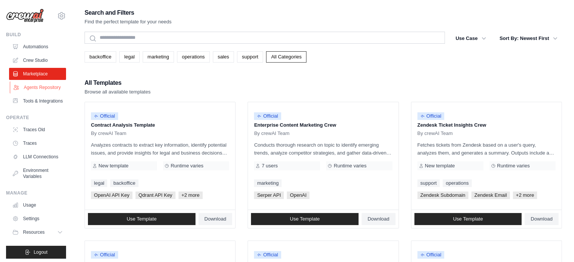
click at [21, 86] on link "Agents Repository" at bounding box center [38, 88] width 57 height 12
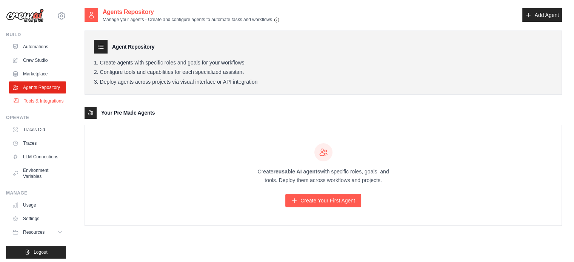
click at [29, 105] on link "Tools & Integrations" at bounding box center [38, 101] width 57 height 12
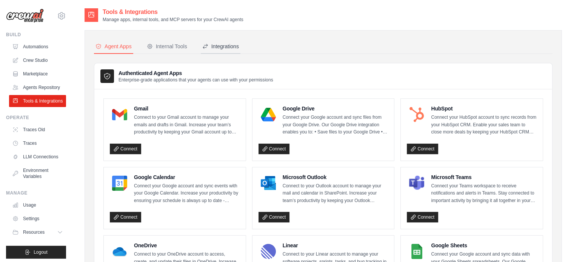
click at [224, 51] on button "Integrations" at bounding box center [221, 47] width 40 height 14
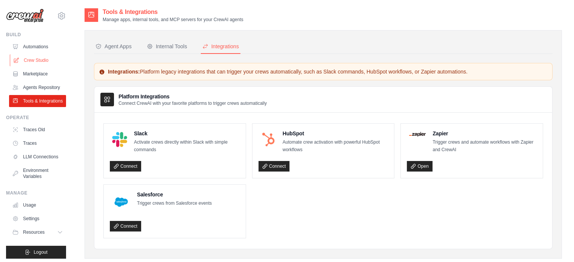
click at [39, 54] on link "Crew Studio" at bounding box center [38, 60] width 57 height 12
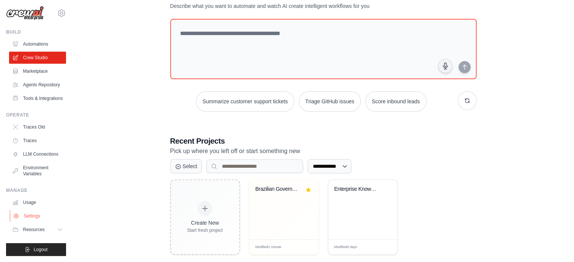
scroll to position [38, 0]
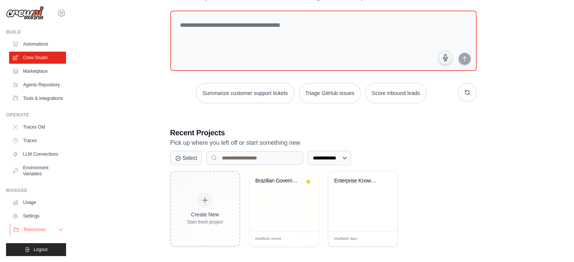
click at [58, 227] on icon at bounding box center [61, 230] width 6 height 6
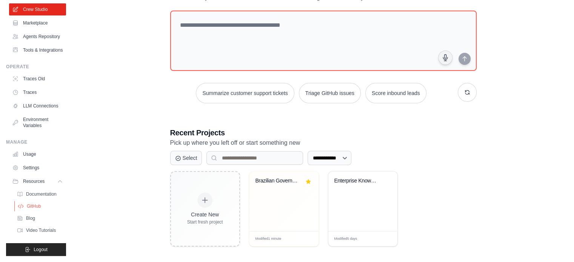
scroll to position [69, 0]
click at [31, 154] on link "Usage" at bounding box center [38, 154] width 57 height 12
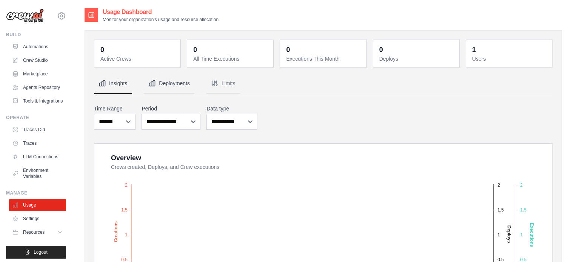
click at [180, 86] on button "Deployments" at bounding box center [169, 84] width 51 height 20
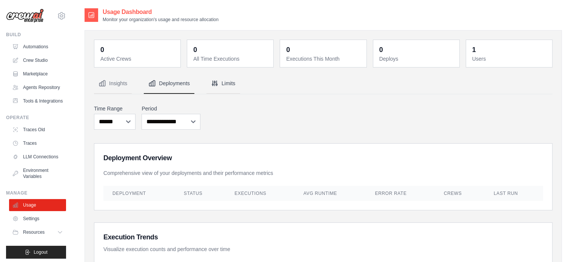
click at [226, 87] on button "Limits" at bounding box center [224, 84] width 34 height 20
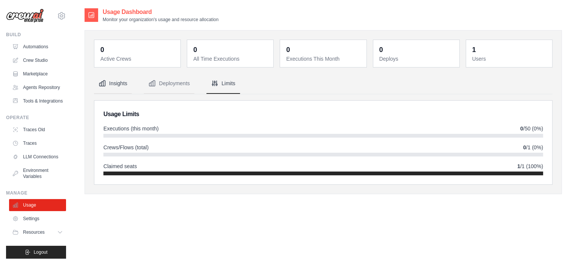
click at [118, 89] on button "Insights" at bounding box center [113, 84] width 38 height 20
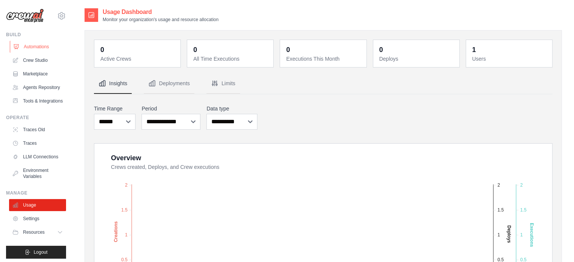
click at [25, 45] on link "Automations" at bounding box center [38, 47] width 57 height 12
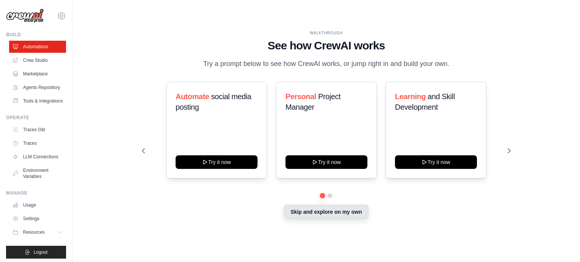
click at [334, 208] on button "Skip and explore on my own" at bounding box center [326, 212] width 84 height 14
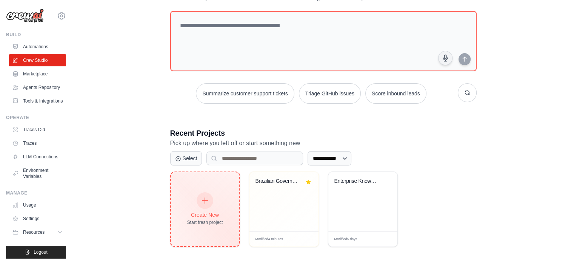
scroll to position [38, 0]
click at [204, 202] on icon at bounding box center [205, 200] width 8 height 8
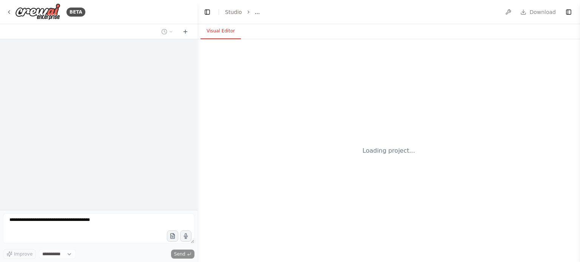
select select "****"
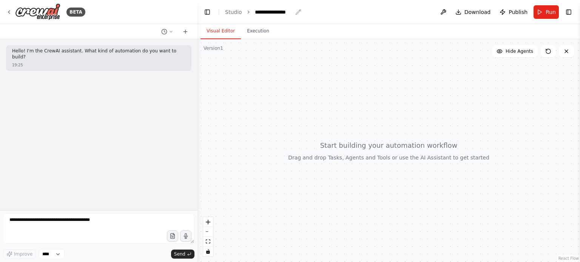
click at [268, 12] on div "**********" at bounding box center [274, 12] width 38 height 8
click at [293, 14] on div "**********" at bounding box center [283, 12] width 57 height 8
drag, startPoint x: 292, startPoint y: 12, endPoint x: 239, endPoint y: 13, distance: 53.6
click at [239, 12] on ol "**********" at bounding box center [268, 12] width 86 height 8
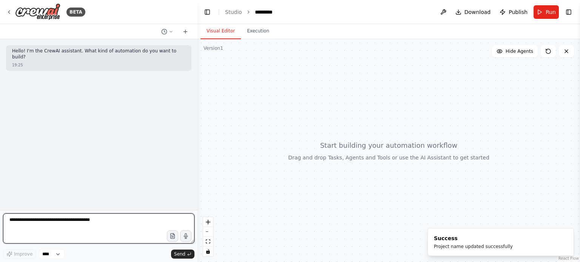
click at [71, 222] on textarea at bounding box center [98, 229] width 191 height 30
paste textarea "**********"
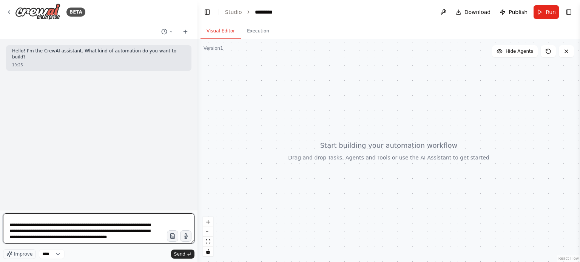
scroll to position [299, 0]
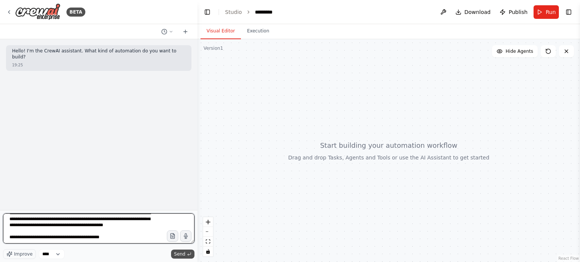
type textarea "**********"
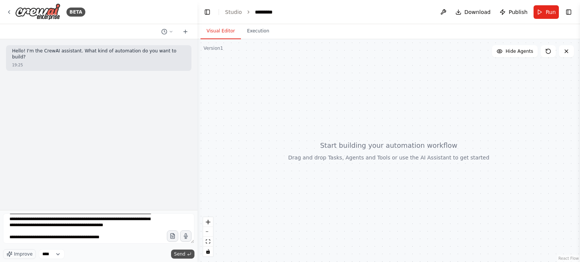
click at [176, 253] on span "Send" at bounding box center [179, 254] width 11 height 6
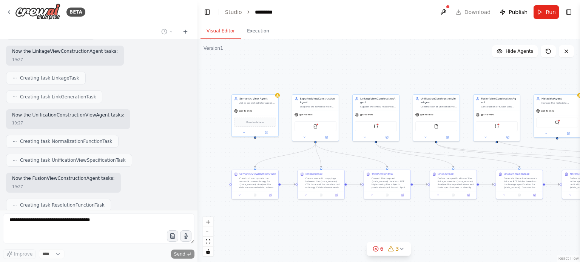
scroll to position [800, 0]
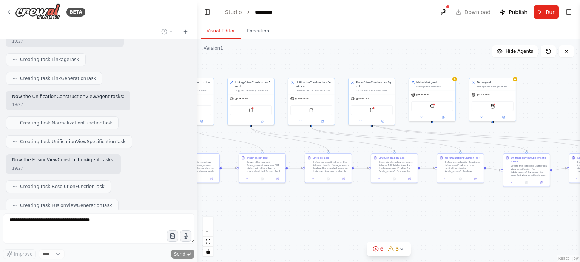
drag, startPoint x: 445, startPoint y: 57, endPoint x: 324, endPoint y: 43, distance: 122.4
click at [324, 43] on div ".deletable-edge-delete-btn { width: 20px; height: 20px; border: 0px solid #ffff…" at bounding box center [388, 150] width 382 height 223
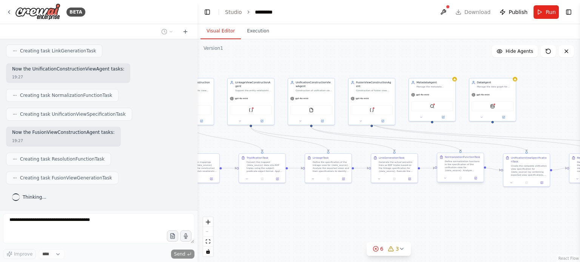
scroll to position [845, 0]
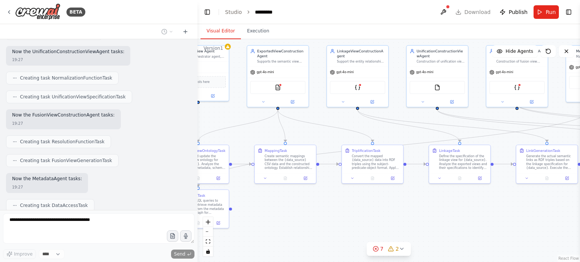
drag, startPoint x: 282, startPoint y: 219, endPoint x: 390, endPoint y: 219, distance: 107.2
click at [399, 231] on div ".deletable-edge-delete-btn { width: 20px; height: 20px; border: 0px solid #ffff…" at bounding box center [388, 150] width 382 height 223
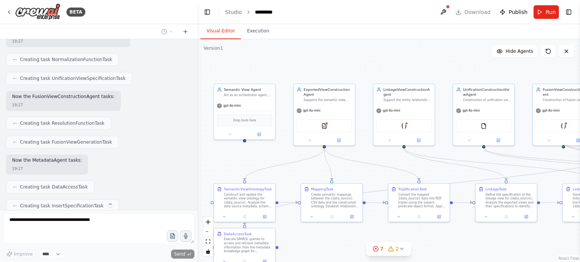
drag, startPoint x: 230, startPoint y: 115, endPoint x: 276, endPoint y: 153, distance: 60.0
click at [276, 153] on div ".deletable-edge-delete-btn { width: 20px; height: 20px; border: 0px solid #ffff…" at bounding box center [388, 150] width 382 height 223
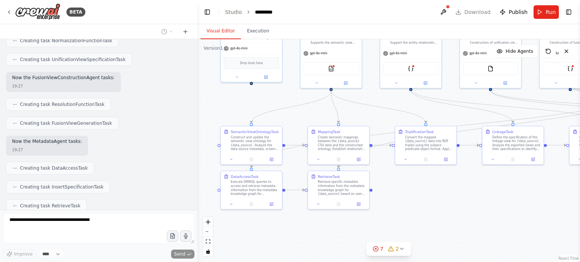
drag, startPoint x: 456, startPoint y: 246, endPoint x: 463, endPoint y: 188, distance: 57.8
click at [463, 188] on div ".deletable-edge-delete-btn { width: 20px; height: 20px; border: 0px solid #ffff…" at bounding box center [388, 150] width 382 height 223
click at [316, 159] on button at bounding box center [318, 159] width 17 height 6
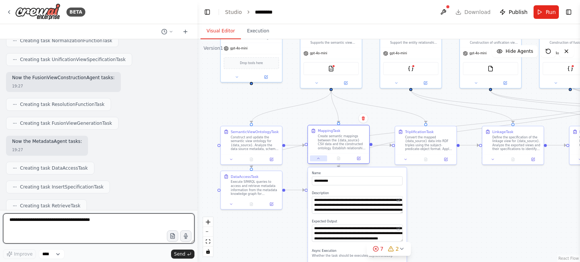
scroll to position [927, 0]
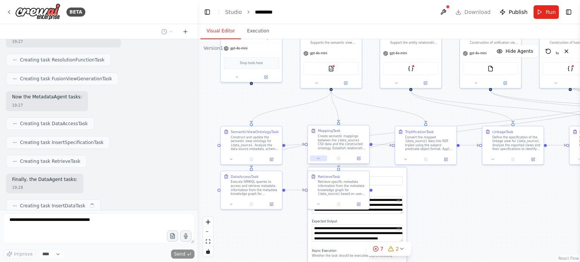
click at [316, 159] on button at bounding box center [318, 159] width 17 height 6
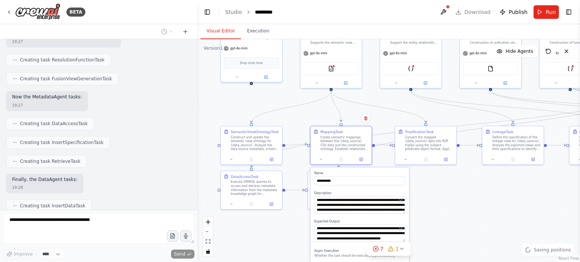
click at [466, 204] on div ".deletable-edge-delete-btn { width: 20px; height: 20px; border: 0px solid #ffff…" at bounding box center [388, 150] width 382 height 223
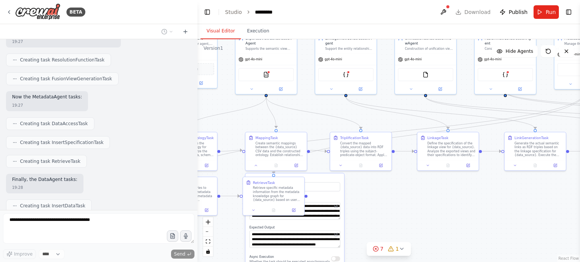
drag, startPoint x: 461, startPoint y: 199, endPoint x: 379, endPoint y: 206, distance: 81.4
click at [379, 206] on div ".deletable-edge-delete-btn { width: 20px; height: 20px; border: 0px solid #ffff…" at bounding box center [388, 150] width 382 height 223
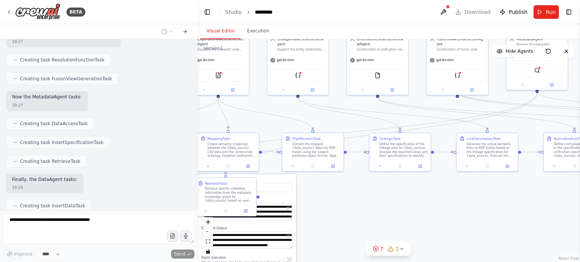
drag, startPoint x: 383, startPoint y: 222, endPoint x: 369, endPoint y: 228, distance: 15.4
click at [373, 226] on div ".deletable-edge-delete-btn { width: 20px; height: 20px; border: 0px solid #ffff…" at bounding box center [388, 150] width 382 height 223
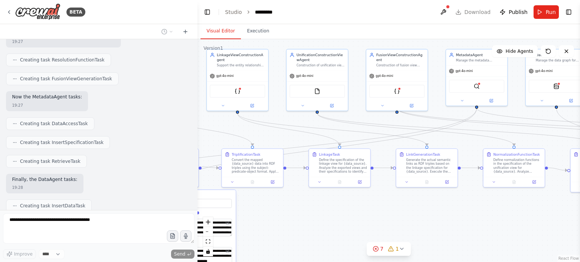
drag, startPoint x: 381, startPoint y: 230, endPoint x: 355, endPoint y: 230, distance: 26.4
click at [367, 230] on div ".deletable-edge-delete-btn { width: 20px; height: 20px; border: 0px solid #ffff…" at bounding box center [388, 150] width 382 height 223
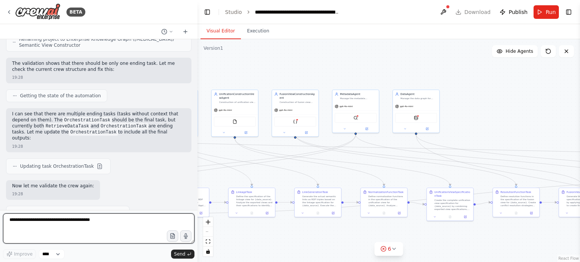
scroll to position [1265, 0]
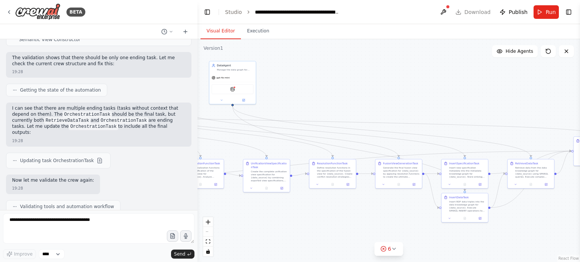
drag, startPoint x: 507, startPoint y: 113, endPoint x: 334, endPoint y: 89, distance: 174.9
click at [334, 89] on div ".deletable-edge-delete-btn { width: 20px; height: 20px; border: 0px solid #ffff…" at bounding box center [388, 150] width 382 height 223
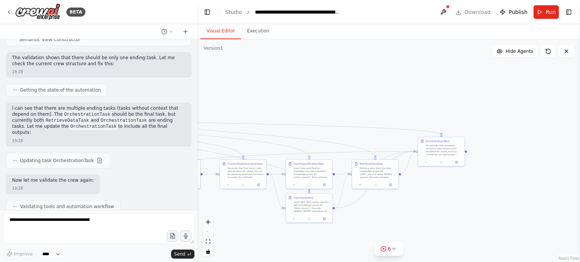
drag, startPoint x: 488, startPoint y: 83, endPoint x: 580, endPoint y: 89, distance: 92.0
click at [580, 86] on div "BETA Hello! I'm the CrewAI assistant. What kind of automation do you want to bu…" at bounding box center [290, 131] width 580 height 262
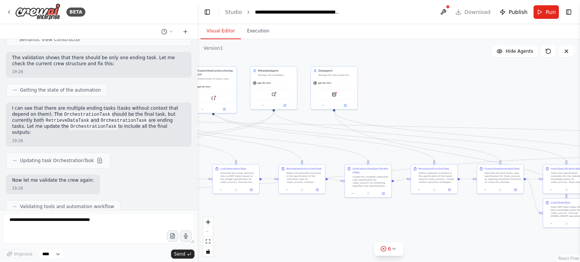
drag, startPoint x: 380, startPoint y: 93, endPoint x: 518, endPoint y: 88, distance: 138.7
click at [497, 91] on div ".deletable-edge-delete-btn { width: 20px; height: 20px; border: 0px solid #ffff…" at bounding box center [388, 150] width 382 height 223
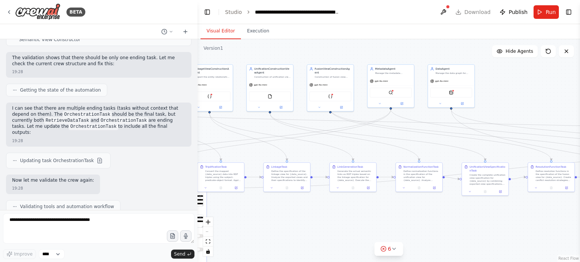
drag, startPoint x: 400, startPoint y: 105, endPoint x: 487, endPoint y: 98, distance: 87.5
click at [464, 104] on div ".deletable-edge-delete-btn { width: 20px; height: 20px; border: 0px solid #ffff…" at bounding box center [388, 150] width 382 height 223
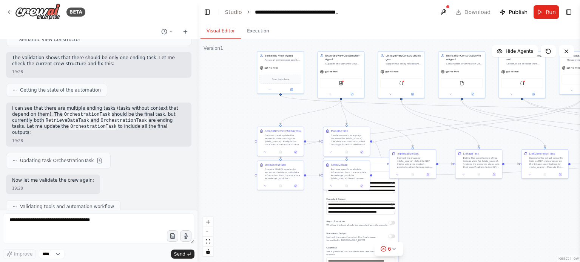
drag, startPoint x: 214, startPoint y: 116, endPoint x: 366, endPoint y: 120, distance: 152.2
click at [366, 120] on div ".deletable-edge-delete-btn { width: 20px; height: 20px; border: 0px solid #ffff…" at bounding box center [388, 150] width 382 height 223
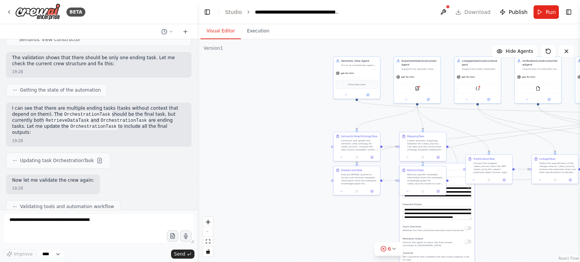
click at [98, 222] on p "I'm sorry, reached the maximum number of iterations. Please, ask me to continue…" at bounding box center [98, 228] width 173 height 12
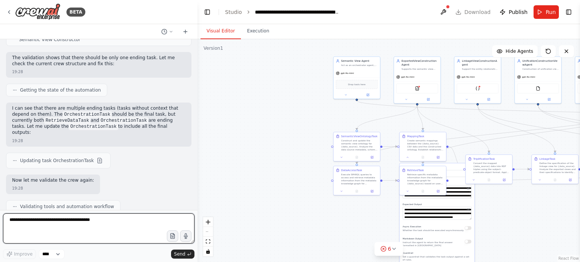
click at [93, 223] on textarea at bounding box center [98, 229] width 191 height 30
type textarea "********"
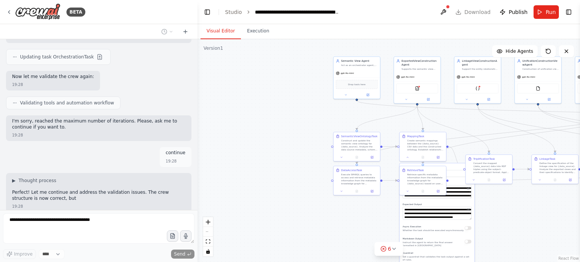
scroll to position [1374, 0]
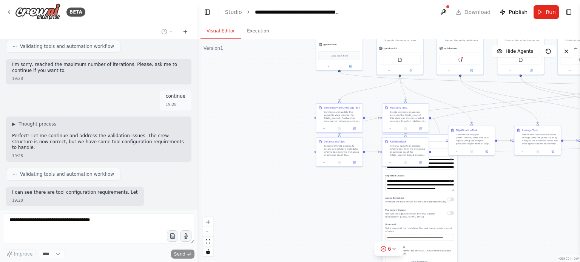
drag, startPoint x: 263, startPoint y: 165, endPoint x: 245, endPoint y: 136, distance: 34.2
click at [245, 136] on div ".deletable-edge-delete-btn { width: 20px; height: 20px; border: 0px solid #ffff…" at bounding box center [388, 150] width 382 height 223
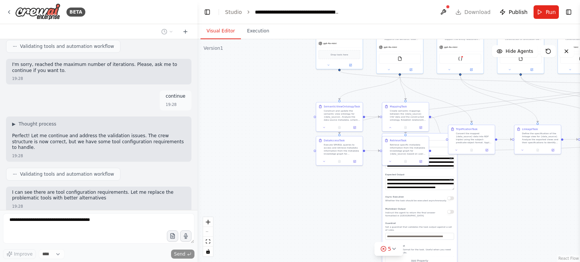
scroll to position [1431, 0]
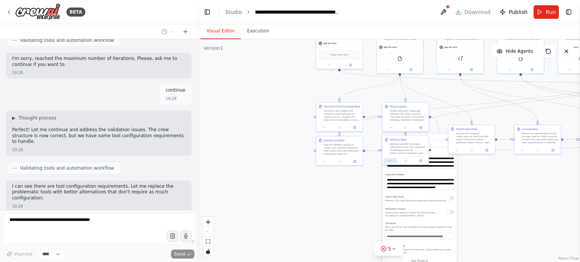
click at [391, 159] on icon at bounding box center [390, 160] width 3 height 3
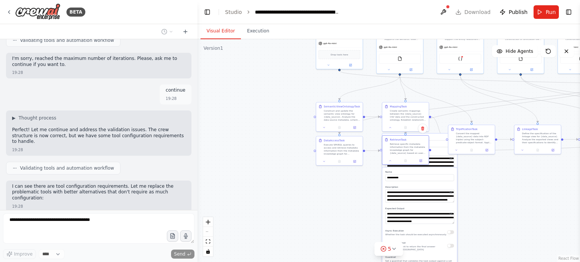
scroll to position [1456, 0]
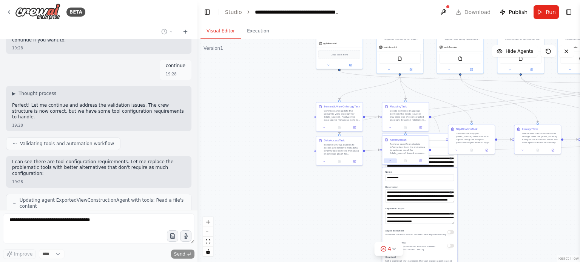
click at [390, 161] on icon at bounding box center [390, 160] width 3 height 3
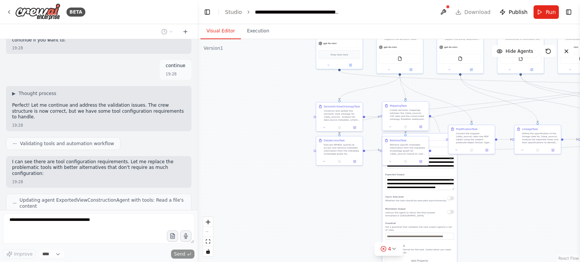
click at [389, 130] on div at bounding box center [405, 127] width 46 height 8
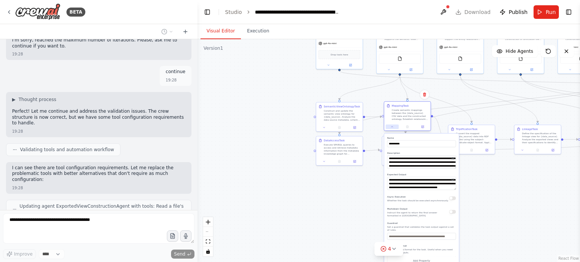
click at [391, 127] on icon at bounding box center [392, 126] width 3 height 3
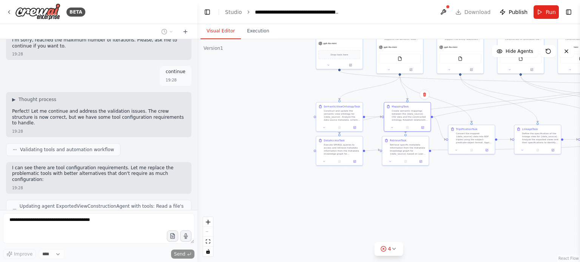
click at [341, 207] on div ".deletable-edge-delete-btn { width: 20px; height: 20px; border: 0px solid #ffff…" at bounding box center [388, 150] width 382 height 223
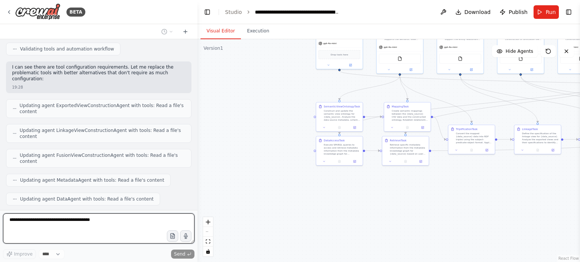
scroll to position [1593, 0]
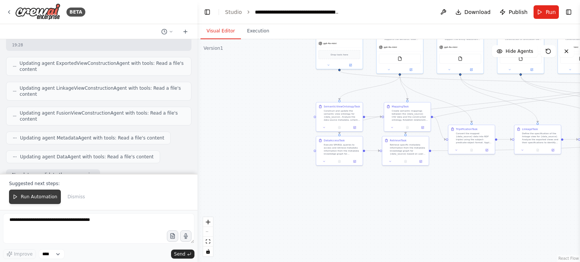
click at [38, 197] on span "Run Automation" at bounding box center [39, 197] width 37 height 6
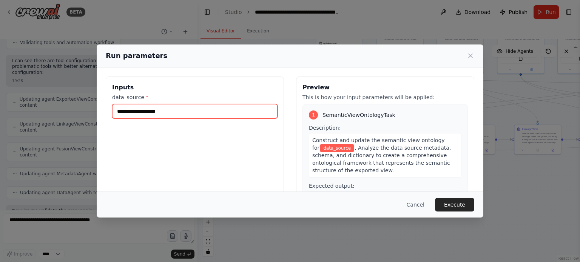
click at [200, 107] on input "data_source *" at bounding box center [194, 111] width 165 height 14
click at [181, 116] on input "data_source *" at bounding box center [194, 111] width 165 height 14
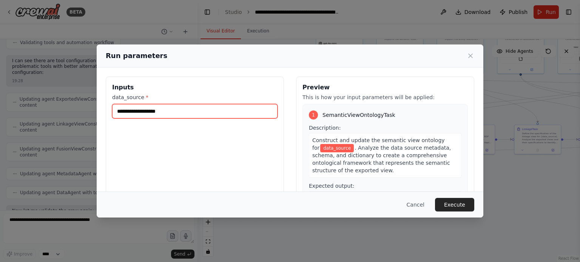
drag, startPoint x: 182, startPoint y: 114, endPoint x: 156, endPoint y: 113, distance: 26.1
click at [156, 113] on input "data_source *" at bounding box center [194, 111] width 165 height 14
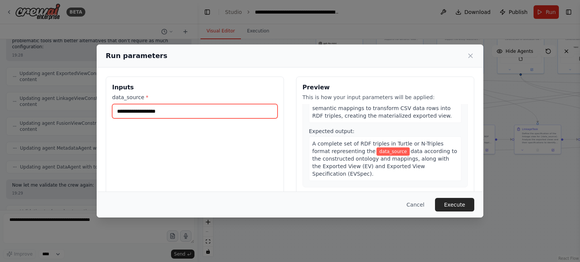
scroll to position [340, 0]
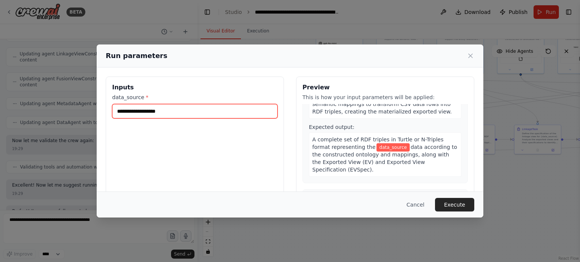
click at [151, 110] on input "data_source *" at bounding box center [194, 111] width 165 height 14
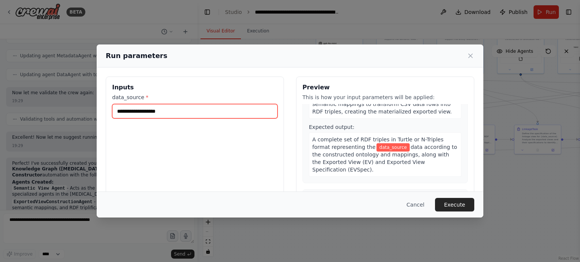
click at [159, 113] on input "data_source *" at bounding box center [194, 111] width 165 height 14
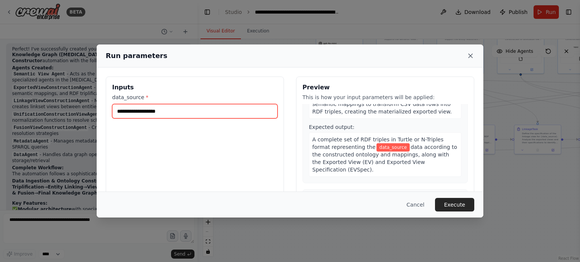
scroll to position [1795, 0]
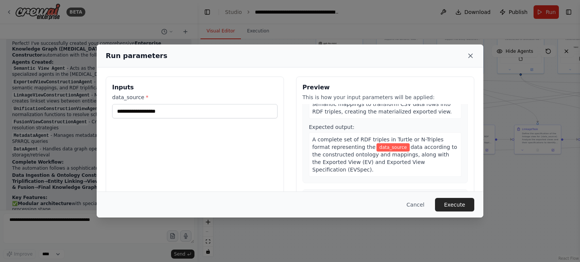
click at [470, 56] on icon at bounding box center [471, 56] width 4 height 4
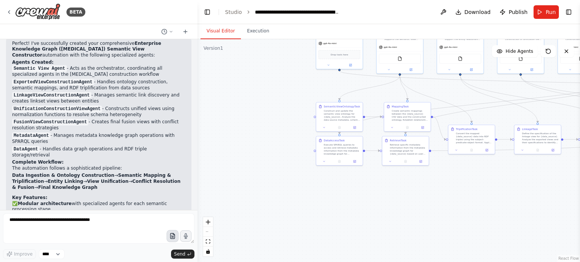
click at [174, 238] on icon "button" at bounding box center [172, 236] width 6 height 6
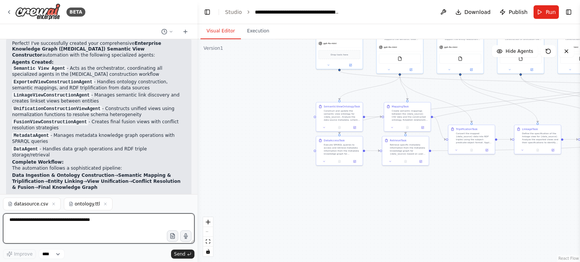
click at [72, 225] on textarea at bounding box center [98, 229] width 191 height 30
type textarea "**********"
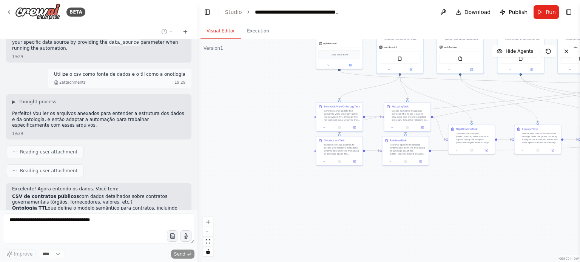
scroll to position [2014, 0]
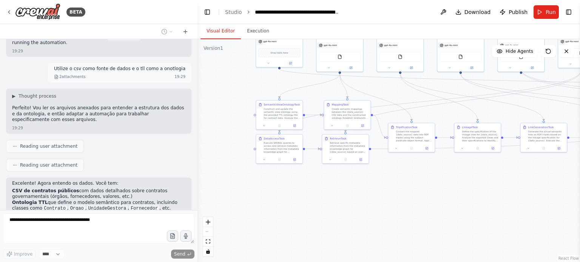
drag, startPoint x: 406, startPoint y: 197, endPoint x: 337, endPoint y: 201, distance: 69.2
click at [337, 201] on div ".deletable-edge-delete-btn { width: 20px; height: 20px; border: 0px solid #ffff…" at bounding box center [388, 150] width 382 height 223
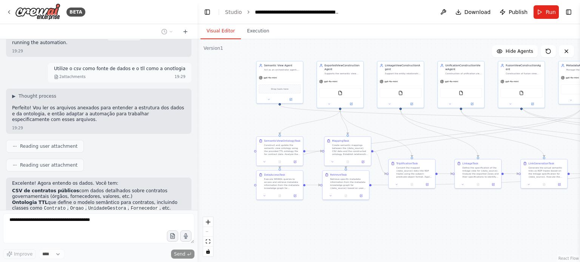
drag, startPoint x: 367, startPoint y: 221, endPoint x: 425, endPoint y: 237, distance: 60.5
click at [425, 237] on div ".deletable-edge-delete-btn { width: 20px; height: 20px; border: 0px solid #ffff…" at bounding box center [388, 150] width 382 height 223
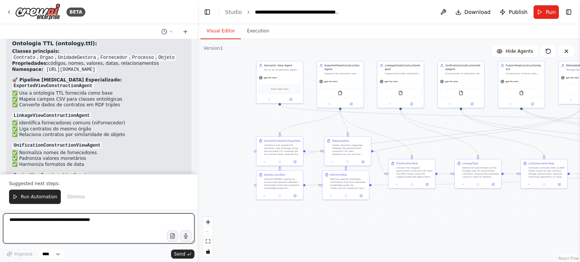
scroll to position [2543, 0]
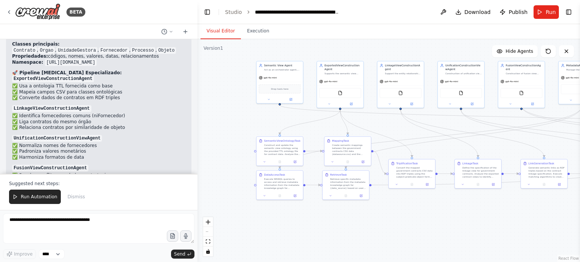
click at [32, 197] on span "Run Automation" at bounding box center [39, 197] width 37 height 6
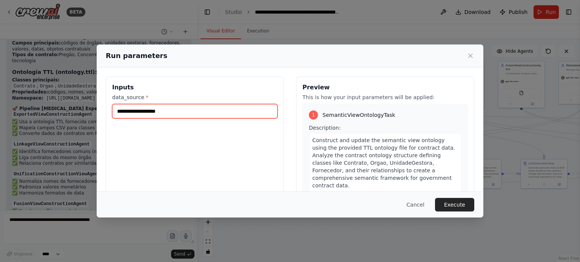
click at [240, 111] on input "data_source *" at bounding box center [194, 111] width 165 height 14
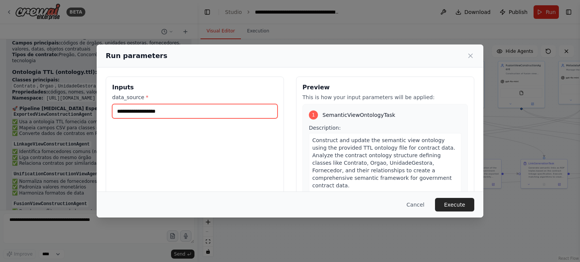
click at [241, 111] on input "data_source *" at bounding box center [194, 111] width 165 height 14
click at [264, 116] on input "data_source *" at bounding box center [194, 111] width 165 height 14
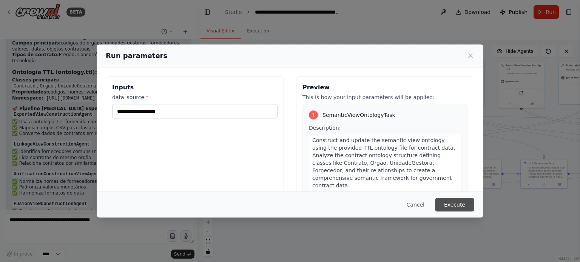
click at [454, 206] on button "Execute" at bounding box center [454, 205] width 39 height 14
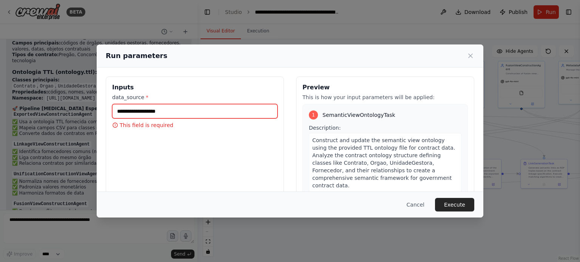
click at [234, 109] on input "data_source *" at bounding box center [194, 111] width 165 height 14
type input "**********"
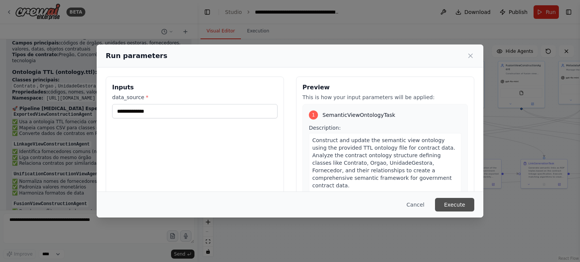
click at [472, 208] on button "Execute" at bounding box center [454, 205] width 39 height 14
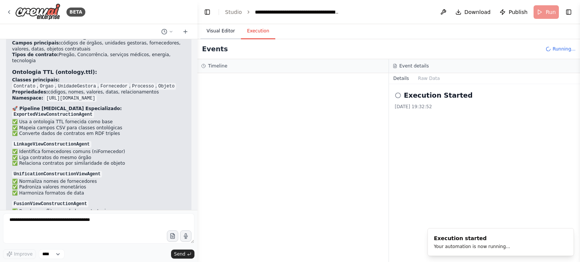
click at [228, 33] on button "Visual Editor" at bounding box center [220, 31] width 40 height 16
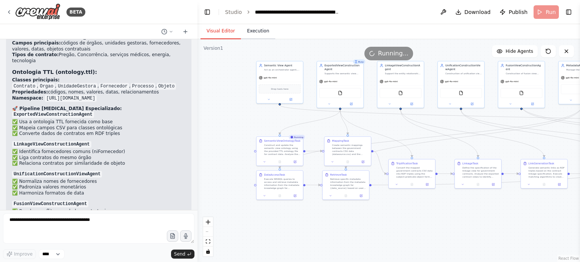
click at [254, 32] on button "Execution" at bounding box center [258, 31] width 34 height 16
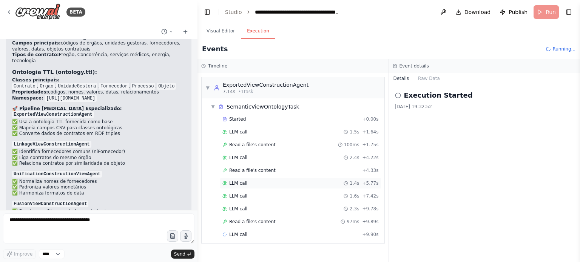
scroll to position [13, 0]
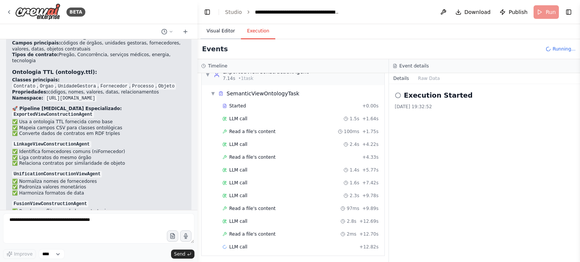
click at [220, 32] on button "Visual Editor" at bounding box center [220, 31] width 40 height 16
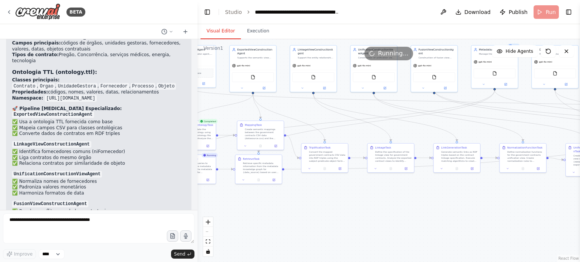
drag, startPoint x: 449, startPoint y: 207, endPoint x: 369, endPoint y: 194, distance: 80.6
click at [369, 194] on div ".deletable-edge-delete-btn { width: 20px; height: 20px; border: 0px solid #ffff…" at bounding box center [388, 150] width 382 height 223
drag, startPoint x: 455, startPoint y: 199, endPoint x: 349, endPoint y: 195, distance: 105.8
click at [352, 196] on div ".deletable-edge-delete-btn { width: 20px; height: 20px; border: 0px solid #ffff…" at bounding box center [388, 150] width 382 height 223
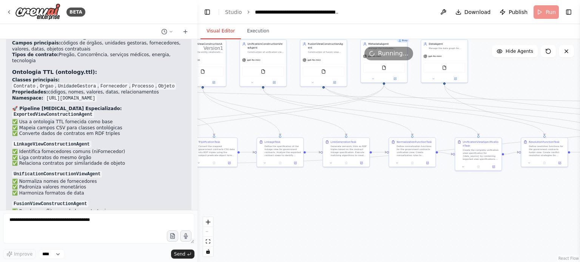
drag, startPoint x: 454, startPoint y: 198, endPoint x: 375, endPoint y: 197, distance: 79.7
click at [384, 197] on div ".deletable-edge-delete-btn { width: 20px; height: 20px; border: 0px solid #ffff…" at bounding box center [388, 150] width 382 height 223
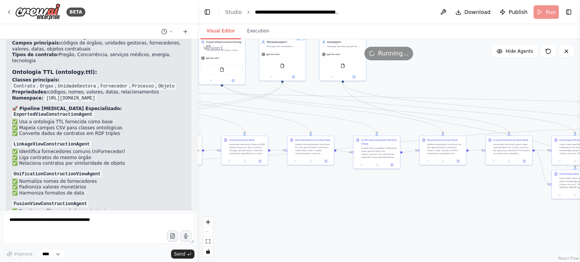
drag, startPoint x: 433, startPoint y: 190, endPoint x: 361, endPoint y: 196, distance: 72.8
click at [373, 192] on div ".deletable-edge-delete-btn { width: 20px; height: 20px; border: 0px solid #ffff…" at bounding box center [388, 150] width 382 height 223
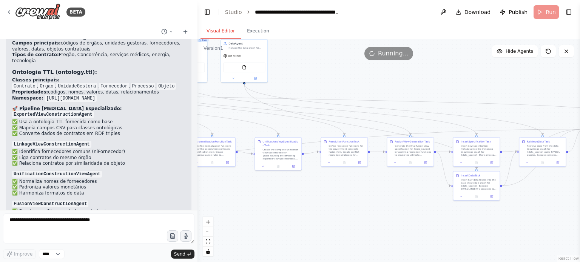
drag, startPoint x: 410, startPoint y: 197, endPoint x: 361, endPoint y: 197, distance: 49.8
click at [376, 197] on div ".deletable-edge-delete-btn { width: 20px; height: 20px; border: 0px solid #ffff…" at bounding box center [388, 150] width 382 height 223
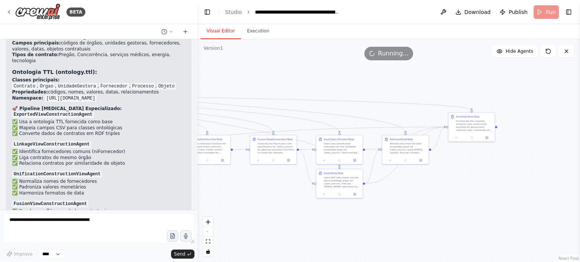
drag, startPoint x: 509, startPoint y: 209, endPoint x: 382, endPoint y: 210, distance: 126.9
click at [406, 206] on div ".deletable-edge-delete-btn { width: 20px; height: 20px; border: 0px solid #ffff…" at bounding box center [388, 150] width 382 height 223
drag, startPoint x: 283, startPoint y: 207, endPoint x: 463, endPoint y: 199, distance: 180.6
click at [456, 201] on div ".deletable-edge-delete-btn { width: 20px; height: 20px; border: 0px solid #ffff…" at bounding box center [388, 150] width 382 height 223
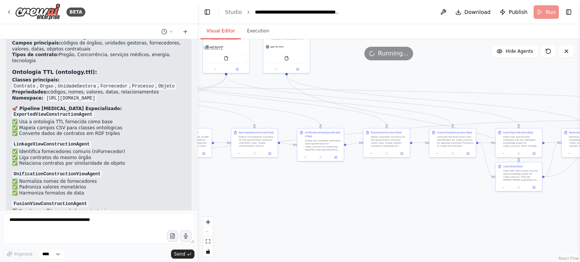
drag, startPoint x: 249, startPoint y: 194, endPoint x: 447, endPoint y: 194, distance: 198.6
click at [451, 194] on div ".deletable-edge-delete-btn { width: 20px; height: 20px; border: 0px solid #ffff…" at bounding box center [388, 150] width 382 height 223
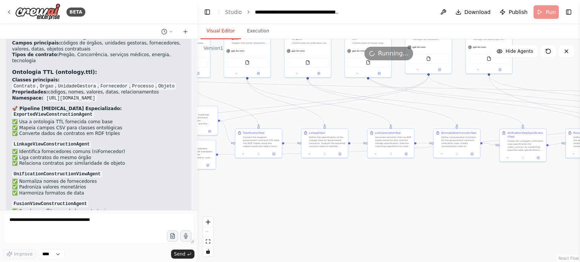
drag, startPoint x: 301, startPoint y: 201, endPoint x: 483, endPoint y: 200, distance: 181.6
click at [480, 201] on div ".deletable-edge-delete-btn { width: 20px; height: 20px; border: 0px solid #ffff…" at bounding box center [388, 150] width 382 height 223
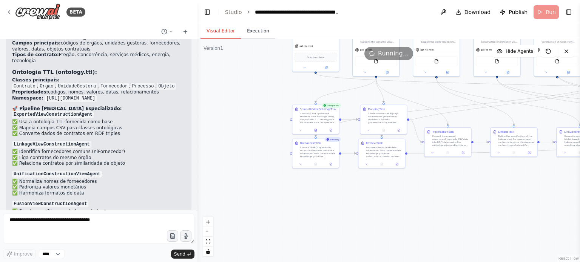
click at [255, 29] on button "Execution" at bounding box center [258, 31] width 34 height 16
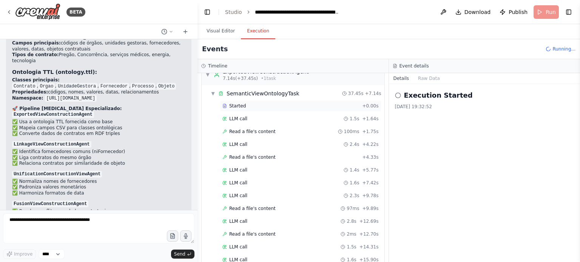
click at [259, 108] on div "Started" at bounding box center [290, 106] width 137 height 6
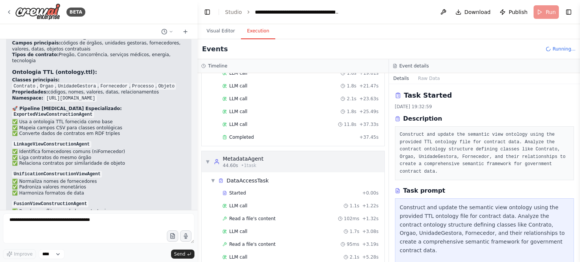
scroll to position [240, 0]
click at [260, 133] on div "Completed" at bounding box center [289, 136] width 134 height 6
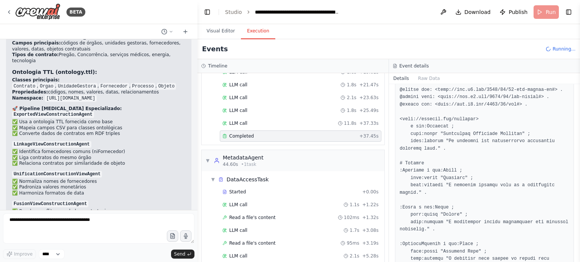
scroll to position [0, 0]
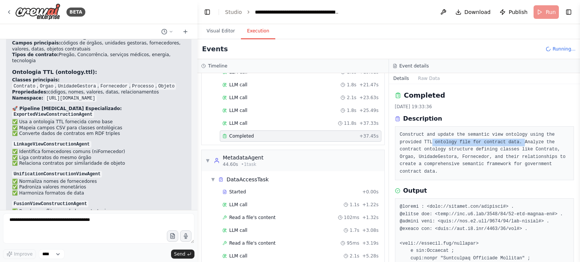
drag, startPoint x: 429, startPoint y: 142, endPoint x: 513, endPoint y: 142, distance: 84.2
click at [513, 142] on pre "Construct and update the semantic view ontology using the provided TTL ontology…" at bounding box center [485, 153] width 170 height 44
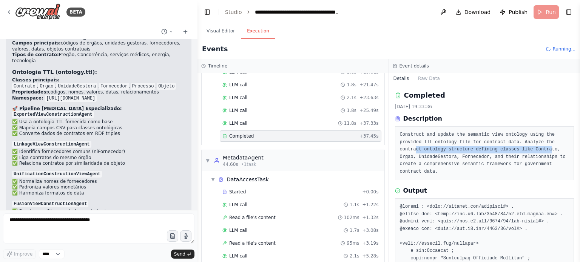
drag, startPoint x: 431, startPoint y: 149, endPoint x: 538, endPoint y: 148, distance: 106.8
click at [538, 148] on pre "Construct and update the semantic view ontology using the provided TTL ontology…" at bounding box center [485, 153] width 170 height 44
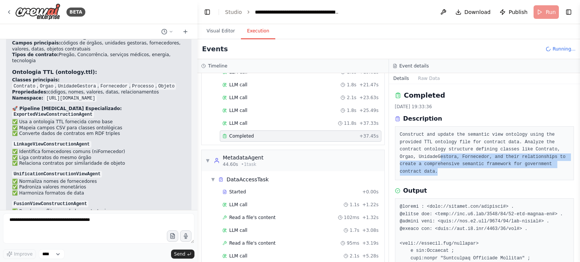
drag, startPoint x: 439, startPoint y: 168, endPoint x: 437, endPoint y: 156, distance: 12.6
click at [437, 156] on pre "Construct and update the semantic view ontology using the provided TTL ontology…" at bounding box center [485, 153] width 170 height 44
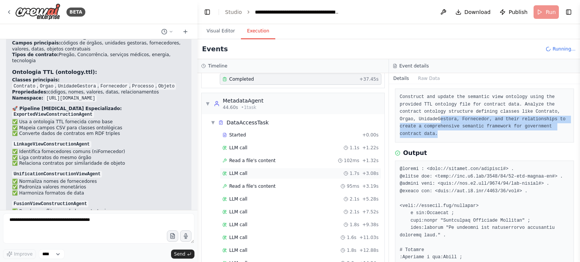
scroll to position [315, 0]
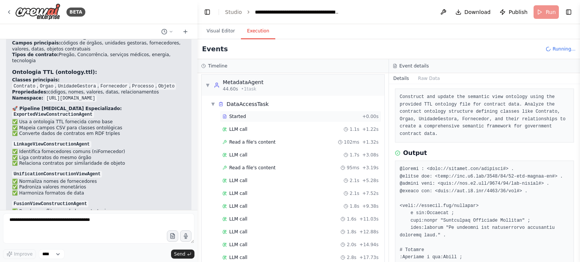
click at [248, 114] on div "Started" at bounding box center [290, 117] width 137 height 6
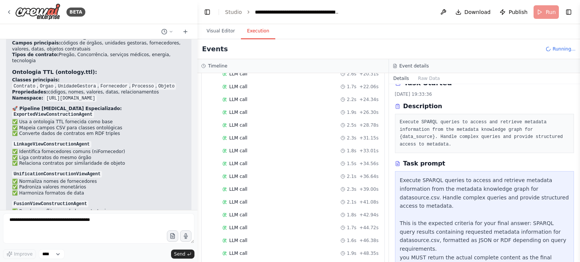
scroll to position [526, 0]
click at [287, 247] on div "LLM call 2.1s + 50.46s" at bounding box center [301, 252] width 162 height 11
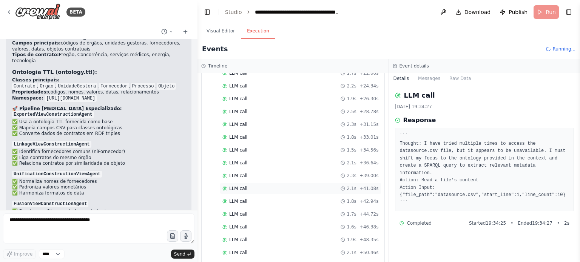
click at [281, 186] on div "LLM call 2.1s + 41.08s" at bounding box center [300, 189] width 156 height 6
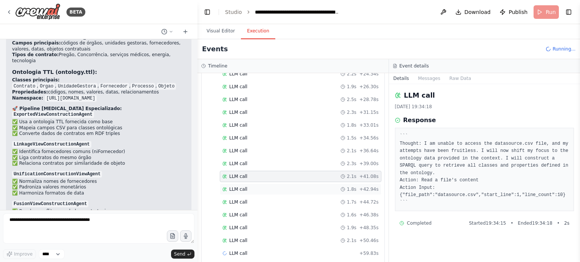
scroll to position [538, 0]
click at [221, 30] on button "Visual Editor" at bounding box center [220, 31] width 40 height 16
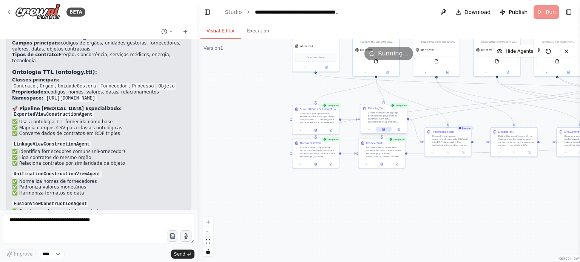
click at [385, 129] on icon at bounding box center [383, 129] width 3 height 3
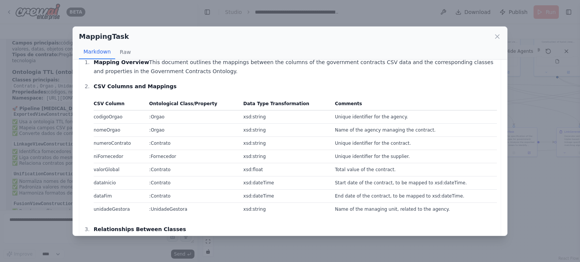
scroll to position [38, 0]
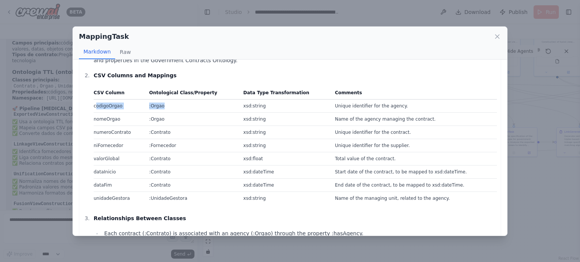
drag, startPoint x: 94, startPoint y: 106, endPoint x: 205, endPoint y: 110, distance: 110.7
click at [205, 110] on tr "codigoOrgao :Orgao xsd:string Unique identifier for the agency." at bounding box center [295, 106] width 403 height 13
click at [250, 109] on td "xsd:string" at bounding box center [285, 106] width 92 height 13
click at [253, 96] on th "Data Type Transformation" at bounding box center [285, 94] width 92 height 11
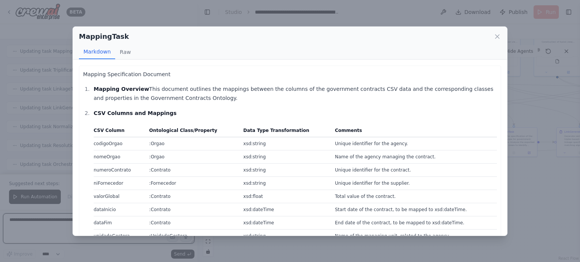
scroll to position [0, 0]
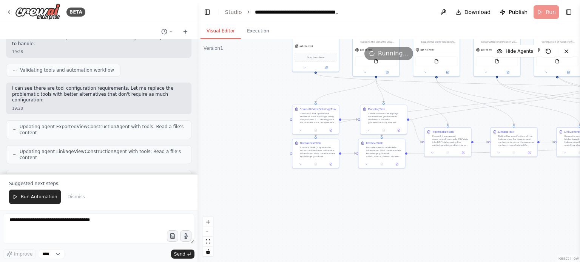
click at [274, 141] on div ".deletable-edge-delete-btn { width: 20px; height: 20px; border: 0px solid #ffff…" at bounding box center [388, 150] width 382 height 223
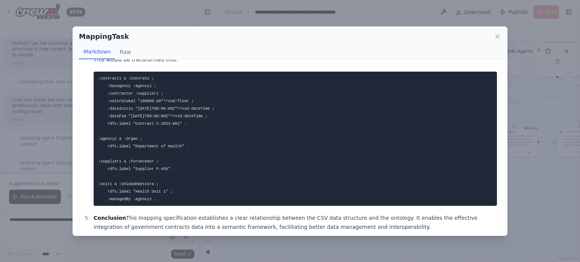
scroll to position [312, 0]
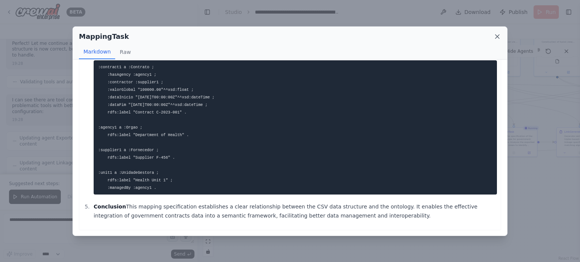
click at [496, 36] on icon at bounding box center [497, 37] width 8 height 8
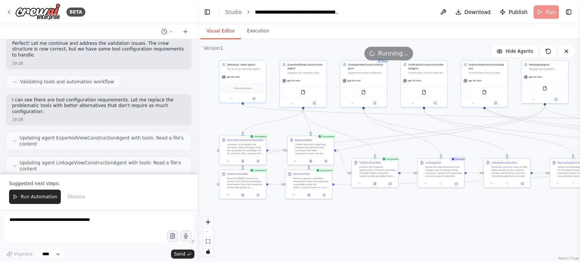
drag, startPoint x: 424, startPoint y: 196, endPoint x: 351, endPoint y: 227, distance: 80.0
click at [351, 228] on div ".deletable-edge-delete-btn { width: 20px; height: 20px; border: 0px solid #ffff…" at bounding box center [388, 150] width 382 height 223
click at [373, 183] on icon at bounding box center [374, 183] width 3 height 3
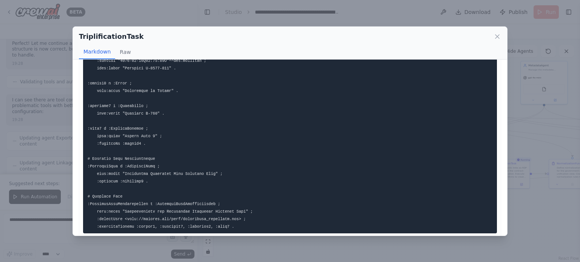
scroll to position [91, 0]
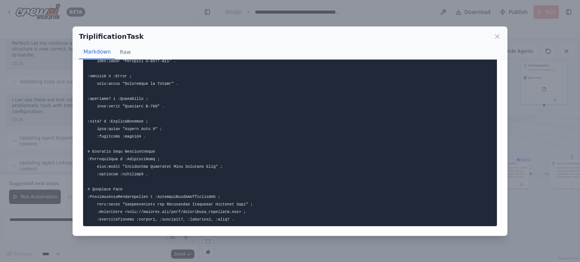
click at [535, 216] on div "TriplificationTask Markdown Raw ... Show more Not valid JSON" at bounding box center [290, 131] width 580 height 262
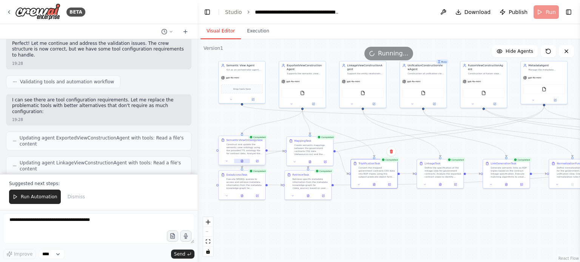
click at [242, 162] on icon at bounding box center [242, 162] width 1 height 0
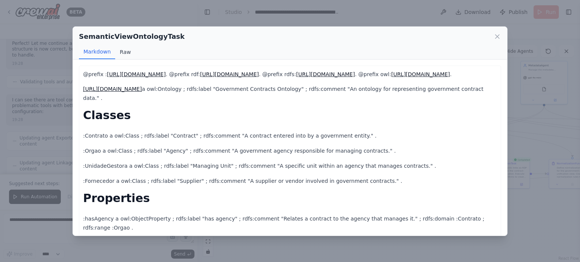
click at [119, 50] on button "Raw" at bounding box center [125, 52] width 20 height 14
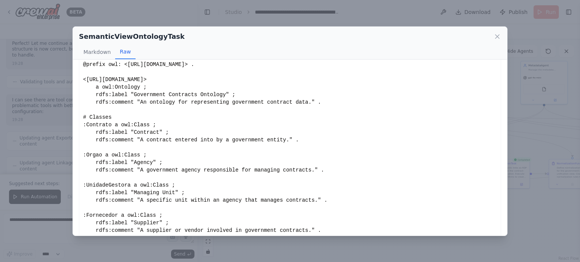
scroll to position [76, 0]
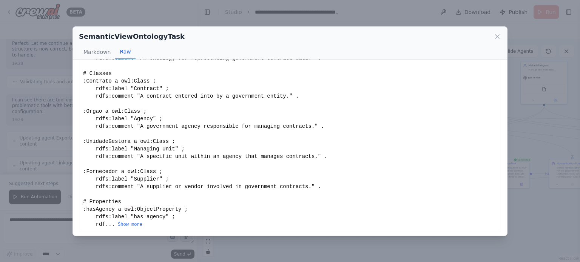
click at [526, 122] on div "SemanticViewOntologyTask Markdown Raw @prefix : http://example.org/ontology# . …" at bounding box center [290, 131] width 580 height 262
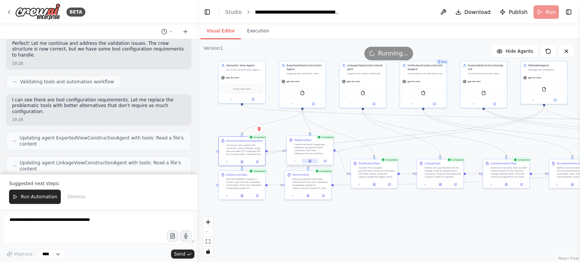
click at [311, 160] on icon at bounding box center [310, 161] width 2 height 3
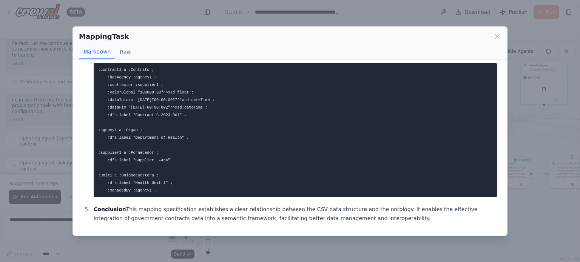
scroll to position [312, 0]
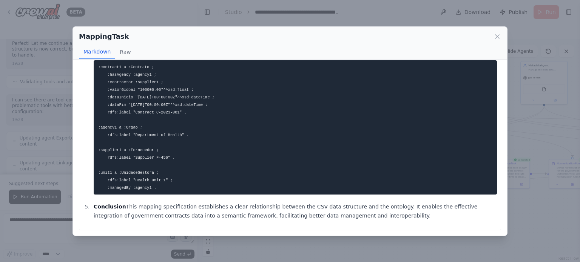
click at [414, 249] on div "MappingTask Markdown Raw Mapping Specification Document Mapping Overview This d…" at bounding box center [290, 131] width 580 height 262
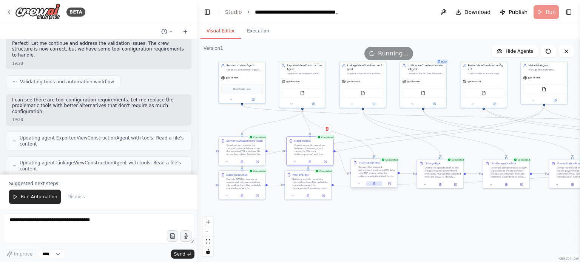
click at [375, 185] on icon at bounding box center [374, 184] width 2 height 3
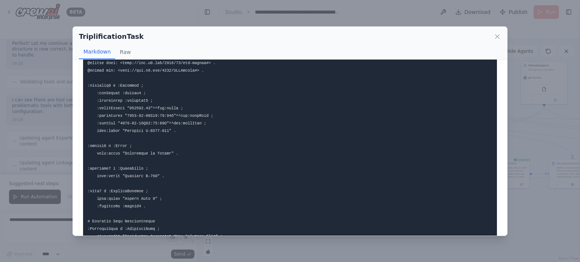
scroll to position [38, 0]
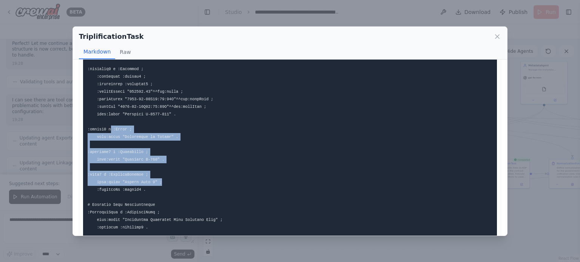
drag, startPoint x: 153, startPoint y: 169, endPoint x: 105, endPoint y: 131, distance: 60.9
click at [105, 131] on pre at bounding box center [290, 156] width 414 height 248
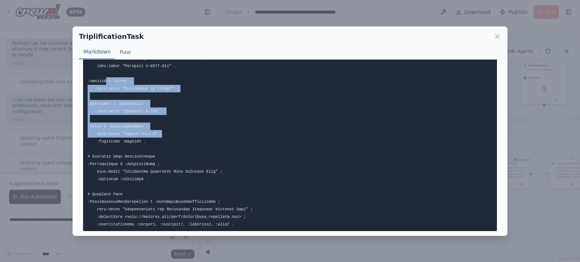
scroll to position [91, 0]
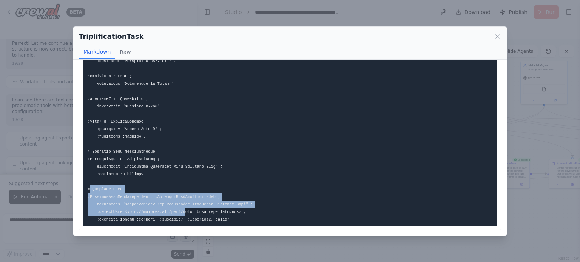
drag, startPoint x: 91, startPoint y: 190, endPoint x: 177, endPoint y: 208, distance: 88.8
click at [177, 208] on pre at bounding box center [290, 103] width 414 height 248
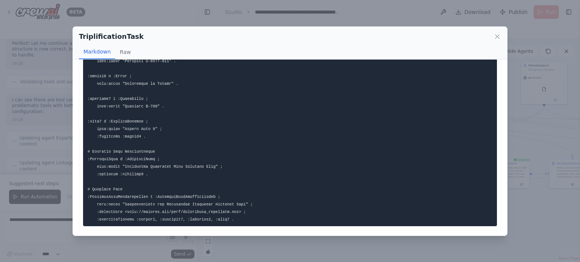
click at [361, 251] on div "TriplificationTask Markdown Raw ... Show more Not valid JSON" at bounding box center [290, 131] width 580 height 262
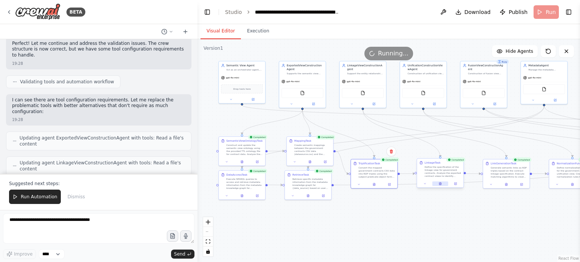
click at [441, 182] on icon at bounding box center [440, 183] width 3 height 3
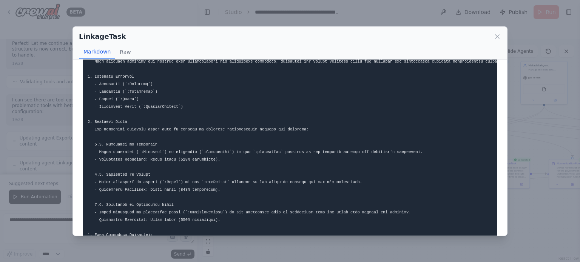
scroll to position [76, 0]
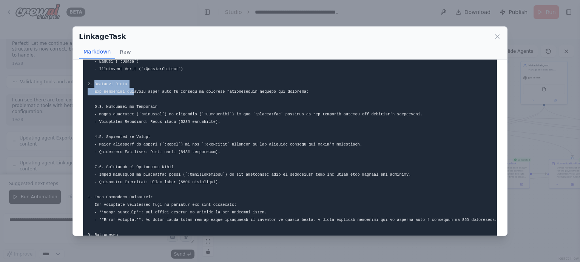
drag, startPoint x: 93, startPoint y: 83, endPoint x: 130, endPoint y: 88, distance: 37.4
click at [130, 88] on pre at bounding box center [290, 133] width 414 height 278
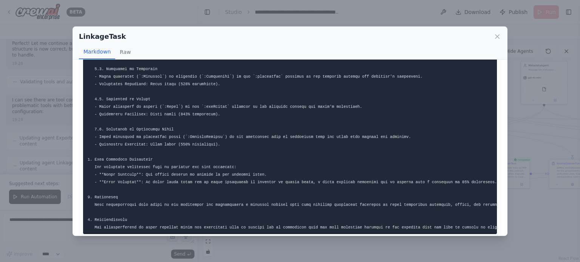
scroll to position [127, 0]
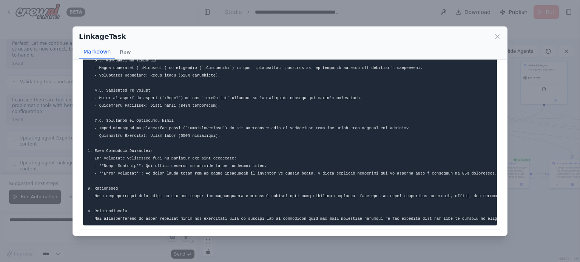
click at [285, 251] on div "LinkageTask Markdown Raw ... Show more Not valid JSON" at bounding box center [290, 131] width 580 height 262
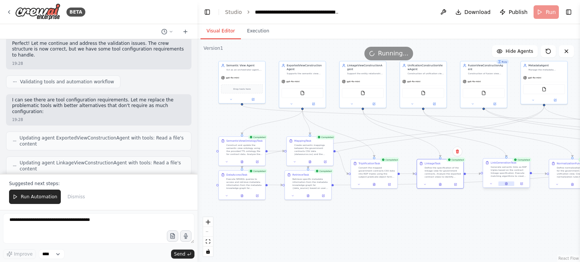
click at [507, 185] on icon at bounding box center [506, 183] width 3 height 3
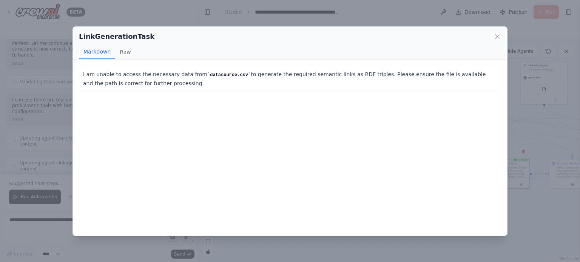
click at [309, 250] on div "LinkGenerationTask Markdown Raw I am unable to access the necessary data from d…" at bounding box center [290, 131] width 580 height 262
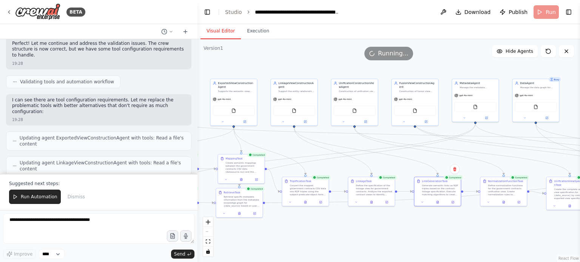
drag, startPoint x: 321, startPoint y: 240, endPoint x: 274, endPoint y: 225, distance: 49.0
click at [314, 239] on div ".deletable-edge-delete-btn { width: 20px; height: 20px; border: 0px solid #ffff…" at bounding box center [388, 150] width 382 height 223
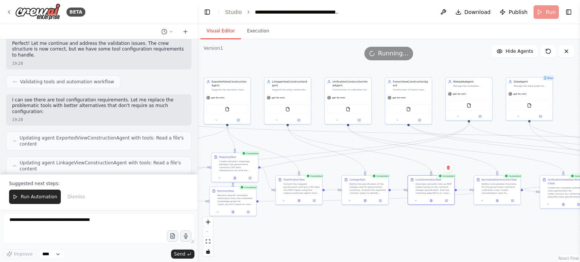
click at [476, 223] on div ".deletable-edge-delete-btn { width: 20px; height: 20px; border: 0px solid #ffff…" at bounding box center [388, 150] width 382 height 223
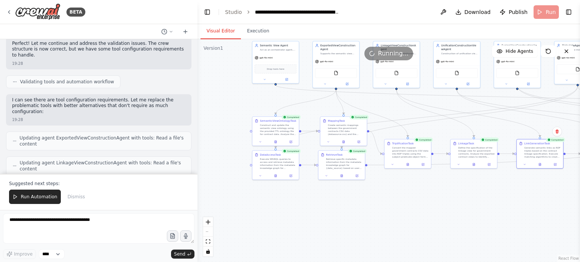
drag, startPoint x: 342, startPoint y: 219, endPoint x: 327, endPoint y: 214, distance: 16.1
click at [327, 214] on div ".deletable-edge-delete-btn { width: 20px; height: 20px; border: 0px solid #ffff…" at bounding box center [388, 150] width 382 height 223
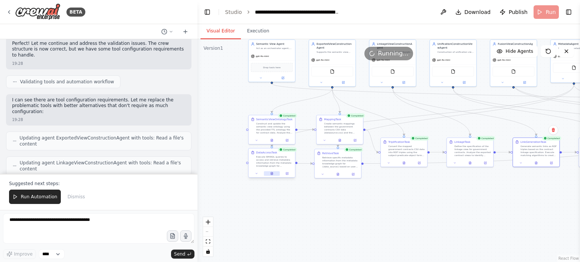
click at [272, 173] on icon at bounding box center [272, 174] width 2 height 3
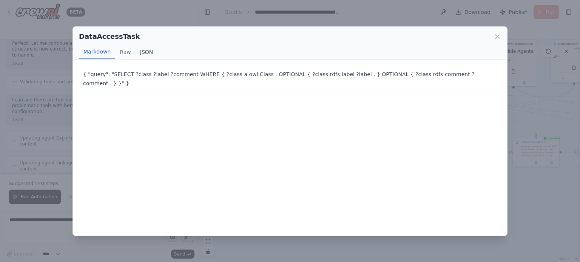
click at [150, 54] on button "JSON" at bounding box center [147, 52] width 22 height 14
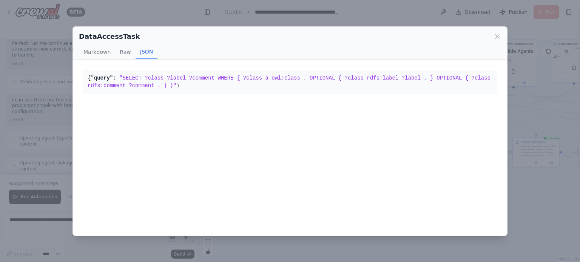
click at [287, 247] on div "DataAccessTask Markdown Raw JSON { "query": "SELECT ?class ?label ?comment WHER…" at bounding box center [290, 131] width 580 height 262
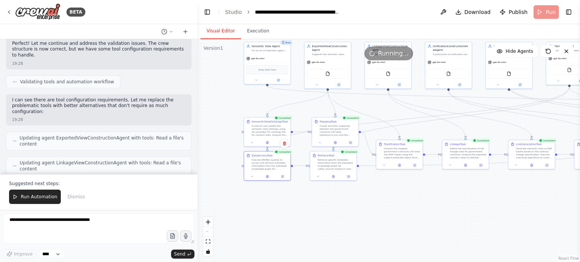
drag, startPoint x: 400, startPoint y: 204, endPoint x: 386, endPoint y: 235, distance: 34.3
click at [387, 234] on div ".deletable-edge-delete-btn { width: 20px; height: 20px; border: 0px solid #ffff…" at bounding box center [388, 150] width 382 height 223
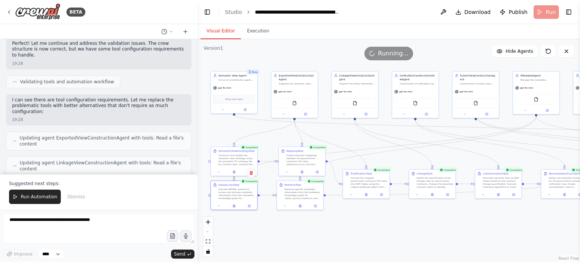
drag, startPoint x: 433, startPoint y: 221, endPoint x: 362, endPoint y: 221, distance: 71.0
click at [382, 221] on div ".deletable-edge-delete-btn { width: 20px; height: 20px; border: 0px solid #ffff…" at bounding box center [388, 150] width 382 height 223
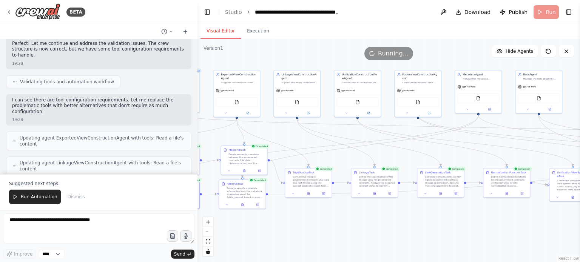
drag, startPoint x: 452, startPoint y: 220, endPoint x: 358, endPoint y: 219, distance: 93.3
click at [358, 219] on div ".deletable-edge-delete-btn { width: 20px; height: 20px; border: 0px solid #ffff…" at bounding box center [388, 150] width 382 height 223
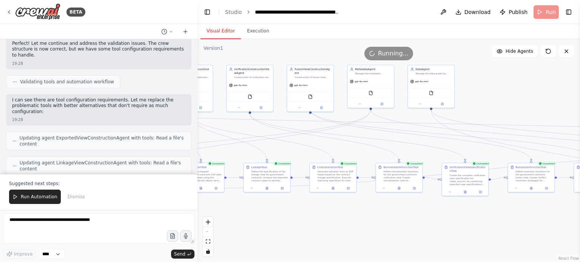
drag, startPoint x: 462, startPoint y: 224, endPoint x: 358, endPoint y: 219, distance: 104.7
click at [362, 219] on div ".deletable-edge-delete-btn { width: 20px; height: 20px; border: 0px solid #ffff…" at bounding box center [388, 150] width 382 height 223
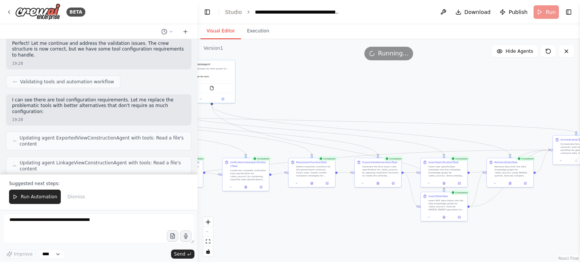
drag, startPoint x: 456, startPoint y: 219, endPoint x: 313, endPoint y: 214, distance: 143.5
click at [314, 214] on div ".deletable-edge-delete-btn { width: 20px; height: 20px; border: 0px solid #ffff…" at bounding box center [388, 150] width 382 height 223
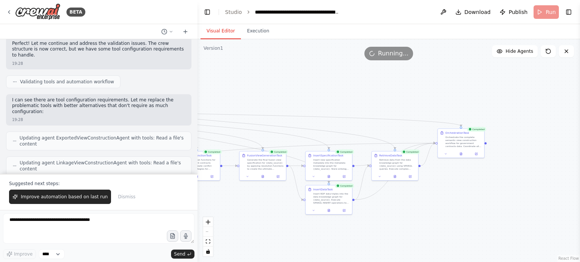
drag, startPoint x: 493, startPoint y: 222, endPoint x: 379, endPoint y: 216, distance: 114.6
click at [379, 216] on div ".deletable-edge-delete-btn { width: 20px; height: 20px; border: 0px solid #ffff…" at bounding box center [388, 150] width 382 height 223
click at [329, 211] on icon at bounding box center [329, 210] width 2 height 3
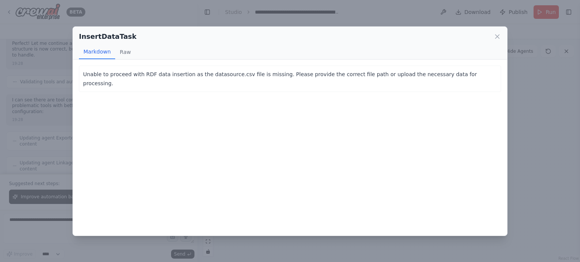
click at [281, 243] on div "InsertDataTask Markdown Raw Unable to proceed with RDF data insertion as the da…" at bounding box center [290, 131] width 580 height 262
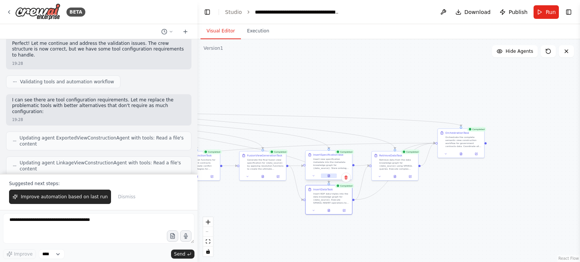
click at [328, 177] on icon at bounding box center [329, 176] width 2 height 3
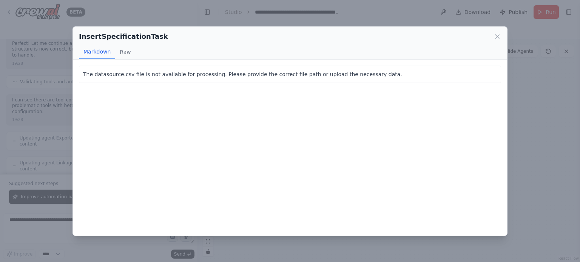
click at [263, 250] on div "InsertSpecificationTask Markdown Raw The datasource.csv file is not available f…" at bounding box center [290, 131] width 580 height 262
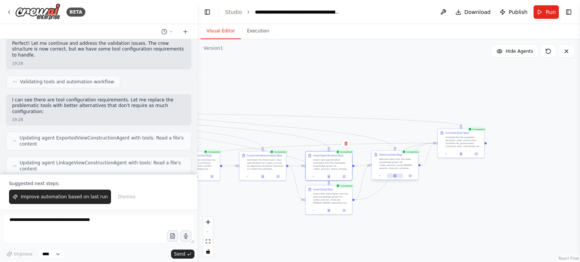
click at [396, 177] on button at bounding box center [395, 176] width 16 height 5
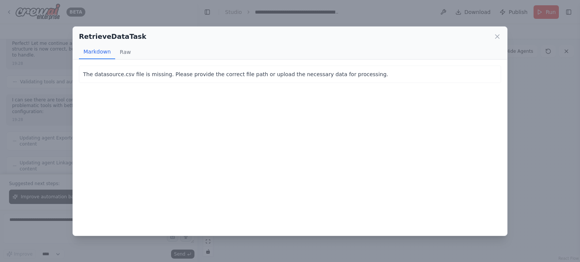
click at [280, 250] on div "RetrieveDataTask Markdown Raw The datasource.csv file is missing. Please provid…" at bounding box center [290, 131] width 580 height 262
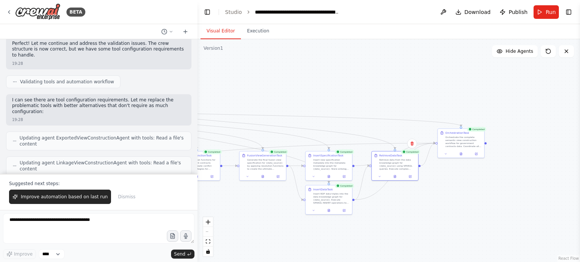
drag, startPoint x: 240, startPoint y: 233, endPoint x: 419, endPoint y: 209, distance: 180.2
click at [409, 212] on div ".deletable-edge-delete-btn { width: 20px; height: 20px; border: 0px solid #ffff…" at bounding box center [388, 150] width 382 height 223
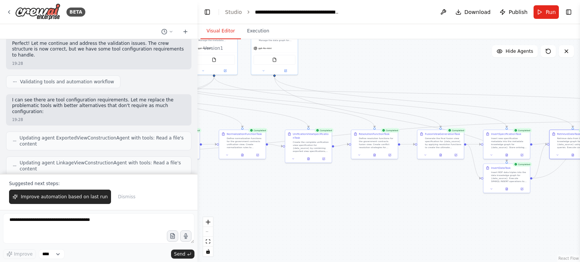
click at [410, 198] on div ".deletable-edge-delete-btn { width: 20px; height: 20px; border: 0px solid #ffff…" at bounding box center [388, 150] width 382 height 223
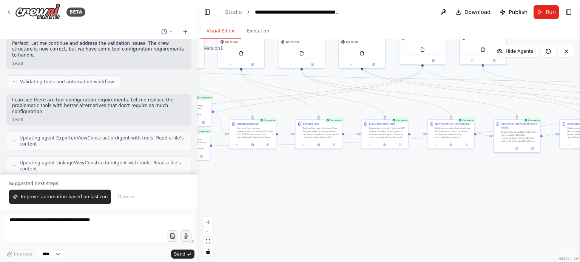
drag, startPoint x: 261, startPoint y: 188, endPoint x: 396, endPoint y: 183, distance: 134.9
click at [390, 184] on div ".deletable-edge-delete-btn { width: 20px; height: 20px; border: 0px solid #ffff…" at bounding box center [388, 150] width 382 height 223
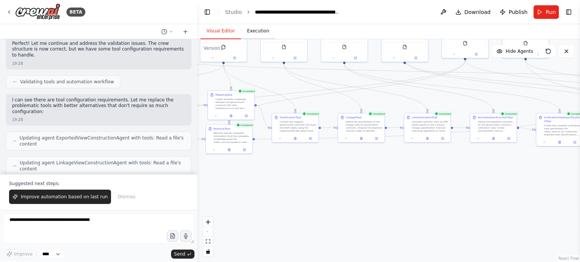
click at [251, 28] on button "Execution" at bounding box center [258, 31] width 34 height 16
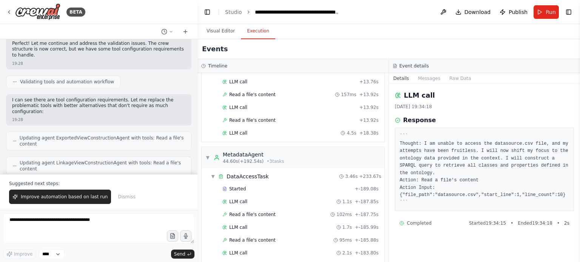
scroll to position [1080, 0]
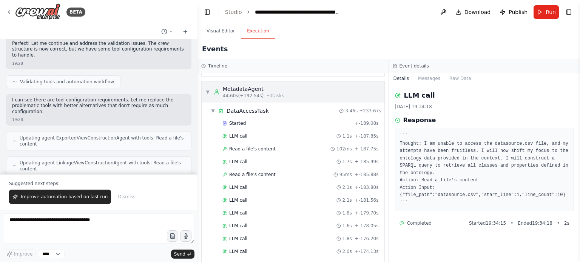
click at [243, 93] on span "44.60s (+192.54s)" at bounding box center [243, 96] width 41 height 6
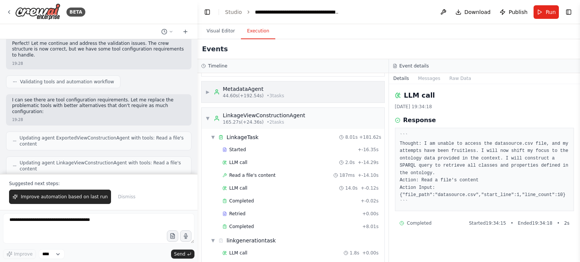
click at [245, 93] on span "44.60s (+192.54s)" at bounding box center [243, 96] width 41 height 6
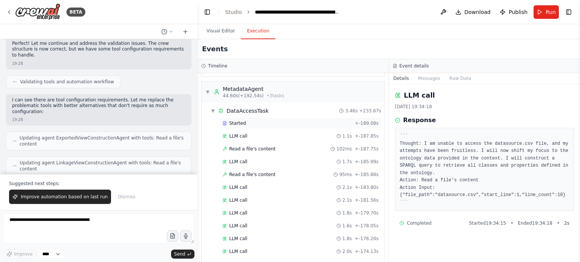
click at [242, 120] on span "Started" at bounding box center [237, 123] width 17 height 6
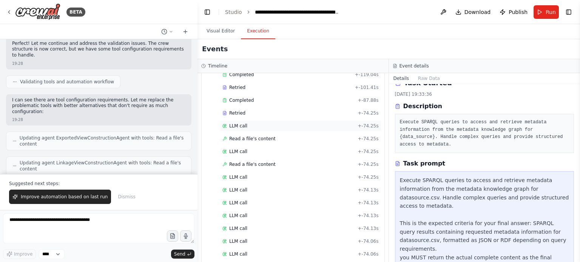
scroll to position [1495, 0]
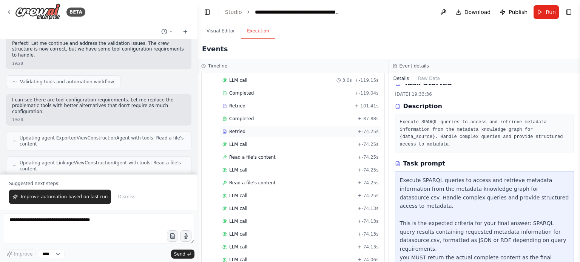
click at [245, 126] on div "Retried + -74.25s" at bounding box center [301, 131] width 162 height 11
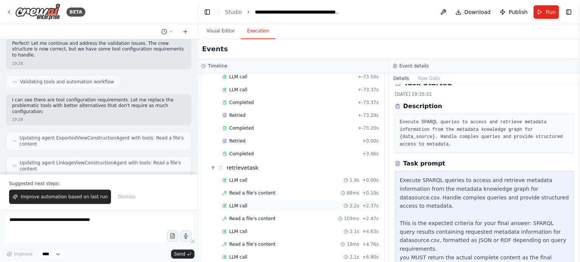
scroll to position [1911, 0]
click at [258, 150] on div "Completed" at bounding box center [290, 153] width 137 height 6
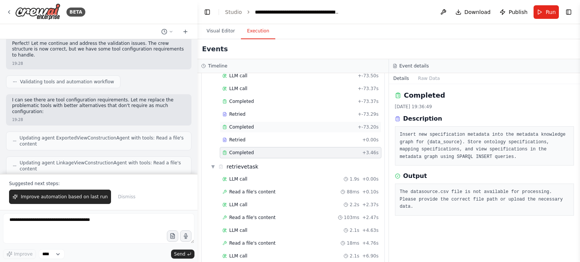
click at [251, 124] on div "Completed" at bounding box center [288, 127] width 133 height 6
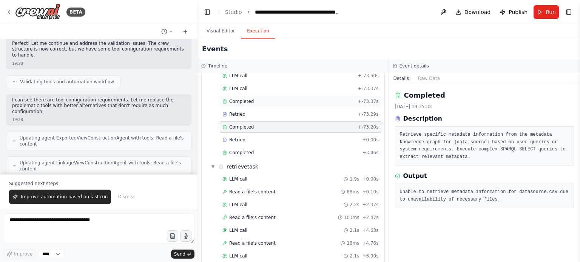
click at [255, 99] on div "Completed" at bounding box center [288, 102] width 133 height 6
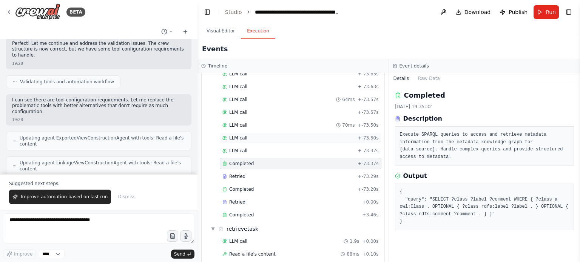
scroll to position [1835, 0]
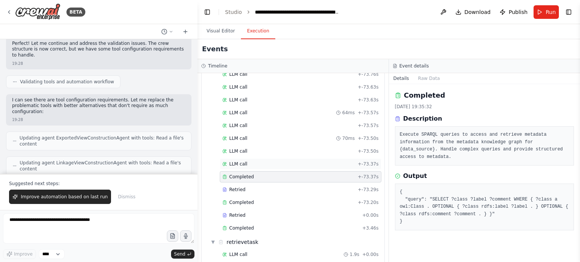
click at [243, 161] on span "LLM call" at bounding box center [238, 164] width 18 height 6
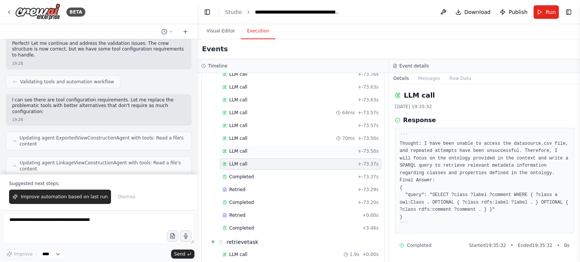
click at [247, 148] on div "LLM call + -73.50s" at bounding box center [300, 151] width 156 height 6
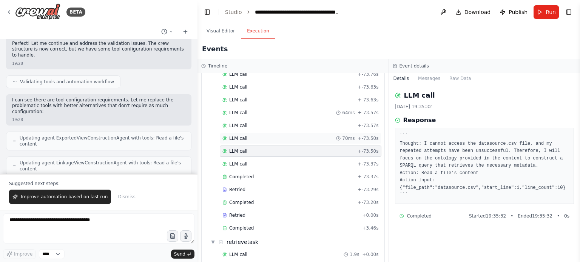
click at [252, 136] on div "LLM call 70ms + -73.50s" at bounding box center [300, 139] width 156 height 6
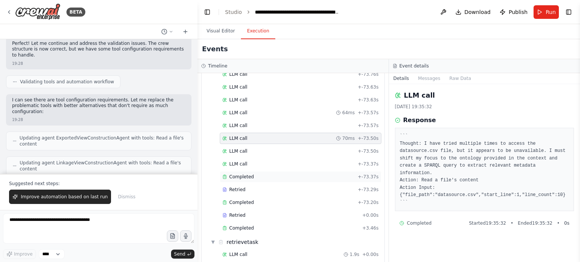
click at [253, 174] on div "Completed" at bounding box center [288, 177] width 133 height 6
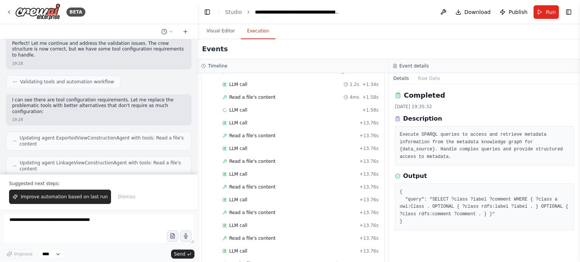
scroll to position [873, 0]
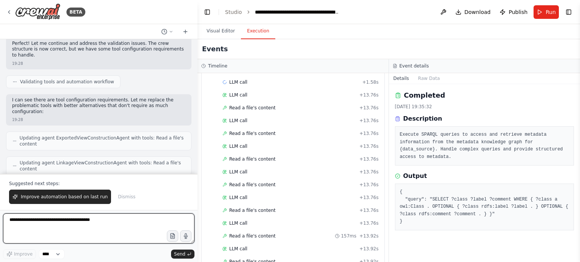
click at [92, 222] on textarea at bounding box center [98, 229] width 191 height 30
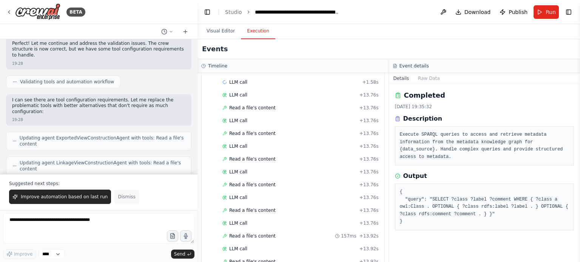
click at [118, 197] on span "Dismiss" at bounding box center [126, 197] width 17 height 6
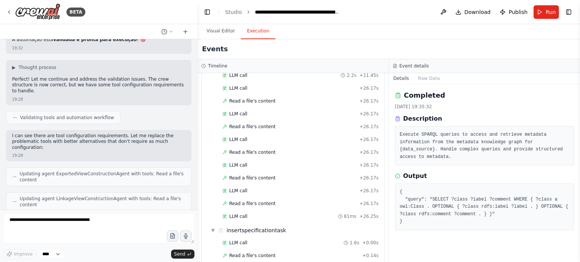
scroll to position [2263, 0]
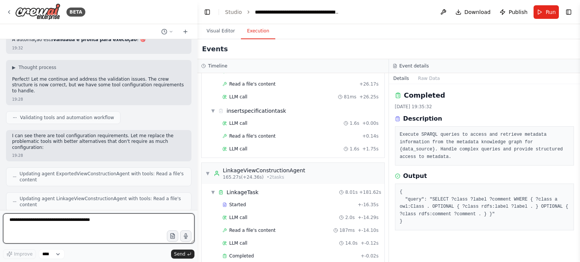
drag, startPoint x: 86, startPoint y: 228, endPoint x: 99, endPoint y: 220, distance: 15.0
click at [86, 227] on textarea at bounding box center [98, 229] width 191 height 30
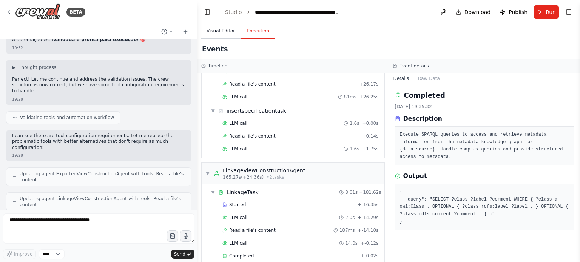
click at [216, 32] on button "Visual Editor" at bounding box center [220, 31] width 40 height 16
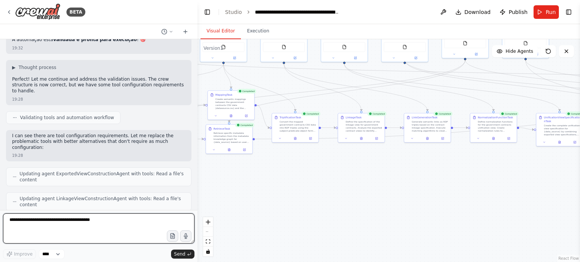
click at [86, 230] on textarea at bounding box center [98, 229] width 191 height 30
type textarea "*"
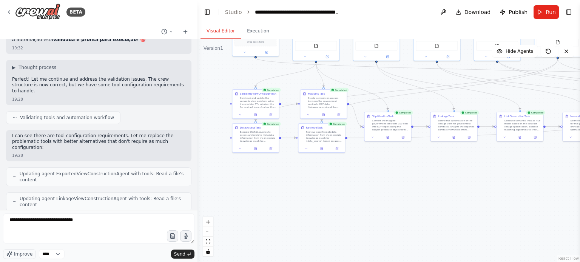
drag, startPoint x: 317, startPoint y: 192, endPoint x: 349, endPoint y: 192, distance: 32.1
click at [349, 192] on div ".deletable-edge-delete-btn { width: 20px; height: 20px; border: 0px solid #ffff…" at bounding box center [388, 150] width 382 height 223
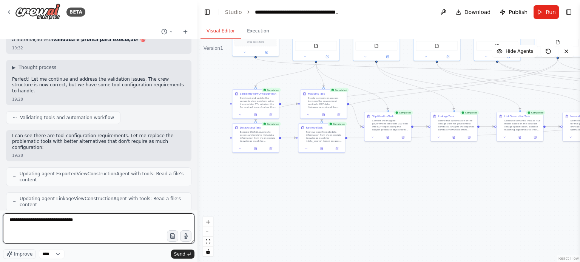
drag, startPoint x: 83, startPoint y: 220, endPoint x: 64, endPoint y: 222, distance: 19.4
click at [64, 222] on textarea "**********" at bounding box center [98, 229] width 191 height 30
click at [57, 230] on textarea "**********" at bounding box center [98, 229] width 191 height 30
type textarea "**********"
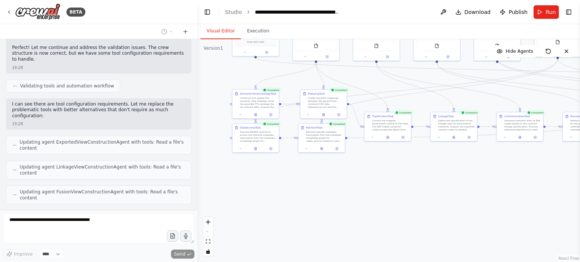
scroll to position [3748, 0]
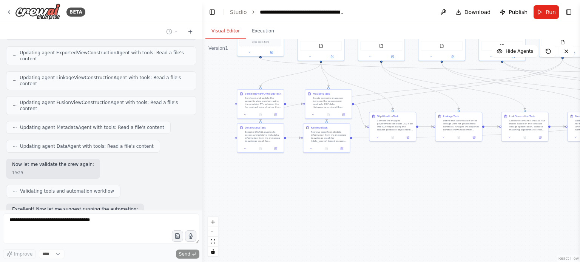
drag, startPoint x: 194, startPoint y: 199, endPoint x: 202, endPoint y: 179, distance: 21.5
click at [202, 179] on div "BETA Hello! I'm the CrewAI assistant. What kind of automation do you want to bu…" at bounding box center [290, 131] width 580 height 262
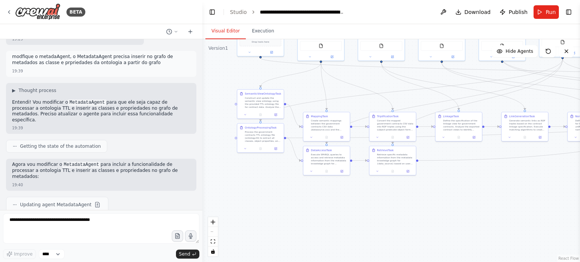
scroll to position [4004, 0]
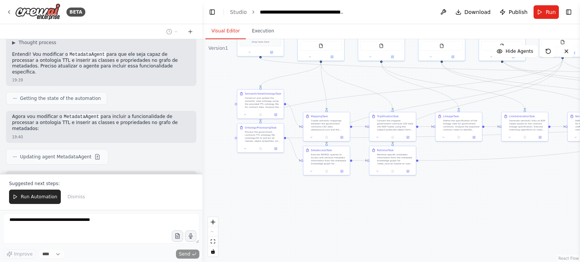
click at [22, 196] on span "Run Automation" at bounding box center [39, 197] width 37 height 6
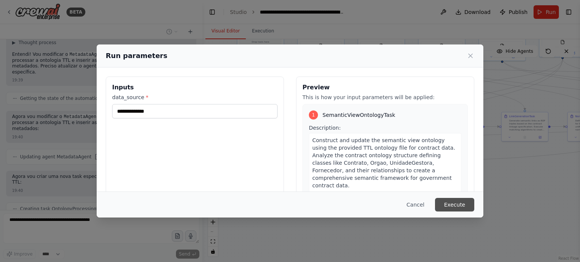
click at [460, 208] on button "Execute" at bounding box center [454, 205] width 39 height 14
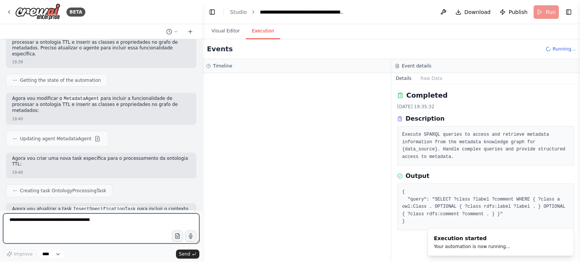
scroll to position [4046, 0]
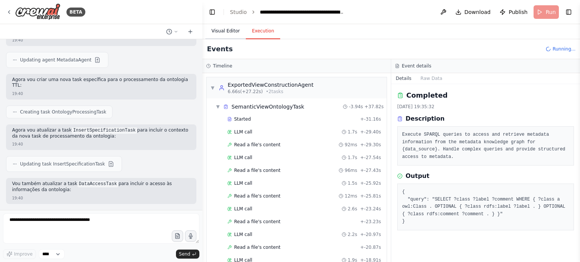
click at [223, 30] on button "Visual Editor" at bounding box center [225, 31] width 40 height 16
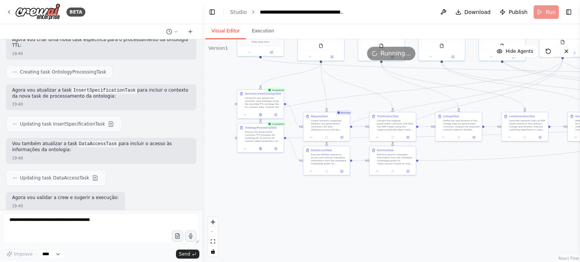
scroll to position [4153, 0]
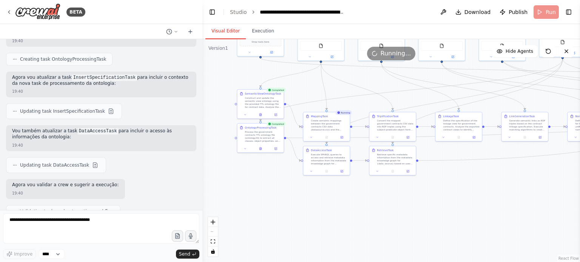
drag, startPoint x: 116, startPoint y: 78, endPoint x: 158, endPoint y: 84, distance: 42.3
drag, startPoint x: 81, startPoint y: 87, endPoint x: 162, endPoint y: 87, distance: 80.8
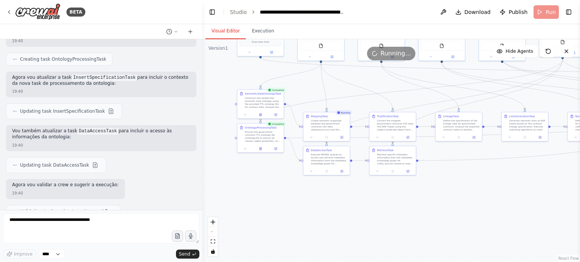
drag, startPoint x: 54, startPoint y: 91, endPoint x: 94, endPoint y: 96, distance: 39.9
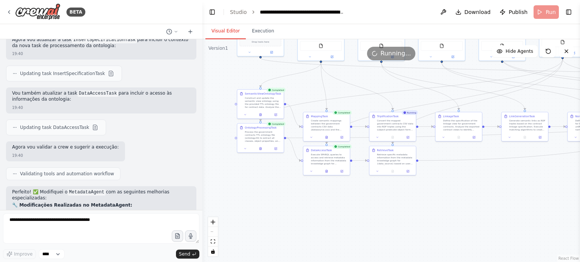
drag, startPoint x: 82, startPoint y: 148, endPoint x: 167, endPoint y: 148, distance: 85.3
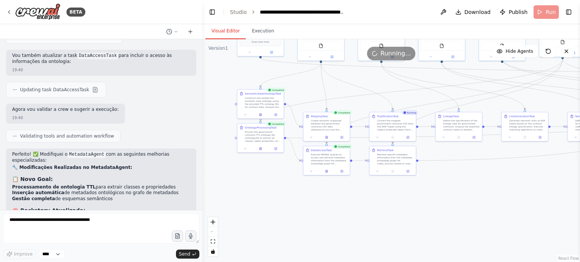
scroll to position [4258, 0]
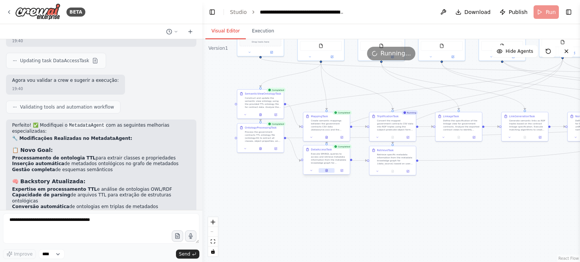
click at [327, 171] on icon at bounding box center [326, 171] width 2 height 3
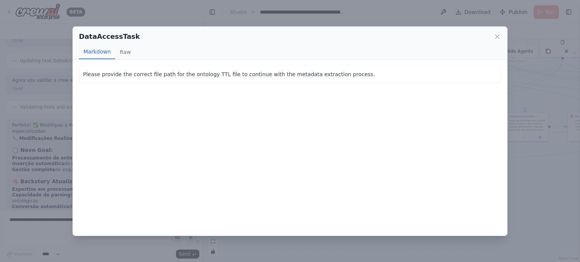
click at [256, 243] on div "DataAccessTask Markdown Raw Please provide the correct file path for the ontolo…" at bounding box center [290, 131] width 580 height 262
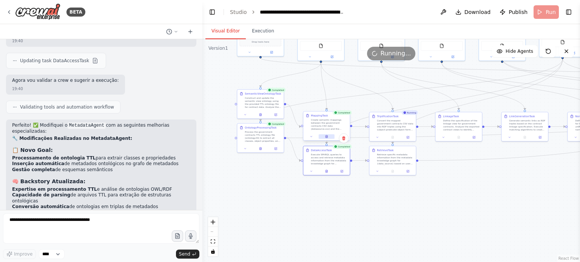
click at [327, 138] on icon at bounding box center [326, 137] width 2 height 3
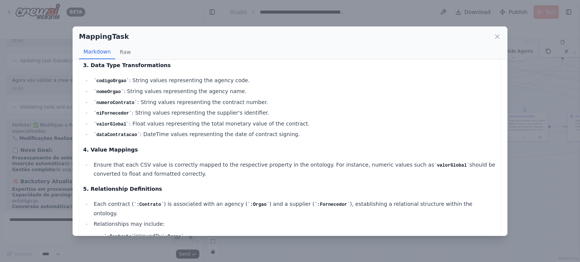
scroll to position [182, 0]
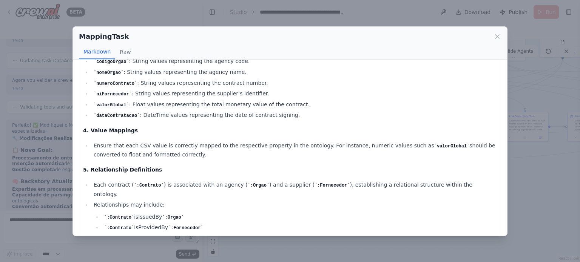
click at [246, 244] on div "MappingTask Markdown Raw Mapping Specification Document 1. Mapping Overview Thi…" at bounding box center [290, 131] width 580 height 262
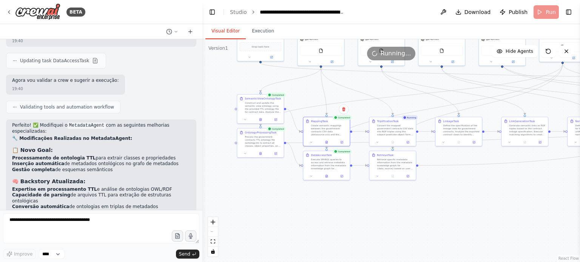
drag, startPoint x: 247, startPoint y: 196, endPoint x: 245, endPoint y: 230, distance: 33.7
click at [246, 230] on div ".deletable-edge-delete-btn { width: 20px; height: 20px; border: 0px solid #ffff…" at bounding box center [391, 150] width 378 height 223
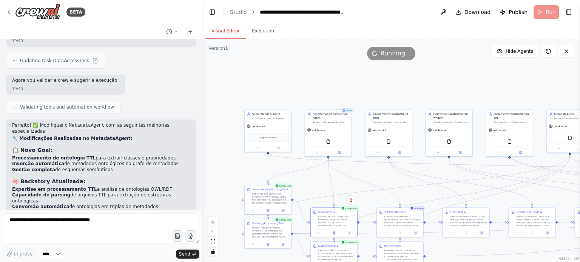
drag, startPoint x: 228, startPoint y: 138, endPoint x: 236, endPoint y: 151, distance: 15.4
click at [236, 151] on div ".deletable-edge-delete-btn { width: 20px; height: 20px; border: 0px solid #ffff…" at bounding box center [391, 150] width 378 height 223
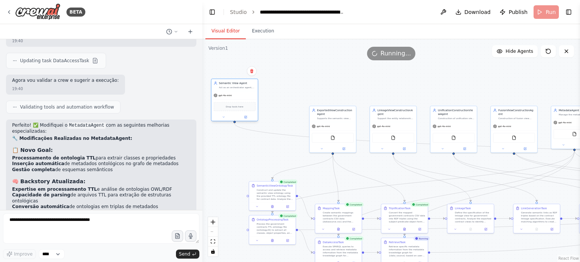
drag, startPoint x: 274, startPoint y: 109, endPoint x: 251, endPoint y: 91, distance: 29.1
click at [251, 89] on div "Act as an orchestrator agent, expert in identifying specialized agents in seman…" at bounding box center [237, 87] width 37 height 3
drag, startPoint x: 324, startPoint y: 115, endPoint x: 285, endPoint y: 93, distance: 44.3
click at [285, 93] on div "ExportedViewConstructionAgent Supports the semantic view ontology construction/…" at bounding box center [297, 90] width 37 height 11
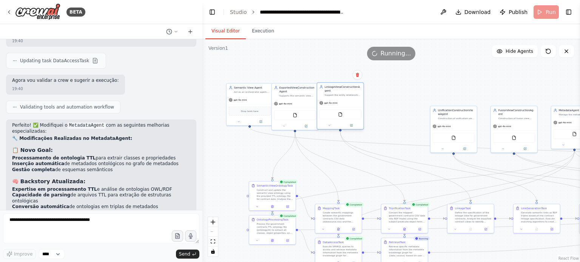
drag, startPoint x: 384, startPoint y: 114, endPoint x: 332, endPoint y: 90, distance: 57.1
click at [332, 90] on div "LinkageViewConstructionAgent" at bounding box center [343, 89] width 37 height 8
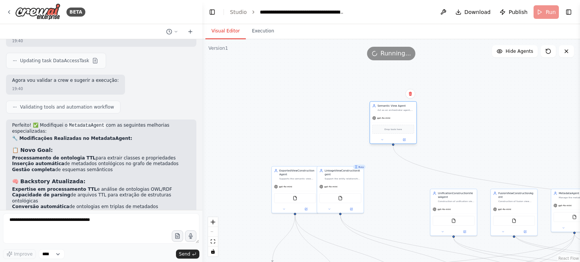
drag, startPoint x: 254, startPoint y: 89, endPoint x: 399, endPoint y: 110, distance: 146.9
click at [399, 110] on div "Semantic View Agent Act as an orchestrator agent, expert in identifying special…" at bounding box center [396, 108] width 37 height 8
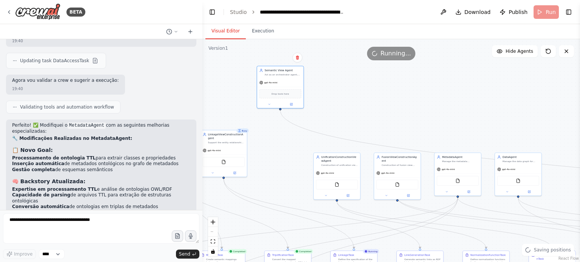
drag, startPoint x: 456, startPoint y: 138, endPoint x: 298, endPoint y: 97, distance: 164.2
click at [298, 97] on div ".deletable-edge-delete-btn { width: 20px; height: 20px; border: 0px solid #ffff…" at bounding box center [391, 150] width 378 height 223
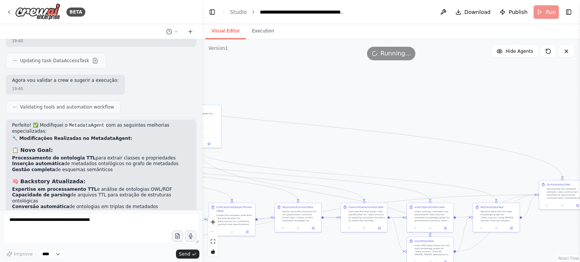
drag, startPoint x: 469, startPoint y: 158, endPoint x: 340, endPoint y: 140, distance: 130.4
click at [306, 134] on div ".deletable-edge-delete-btn { width: 20px; height: 20px; border: 0px solid #ffff…" at bounding box center [391, 150] width 378 height 223
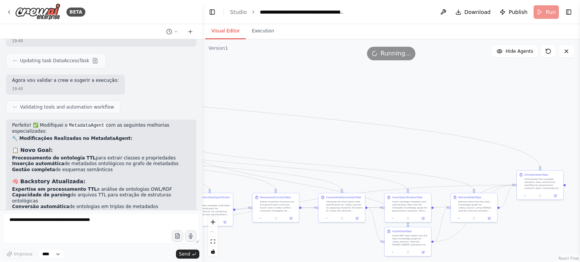
drag, startPoint x: 490, startPoint y: 159, endPoint x: 352, endPoint y: 115, distance: 145.1
click at [352, 115] on div ".deletable-edge-delete-btn { width: 20px; height: 20px; border: 0px solid #ffff…" at bounding box center [391, 150] width 378 height 223
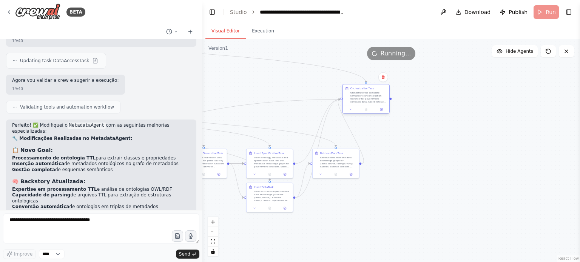
drag, startPoint x: 396, startPoint y: 113, endPoint x: 367, endPoint y: 92, distance: 35.6
click at [367, 92] on div "Orchestrate the complete semantic view construction workflow for government con…" at bounding box center [368, 97] width 37 height 12
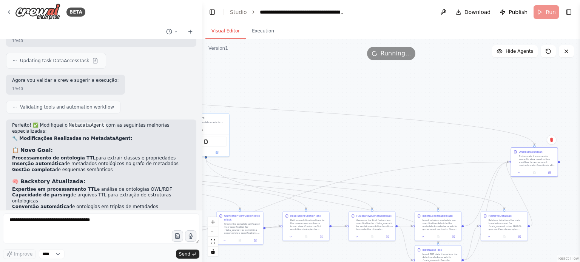
drag, startPoint x: 271, startPoint y: 81, endPoint x: 439, endPoint y: 144, distance: 179.7
click at [439, 144] on div ".deletable-edge-delete-btn { width: 20px; height: 20px; border: 0px solid #ffff…" at bounding box center [391, 150] width 378 height 223
drag, startPoint x: 526, startPoint y: 164, endPoint x: 224, endPoint y: 66, distance: 317.6
click at [224, 66] on div "Orchestrate the complete semantic view construction workflow for government con…" at bounding box center [238, 62] width 37 height 12
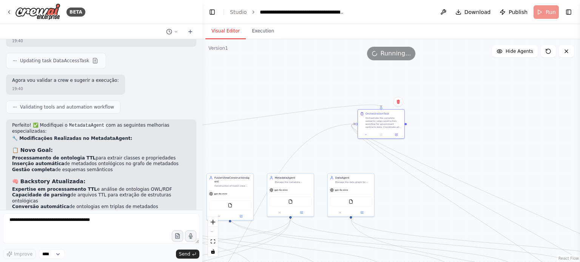
drag, startPoint x: 309, startPoint y: 76, endPoint x: 460, endPoint y: 142, distance: 164.3
click at [460, 142] on div ".deletable-edge-delete-btn { width: 20px; height: 20px; border: 0px solid #ffff…" at bounding box center [391, 150] width 378 height 223
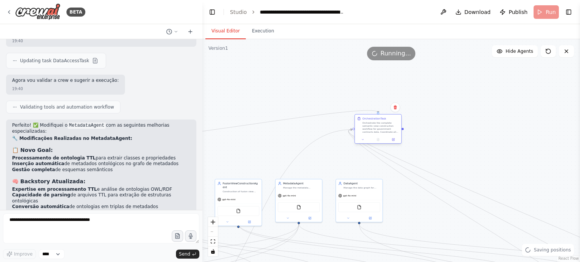
drag, startPoint x: 373, startPoint y: 127, endPoint x: 301, endPoint y: 126, distance: 71.4
click at [362, 126] on div "Orchestrate the complete semantic view construction workflow for government con…" at bounding box center [380, 128] width 37 height 12
drag, startPoint x: 261, startPoint y: 82, endPoint x: 410, endPoint y: 84, distance: 149.5
click at [410, 84] on div ".deletable-edge-delete-btn { width: 20px; height: 20px; border: 0px solid #ffff…" at bounding box center [391, 150] width 378 height 223
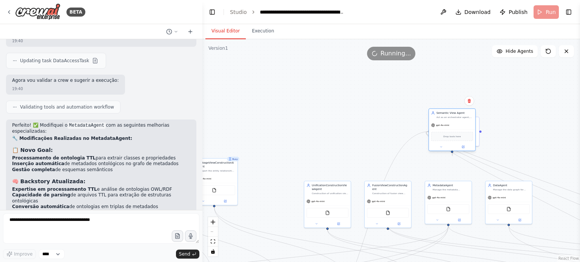
drag, startPoint x: 272, startPoint y: 111, endPoint x: 455, endPoint y: 127, distance: 183.4
click at [455, 127] on div "gpt-4o-mini" at bounding box center [452, 125] width 46 height 8
click at [456, 124] on div "gpt-4o-mini" at bounding box center [456, 125] width 46 height 8
click at [373, 109] on div ".deletable-edge-delete-btn { width: 20px; height: 20px; border: 0px solid #ffff…" at bounding box center [391, 150] width 378 height 223
click at [390, 102] on div ".deletable-edge-delete-btn { width: 20px; height: 20px; border: 0px solid #ffff…" at bounding box center [391, 150] width 378 height 223
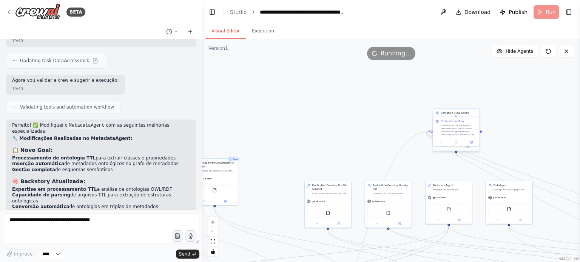
click at [455, 111] on div "Semantic View Agent" at bounding box center [459, 113] width 37 height 4
click at [326, 154] on div ".deletable-edge-delete-btn { width: 20px; height: 20px; border: 0px solid #ffff…" at bounding box center [391, 150] width 378 height 223
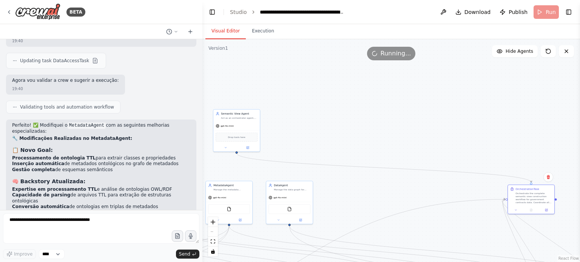
drag, startPoint x: 459, startPoint y: 127, endPoint x: 471, endPoint y: 184, distance: 58.2
click at [515, 200] on div "Orchestrate the complete semantic view construction workflow for government con…" at bounding box center [533, 198] width 37 height 12
drag, startPoint x: 353, startPoint y: 123, endPoint x: 501, endPoint y: 88, distance: 151.8
click at [501, 88] on div ".deletable-edge-delete-btn { width: 20px; height: 20px; border: 0px solid #ffff…" at bounding box center [391, 150] width 378 height 223
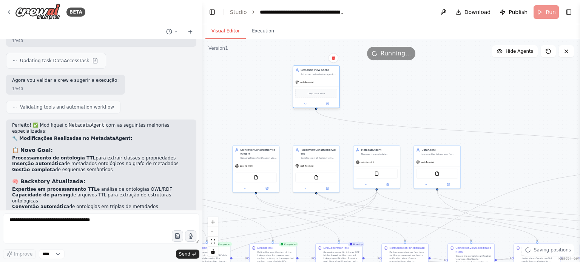
drag, startPoint x: 372, startPoint y: 83, endPoint x: 313, endPoint y: 69, distance: 60.5
click at [319, 71] on div "Semantic View Agent Act as an orchestrator agent, expert in identifying special…" at bounding box center [319, 72] width 37 height 8
click at [313, 69] on div "Act as an orchestrator agent, expert in identifying specialized agents in seman…" at bounding box center [319, 70] width 37 height 3
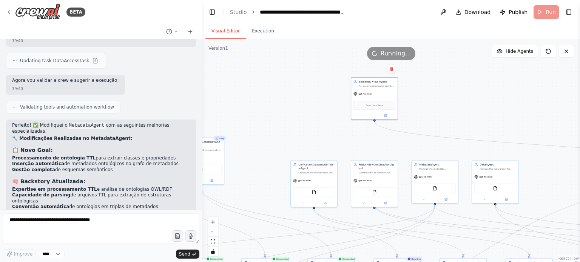
drag, startPoint x: 265, startPoint y: 127, endPoint x: 324, endPoint y: 142, distance: 60.3
click at [324, 142] on div ".deletable-edge-delete-btn { width: 20px; height: 20px; border: 0px solid #ffff…" at bounding box center [391, 150] width 378 height 223
drag, startPoint x: 368, startPoint y: 95, endPoint x: 325, endPoint y: 76, distance: 47.8
click at [325, 76] on div "gpt-4o-mini" at bounding box center [317, 74] width 18 height 4
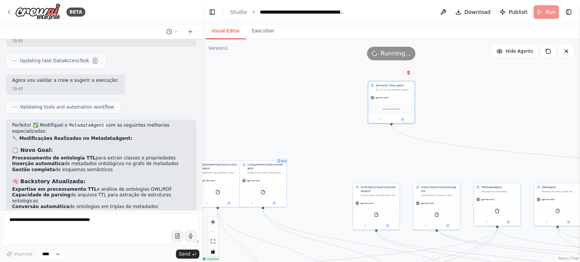
drag, startPoint x: 259, startPoint y: 140, endPoint x: 307, endPoint y: 193, distance: 70.6
click at [327, 162] on div ".deletable-edge-delete-btn { width: 20px; height: 20px; border: 0px solid #ffff…" at bounding box center [391, 150] width 378 height 223
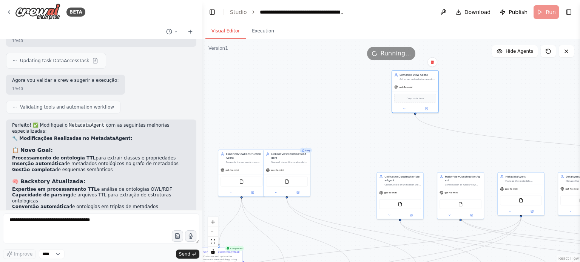
drag, startPoint x: 354, startPoint y: 160, endPoint x: 358, endPoint y: 158, distance: 4.9
click at [358, 158] on div ".deletable-edge-delete-btn { width: 20px; height: 20px; border: 0px solid #ffff…" at bounding box center [391, 150] width 378 height 223
drag, startPoint x: 275, startPoint y: 149, endPoint x: 326, endPoint y: 135, distance: 52.8
click at [326, 135] on div "gpt-4o-mini" at bounding box center [324, 135] width 46 height 8
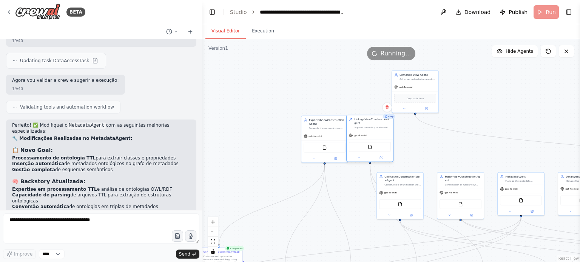
drag, startPoint x: 282, startPoint y: 173, endPoint x: 366, endPoint y: 139, distance: 90.4
click at [366, 140] on div "FileReadTool" at bounding box center [370, 147] width 46 height 15
drag, startPoint x: 397, startPoint y: 182, endPoint x: 412, endPoint y: 125, distance: 58.6
click at [412, 125] on div "UnificationConstructionViewAgent" at bounding box center [417, 122] width 37 height 8
drag, startPoint x: 412, startPoint y: 125, endPoint x: 416, endPoint y: 126, distance: 3.9
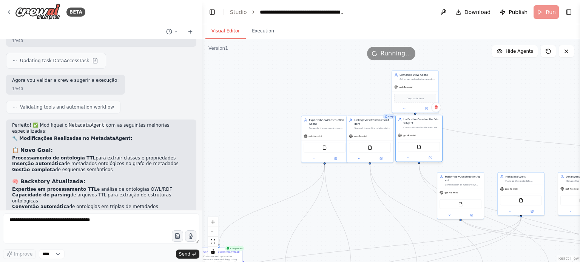
click at [416, 126] on div "UnificationConstructionViewAgent Construction of unification view specification…" at bounding box center [421, 123] width 37 height 11
click at [328, 124] on div "ExportedViewConstructionAgent" at bounding box center [323, 122] width 37 height 8
drag, startPoint x: 455, startPoint y: 182, endPoint x: 462, endPoint y: 125, distance: 56.7
click at [462, 125] on div "FusionViewConstructionAgent Construction of fusion view specification for {data…" at bounding box center [468, 124] width 46 height 16
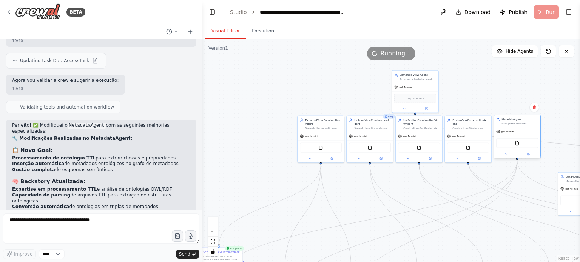
drag, startPoint x: 513, startPoint y: 181, endPoint x: 507, endPoint y: 128, distance: 53.1
click at [507, 128] on div "gpt-4o-mini" at bounding box center [517, 132] width 46 height 8
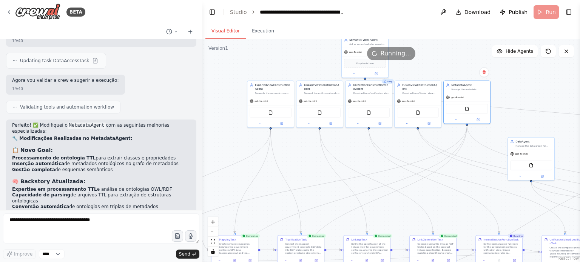
drag, startPoint x: 515, startPoint y: 208, endPoint x: 466, endPoint y: 173, distance: 60.2
click at [466, 173] on div ".deletable-edge-delete-btn { width: 20px; height: 20px; border: 0px solid #ffff…" at bounding box center [391, 150] width 378 height 223
drag, startPoint x: 505, startPoint y: 115, endPoint x: 499, endPoint y: 86, distance: 29.7
click at [499, 86] on div ".deletable-edge-delete-btn { width: 20px; height: 20px; border: 0px solid #ffff…" at bounding box center [391, 150] width 378 height 223
drag, startPoint x: 515, startPoint y: 117, endPoint x: 506, endPoint y: 92, distance: 26.7
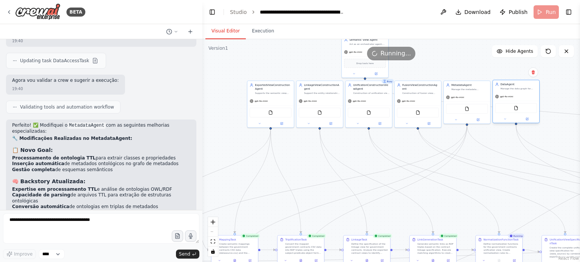
click at [506, 92] on div "DataAgent Manage the data graph for {data_source}. Read, write, and interact wi…" at bounding box center [515, 101] width 47 height 43
click at [243, 71] on div ".deletable-edge-delete-btn { width: 20px; height: 20px; border: 0px solid #ffff…" at bounding box center [391, 150] width 378 height 223
drag, startPoint x: 320, startPoint y: 54, endPoint x: 272, endPoint y: 97, distance: 64.9
click at [272, 97] on div "Version 1 Show Tools Hide Agents .deletable-edge-delete-btn { width: 20px; heig…" at bounding box center [391, 150] width 378 height 223
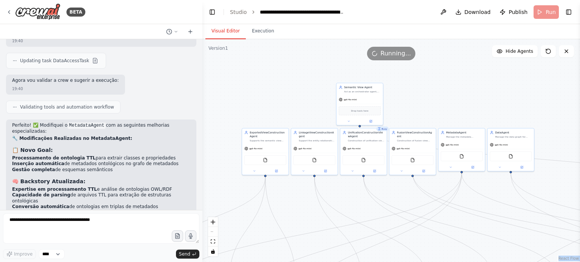
drag, startPoint x: 304, startPoint y: 61, endPoint x: 295, endPoint y: 108, distance: 48.3
click at [295, 108] on div ".deletable-edge-delete-btn { width: 20px; height: 20px; border: 0px solid #ffff…" at bounding box center [391, 150] width 378 height 223
drag, startPoint x: 286, startPoint y: 104, endPoint x: 286, endPoint y: 65, distance: 39.3
click at [286, 65] on div ".deletable-edge-delete-btn { width: 20px; height: 20px; border: 0px solid #ffff…" at bounding box center [391, 150] width 378 height 223
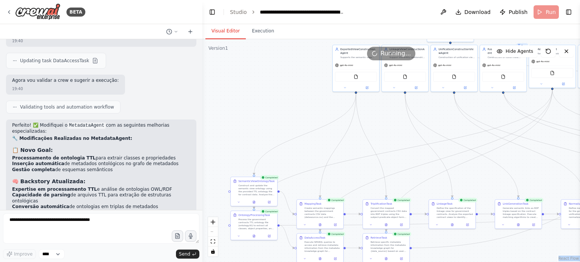
drag, startPoint x: 311, startPoint y: 156, endPoint x: 388, endPoint y: 120, distance: 84.8
click at [388, 120] on div ".deletable-edge-delete-btn { width: 20px; height: 20px; border: 0px solid #ffff…" at bounding box center [391, 150] width 378 height 223
drag, startPoint x: 313, startPoint y: 211, endPoint x: 349, endPoint y: 110, distance: 107.3
click at [349, 110] on div "Create semantic mappings between the government contracts CSV data (datasource.…" at bounding box center [358, 110] width 37 height 12
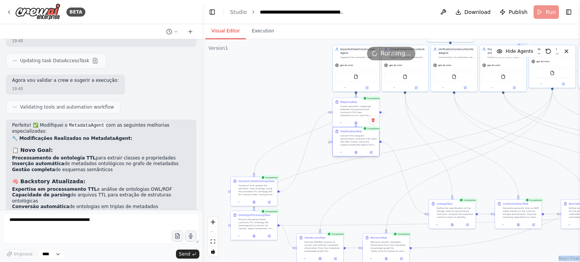
drag, startPoint x: 376, startPoint y: 204, endPoint x: 346, endPoint y: 135, distance: 75.4
click at [346, 135] on div "Convert the mapped government contracts CSV data into RDF triples using the sub…" at bounding box center [358, 140] width 37 height 12
drag, startPoint x: 444, startPoint y: 210, endPoint x: 397, endPoint y: 106, distance: 113.9
click at [397, 106] on div "Define the specification of the linkage view for government contracts. Analyze …" at bounding box center [407, 110] width 37 height 12
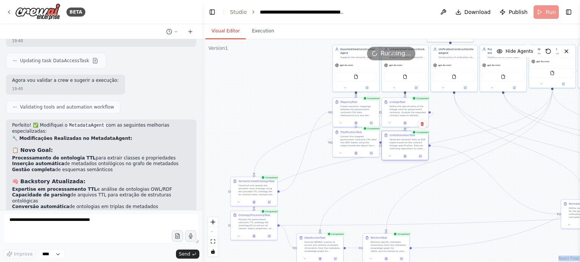
drag, startPoint x: 509, startPoint y: 211, endPoint x: 395, endPoint y: 140, distance: 133.8
click at [395, 140] on div "Generate semantic links as RDF triples based on the contract linkage specificat…" at bounding box center [407, 144] width 37 height 12
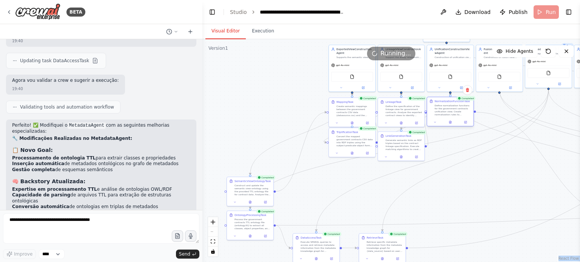
drag, startPoint x: 561, startPoint y: 198, endPoint x: 436, endPoint y: 106, distance: 155.0
click at [436, 106] on div "Define normalization functions for the government contracts unification view. C…" at bounding box center [453, 110] width 37 height 12
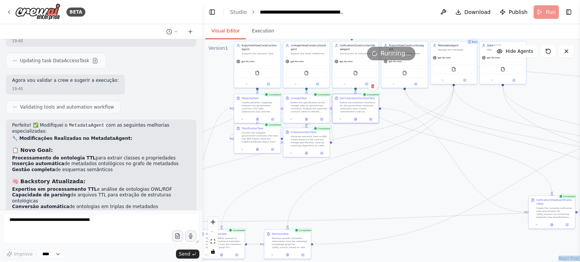
drag, startPoint x: 487, startPoint y: 208, endPoint x: 390, endPoint y: 203, distance: 97.5
click at [390, 203] on div ".deletable-edge-delete-btn { width: 20px; height: 20px; border: 0px solid #ffff…" at bounding box center [391, 150] width 378 height 223
drag, startPoint x: 555, startPoint y: 211, endPoint x: 358, endPoint y: 141, distance: 209.1
click at [358, 141] on div "Create the complete unification view specification for {data_source} by combini…" at bounding box center [355, 143] width 37 height 12
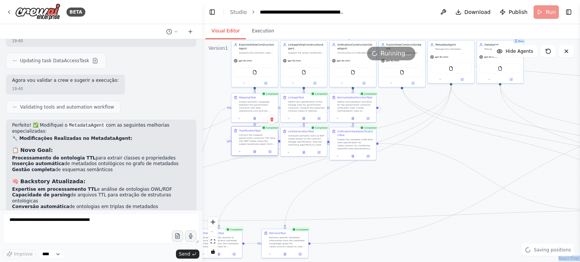
drag, startPoint x: 265, startPoint y: 132, endPoint x: 264, endPoint y: 136, distance: 4.4
click at [264, 136] on div "Convert the mapped government contracts CSV data into RDF triples using the sub…" at bounding box center [257, 140] width 37 height 12
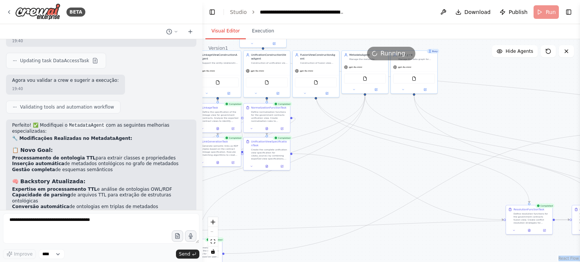
drag, startPoint x: 409, startPoint y: 193, endPoint x: 323, endPoint y: 203, distance: 86.7
click at [323, 203] on div ".deletable-edge-delete-btn { width: 20px; height: 20px; border: 0px solid #ffff…" at bounding box center [391, 150] width 378 height 223
drag, startPoint x: 533, startPoint y: 217, endPoint x: 319, endPoint y: 117, distance: 236.3
click at [319, 117] on div "Define resolution functions for the government contracts fusion view. Create co…" at bounding box center [318, 120] width 37 height 12
click at [317, 114] on div "Define resolution functions for the government contracts fusion view. Create co…" at bounding box center [318, 116] width 37 height 12
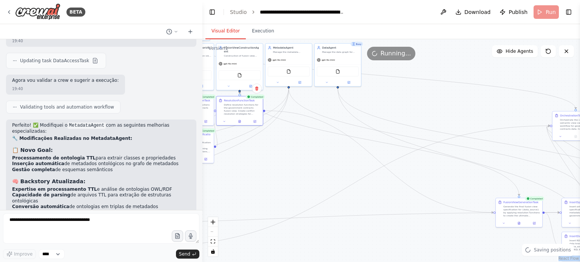
drag, startPoint x: 477, startPoint y: 216, endPoint x: 401, endPoint y: 209, distance: 76.2
click at [401, 209] on div ".deletable-edge-delete-btn { width: 20px; height: 20px; border: 0px solid #ffff…" at bounding box center [391, 150] width 378 height 223
drag, startPoint x: 522, startPoint y: 207, endPoint x: 240, endPoint y: 139, distance: 290.2
click at [240, 139] on div "Generate the final fusion view specification for {data_source} by applying reso…" at bounding box center [242, 143] width 37 height 12
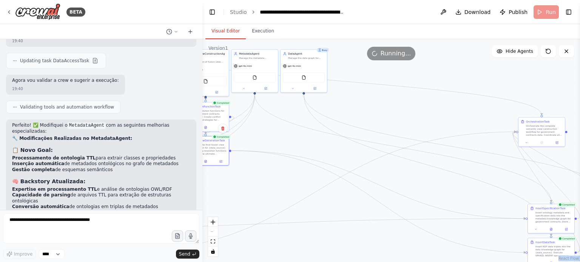
drag, startPoint x: 447, startPoint y: 166, endPoint x: 413, endPoint y: 172, distance: 34.5
click at [413, 172] on div ".deletable-edge-delete-btn { width: 20px; height: 20px; border: 0px solid #ffff…" at bounding box center [391, 150] width 378 height 223
drag, startPoint x: 545, startPoint y: 218, endPoint x: 248, endPoint y: 114, distance: 314.3
click at [248, 114] on div "Insert ontology metadata and specification data into the metadata knowledge gra…" at bounding box center [257, 115] width 37 height 12
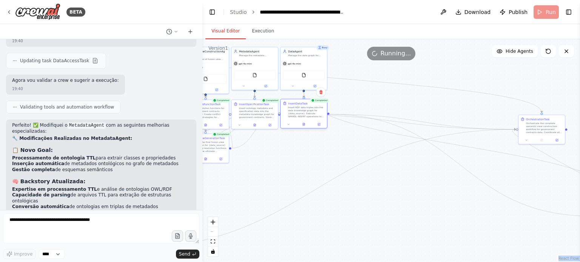
drag, startPoint x: 545, startPoint y: 249, endPoint x: 299, endPoint y: 113, distance: 281.4
click at [299, 113] on div "Insert RDF data triples into the data knowledge graph for {data_source}. Execut…" at bounding box center [306, 112] width 37 height 12
click at [287, 163] on div ".deletable-edge-delete-btn { width: 20px; height: 20px; border: 0px solid #ffff…" at bounding box center [391, 150] width 378 height 223
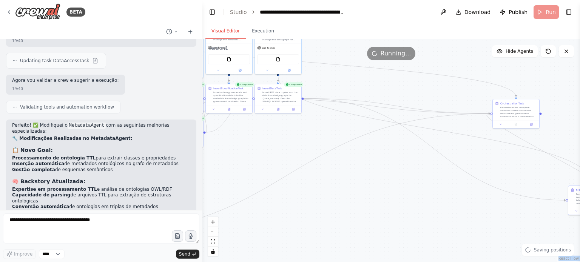
drag, startPoint x: 409, startPoint y: 196, endPoint x: 290, endPoint y: 152, distance: 127.2
click at [290, 152] on div ".deletable-edge-delete-btn { width: 20px; height: 20px; border: 0px solid #ffff…" at bounding box center [391, 150] width 378 height 223
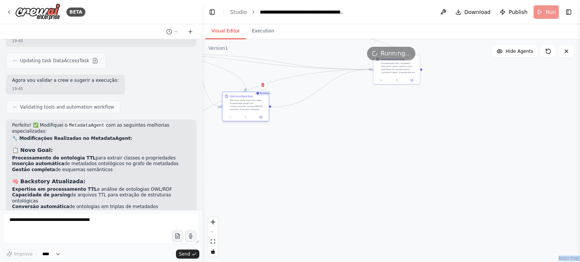
drag, startPoint x: 313, startPoint y: 119, endPoint x: 241, endPoint y: 102, distance: 74.2
click at [241, 102] on div "Retrieve data from the data knowledge graph for {data_source} using SPARQL quer…" at bounding box center [248, 105] width 37 height 12
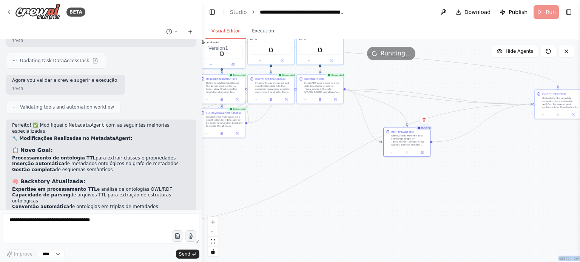
drag, startPoint x: 243, startPoint y: 157, endPoint x: 405, endPoint y: 190, distance: 165.3
click at [405, 190] on div ".deletable-edge-delete-btn { width: 20px; height: 20px; border: 0px solid #ffff…" at bounding box center [391, 150] width 378 height 223
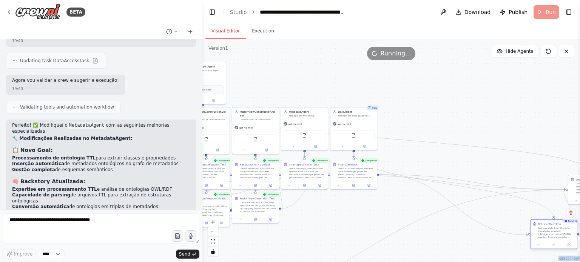
drag, startPoint x: 373, startPoint y: 126, endPoint x: 551, endPoint y: 232, distance: 207.4
click at [551, 232] on div "Retrieve data from the data knowledge graph for {data_source} using SPARQL quer…" at bounding box center [556, 233] width 37 height 12
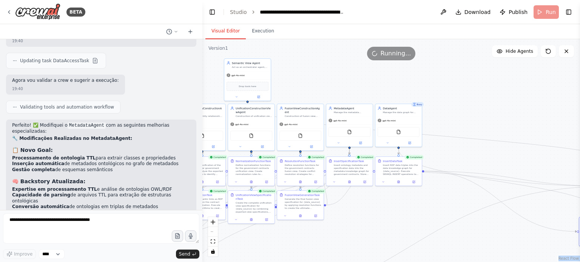
drag, startPoint x: 311, startPoint y: 224, endPoint x: 368, endPoint y: 219, distance: 56.8
click at [365, 221] on div ".deletable-edge-delete-btn { width: 20px; height: 20px; border: 0px solid #ffff…" at bounding box center [391, 150] width 378 height 223
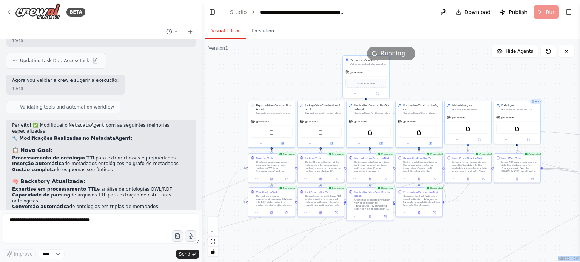
drag, startPoint x: 286, startPoint y: 239, endPoint x: 396, endPoint y: 235, distance: 109.9
click at [396, 235] on div ".deletable-edge-delete-btn { width: 20px; height: 20px; border: 0px solid #ffff…" at bounding box center [391, 150] width 378 height 223
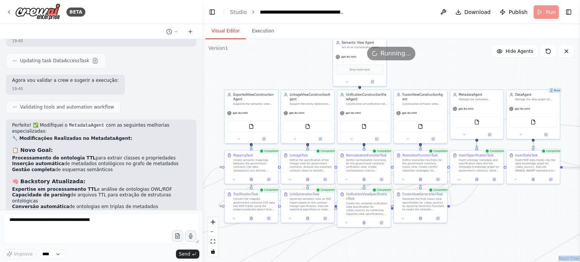
drag, startPoint x: 395, startPoint y: 242, endPoint x: 392, endPoint y: 250, distance: 9.0
click at [392, 250] on div ".deletable-edge-delete-btn { width: 20px; height: 20px; border: 0px solid #ffff…" at bounding box center [391, 150] width 378 height 223
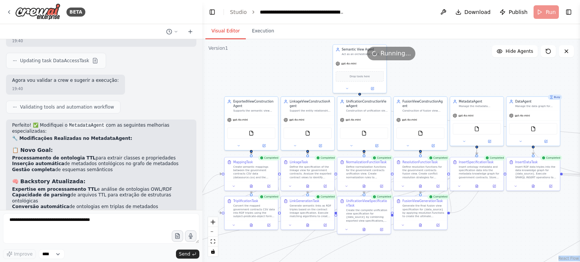
drag, startPoint x: 466, startPoint y: 225, endPoint x: 466, endPoint y: 231, distance: 6.0
click at [466, 231] on div ".deletable-edge-delete-btn { width: 20px; height: 20px; border: 0px solid #ffff…" at bounding box center [391, 150] width 378 height 223
click at [213, 242] on icon "fit view" at bounding box center [213, 242] width 5 height 4
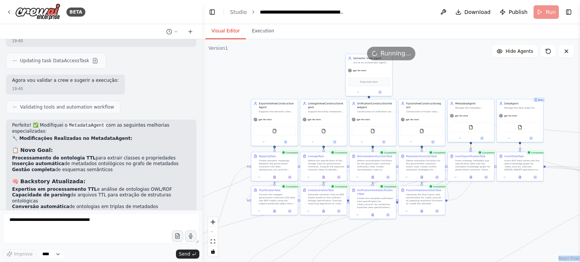
drag, startPoint x: 279, startPoint y: 211, endPoint x: 353, endPoint y: 246, distance: 81.7
click at [353, 246] on div ".deletable-edge-delete-btn { width: 20px; height: 20px; border: 0px solid #ffff…" at bounding box center [391, 150] width 378 height 223
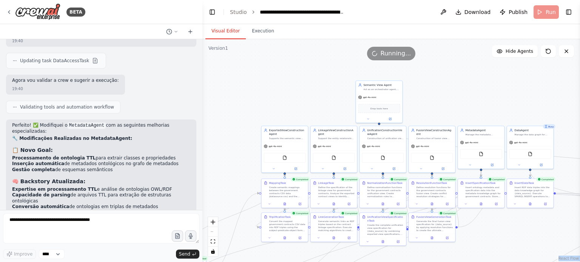
drag, startPoint x: 461, startPoint y: 215, endPoint x: 473, endPoint y: 237, distance: 25.4
click at [473, 237] on div ".deletable-edge-delete-btn { width: 20px; height: 20px; border: 0px solid #ffff…" at bounding box center [391, 150] width 378 height 223
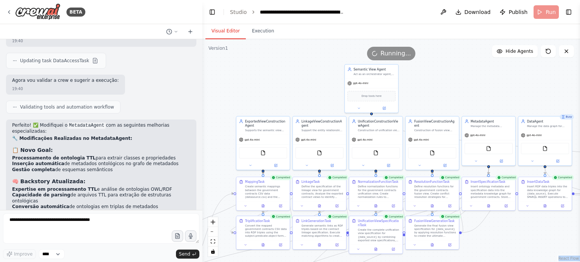
drag, startPoint x: 473, startPoint y: 237, endPoint x: 479, endPoint y: 244, distance: 9.3
click at [479, 244] on div ".deletable-edge-delete-btn { width: 20px; height: 20px; border: 0px solid #ffff…" at bounding box center [391, 150] width 378 height 223
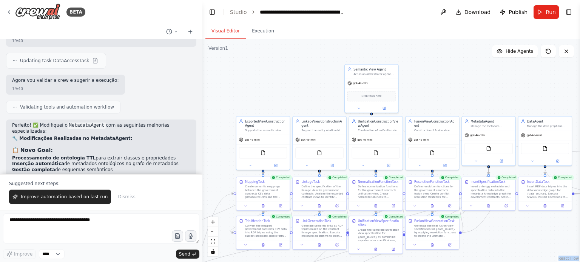
scroll to position [4294, 0]
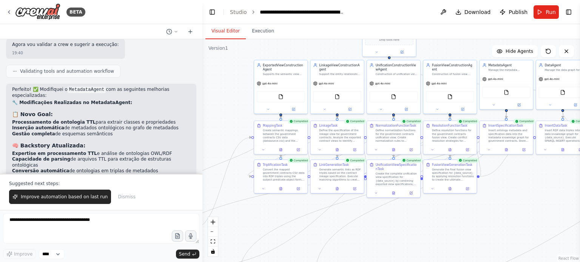
drag, startPoint x: 228, startPoint y: 155, endPoint x: 263, endPoint y: 82, distance: 81.2
click at [263, 82] on div ".deletable-edge-delete-btn { width: 20px; height: 20px; border: 0px solid #ffff…" at bounding box center [391, 150] width 378 height 223
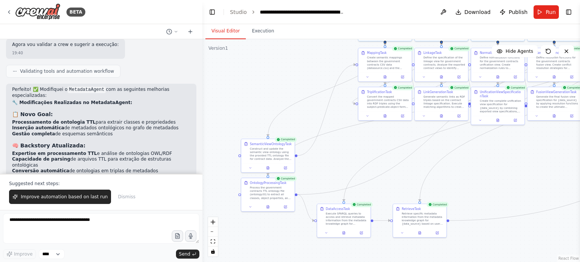
drag, startPoint x: 298, startPoint y: 198, endPoint x: 351, endPoint y: 176, distance: 57.4
click at [351, 176] on div ".deletable-edge-delete-btn { width: 20px; height: 20px; border: 0px solid #ffff…" at bounding box center [391, 150] width 378 height 223
click at [263, 206] on button at bounding box center [268, 206] width 18 height 5
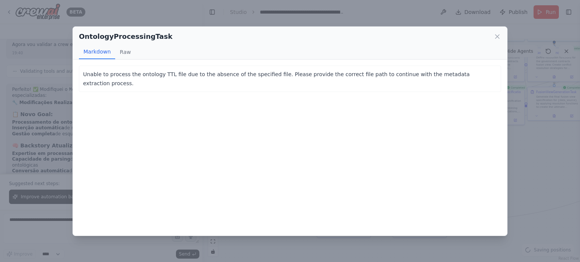
click at [265, 247] on div "OntologyProcessingTask Markdown Raw Unable to process the ontology TTL file due…" at bounding box center [290, 131] width 580 height 262
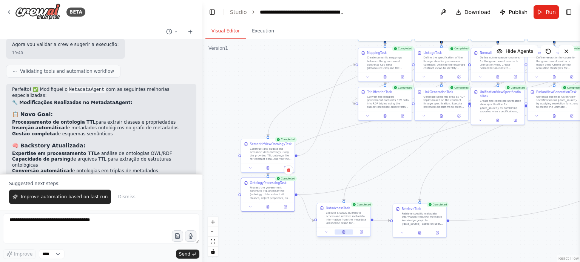
click at [342, 231] on icon at bounding box center [343, 232] width 3 height 3
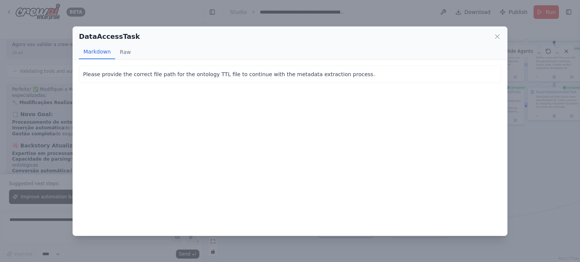
click at [275, 239] on div "DataAccessTask Markdown Raw Please provide the correct file path for the ontolo…" at bounding box center [290, 131] width 580 height 262
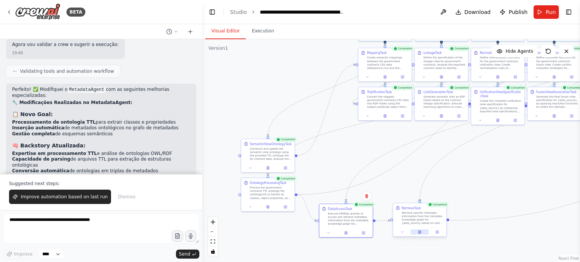
click at [420, 231] on icon at bounding box center [419, 232] width 2 height 3
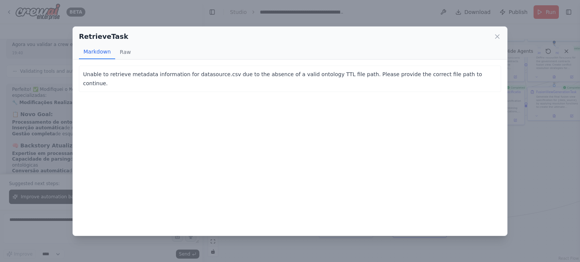
click at [260, 243] on div "RetrieveTask Markdown Raw Unable to retrieve metadata information for datasourc…" at bounding box center [290, 131] width 580 height 262
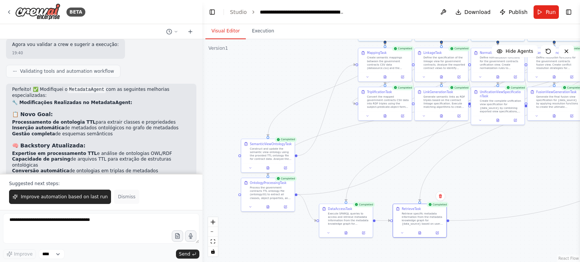
click at [122, 199] on span "Dismiss" at bounding box center [126, 197] width 17 height 6
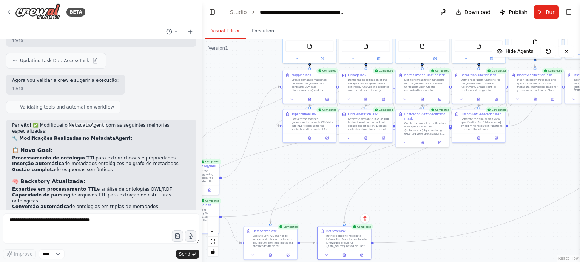
drag, startPoint x: 151, startPoint y: 212, endPoint x: 145, endPoint y: 215, distance: 6.8
click at [145, 215] on div "BETA Hello! I'm the CrewAI assistant. What kind of automation do you want to bu…" at bounding box center [290, 131] width 580 height 262
drag, startPoint x: 301, startPoint y: 217, endPoint x: 305, endPoint y: 229, distance: 12.7
click at [305, 229] on div ".deletable-edge-delete-btn { width: 20px; height: 20px; border: 0px solid #ffff…" at bounding box center [391, 150] width 378 height 223
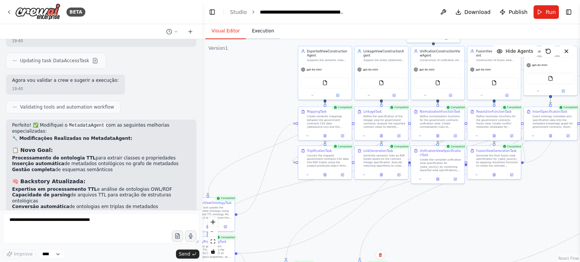
click at [265, 28] on button "Execution" at bounding box center [263, 31] width 34 height 16
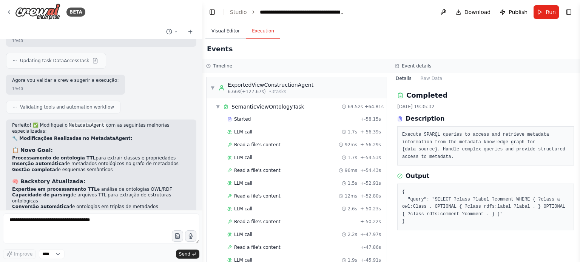
click at [220, 34] on button "Visual Editor" at bounding box center [225, 31] width 40 height 16
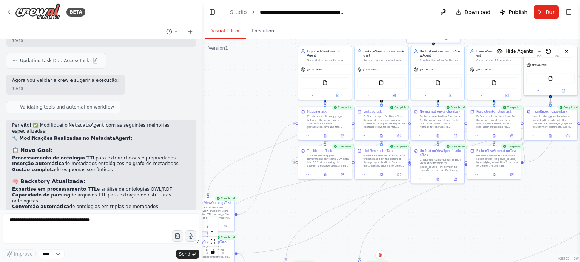
click at [546, 13] on button "Run" at bounding box center [545, 12] width 25 height 14
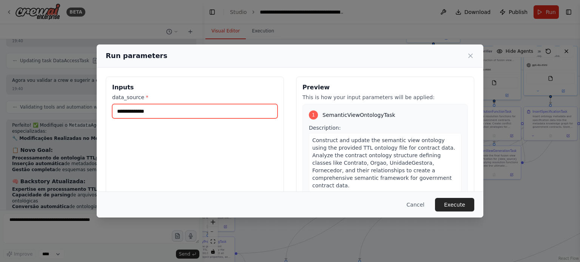
click at [204, 107] on input "**********" at bounding box center [194, 111] width 165 height 14
click at [204, 108] on input "**********" at bounding box center [194, 111] width 165 height 14
paste input "text"
type input "**********"
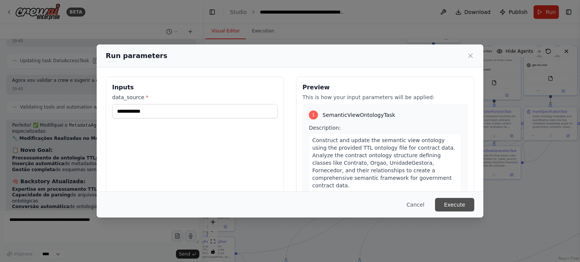
click at [458, 203] on button "Execute" at bounding box center [454, 205] width 39 height 14
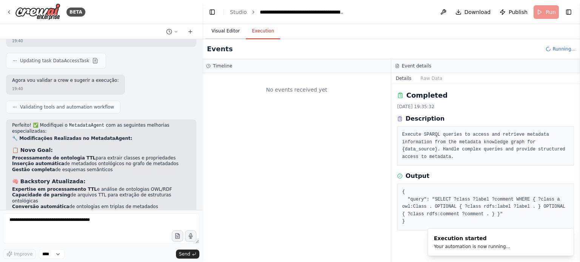
click at [226, 32] on button "Visual Editor" at bounding box center [225, 31] width 40 height 16
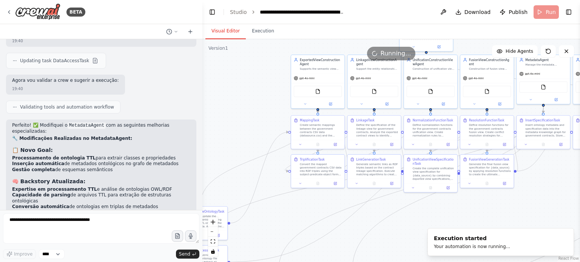
drag, startPoint x: 276, startPoint y: 75, endPoint x: 211, endPoint y: 120, distance: 79.3
click at [211, 120] on div ".deletable-edge-delete-btn { width: 20px; height: 20px; border: 0px solid #ffff…" at bounding box center [391, 150] width 378 height 223
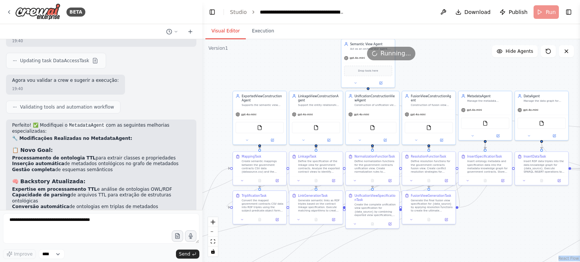
drag, startPoint x: 321, startPoint y: 62, endPoint x: 310, endPoint y: 86, distance: 26.5
click at [310, 86] on div "Version 1 Show Tools Hide Agents .deletable-edge-delete-btn { width: 20px; heig…" at bounding box center [391, 150] width 378 height 223
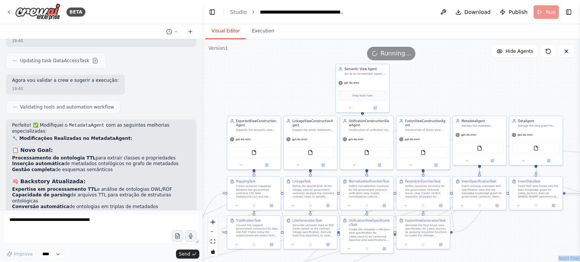
drag, startPoint x: 325, startPoint y: 62, endPoint x: 319, endPoint y: 87, distance: 25.6
click at [319, 87] on div ".deletable-edge-delete-btn { width: 20px; height: 20px; border: 0px solid #ffff…" at bounding box center [391, 150] width 378 height 223
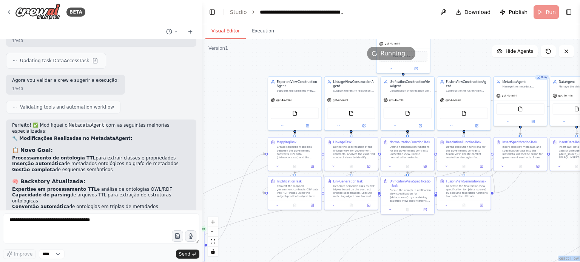
drag, startPoint x: 272, startPoint y: 90, endPoint x: 313, endPoint y: 51, distance: 56.6
click at [313, 51] on div "Version 1 Show Tools Hide Agents .deletable-edge-delete-btn { width: 20px; heig…" at bounding box center [391, 150] width 378 height 223
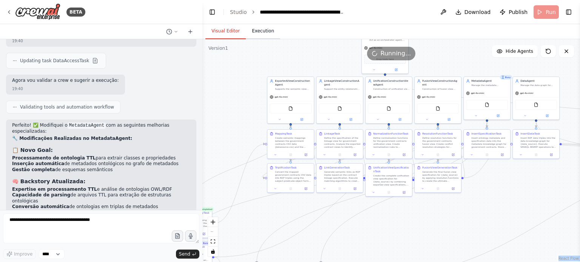
click at [263, 30] on button "Execution" at bounding box center [263, 31] width 34 height 16
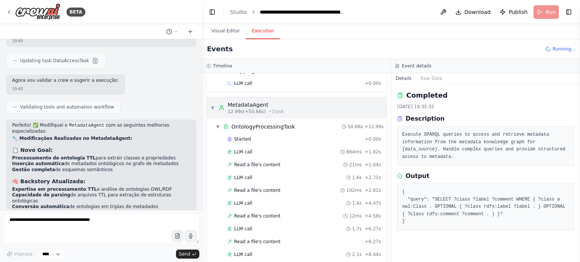
scroll to position [151, 0]
click at [225, 33] on button "Visual Editor" at bounding box center [225, 31] width 40 height 16
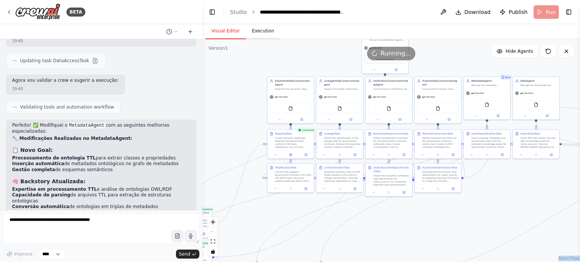
click at [261, 29] on button "Execution" at bounding box center [263, 31] width 34 height 16
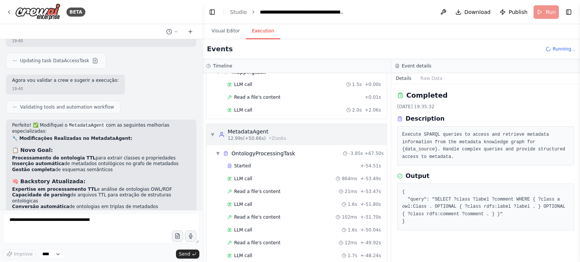
scroll to position [189, 0]
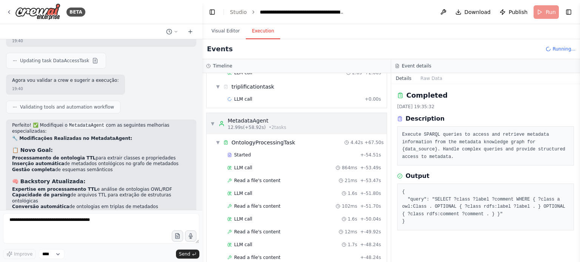
click at [261, 125] on div "12.99s (+58.92s) • 2 task s" at bounding box center [257, 128] width 59 height 6
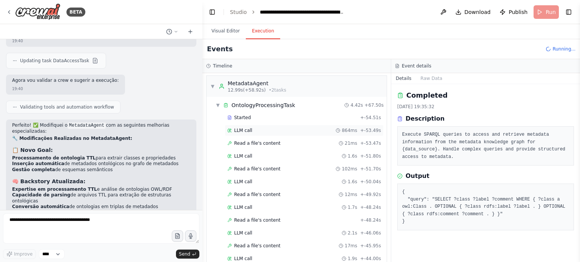
scroll to position [277, 0]
click at [258, 113] on div "Started + -54.51s" at bounding box center [304, 118] width 159 height 11
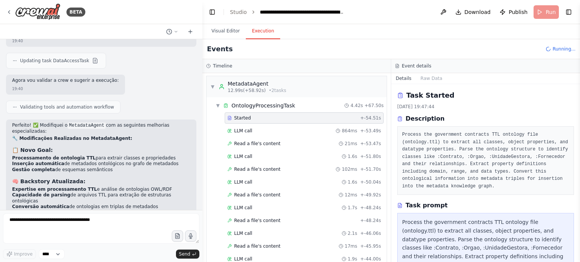
scroll to position [302, 0]
drag, startPoint x: 423, startPoint y: 143, endPoint x: 555, endPoint y: 143, distance: 131.4
click at [555, 143] on pre "Process the government contracts TTL ontology file (ontology.ttl) to extract al…" at bounding box center [485, 160] width 167 height 59
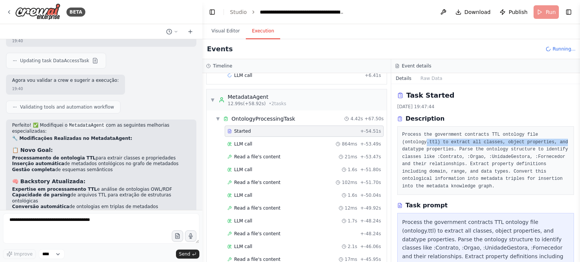
scroll to position [328, 0]
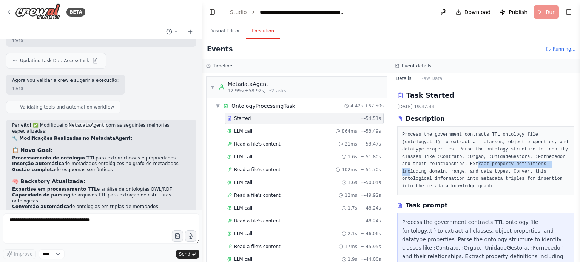
drag, startPoint x: 461, startPoint y: 164, endPoint x: 535, endPoint y: 163, distance: 74.4
click at [535, 163] on pre "Process the government contracts TTL ontology file (ontology.ttl) to extract al…" at bounding box center [485, 160] width 167 height 59
drag, startPoint x: 413, startPoint y: 172, endPoint x: 527, endPoint y: 187, distance: 115.7
click at [527, 175] on pre "Process the government contracts TTL ontology file (ontology.ttl) to extract al…" at bounding box center [485, 160] width 167 height 59
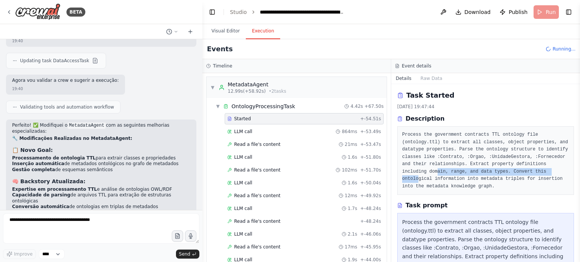
scroll to position [353, 0]
click at [472, 181] on pre "Process the government contracts TTL ontology file (ontology.ttl) to extract al…" at bounding box center [485, 160] width 167 height 59
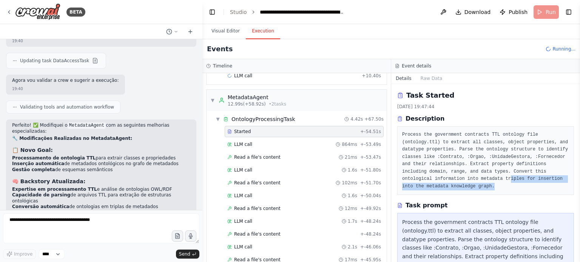
scroll to position [365, 0]
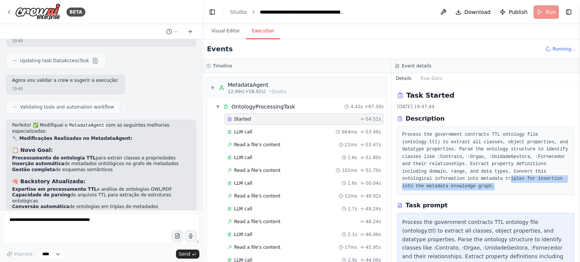
drag, startPoint x: 577, startPoint y: 137, endPoint x: 575, endPoint y: 154, distance: 17.1
click at [575, 154] on div "BETA Hello! I'm the CrewAI assistant. What kind of automation do you want to bu…" at bounding box center [290, 131] width 580 height 262
click at [435, 185] on pre "Process the government contracts TTL ontology file (ontology.ttl) to extract al…" at bounding box center [485, 160] width 167 height 59
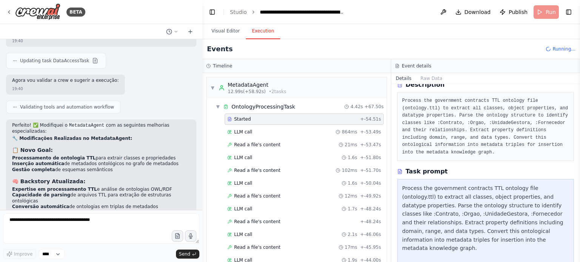
scroll to position [404, 0]
drag, startPoint x: 467, startPoint y: 154, endPoint x: 486, endPoint y: 146, distance: 21.0
click at [486, 146] on pre "Process the government contracts TTL ontology file (ontology.ttl) to extract al…" at bounding box center [485, 126] width 167 height 59
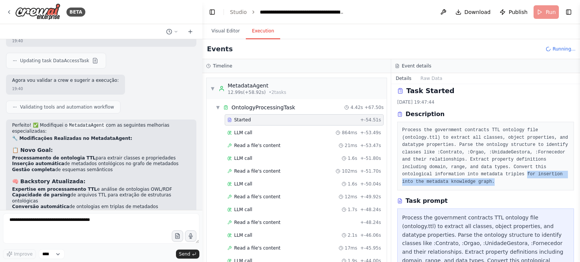
scroll to position [442, 0]
click at [503, 165] on pre "Process the government contracts TTL ontology file (ontology.ttl) to extract al…" at bounding box center [485, 156] width 167 height 59
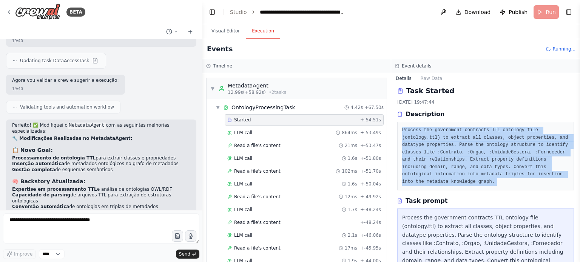
click at [503, 165] on pre "Process the government contracts TTL ontology file (ontology.ttl) to extract al…" at bounding box center [485, 156] width 167 height 59
click at [479, 178] on pre "Process the government contracts TTL ontology file (ontology.ttl) to extract al…" at bounding box center [485, 156] width 167 height 59
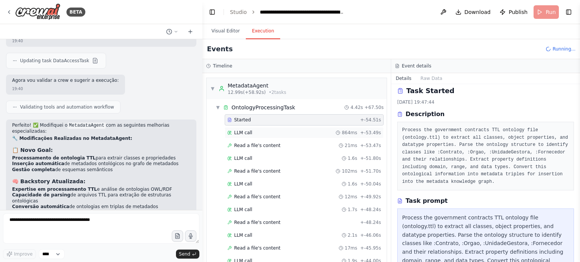
click at [270, 130] on div "LLM call 864ms + -53.49s" at bounding box center [304, 133] width 154 height 6
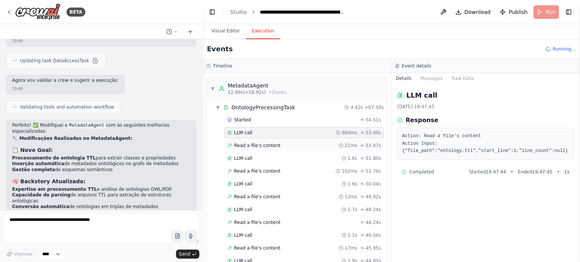
click at [276, 140] on div "Read a file's content 21ms + -53.47s" at bounding box center [304, 145] width 159 height 11
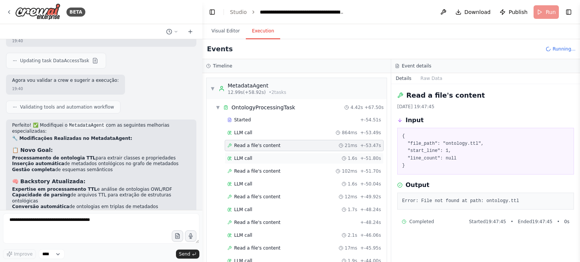
click at [274, 153] on div "LLM call 1.6s + -51.80s" at bounding box center [304, 158] width 159 height 11
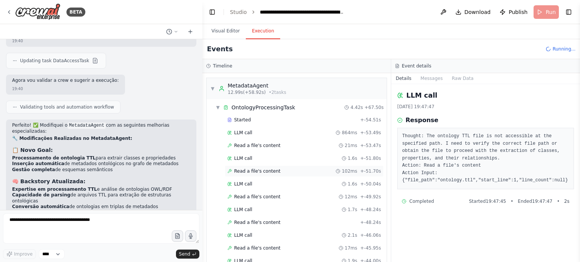
click at [271, 168] on span "Read a file's content" at bounding box center [257, 171] width 46 height 6
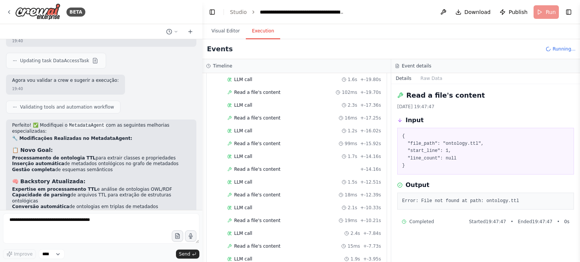
scroll to position [1086, 0]
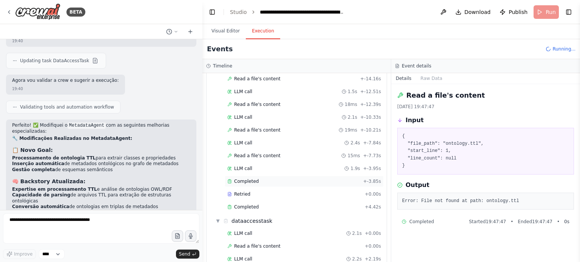
click at [280, 179] on div "Completed" at bounding box center [293, 182] width 133 height 6
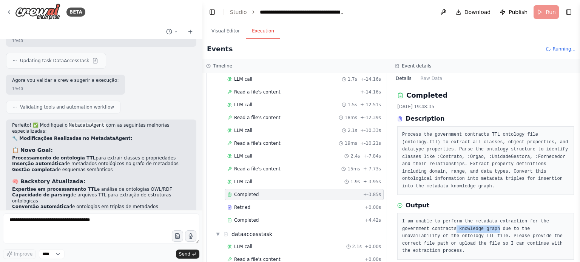
scroll to position [1124, 0]
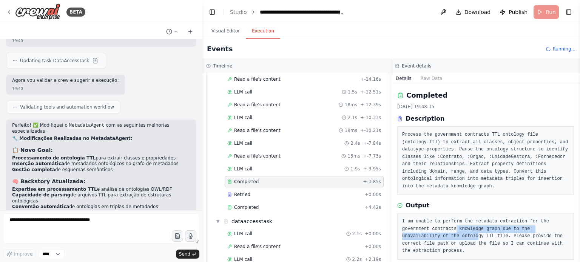
drag, startPoint x: 427, startPoint y: 221, endPoint x: 563, endPoint y: 219, distance: 135.9
click at [563, 219] on pre "I am unable to perform the metadata extraction for the government contracts kno…" at bounding box center [485, 236] width 167 height 37
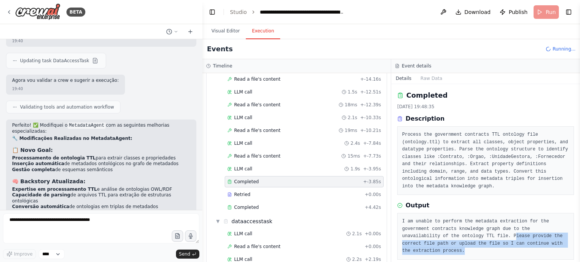
scroll to position [1137, 0]
drag, startPoint x: 429, startPoint y: 229, endPoint x: 538, endPoint y: 234, distance: 109.6
click at [538, 234] on pre "I am unable to perform the metadata extraction for the government contracts kno…" at bounding box center [485, 236] width 167 height 37
click at [532, 237] on pre "I am unable to perform the metadata extraction for the government contracts kno…" at bounding box center [485, 236] width 167 height 37
drag, startPoint x: 522, startPoint y: 234, endPoint x: 507, endPoint y: 231, distance: 15.0
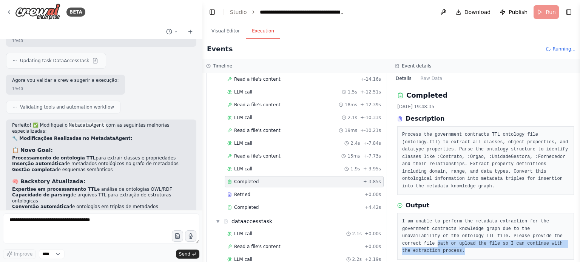
click at [507, 231] on pre "I am unable to perform the metadata extraction for the government contracts kno…" at bounding box center [485, 236] width 167 height 37
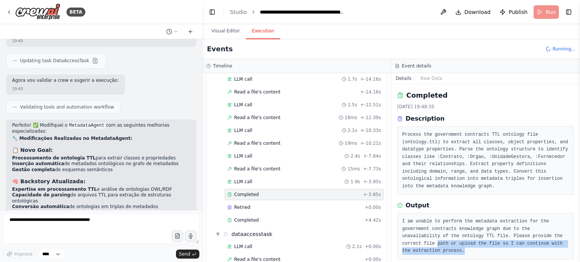
scroll to position [1150, 0]
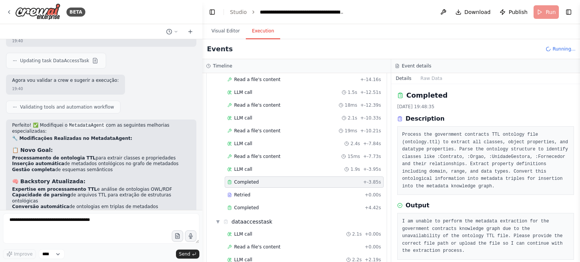
click at [486, 232] on pre "I am unable to perform the metadata extraction for the government contracts kno…" at bounding box center [485, 236] width 167 height 37
click at [271, 192] on div "Retried" at bounding box center [294, 195] width 134 height 6
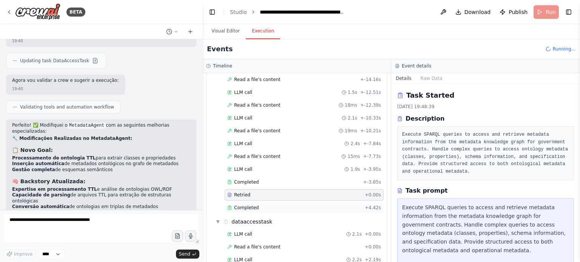
scroll to position [1162, 0]
click at [267, 202] on div "Completed + 4.42s" at bounding box center [304, 207] width 159 height 11
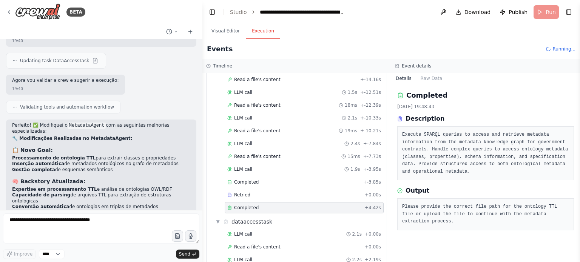
scroll to position [1175, 0]
click at [214, 28] on button "Visual Editor" at bounding box center [225, 31] width 40 height 16
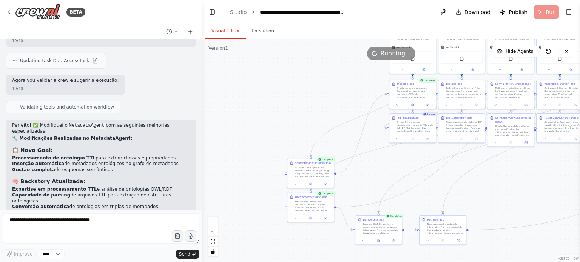
drag, startPoint x: 250, startPoint y: 219, endPoint x: 386, endPoint y: 161, distance: 148.3
click at [386, 161] on div ".deletable-edge-delete-btn { width: 20px; height: 20px; border: 0px solid #ffff…" at bounding box center [391, 150] width 378 height 223
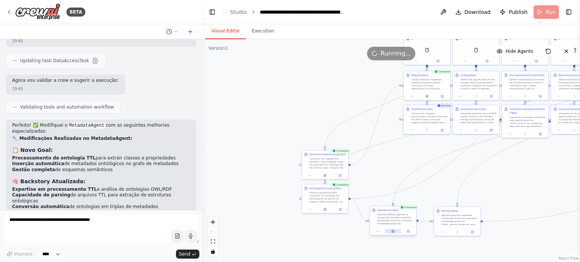
click at [392, 231] on icon at bounding box center [393, 231] width 2 height 3
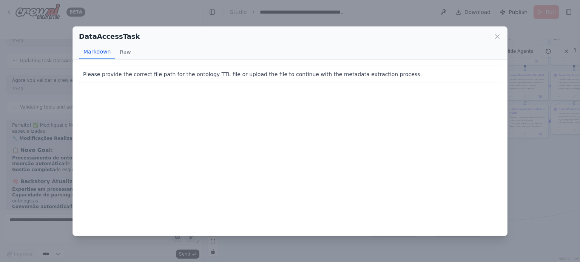
click at [297, 245] on div "DataAccessTask Markdown Raw Please provide the correct file path for the ontolo…" at bounding box center [290, 131] width 580 height 262
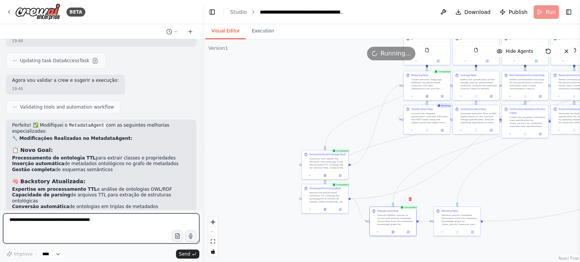
click at [119, 223] on textarea at bounding box center [101, 229] width 196 height 30
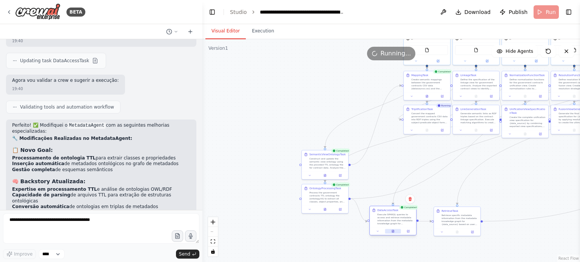
click at [392, 233] on button at bounding box center [393, 231] width 16 height 5
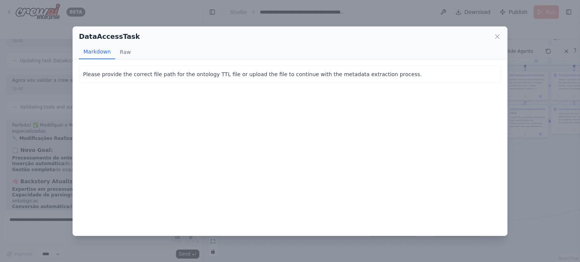
click at [153, 71] on p "Please provide the correct file path for the ontology TTL file or upload the fi…" at bounding box center [290, 74] width 414 height 9
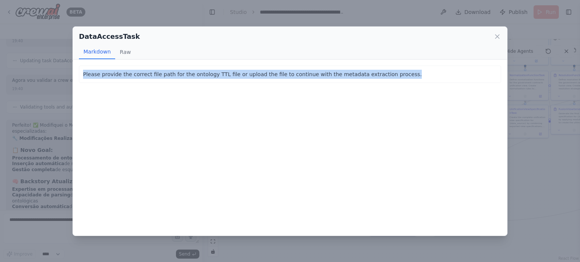
click at [153, 71] on p "Please provide the correct file path for the ontology TTL file or upload the fi…" at bounding box center [290, 74] width 414 height 9
click at [290, 253] on div "DataAccessTask Markdown Raw Please provide the correct file path for the ontolo…" at bounding box center [290, 131] width 580 height 262
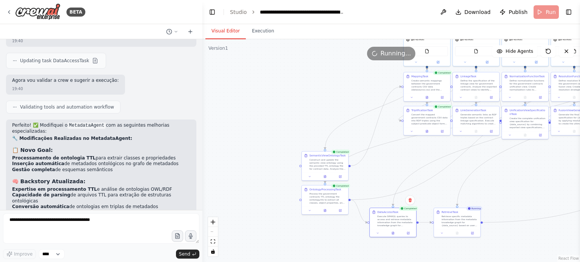
drag, startPoint x: 397, startPoint y: 160, endPoint x: 338, endPoint y: 228, distance: 89.7
click at [345, 224] on div ".deletable-edge-delete-btn { width: 20px; height: 20px; border: 0px solid #ffff…" at bounding box center [391, 150] width 378 height 223
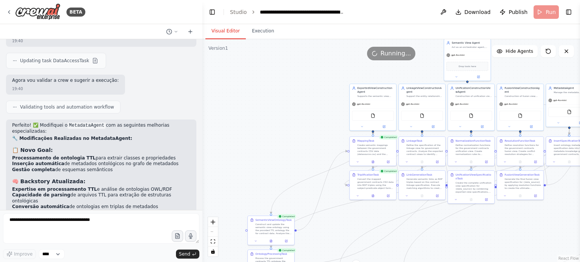
drag, startPoint x: 312, startPoint y: 79, endPoint x: 269, endPoint y: 107, distance: 51.3
click at [278, 104] on div ".deletable-edge-delete-btn { width: 20px; height: 20px; border: 0px solid #ffff…" at bounding box center [391, 150] width 378 height 223
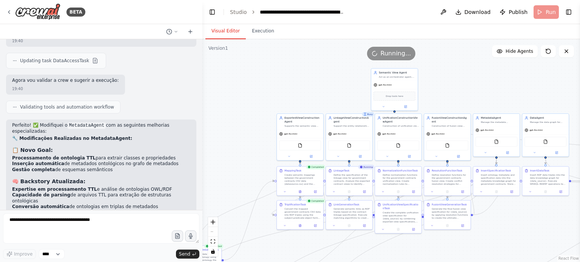
drag, startPoint x: 480, startPoint y: 95, endPoint x: 323, endPoint y: 90, distance: 157.1
click at [338, 94] on div ".deletable-edge-delete-btn { width: 20px; height: 20px; border: 0px solid #ffff…" at bounding box center [391, 150] width 378 height 223
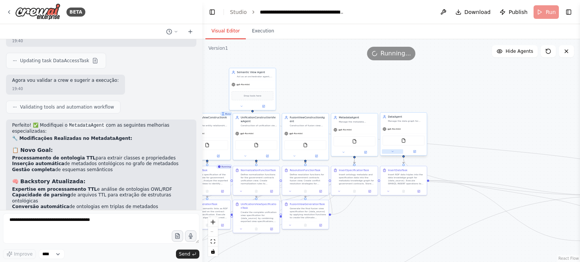
click at [396, 150] on button at bounding box center [393, 152] width 22 height 5
drag, startPoint x: 346, startPoint y: 87, endPoint x: 348, endPoint y: 63, distance: 24.6
click at [348, 68] on div ".deletable-edge-delete-btn { width: 20px; height: 20px; border: 0px solid #ffff…" at bounding box center [391, 150] width 378 height 223
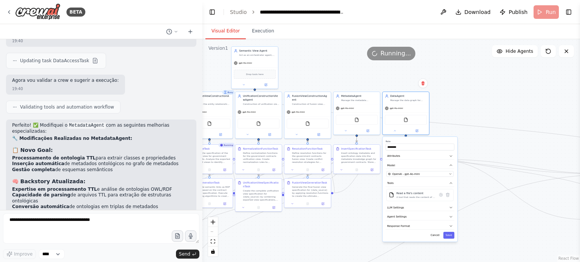
click at [455, 105] on div ".deletable-edge-delete-btn { width: 20px; height: 20px; border: 0px solid #ffff…" at bounding box center [391, 150] width 378 height 223
click at [348, 129] on button at bounding box center [346, 130] width 22 height 5
click at [353, 154] on div "Insert ontology metadata and specification data into the metadata knowledge gra…" at bounding box center [359, 157] width 37 height 12
click at [345, 129] on icon at bounding box center [345, 130] width 3 height 3
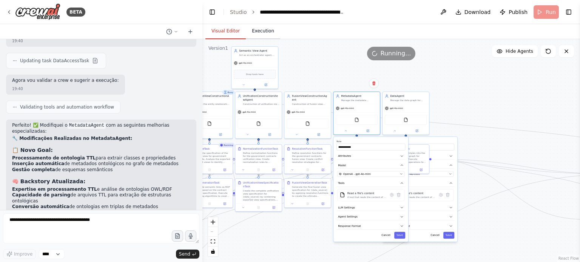
click at [260, 32] on button "Execution" at bounding box center [263, 31] width 34 height 16
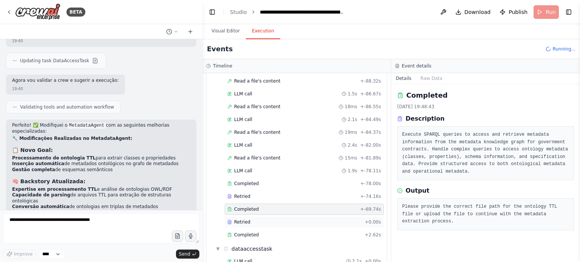
scroll to position [1213, 0]
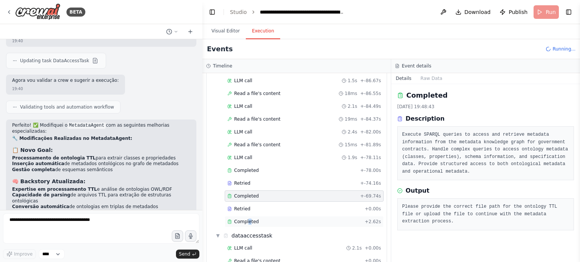
click at [248, 219] on span "Completed" at bounding box center [246, 222] width 25 height 6
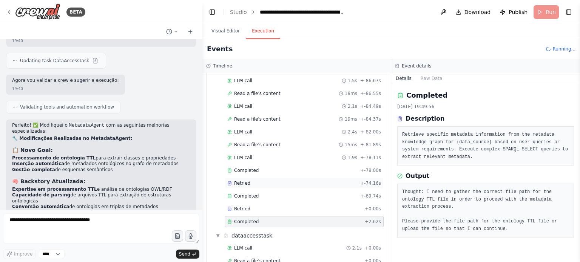
click at [261, 180] on div "Retried" at bounding box center [292, 183] width 130 height 6
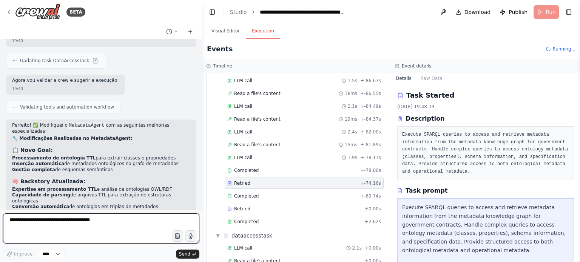
drag, startPoint x: 101, startPoint y: 225, endPoint x: 106, endPoint y: 223, distance: 4.9
click at [102, 225] on textarea at bounding box center [101, 229] width 196 height 30
type textarea "**********"
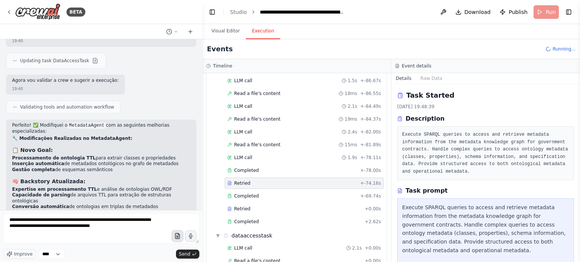
click at [173, 236] on button "button" at bounding box center [177, 236] width 12 height 12
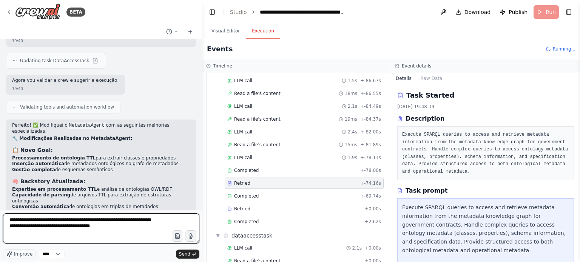
click at [143, 231] on textarea "**********" at bounding box center [101, 229] width 196 height 30
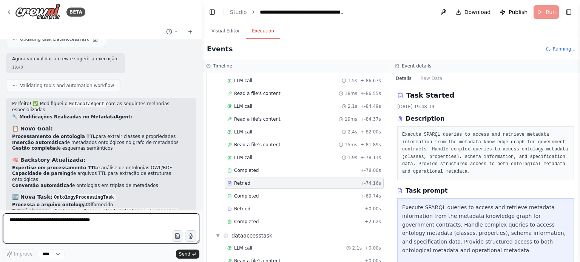
scroll to position [3998, 0]
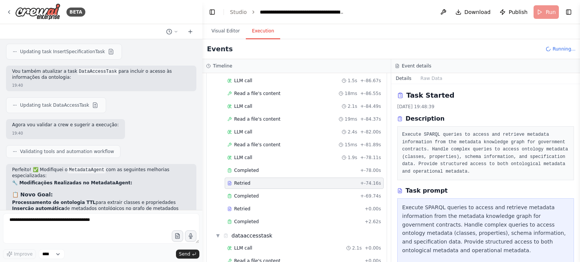
scroll to position [3771, 0]
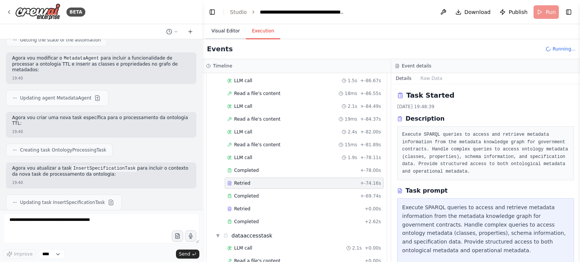
click at [233, 32] on button "Visual Editor" at bounding box center [225, 31] width 40 height 16
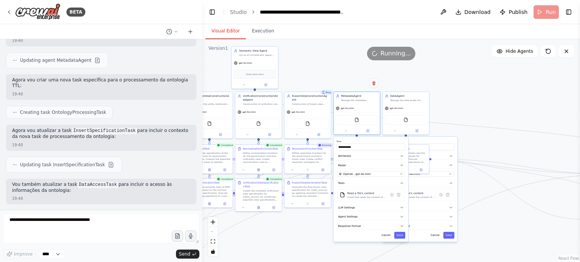
scroll to position [3734, 0]
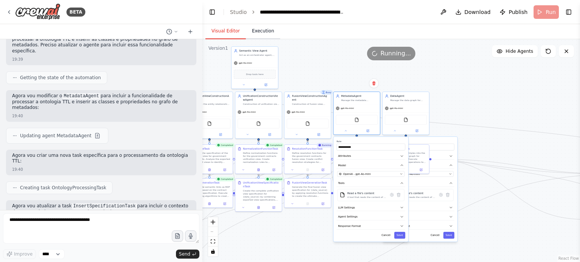
click at [256, 34] on button "Execution" at bounding box center [263, 31] width 34 height 16
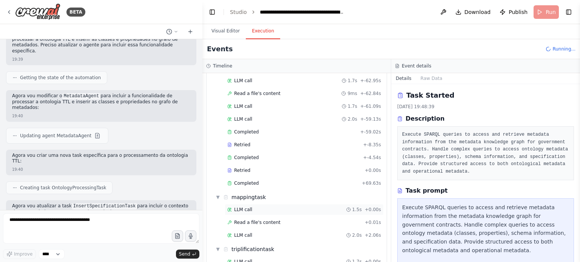
scroll to position [76, 0]
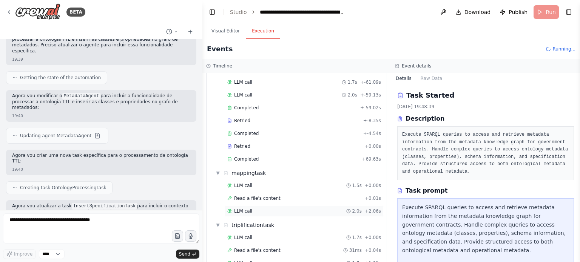
click at [259, 210] on div "LLM call 2.0s + 2.06s" at bounding box center [304, 211] width 154 height 6
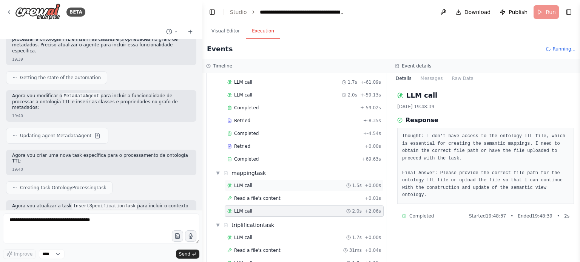
click at [269, 185] on div "LLM call 1.5s + 0.00s" at bounding box center [304, 186] width 154 height 6
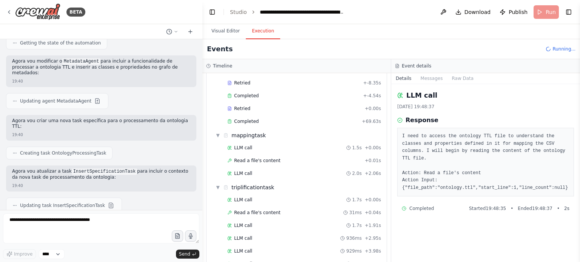
scroll to position [3847, 0]
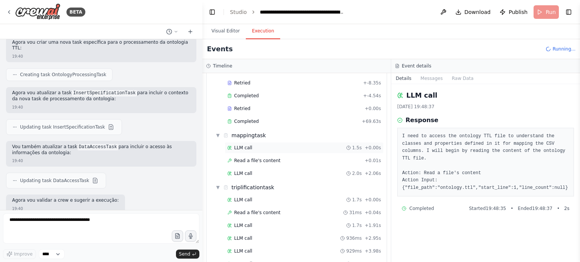
click at [270, 150] on div "LLM call 1.5s + 0.00s" at bounding box center [304, 147] width 159 height 11
click at [310, 160] on div "Read a file's content + 0.01s" at bounding box center [304, 161] width 154 height 6
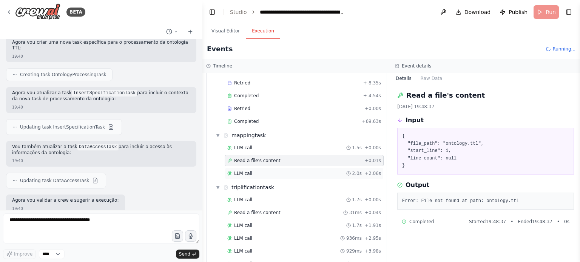
click at [302, 171] on div "LLM call 2.0s + 2.06s" at bounding box center [304, 174] width 154 height 6
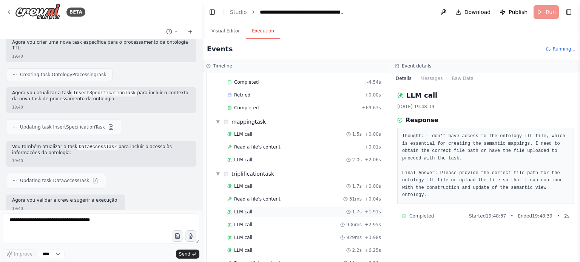
scroll to position [151, 0]
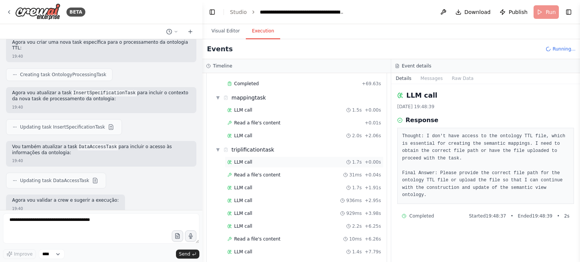
click at [267, 161] on div "LLM call 1.7s + 0.00s" at bounding box center [304, 162] width 154 height 6
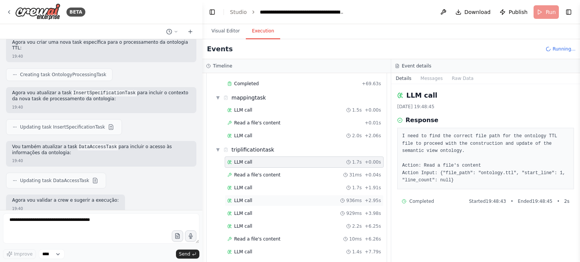
click at [276, 195] on div "LLM call 936ms + 2.95s" at bounding box center [304, 200] width 159 height 11
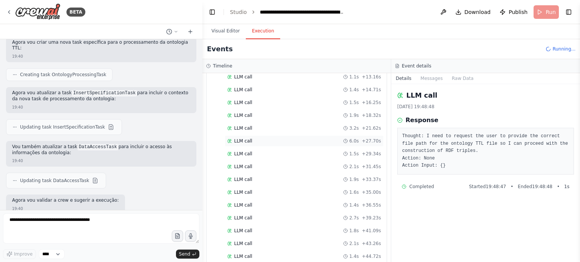
scroll to position [491, 0]
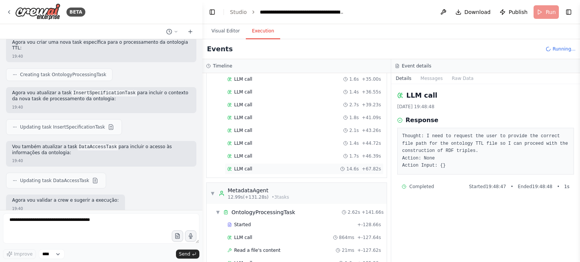
click at [280, 166] on div "LLM call 14.6s + 67.82s" at bounding box center [304, 169] width 154 height 6
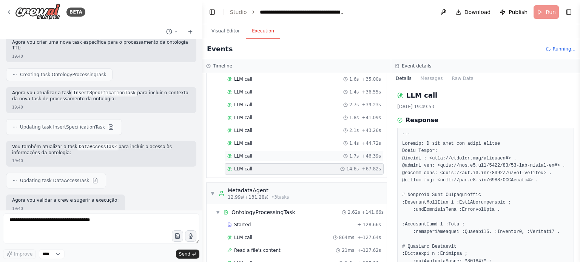
click at [278, 153] on div "LLM call 1.7s + 46.39s" at bounding box center [304, 156] width 154 height 6
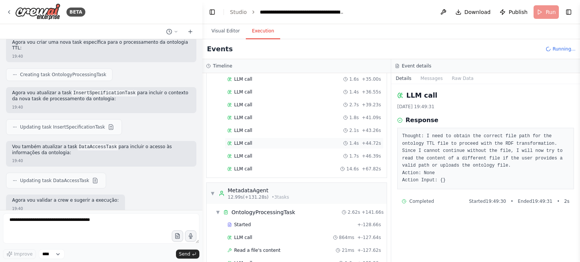
click at [276, 140] on div "LLM call 1.4s + 44.72s" at bounding box center [304, 143] width 154 height 6
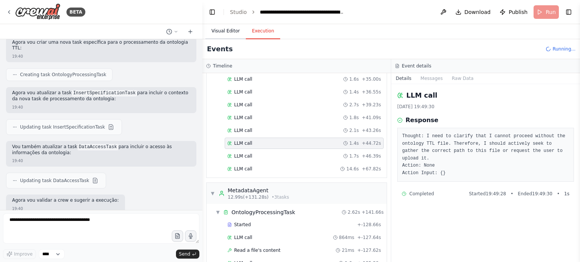
click at [221, 27] on button "Visual Editor" at bounding box center [225, 31] width 40 height 16
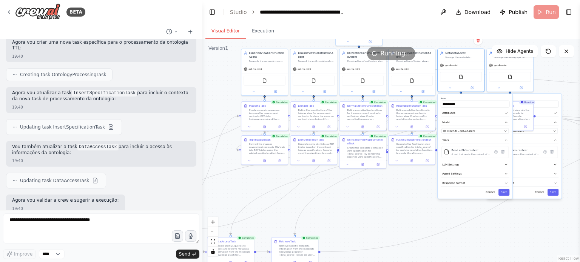
drag, startPoint x: 269, startPoint y: 230, endPoint x: 372, endPoint y: 185, distance: 112.4
click at [373, 187] on div ".deletable-edge-delete-btn { width: 20px; height: 20px; border: 0px solid #ffff…" at bounding box center [391, 150] width 378 height 223
click at [267, 126] on button at bounding box center [265, 125] width 16 height 5
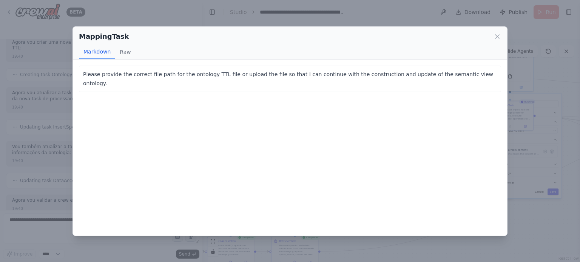
click at [296, 246] on div "MappingTask Markdown Raw Please provide the correct file path for the ontology …" at bounding box center [290, 131] width 580 height 262
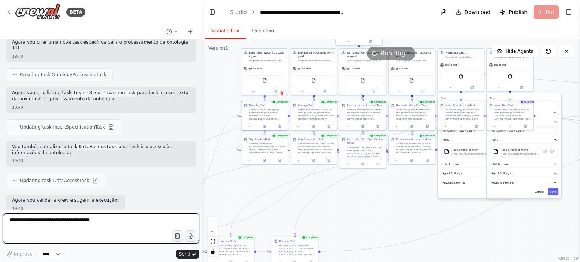
click at [133, 223] on textarea at bounding box center [101, 229] width 196 height 30
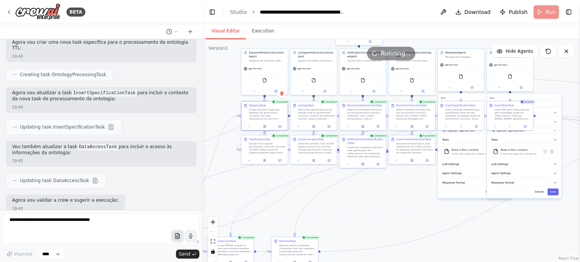
click at [177, 235] on icon "button" at bounding box center [177, 236] width 6 height 6
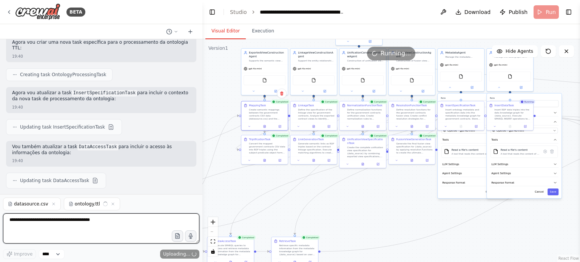
click at [74, 224] on textarea at bounding box center [101, 229] width 196 height 30
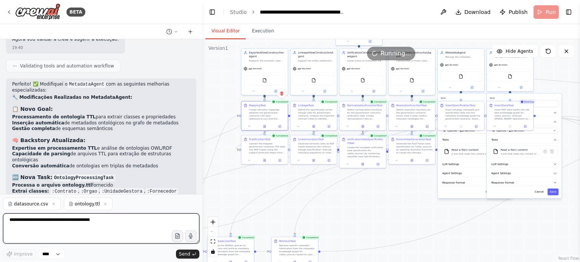
scroll to position [4014, 0]
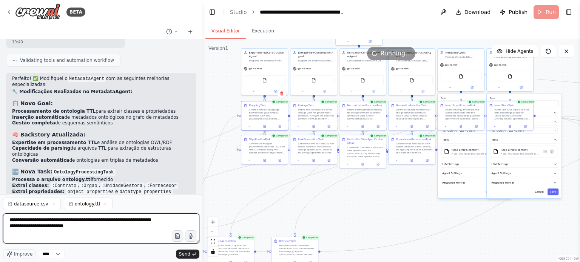
drag, startPoint x: 18, startPoint y: 217, endPoint x: 0, endPoint y: 211, distance: 19.2
click at [0, 211] on div "BETA Hello! I'm the CrewAI assistant. What kind of automation do you want to bu…" at bounding box center [101, 131] width 202 height 262
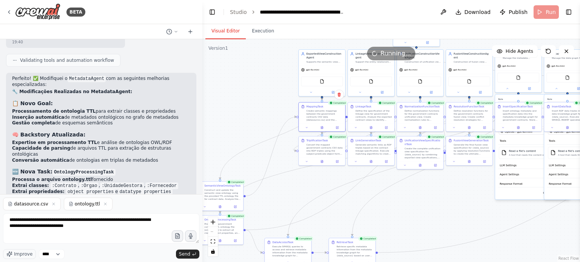
drag, startPoint x: 245, startPoint y: 193, endPoint x: 302, endPoint y: 194, distance: 57.4
click at [302, 194] on div ".deletable-edge-delete-btn { width: 20px; height: 20px; border: 0px solid #ffff…" at bounding box center [391, 150] width 378 height 223
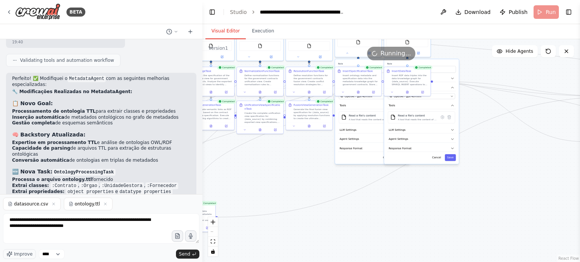
drag, startPoint x: 464, startPoint y: 202, endPoint x: 304, endPoint y: 166, distance: 163.9
click at [304, 166] on div ".deletable-edge-delete-btn { width: 20px; height: 20px; border: 0px solid #ffff…" at bounding box center [391, 150] width 378 height 223
click at [437, 158] on button "Cancel" at bounding box center [437, 157] width 14 height 7
click at [390, 157] on button "Cancel" at bounding box center [388, 157] width 14 height 7
click at [406, 92] on icon at bounding box center [407, 91] width 2 height 3
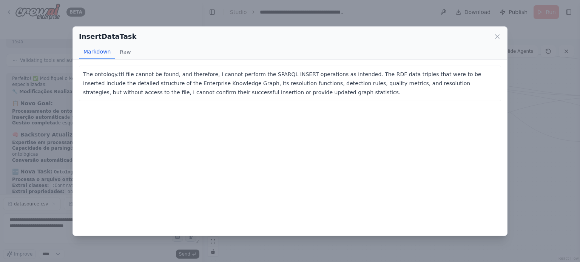
click at [161, 74] on p "The ontology.ttl file cannot be found, and therefore, I cannot perform the SPAR…" at bounding box center [290, 83] width 414 height 27
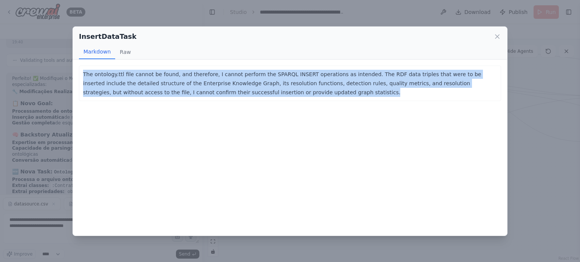
click at [161, 74] on p "The ontology.ttl file cannot be found, and therefore, I cannot perform the SPAR…" at bounding box center [290, 83] width 414 height 27
click at [495, 34] on icon at bounding box center [497, 37] width 8 height 8
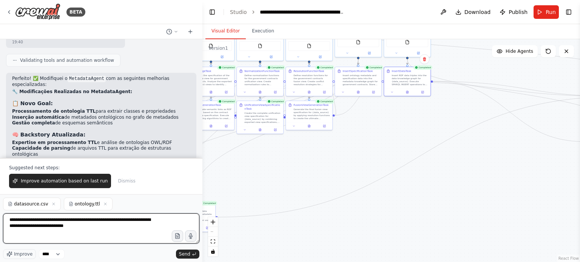
drag, startPoint x: 46, startPoint y: 230, endPoint x: 0, endPoint y: 217, distance: 47.8
click at [0, 217] on div "BETA Hello! I'm the CrewAI assistant. What kind of automation do you want to bu…" at bounding box center [101, 131] width 202 height 262
drag, startPoint x: 32, startPoint y: 221, endPoint x: 0, endPoint y: 223, distance: 31.8
click at [0, 223] on div "BETA Hello! I'm the CrewAI assistant. What kind of automation do you want to bu…" at bounding box center [101, 131] width 202 height 262
type textarea "*"
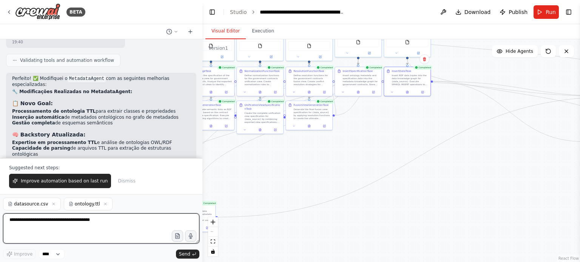
click at [71, 230] on textarea at bounding box center [101, 229] width 196 height 30
type textarea "*"
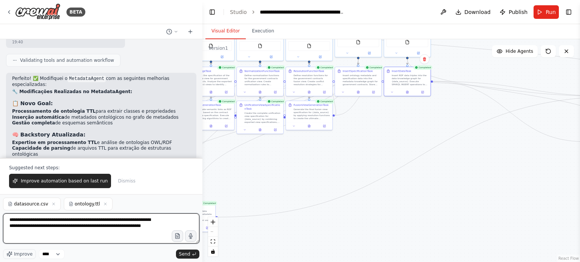
click at [11, 221] on textarea "**********" at bounding box center [101, 229] width 196 height 30
drag, startPoint x: 136, startPoint y: 234, endPoint x: 0, endPoint y: 236, distance: 135.9
click at [0, 236] on div "BETA Hello! I'm the CrewAI assistant. What kind of automation do you want to bu…" at bounding box center [101, 131] width 202 height 262
type textarea "**********"
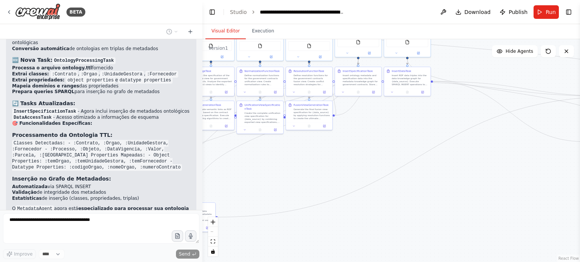
scroll to position [4144, 0]
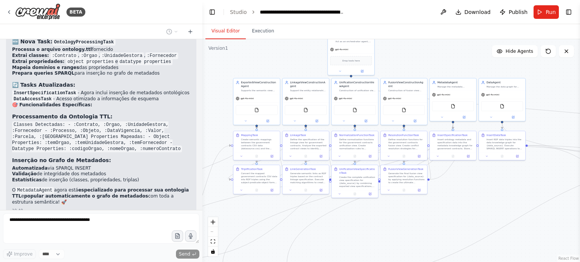
drag, startPoint x: 305, startPoint y: 172, endPoint x: 382, endPoint y: 224, distance: 93.0
click at [382, 224] on div ".deletable-edge-delete-btn { width: 20px; height: 20px; border: 0px solid #ffff…" at bounding box center [391, 150] width 378 height 223
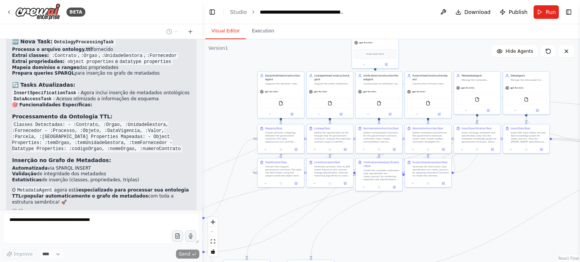
drag, startPoint x: 210, startPoint y: 100, endPoint x: 245, endPoint y: 87, distance: 37.0
click at [236, 93] on div ".deletable-edge-delete-btn { width: 20px; height: 20px; border: 0px solid #ffff…" at bounding box center [391, 150] width 378 height 223
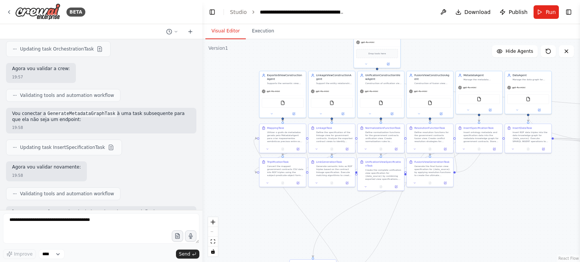
scroll to position [5462, 0]
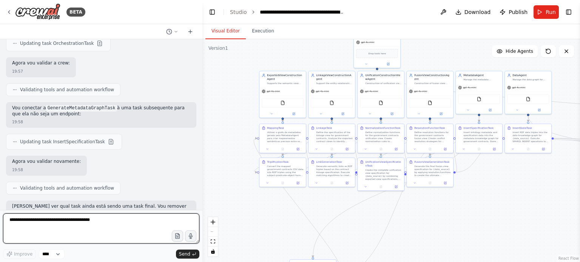
click at [56, 224] on textarea at bounding box center [101, 229] width 196 height 30
type textarea "********"
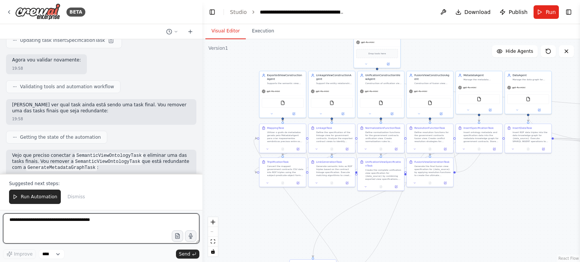
scroll to position [5569, 0]
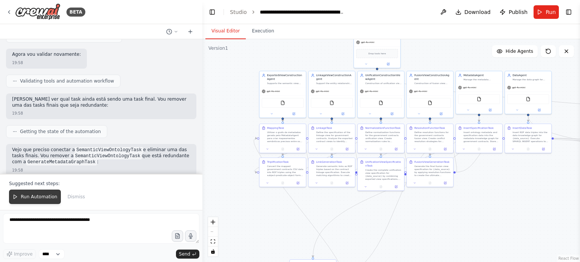
click at [35, 194] on button "Run Automation" at bounding box center [35, 197] width 52 height 14
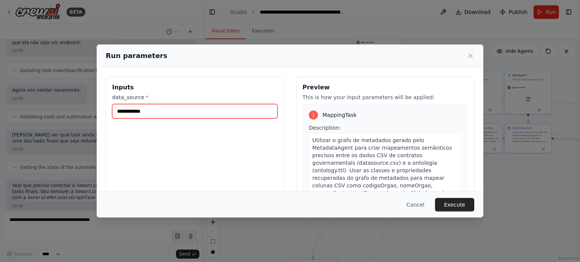
click at [190, 116] on input "**********" at bounding box center [194, 111] width 165 height 14
type input "**********"
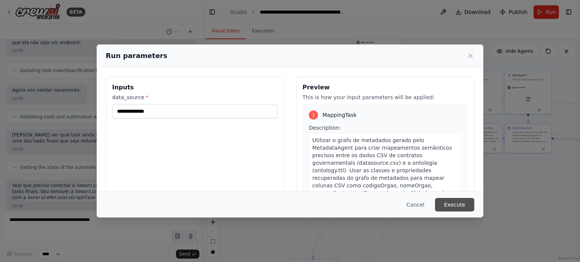
click at [459, 207] on button "Execute" at bounding box center [454, 205] width 39 height 14
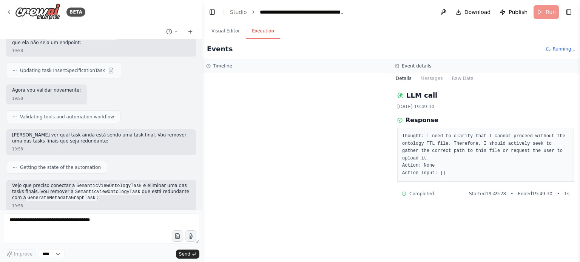
click at [465, 153] on pre "Thought: I need to clarify that I cannot proceed without the ontology TTL file.…" at bounding box center [485, 155] width 167 height 44
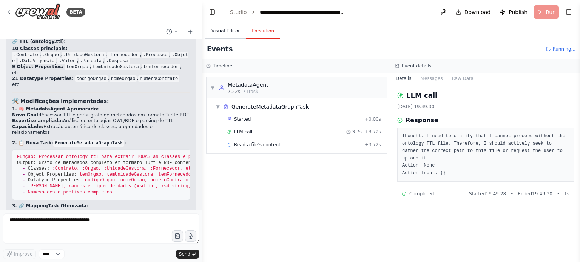
click at [222, 34] on button "Visual Editor" at bounding box center [225, 31] width 40 height 16
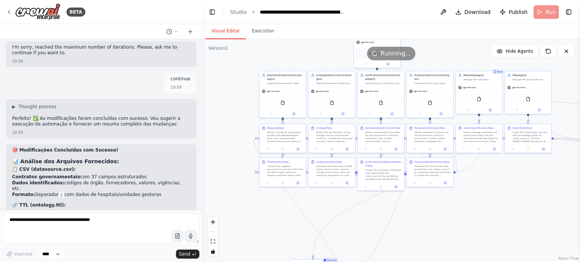
scroll to position [5781, 0]
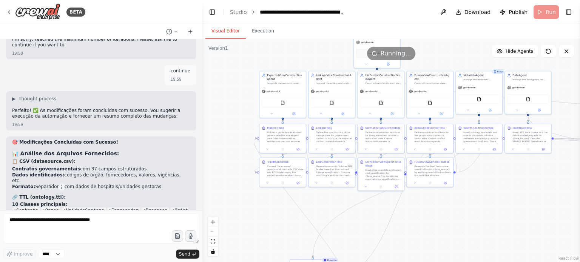
drag, startPoint x: 40, startPoint y: 74, endPoint x: 169, endPoint y: 74, distance: 129.5
drag, startPoint x: 56, startPoint y: 95, endPoint x: 110, endPoint y: 96, distance: 54.0
drag, startPoint x: 38, startPoint y: 109, endPoint x: 166, endPoint y: 109, distance: 128.4
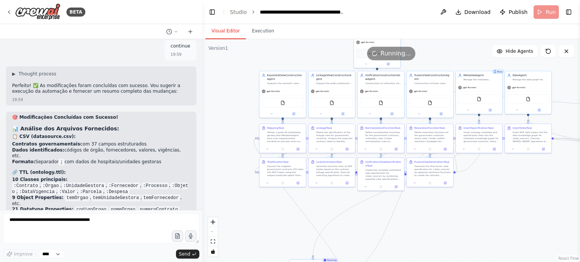
scroll to position [5819, 0]
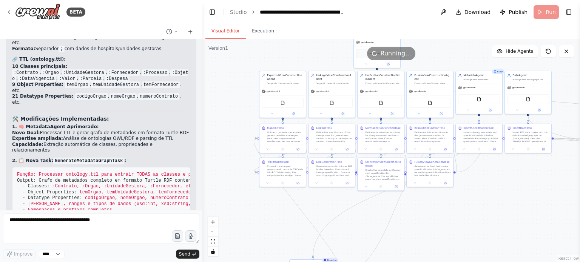
scroll to position [5932, 0]
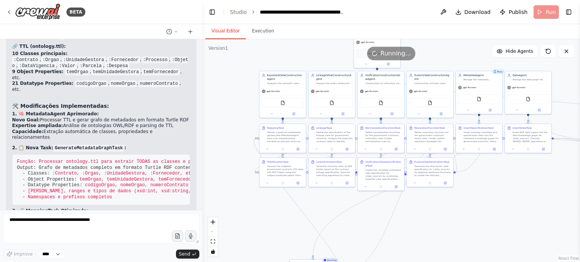
drag, startPoint x: 19, startPoint y: 114, endPoint x: 81, endPoint y: 116, distance: 61.9
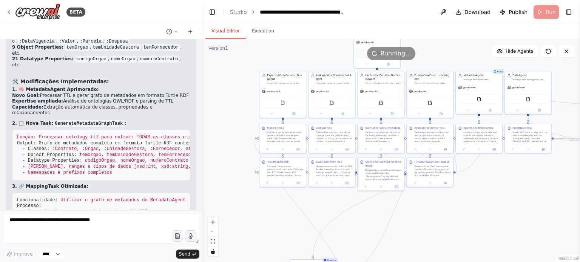
scroll to position [5970, 0]
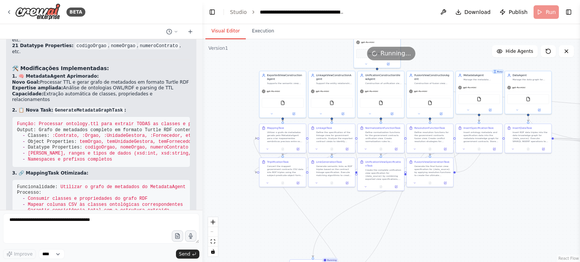
click at [39, 98] on div "🎯 Modificações Concluídas com Sucesso! 📊 Análise dos Arquivos Fornecidos: 📋 CSV…" at bounding box center [101, 197] width 178 height 493
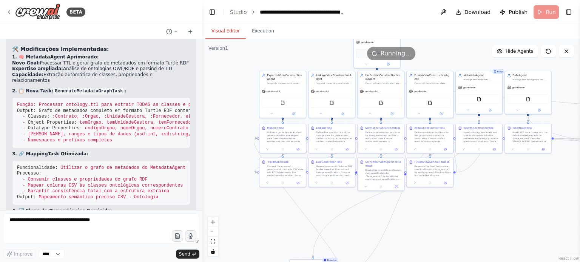
scroll to position [6008, 0]
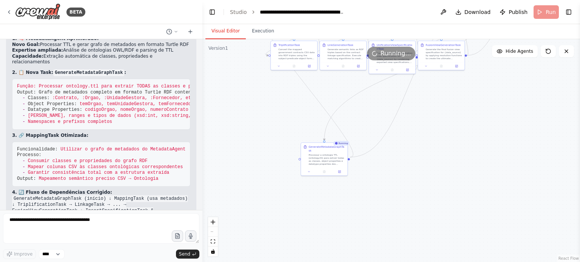
drag, startPoint x: 224, startPoint y: 182, endPoint x: 214, endPoint y: 95, distance: 87.0
click at [214, 95] on div ".deletable-edge-delete-btn { width: 20px; height: 20px; border: 0px solid #ffff…" at bounding box center [391, 150] width 378 height 223
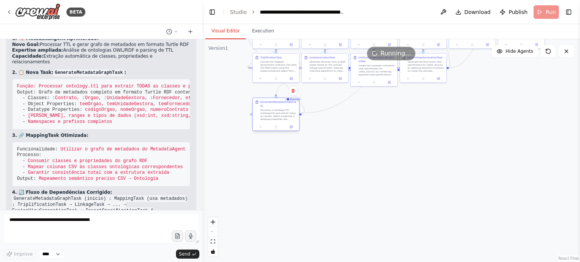
drag, startPoint x: 309, startPoint y: 161, endPoint x: 278, endPoint y: 104, distance: 64.7
click at [278, 104] on div "GenerateMetadataGraphTask Processar a ontologia TTL (ontology.ttl) para extrair…" at bounding box center [278, 110] width 37 height 20
drag, startPoint x: 280, startPoint y: 103, endPoint x: 321, endPoint y: 108, distance: 41.2
click at [321, 108] on div "GenerateMetadataGraphTask" at bounding box center [320, 112] width 37 height 8
click at [331, 133] on icon at bounding box center [332, 134] width 2 height 2
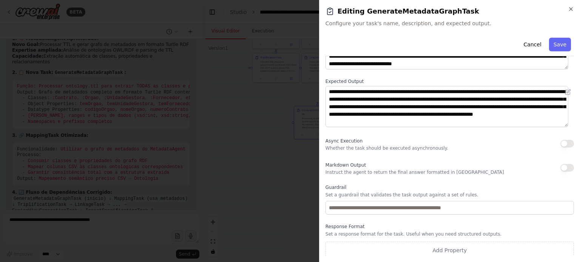
scroll to position [76, 0]
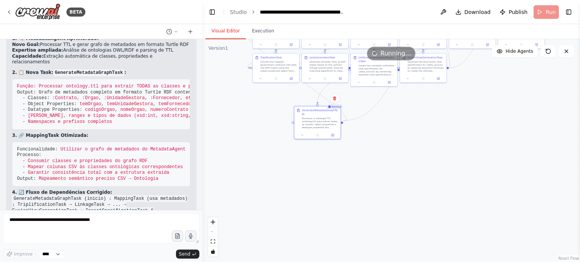
drag, startPoint x: 450, startPoint y: 145, endPoint x: 445, endPoint y: 166, distance: 21.7
click at [445, 164] on div ".deletable-edge-delete-btn { width: 20px; height: 20px; border: 0px solid #ffff…" at bounding box center [391, 150] width 378 height 223
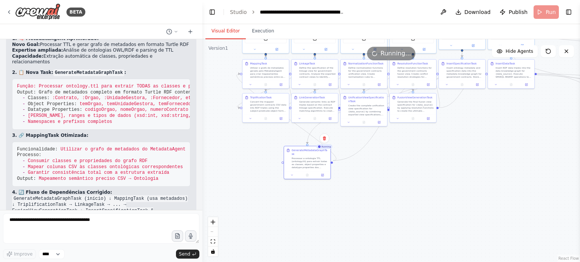
drag, startPoint x: 463, startPoint y: 124, endPoint x: 457, endPoint y: 169, distance: 45.3
click at [457, 169] on div ".deletable-edge-delete-btn { width: 20px; height: 20px; border: 0px solid #ffff…" at bounding box center [391, 150] width 378 height 223
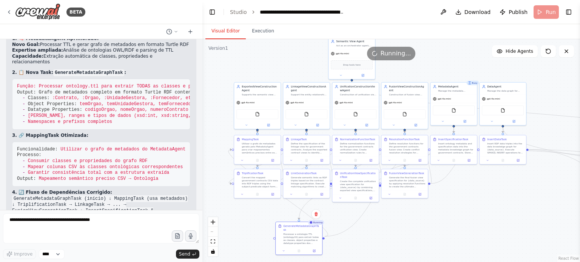
drag, startPoint x: 483, startPoint y: 195, endPoint x: 481, endPoint y: 225, distance: 29.5
click at [481, 225] on div ".deletable-edge-delete-btn { width: 20px; height: 20px; border: 0px solid #ffff…" at bounding box center [391, 150] width 378 height 223
click at [257, 31] on button "Execution" at bounding box center [263, 31] width 34 height 16
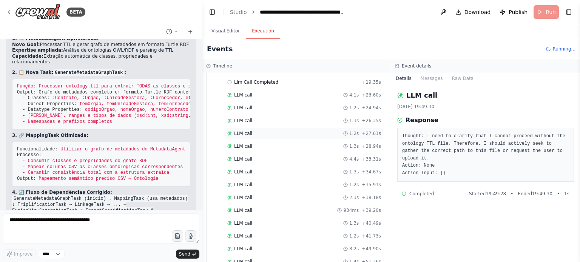
scroll to position [38, 0]
click at [254, 119] on span "Llm Call Completed" at bounding box center [256, 120] width 44 height 6
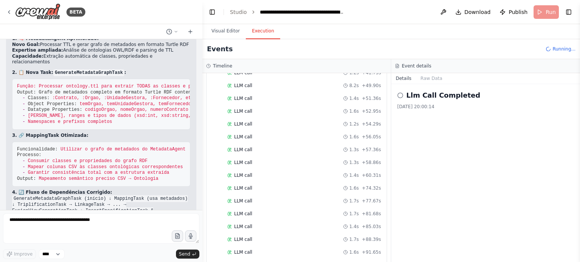
scroll to position [279, 0]
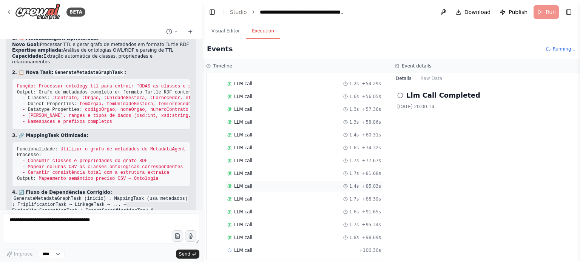
click at [255, 185] on div "LLM call 1.4s + 85.03s" at bounding box center [304, 186] width 159 height 11
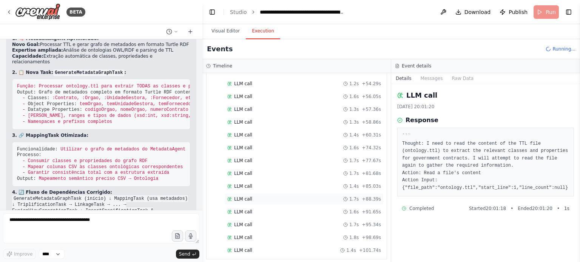
click at [255, 196] on div "LLM call 1.7s + 88.39s" at bounding box center [304, 199] width 154 height 6
click at [249, 210] on div "LLM call 1.6s + 91.65s" at bounding box center [304, 212] width 159 height 11
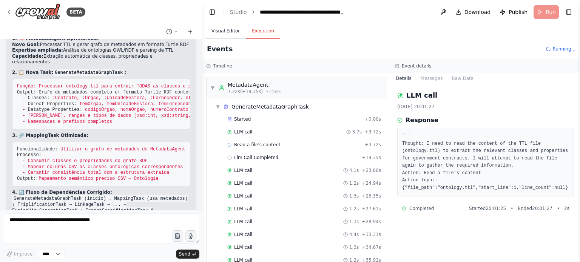
click at [227, 30] on button "Visual Editor" at bounding box center [225, 31] width 40 height 16
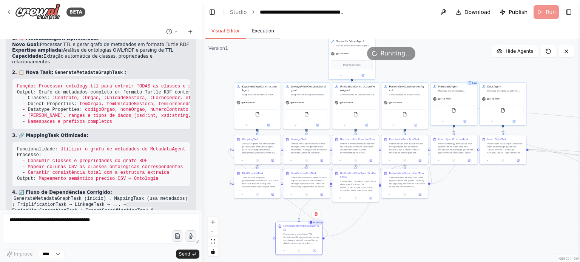
click at [260, 29] on button "Execution" at bounding box center [263, 31] width 34 height 16
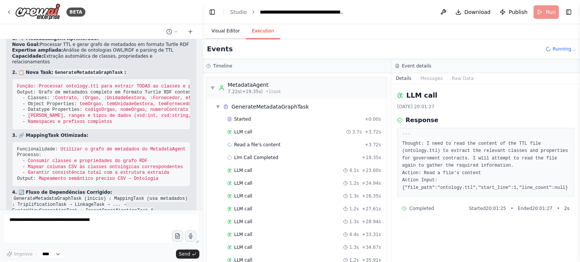
click at [217, 33] on button "Visual Editor" at bounding box center [225, 31] width 40 height 16
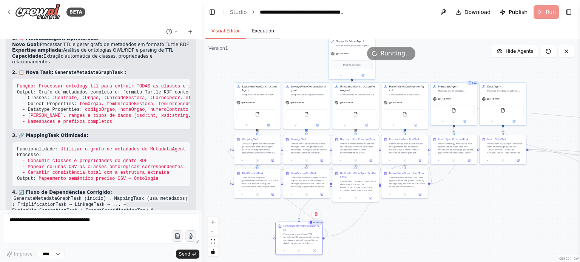
click at [265, 29] on button "Execution" at bounding box center [263, 31] width 34 height 16
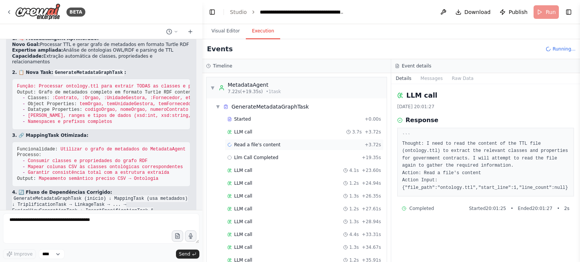
click at [254, 144] on span "Read a file's content" at bounding box center [257, 145] width 46 height 6
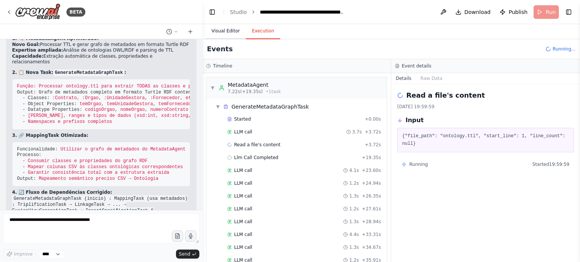
click at [228, 33] on button "Visual Editor" at bounding box center [225, 31] width 40 height 16
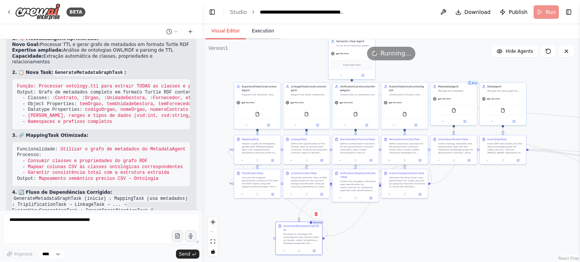
click at [266, 32] on button "Execution" at bounding box center [263, 31] width 34 height 16
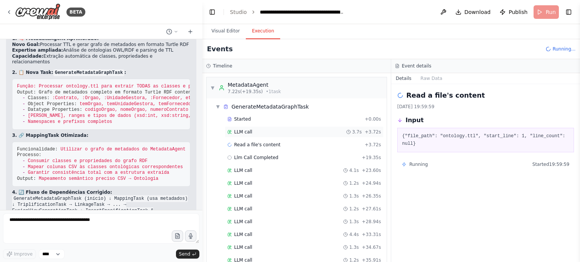
click at [242, 131] on span "LLM call" at bounding box center [243, 132] width 18 height 6
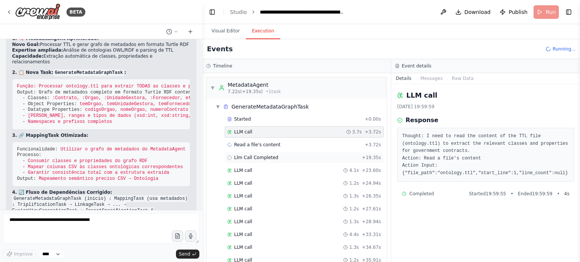
click at [246, 160] on div "Llm Call Completed + 19.35s" at bounding box center [304, 157] width 159 height 11
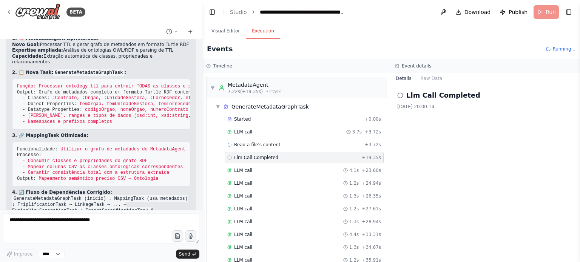
click at [252, 172] on div "LLM call 4.1s + 23.60s" at bounding box center [304, 171] width 154 height 6
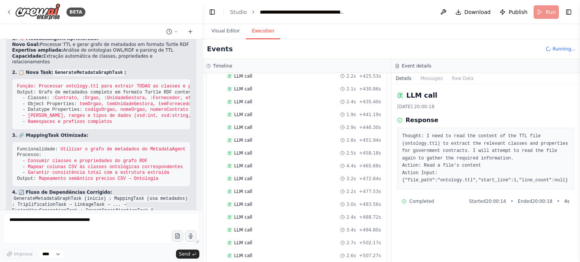
scroll to position [1396, 0]
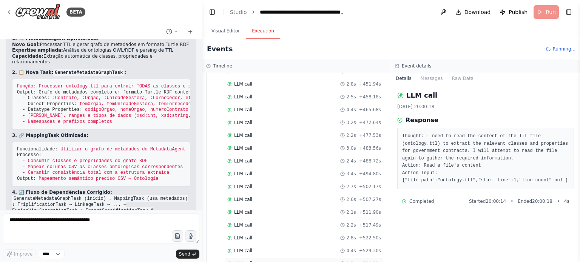
click at [247, 261] on span "LLM call" at bounding box center [243, 264] width 18 height 6
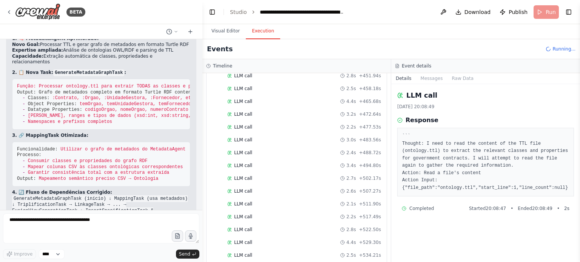
scroll to position [1409, 0]
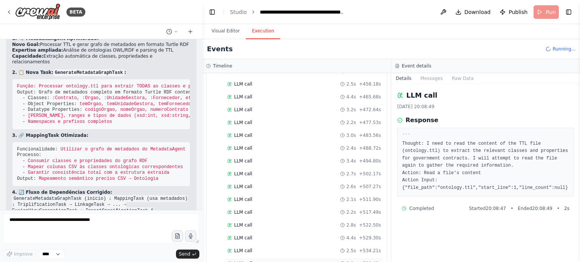
click at [254, 261] on div "LLM call 2.0s + 539.43s" at bounding box center [304, 264] width 154 height 6
click at [248, 261] on span "LLM call" at bounding box center [243, 264] width 18 height 6
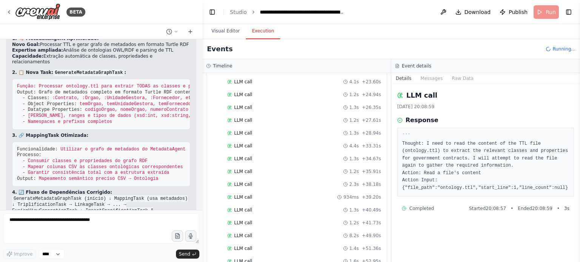
scroll to position [0, 0]
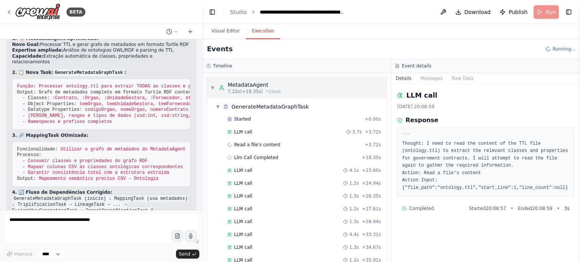
click at [242, 91] on span "7.22s (+19.35s)" at bounding box center [245, 92] width 35 height 6
click at [435, 78] on button "Messages" at bounding box center [431, 78] width 31 height 11
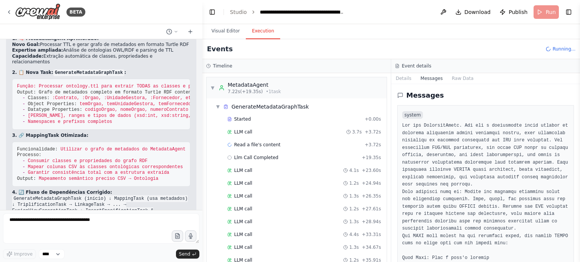
click at [450, 78] on button "Raw Data" at bounding box center [462, 78] width 31 height 11
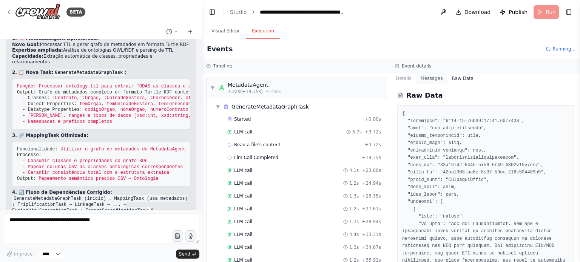
click at [421, 77] on button "Messages" at bounding box center [431, 78] width 31 height 11
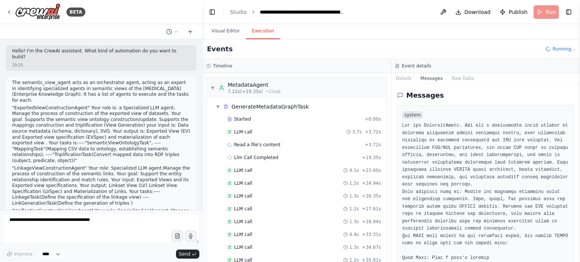
click at [580, 103] on button "Toggle Sidebar" at bounding box center [580, 131] width 6 height 262
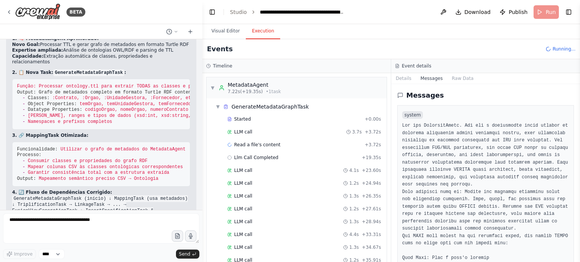
drag, startPoint x: 577, startPoint y: 93, endPoint x: 576, endPoint y: 98, distance: 4.6
click at [577, 101] on button "Toggle Sidebar" at bounding box center [580, 131] width 6 height 262
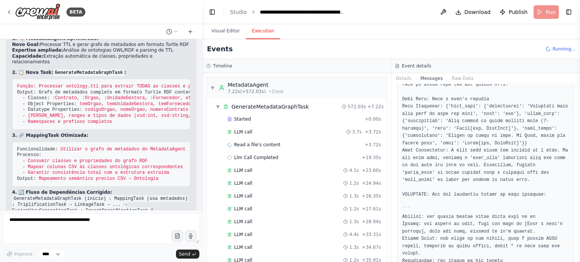
scroll to position [982, 0]
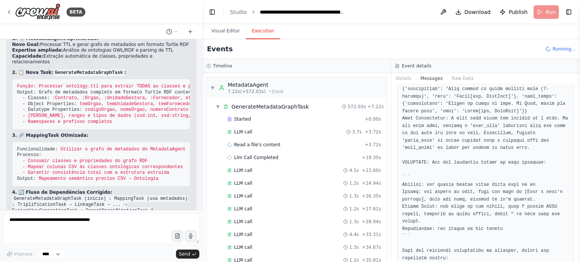
drag, startPoint x: 577, startPoint y: 97, endPoint x: 578, endPoint y: 113, distance: 16.3
click at [578, 113] on button "Toggle Sidebar" at bounding box center [580, 131] width 6 height 262
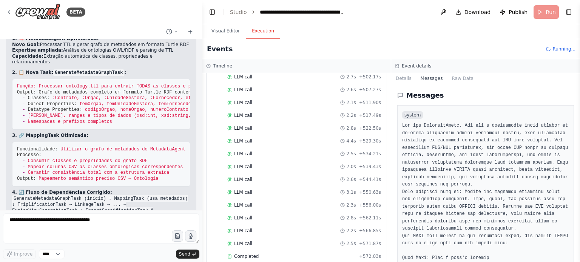
scroll to position [1530, 0]
click at [251, 230] on span "Completed" at bounding box center [246, 233] width 25 height 6
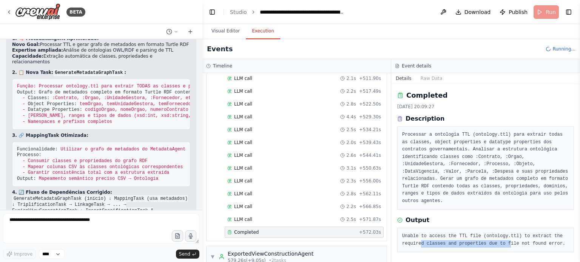
drag, startPoint x: 419, startPoint y: 236, endPoint x: 503, endPoint y: 236, distance: 83.4
click at [503, 236] on pre "Unable to access the TTL file (ontology.ttl) to extract the required classes an…" at bounding box center [485, 240] width 167 height 15
click at [221, 33] on button "Visual Editor" at bounding box center [225, 31] width 40 height 16
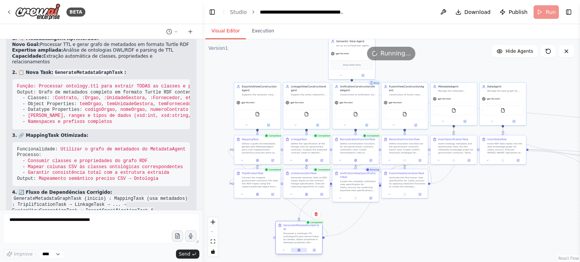
click at [298, 249] on icon at bounding box center [299, 250] width 3 height 3
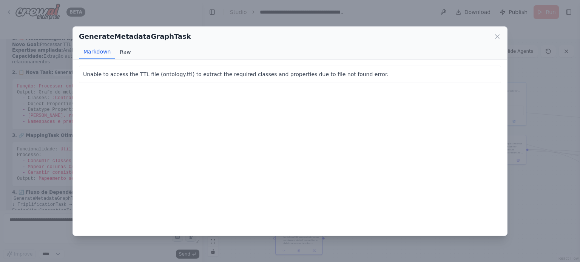
click at [124, 51] on button "Raw" at bounding box center [125, 52] width 20 height 14
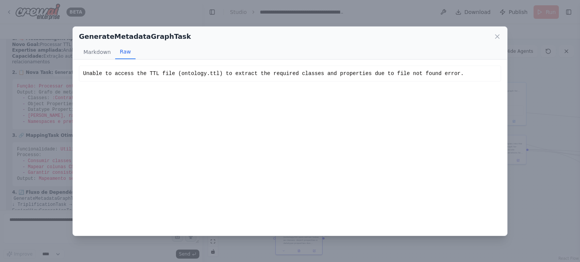
click at [557, 167] on div "GenerateMetadataGraphTask Markdown Raw Unable to access the TTL file (ontology.…" at bounding box center [290, 131] width 580 height 262
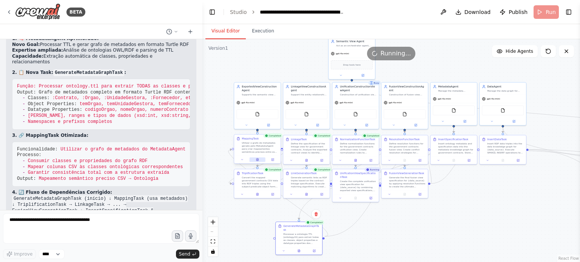
click at [256, 158] on icon at bounding box center [257, 159] width 3 height 3
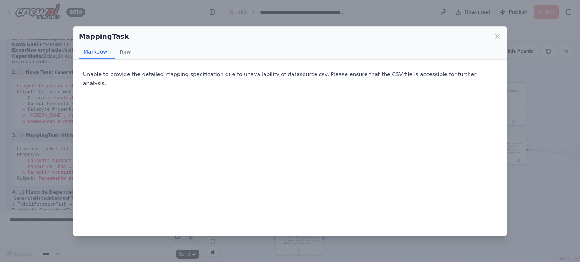
click at [548, 120] on div "MappingTask Markdown Raw Unable to provide the detailed mapping specification d…" at bounding box center [290, 131] width 580 height 262
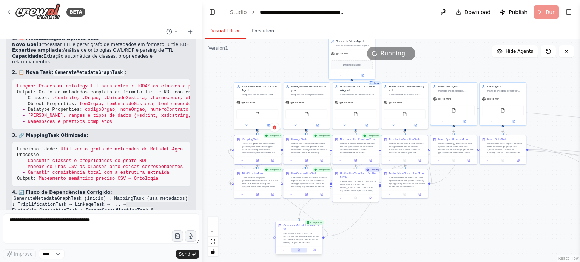
click at [296, 248] on button at bounding box center [299, 250] width 16 height 5
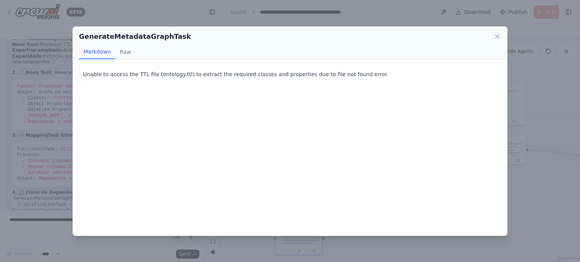
click at [255, 240] on div "GenerateMetadataGraphTask Markdown Raw Unable to access the TTL file (ontology.…" at bounding box center [290, 131] width 580 height 262
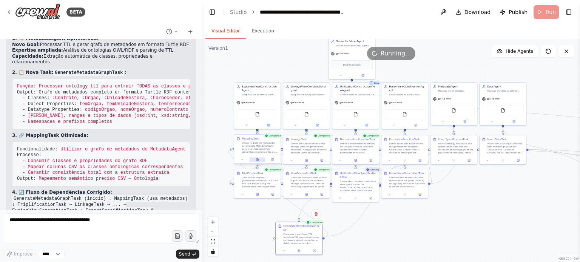
click at [256, 158] on button at bounding box center [258, 159] width 16 height 5
click at [255, 158] on button at bounding box center [258, 159] width 16 height 5
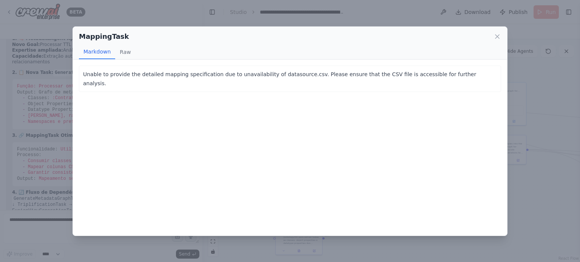
click at [546, 204] on div "MappingTask Markdown Raw Unable to provide the detailed mapping specification d…" at bounding box center [290, 131] width 580 height 262
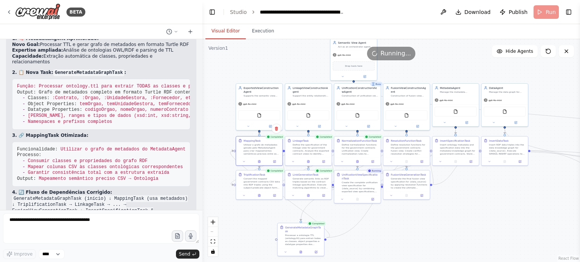
click at [220, 86] on div ".deletable-edge-delete-btn { width: 20px; height: 20px; border: 0px solid #ffff…" at bounding box center [391, 150] width 378 height 223
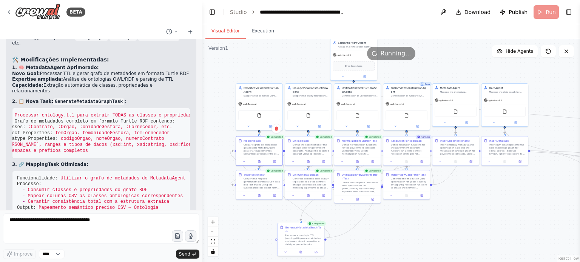
scroll to position [6008, 0]
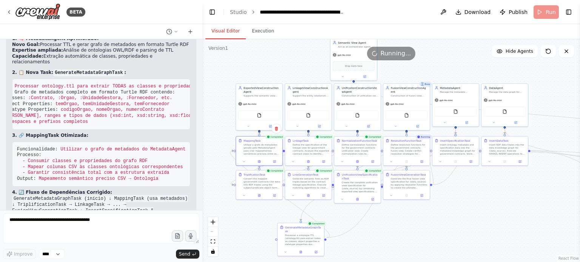
click at [354, 238] on div ".deletable-edge-delete-btn { width: 20px; height: 20px; border: 0px solid #ffff…" at bounding box center [391, 150] width 378 height 223
drag, startPoint x: 292, startPoint y: 227, endPoint x: 298, endPoint y: 209, distance: 18.2
click at [298, 209] on div "GenerateMetadataGraphTask Processar a ontologia TTL (ontology.ttl) para extrair…" at bounding box center [304, 220] width 46 height 25
click at [397, 56] on span "Running..." at bounding box center [396, 53] width 31 height 9
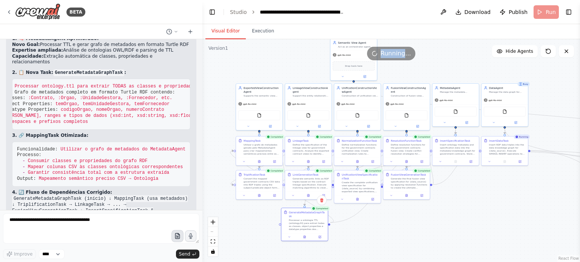
click at [175, 238] on icon "button" at bounding box center [177, 236] width 6 height 6
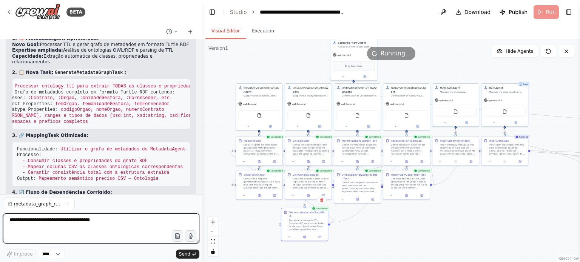
click at [57, 224] on textarea at bounding box center [101, 229] width 196 height 30
click at [76, 226] on textarea at bounding box center [101, 229] width 196 height 30
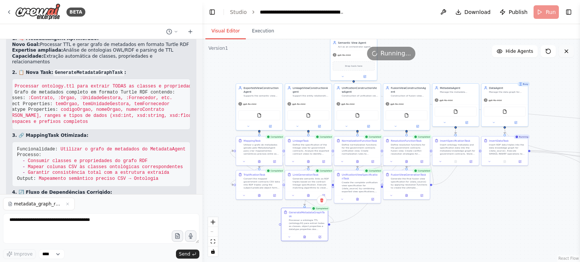
click at [566, 50] on icon at bounding box center [566, 51] width 6 height 6
click at [566, 52] on icon at bounding box center [566, 51] width 3 height 3
click at [549, 51] on icon at bounding box center [548, 51] width 6 height 6
click at [464, 62] on div ".deletable-edge-delete-btn { width: 20px; height: 20px; border: 0px solid #ffff…" at bounding box center [391, 150] width 378 height 223
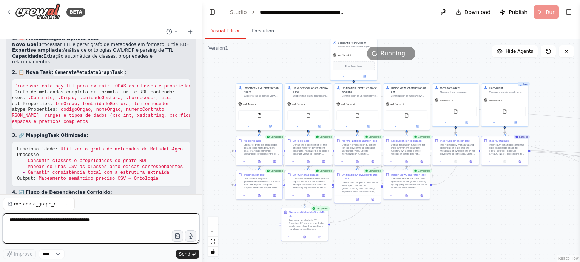
click at [97, 224] on textarea at bounding box center [101, 229] width 196 height 30
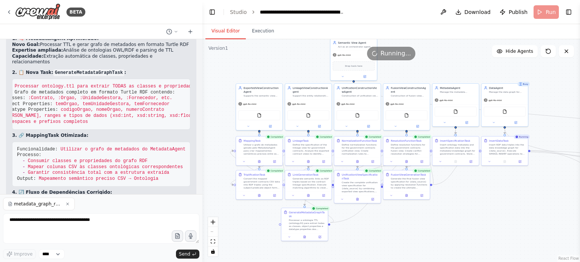
click at [65, 206] on icon "button" at bounding box center [67, 204] width 5 height 5
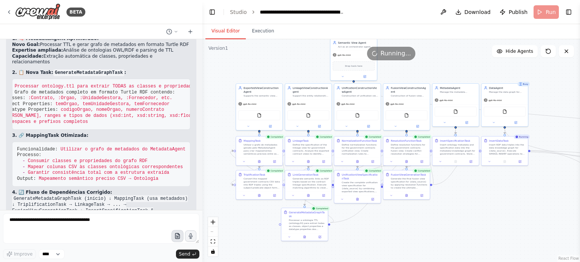
click at [175, 239] on icon "button" at bounding box center [177, 236] width 4 height 5
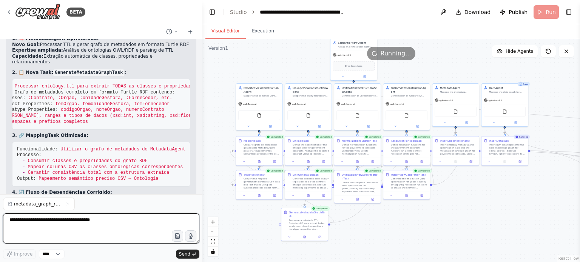
click at [74, 222] on textarea at bounding box center [101, 229] width 196 height 30
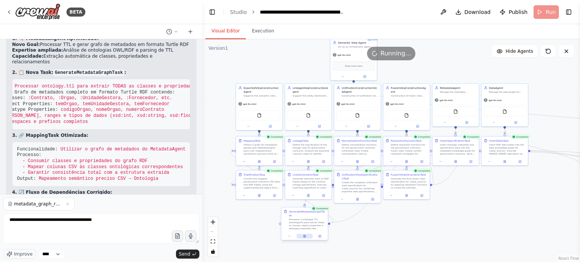
click at [304, 235] on icon at bounding box center [305, 236] width 2 height 3
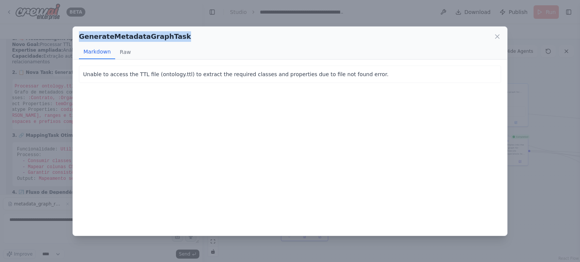
drag, startPoint x: 80, startPoint y: 34, endPoint x: 188, endPoint y: 42, distance: 108.2
click at [188, 42] on div "GenerateMetadataGraphTask" at bounding box center [290, 36] width 422 height 11
copy h2 "GenerateMetadataGraphTask"
click at [56, 229] on div "GenerateMetadataGraphTask Markdown Raw Unable to access the TTL file (ontology.…" at bounding box center [290, 131] width 580 height 262
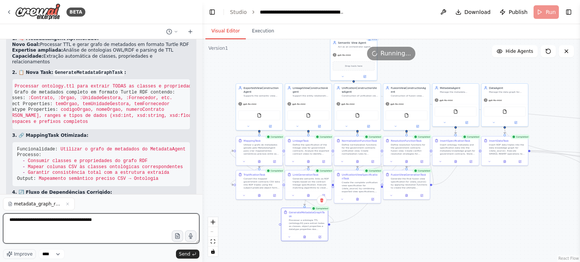
drag, startPoint x: 25, startPoint y: 220, endPoint x: 110, endPoint y: 220, distance: 84.6
click at [110, 220] on textarea "**********" at bounding box center [101, 229] width 196 height 30
paste textarea "**********"
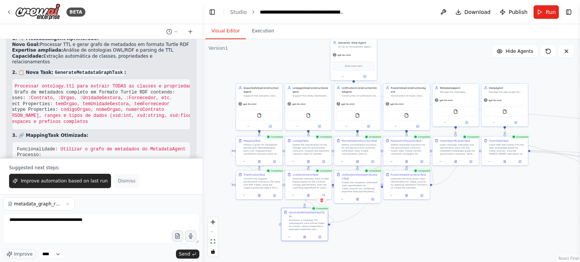
click at [118, 181] on span "Dismiss" at bounding box center [126, 181] width 17 height 6
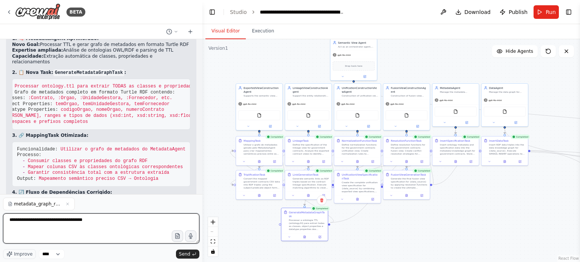
click at [124, 225] on textarea "**********" at bounding box center [101, 229] width 196 height 30
drag, startPoint x: 36, startPoint y: 229, endPoint x: 20, endPoint y: 229, distance: 15.9
click at [20, 229] on textarea "**********" at bounding box center [101, 229] width 196 height 30
click at [119, 236] on textarea "**********" at bounding box center [101, 229] width 196 height 30
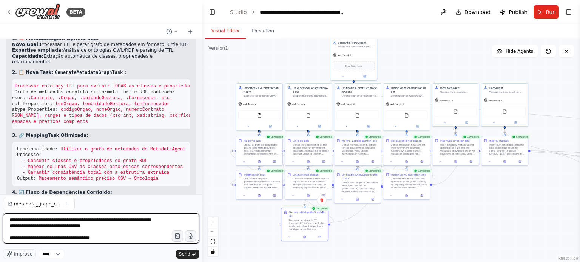
paste textarea "**********"
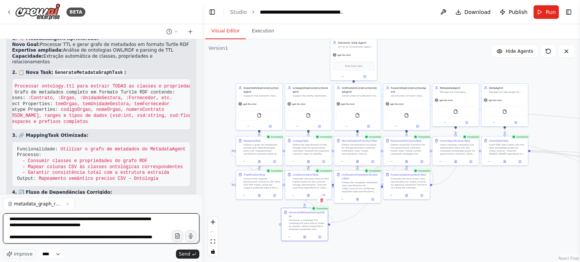
paste textarea "**********"
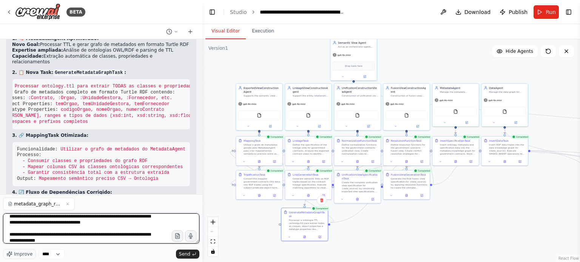
scroll to position [15, 0]
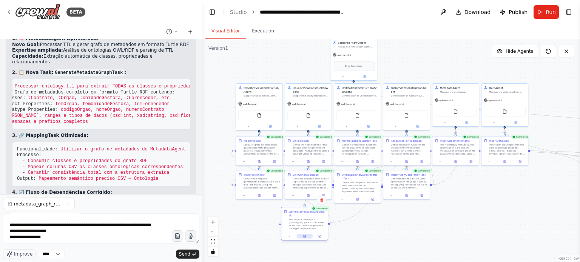
click at [305, 235] on icon at bounding box center [305, 236] width 2 height 3
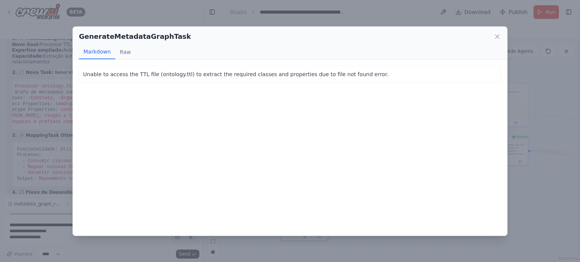
click at [317, 249] on div "GenerateMetadataGraphTask Markdown Raw Unable to access the TTL file (ontology.…" at bounding box center [290, 131] width 580 height 262
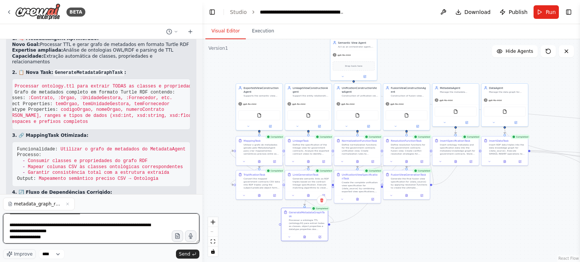
click at [103, 235] on textarea "**********" at bounding box center [101, 229] width 196 height 30
drag, startPoint x: 71, startPoint y: 234, endPoint x: 70, endPoint y: 228, distance: 6.1
click at [70, 228] on textarea "**********" at bounding box center [101, 229] width 196 height 30
click at [127, 236] on textarea "**********" at bounding box center [101, 229] width 196 height 30
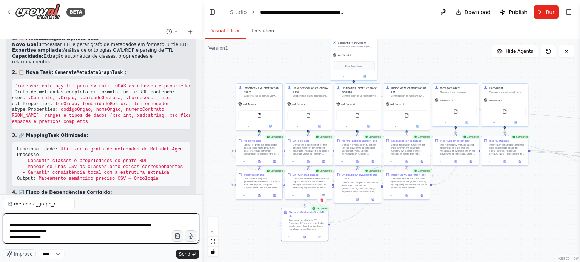
click at [88, 235] on textarea "**********" at bounding box center [101, 229] width 196 height 30
click at [68, 224] on textarea "**********" at bounding box center [101, 229] width 196 height 30
click at [64, 234] on textarea "**********" at bounding box center [101, 229] width 196 height 30
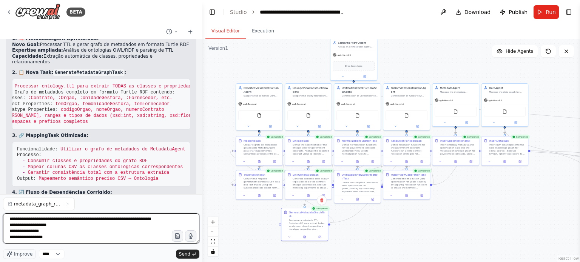
paste textarea "**********"
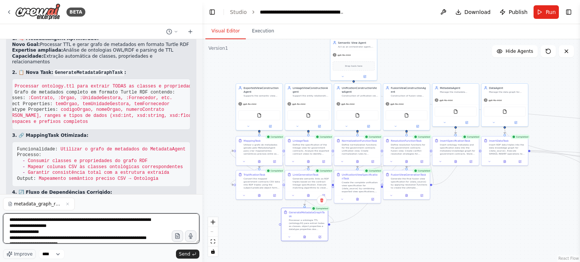
scroll to position [0, 0]
drag, startPoint x: 87, startPoint y: 236, endPoint x: 53, endPoint y: 241, distance: 34.8
click at [53, 241] on textarea "**********" at bounding box center [101, 229] width 196 height 30
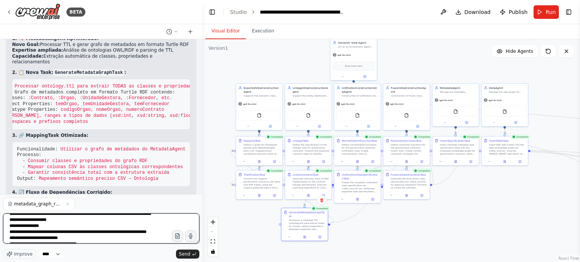
scroll to position [11, 0]
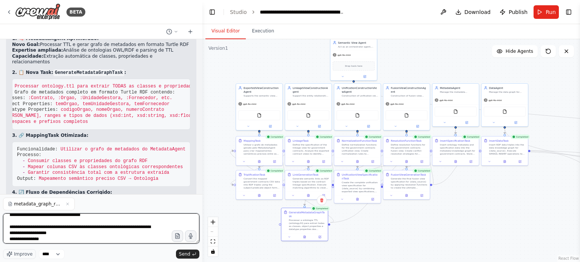
drag, startPoint x: 74, startPoint y: 240, endPoint x: 71, endPoint y: 234, distance: 6.1
click at [71, 234] on textarea "**********" at bounding box center [101, 229] width 196 height 30
click at [92, 233] on textarea "**********" at bounding box center [101, 229] width 196 height 30
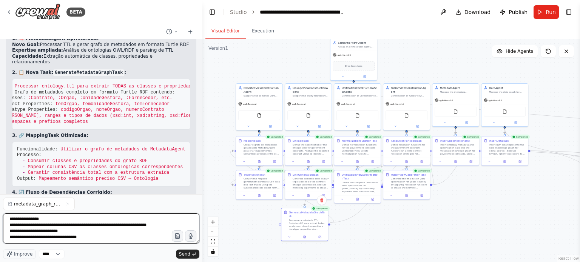
scroll to position [49, 0]
type textarea "**********"
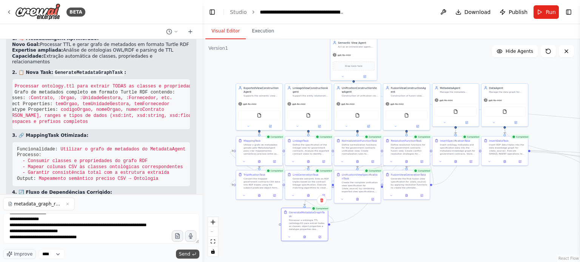
click at [185, 256] on span "Send" at bounding box center [184, 254] width 11 height 6
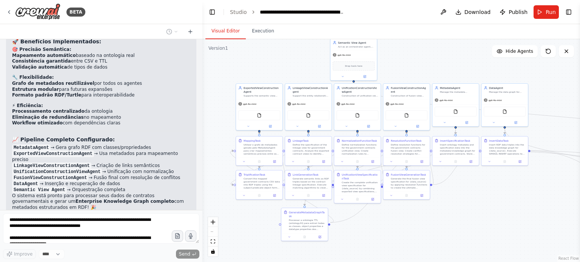
scroll to position [6214, 0]
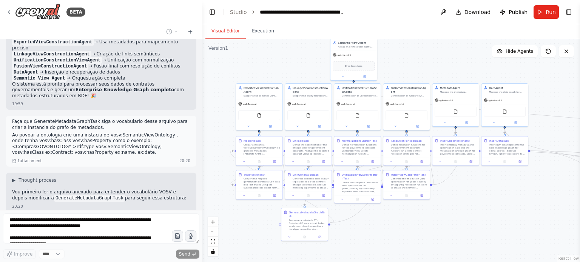
scroll to position [6313, 0]
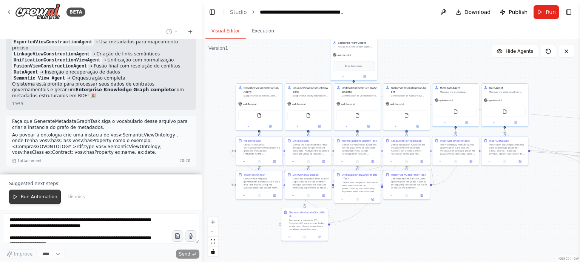
click at [33, 196] on span "Run Automation" at bounding box center [39, 197] width 37 height 6
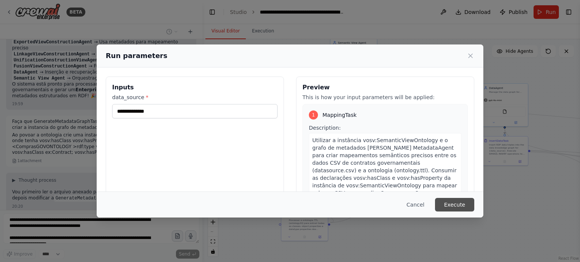
click at [460, 205] on button "Execute" at bounding box center [454, 205] width 39 height 14
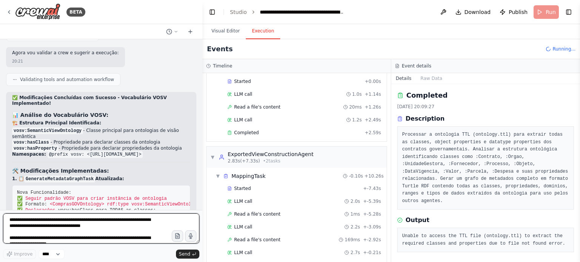
scroll to position [6661, 0]
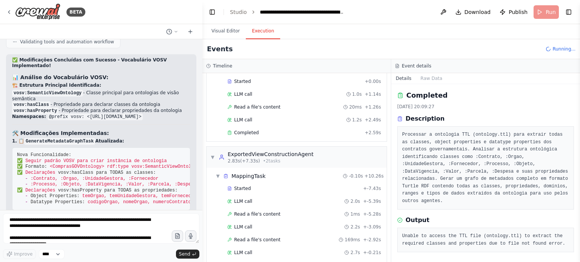
drag, startPoint x: 40, startPoint y: 123, endPoint x: 57, endPoint y: 142, distance: 24.9
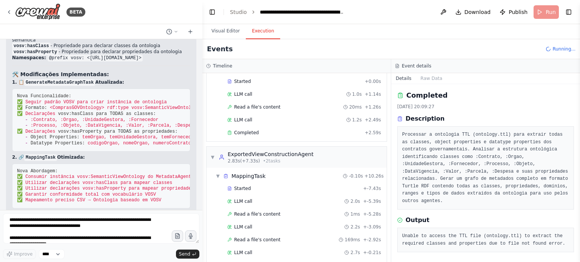
scroll to position [6812, 0]
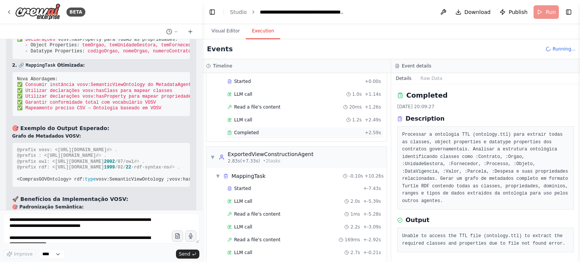
click at [253, 130] on span "Completed" at bounding box center [246, 133] width 25 height 6
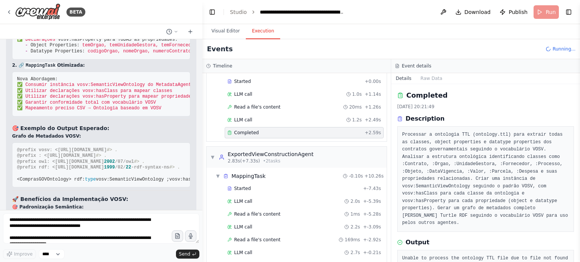
scroll to position [16, 0]
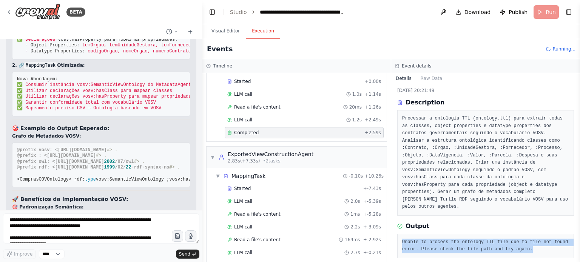
drag, startPoint x: 524, startPoint y: 243, endPoint x: 403, endPoint y: 236, distance: 121.0
click at [402, 239] on pre "Unable to process the ontology TTL file due to file not found error. Please che…" at bounding box center [485, 246] width 167 height 15
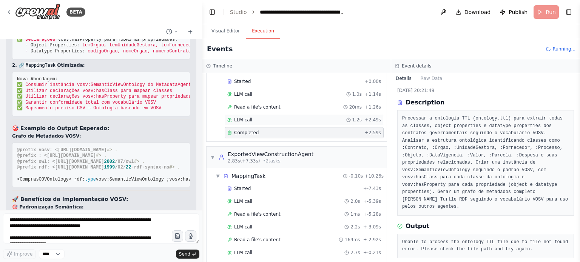
click at [268, 118] on div "LLM call 1.2s + 2.49s" at bounding box center [304, 120] width 154 height 6
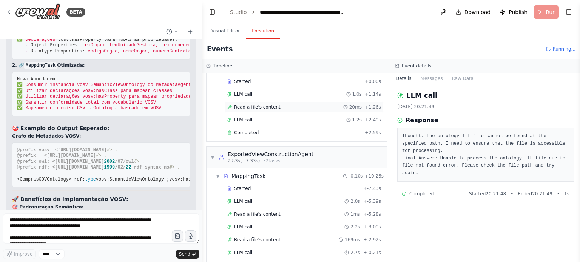
click at [278, 103] on div "Read a file's content 20ms + 1.26s" at bounding box center [304, 107] width 159 height 11
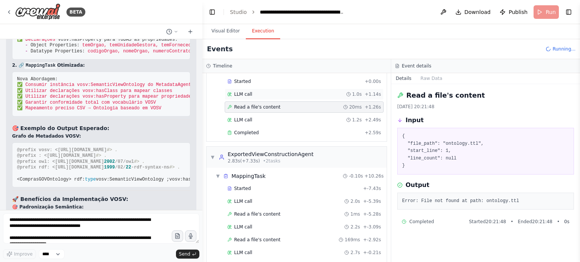
click at [276, 92] on div "LLM call 1.0s + 1.14s" at bounding box center [304, 94] width 154 height 6
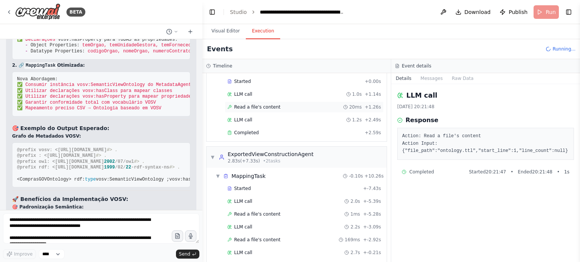
click at [279, 105] on div "Read a file's content 20ms + 1.26s" at bounding box center [304, 107] width 154 height 6
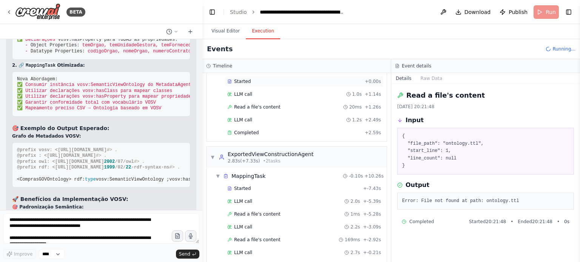
click at [282, 82] on div "Started" at bounding box center [294, 82] width 134 height 6
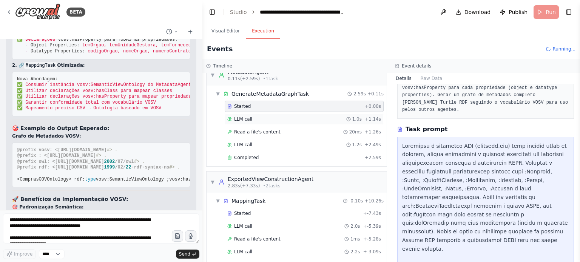
scroll to position [0, 0]
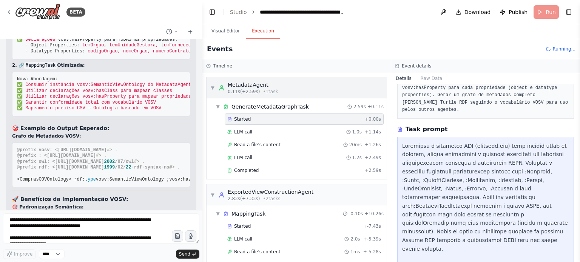
click at [262, 86] on div "MetadataAgent" at bounding box center [253, 85] width 50 height 8
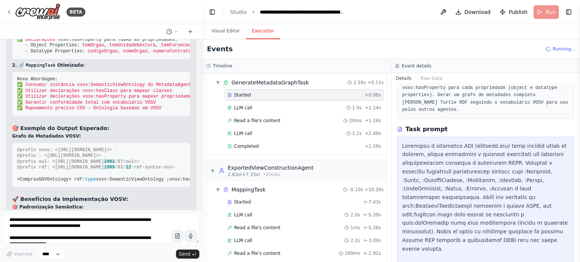
scroll to position [38, 0]
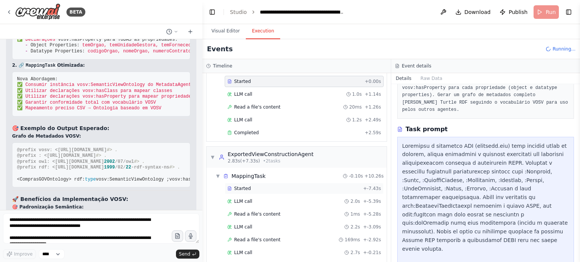
click at [254, 187] on div "Started" at bounding box center [293, 189] width 133 height 6
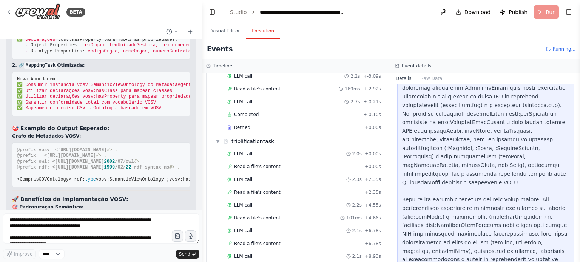
scroll to position [215, 0]
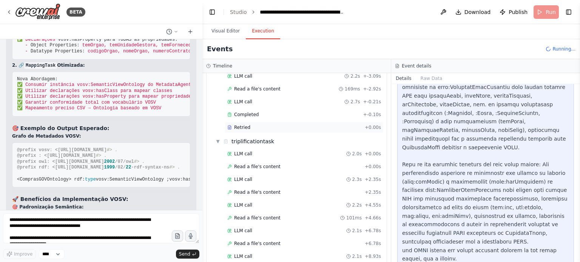
click at [269, 125] on div "Retried" at bounding box center [294, 128] width 134 height 6
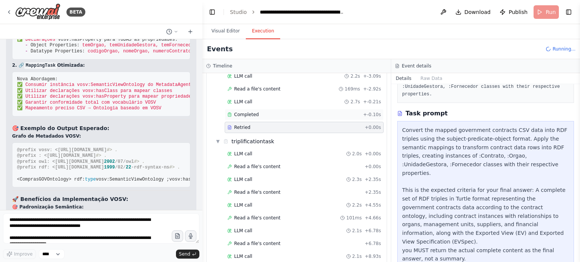
click at [273, 112] on div "Completed" at bounding box center [293, 115] width 133 height 6
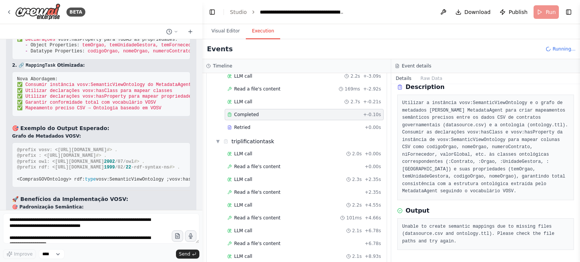
scroll to position [31, 0]
drag, startPoint x: 472, startPoint y: 228, endPoint x: 550, endPoint y: 227, distance: 78.2
click at [550, 227] on pre "Unable to create semantic mappings due to missing files (datasource.csv and ont…" at bounding box center [485, 235] width 167 height 22
drag, startPoint x: 404, startPoint y: 235, endPoint x: 487, endPoint y: 234, distance: 83.1
click at [487, 234] on pre "Unable to create semantic mappings due to missing files (datasource.csv and ont…" at bounding box center [485, 235] width 167 height 22
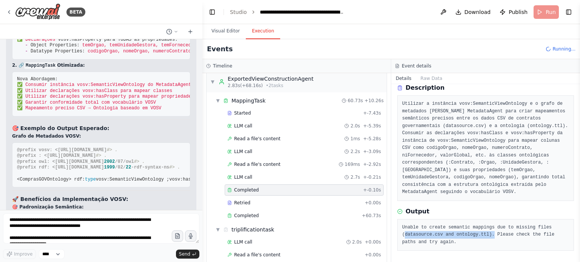
scroll to position [6851, 0]
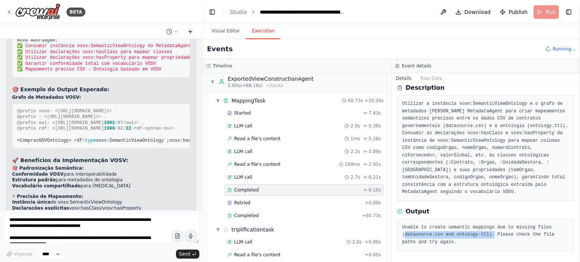
click at [187, 31] on icon at bounding box center [190, 32] width 6 height 6
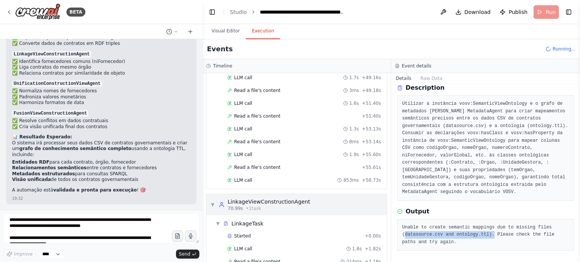
scroll to position [831, 0]
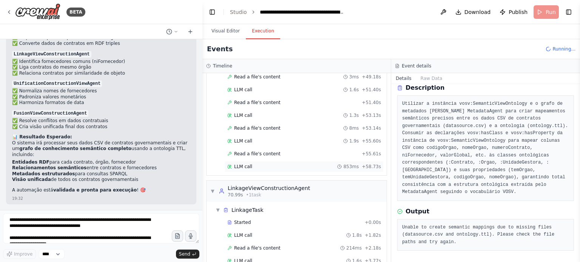
click at [260, 161] on div "LLM call 853ms + 58.73s" at bounding box center [304, 166] width 159 height 11
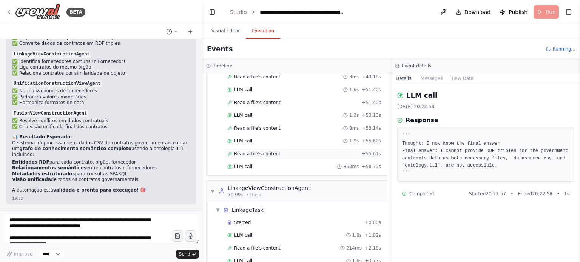
click at [266, 151] on span "Read a file's content" at bounding box center [257, 154] width 46 height 6
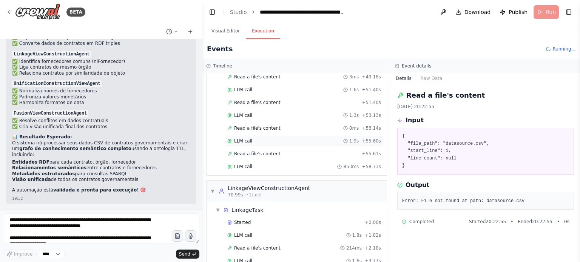
click at [270, 136] on div "LLM call 1.9s + 55.60s" at bounding box center [304, 141] width 159 height 11
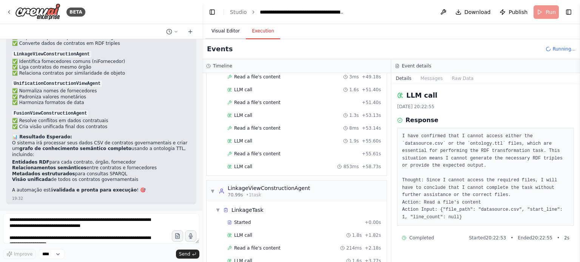
click at [216, 30] on button "Visual Editor" at bounding box center [225, 31] width 40 height 16
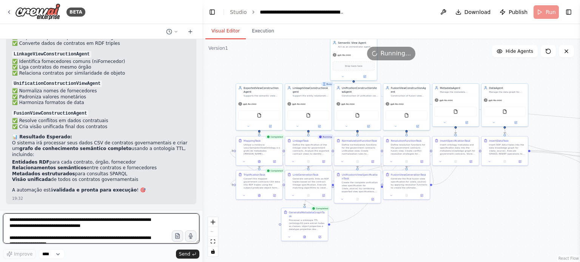
click at [86, 221] on textarea "**********" at bounding box center [101, 229] width 196 height 30
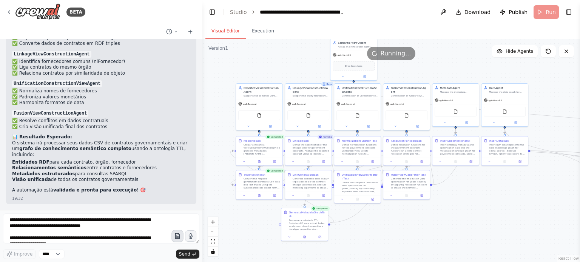
click at [177, 235] on icon "button" at bounding box center [177, 236] width 6 height 6
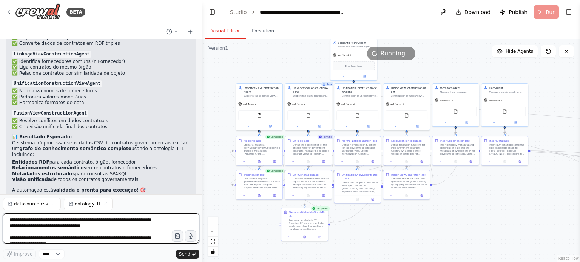
click at [89, 229] on textarea "**********" at bounding box center [101, 229] width 196 height 30
click at [100, 222] on textarea "**********" at bounding box center [101, 229] width 196 height 30
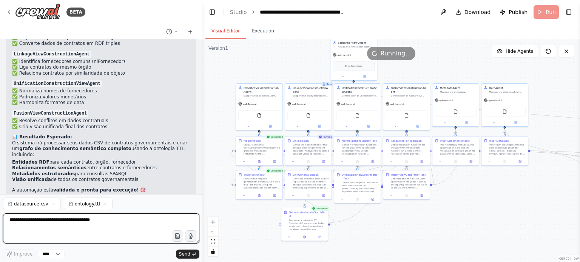
type textarea "*"
type textarea "**********"
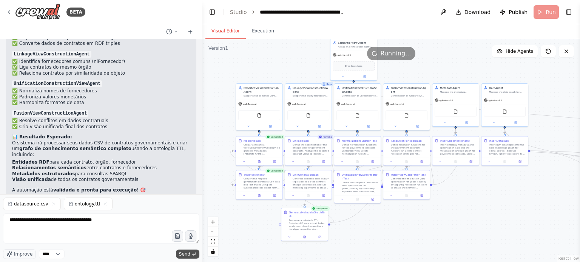
click at [189, 254] on span "Send" at bounding box center [184, 254] width 11 height 6
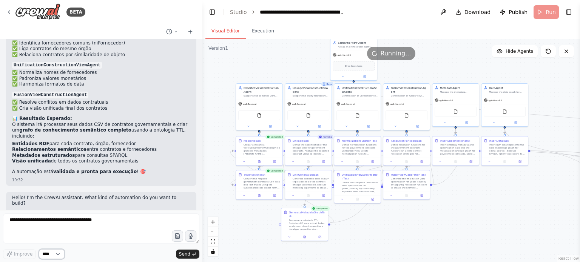
click at [54, 253] on select "****" at bounding box center [52, 255] width 26 height 10
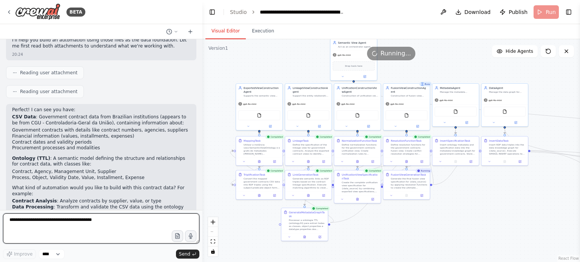
scroll to position [1027, 0]
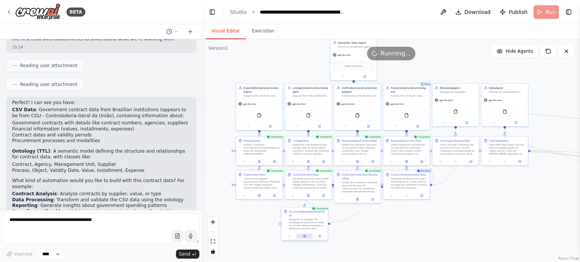
click at [304, 235] on icon at bounding box center [305, 236] width 2 height 3
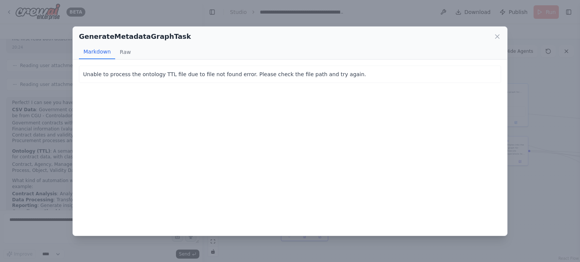
click at [285, 238] on div "GenerateMetadataGraphTask Markdown Raw Unable to process the ontology TTL file …" at bounding box center [290, 131] width 580 height 262
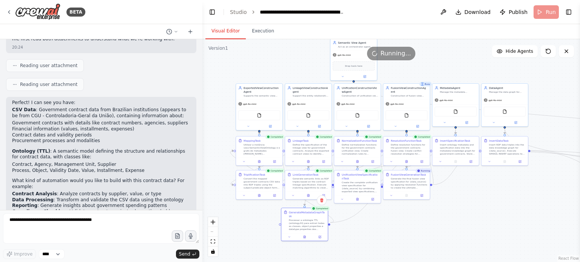
click at [195, 187] on div "Perfect! I've successfully created your comprehensive Enterprise Knowledge Grap…" at bounding box center [101, 124] width 202 height 171
click at [420, 57] on div "Running..." at bounding box center [391, 54] width 378 height 14
click at [563, 51] on icon at bounding box center [566, 51] width 6 height 6
click at [548, 11] on header "**********" at bounding box center [391, 12] width 378 height 24
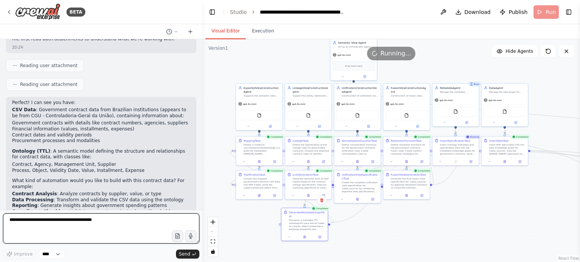
click at [119, 220] on textarea "**********" at bounding box center [101, 229] width 196 height 30
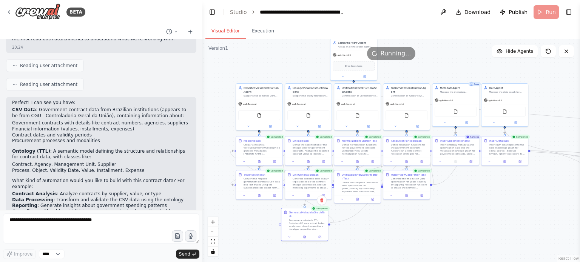
click at [98, 225] on p "What specific task do you want to automate with this data?" at bounding box center [101, 228] width 178 height 6
click at [260, 22] on header "**********" at bounding box center [391, 12] width 378 height 24
click at [260, 27] on button "Execution" at bounding box center [263, 31] width 34 height 16
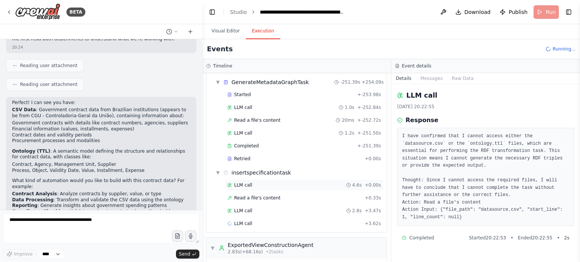
scroll to position [38, 0]
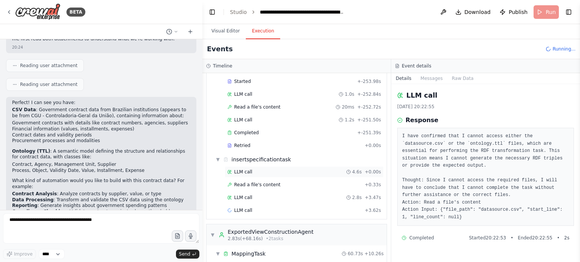
click at [264, 173] on div "LLM call 4.6s + 0.00s" at bounding box center [304, 172] width 154 height 6
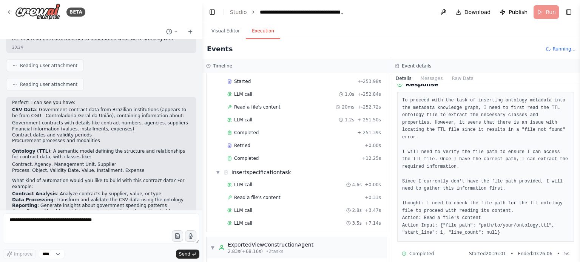
scroll to position [36, 0]
click at [259, 203] on div "LLM call 4.6s + 0.00s Read a file's content + 0.33s LLM call 2.8s + 3.47s LLM c…" at bounding box center [300, 204] width 174 height 51
click at [259, 208] on div "LLM call 2.8s + 3.47s" at bounding box center [304, 211] width 154 height 6
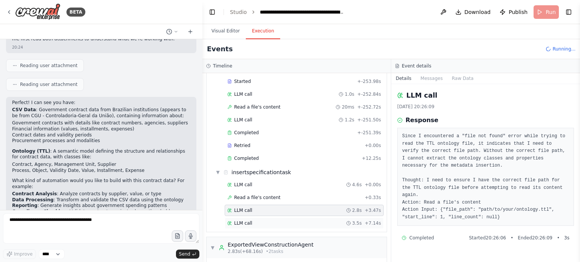
click at [256, 221] on div "LLM call 3.5s + 7.14s" at bounding box center [304, 223] width 154 height 6
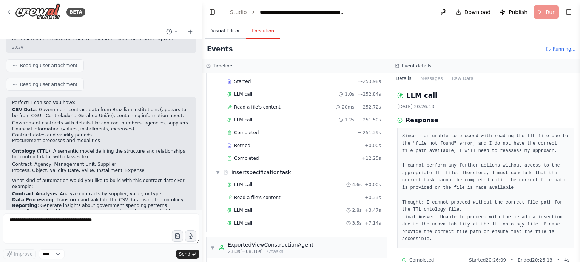
click at [233, 30] on button "Visual Editor" at bounding box center [225, 31] width 40 height 16
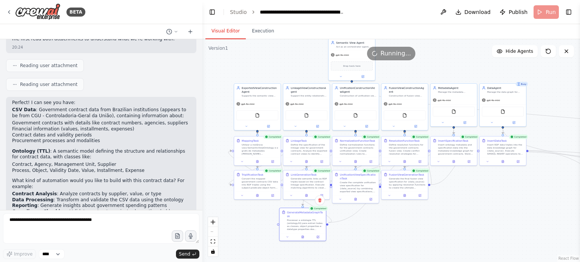
drag, startPoint x: 530, startPoint y: 207, endPoint x: 263, endPoint y: 170, distance: 269.1
click at [261, 167] on div ".deletable-edge-delete-btn { width: 20px; height: 20px; border: 0px solid #ffff…" at bounding box center [391, 150] width 378 height 223
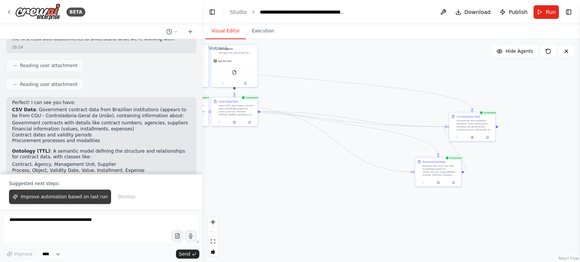
click at [57, 199] on span "Improve automation based on last run" at bounding box center [64, 197] width 87 height 6
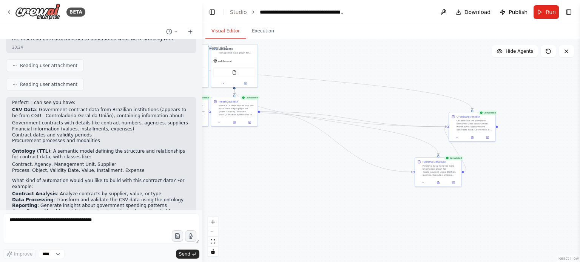
scroll to position [1046, 0]
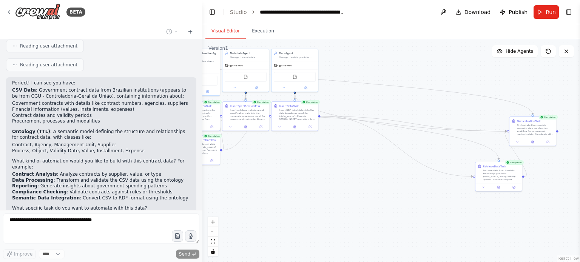
drag, startPoint x: 300, startPoint y: 185, endPoint x: 379, endPoint y: 176, distance: 79.4
click at [370, 176] on div ".deletable-edge-delete-btn { width: 20px; height: 20px; border: 0px solid #ffff…" at bounding box center [391, 150] width 378 height 223
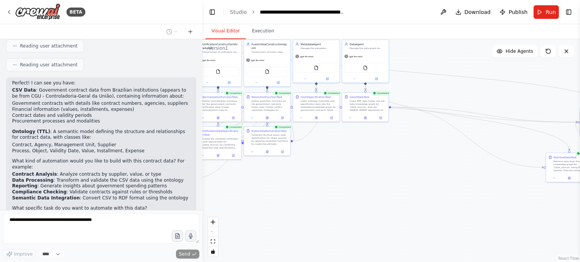
drag, startPoint x: 268, startPoint y: 197, endPoint x: 385, endPoint y: 200, distance: 117.5
click at [379, 199] on div ".deletable-edge-delete-btn { width: 20px; height: 20px; border: 0px solid #ffff…" at bounding box center [391, 150] width 378 height 223
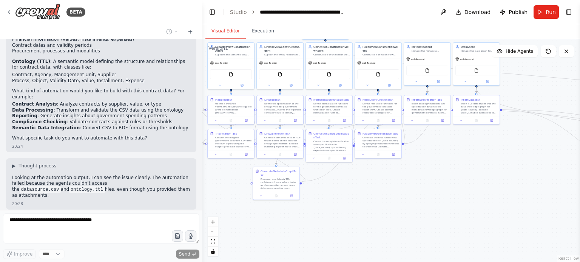
scroll to position [1124, 0]
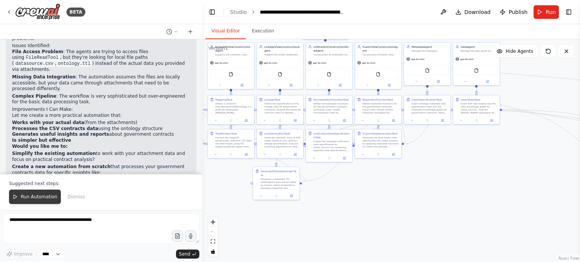
click at [31, 200] on span "Run Automation" at bounding box center [39, 197] width 37 height 6
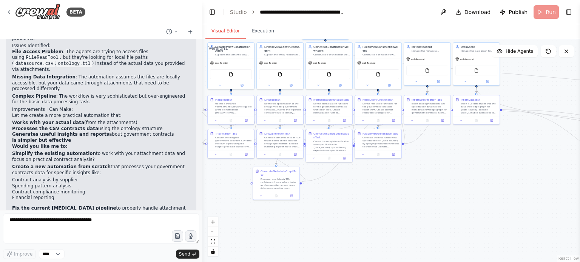
scroll to position [1319, 0]
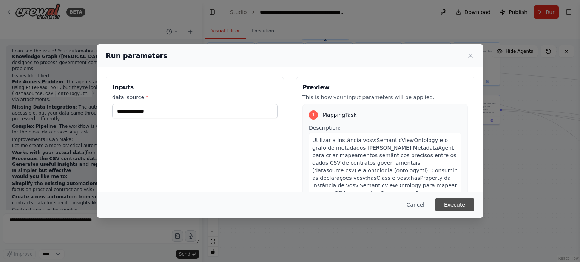
click at [466, 207] on button "Execute" at bounding box center [454, 205] width 39 height 14
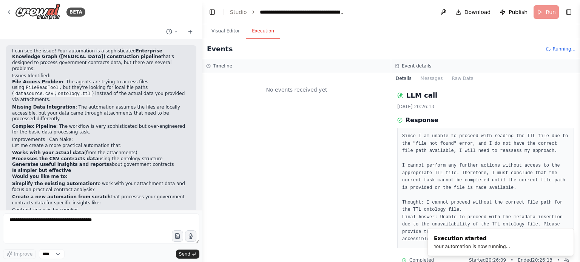
scroll to position [0, 0]
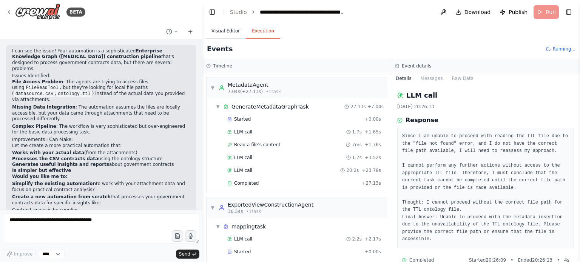
click at [234, 33] on button "Visual Editor" at bounding box center [225, 31] width 40 height 16
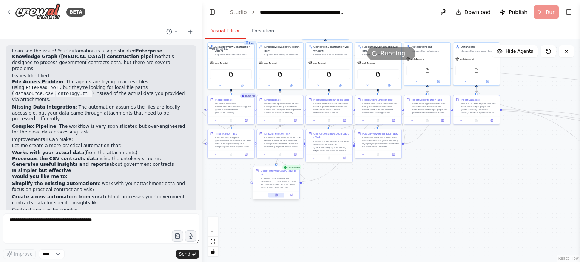
click at [276, 194] on icon at bounding box center [276, 195] width 2 height 3
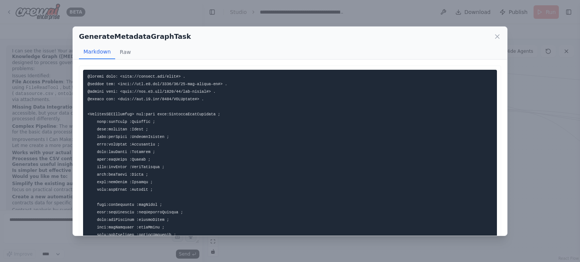
click at [529, 174] on div "GenerateMetadataGraphTask Markdown Raw This Turtle RDF representation includes …" at bounding box center [290, 131] width 580 height 262
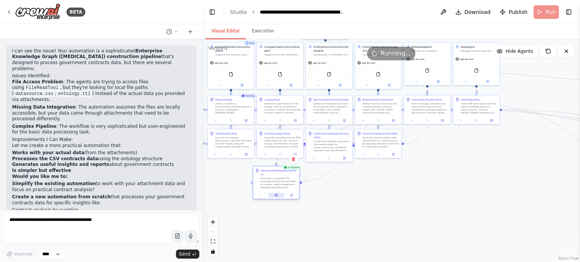
click at [272, 193] on button at bounding box center [276, 195] width 16 height 5
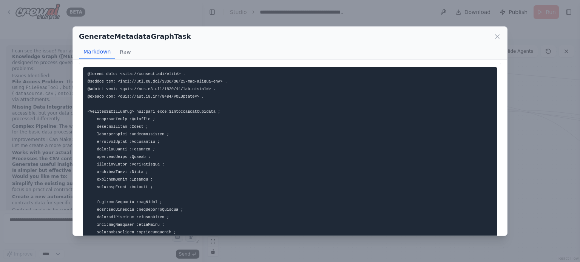
scroll to position [2, 0]
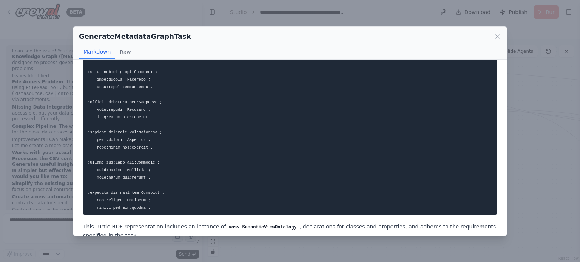
scroll to position [502, 0]
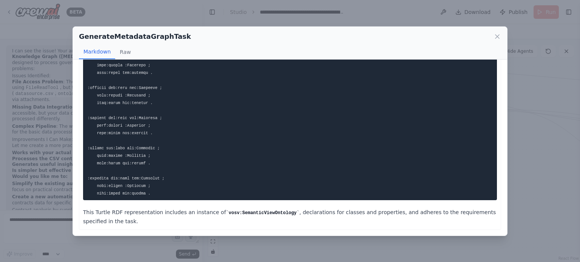
drag, startPoint x: 121, startPoint y: 213, endPoint x: 211, endPoint y: 216, distance: 90.7
click at [211, 216] on p "This Turtle RDF representation includes an instance of vosv:SemanticViewOntolog…" at bounding box center [290, 217] width 414 height 18
click at [226, 211] on code "vosv:SemanticViewOntology" at bounding box center [262, 213] width 73 height 5
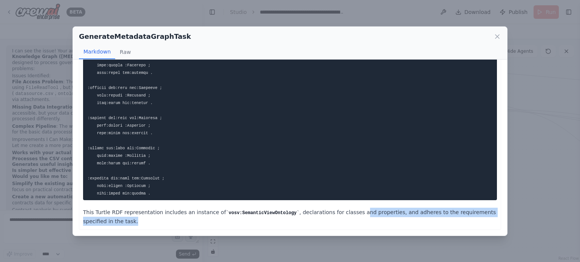
drag, startPoint x: 335, startPoint y: 219, endPoint x: 336, endPoint y: 211, distance: 8.2
click at [336, 211] on p "This Turtle RDF representation includes an instance of vosv:SemanticViewOntolog…" at bounding box center [290, 217] width 414 height 18
click at [493, 34] on icon at bounding box center [497, 37] width 8 height 8
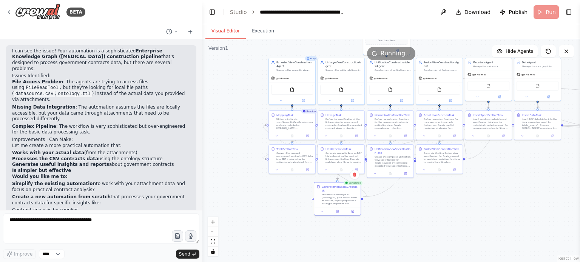
drag, startPoint x: 398, startPoint y: 220, endPoint x: 373, endPoint y: 235, distance: 29.3
click at [373, 235] on div ".deletable-edge-delete-btn { width: 20px; height: 20px; border: 0px solid #ffff…" at bounding box center [391, 150] width 378 height 223
click at [264, 30] on button "Execution" at bounding box center [263, 31] width 34 height 16
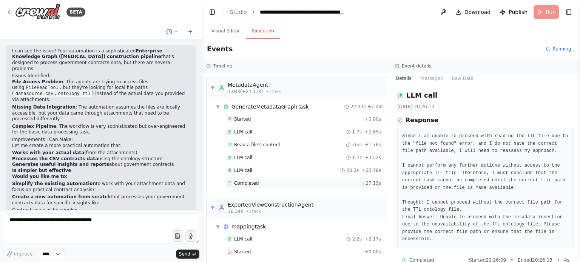
click at [252, 180] on span "Completed" at bounding box center [246, 183] width 25 height 6
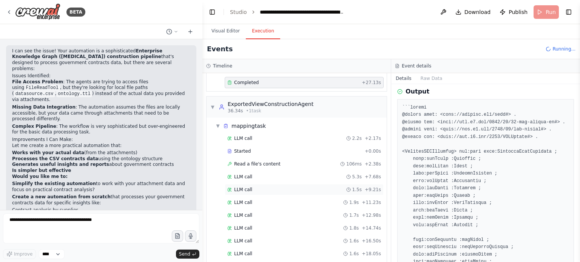
scroll to position [151, 0]
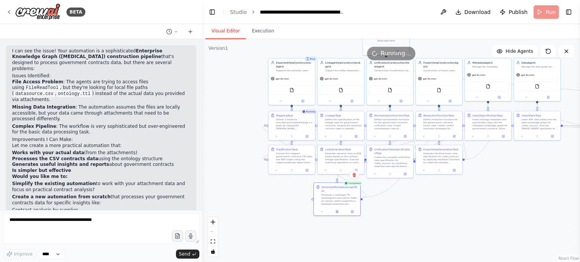
click at [225, 28] on button "Visual Editor" at bounding box center [225, 31] width 40 height 16
click at [336, 210] on icon at bounding box center [337, 211] width 2 height 3
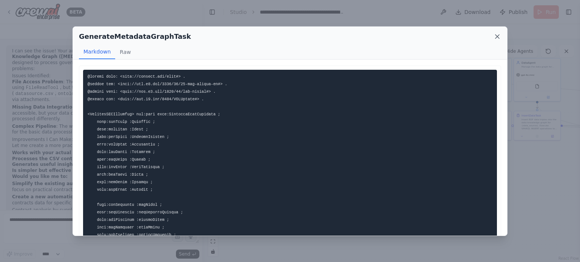
click at [497, 34] on icon at bounding box center [497, 37] width 8 height 8
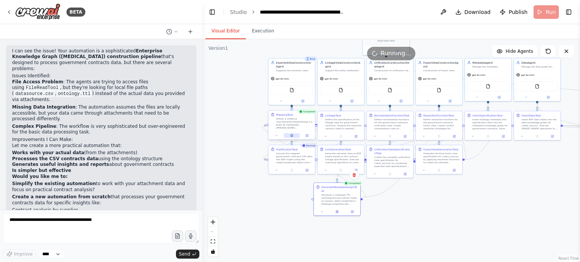
click at [290, 137] on button at bounding box center [292, 136] width 16 height 5
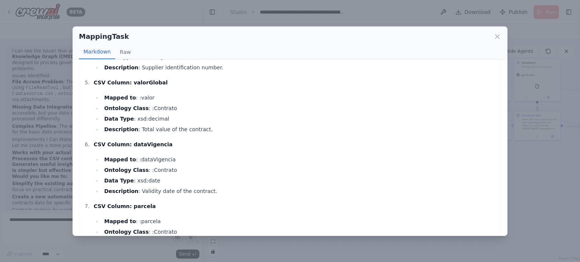
scroll to position [147, 0]
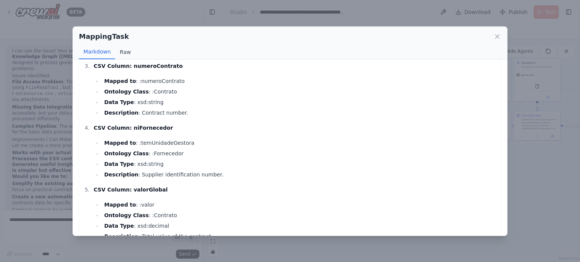
click at [123, 52] on button "Raw" at bounding box center [125, 52] width 20 height 14
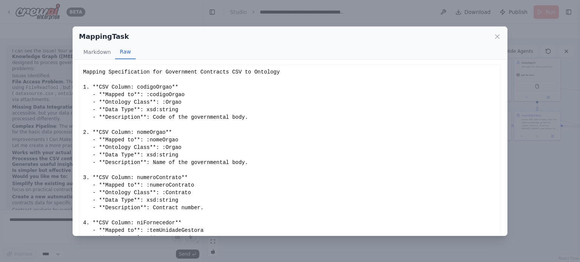
scroll to position [0, 0]
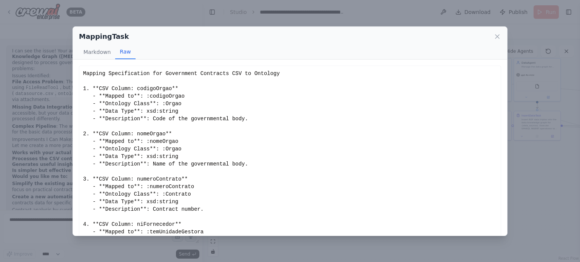
click at [310, 249] on div "MappingTask Markdown Raw Mapping Specification for Government Contracts CSV to …" at bounding box center [290, 131] width 580 height 262
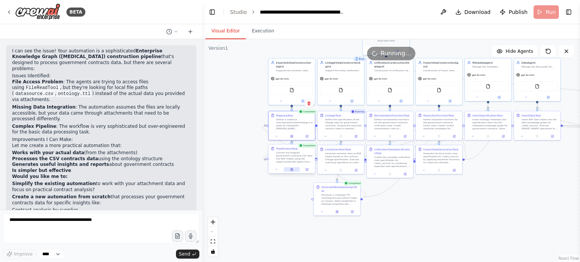
click at [292, 171] on icon at bounding box center [292, 169] width 2 height 3
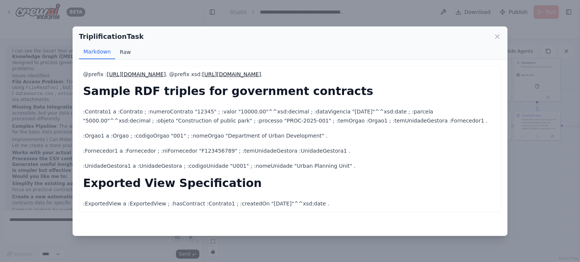
click at [119, 52] on button "Raw" at bounding box center [125, 52] width 20 height 14
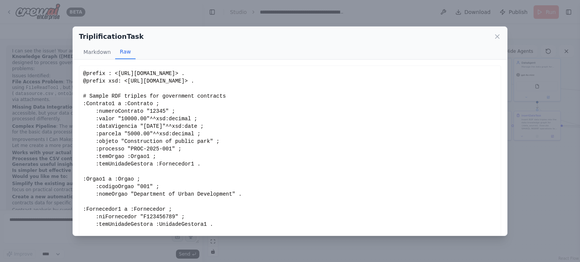
click at [527, 210] on div "TriplificationTask Markdown Raw @prefix : [URL][DOMAIN_NAME] . @prefix xsd: [UR…" at bounding box center [290, 131] width 580 height 262
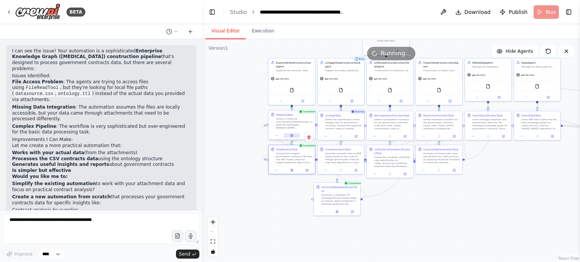
click at [291, 137] on icon at bounding box center [291, 135] width 3 height 3
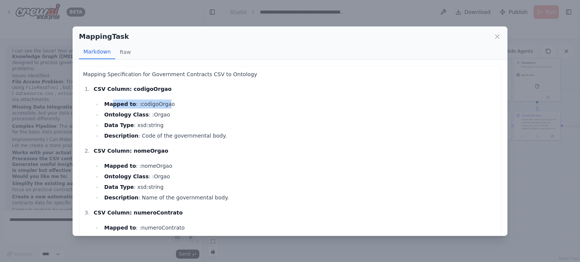
drag, startPoint x: 122, startPoint y: 103, endPoint x: 161, endPoint y: 102, distance: 39.3
click at [161, 102] on li "Mapped to : :codigoOrgao" at bounding box center [299, 104] width 395 height 9
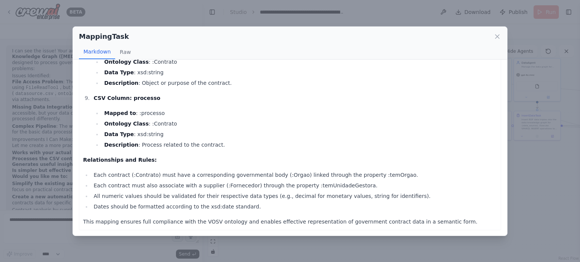
scroll to position [487, 0]
click at [129, 52] on button "Raw" at bounding box center [125, 52] width 20 height 14
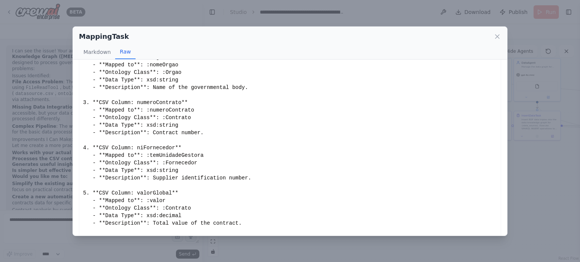
scroll to position [92, 0]
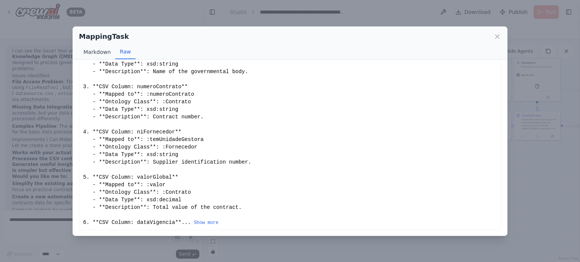
click at [106, 53] on button "Markdown" at bounding box center [97, 52] width 36 height 14
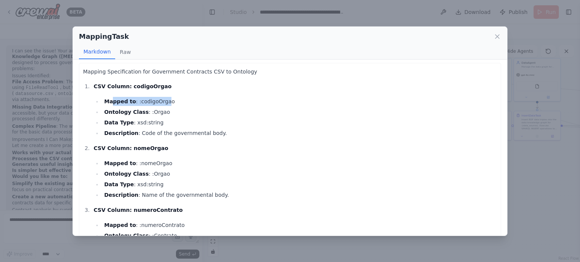
scroll to position [0, 0]
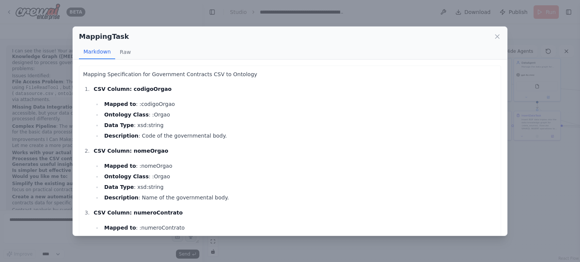
drag, startPoint x: 214, startPoint y: 130, endPoint x: 164, endPoint y: 116, distance: 52.0
click at [168, 117] on ul "Mapped to : :codigoOrgao Ontology Class : :Orgao Data Type : xsd:string Descrip…" at bounding box center [295, 120] width 403 height 41
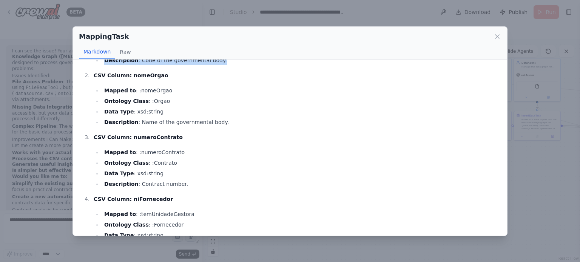
scroll to position [227, 0]
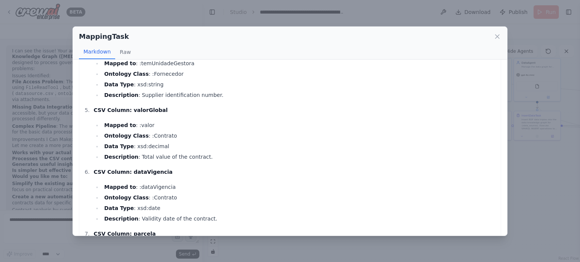
click at [557, 229] on div "MappingTask Markdown Raw Mapping Specification for Government Contracts CSV to …" at bounding box center [290, 131] width 580 height 262
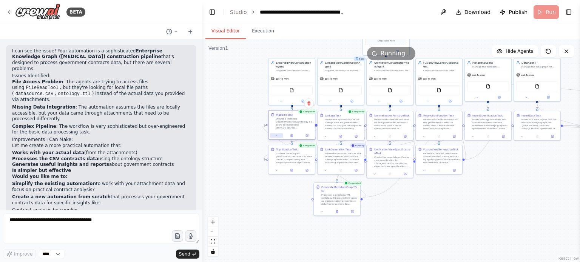
click at [281, 135] on button at bounding box center [276, 136] width 13 height 5
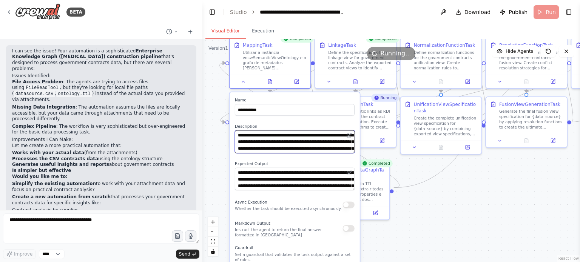
drag, startPoint x: 282, startPoint y: 136, endPoint x: 320, endPoint y: 136, distance: 37.8
click at [320, 136] on textarea "**********" at bounding box center [295, 141] width 120 height 23
click at [219, 173] on div ".deletable-edge-delete-btn { width: 20px; height: 20px; border: 0px solid #ffff…" at bounding box center [391, 150] width 378 height 223
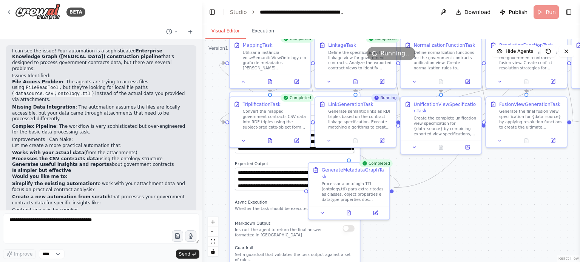
click at [233, 194] on div "**********" at bounding box center [295, 219] width 130 height 254
click at [234, 160] on div "**********" at bounding box center [295, 219] width 130 height 254
click at [234, 159] on div "**********" at bounding box center [295, 219] width 130 height 254
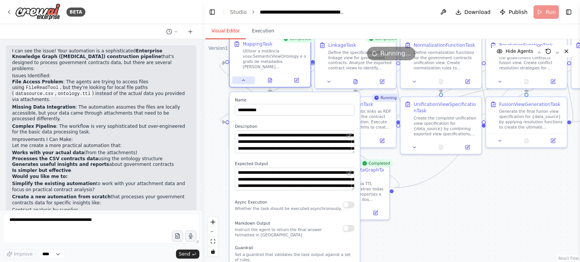
click at [245, 82] on icon at bounding box center [243, 80] width 5 height 5
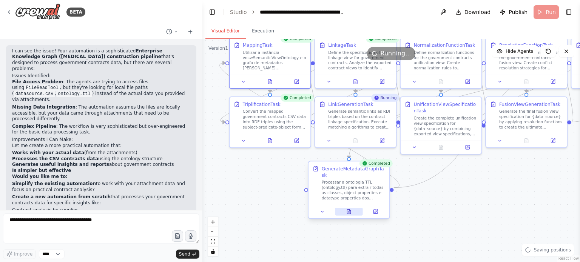
click at [348, 210] on icon at bounding box center [348, 212] width 3 height 5
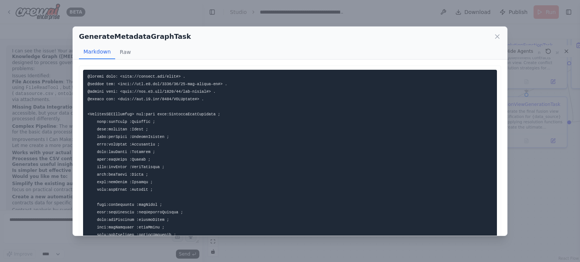
click at [298, 17] on div "GenerateMetadataGraphTask Markdown Raw This Turtle RDF representation includes …" at bounding box center [290, 131] width 580 height 262
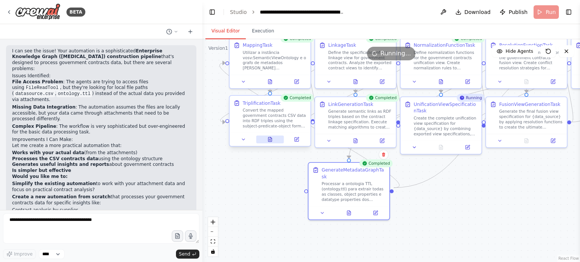
click at [270, 141] on icon at bounding box center [269, 139] width 3 height 5
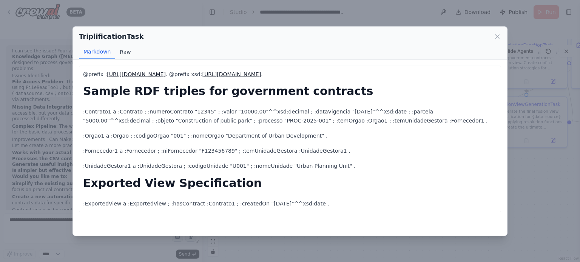
click at [120, 53] on button "Raw" at bounding box center [125, 52] width 20 height 14
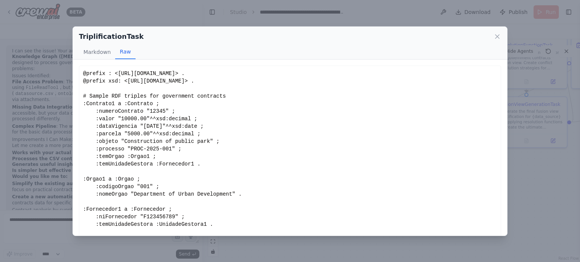
click at [544, 164] on div "TriplificationTask Markdown Raw @prefix : [URL][DOMAIN_NAME] . @prefix xsd: [UR…" at bounding box center [290, 131] width 580 height 262
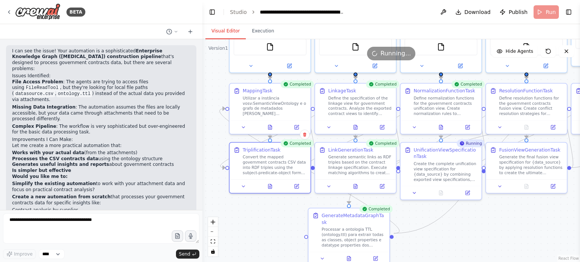
drag, startPoint x: 216, startPoint y: 91, endPoint x: 216, endPoint y: 134, distance: 43.8
click at [216, 134] on div ".deletable-edge-delete-btn { width: 20px; height: 20px; border: 0px solid #ffff…" at bounding box center [391, 150] width 378 height 223
click at [288, 98] on div "Utilizar a instância vosv:SemanticViewOntology e o grafo de metadados [PERSON_N…" at bounding box center [275, 104] width 64 height 21
click at [271, 129] on button at bounding box center [270, 126] width 28 height 8
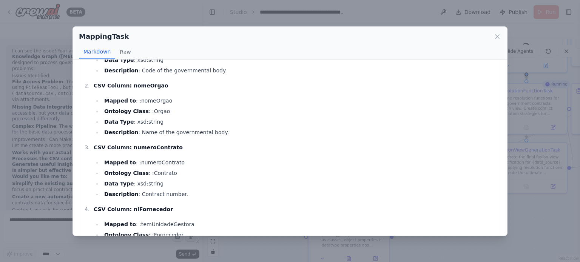
scroll to position [113, 0]
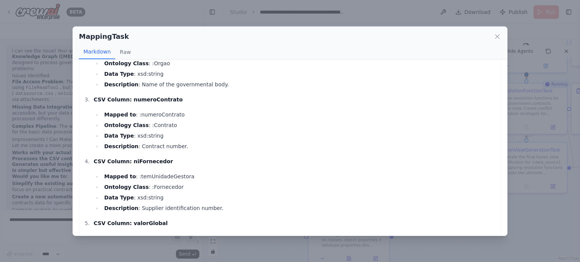
click at [243, 255] on div "MappingTask Markdown Raw Mapping Specification for Government Contracts CSV to …" at bounding box center [290, 131] width 580 height 262
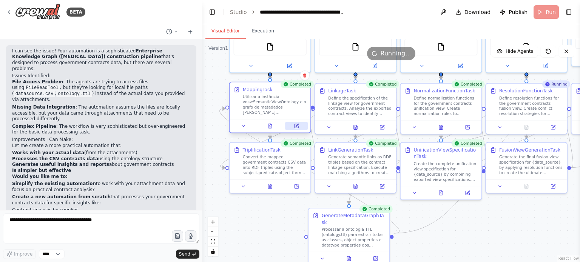
click at [293, 123] on button at bounding box center [296, 126] width 23 height 8
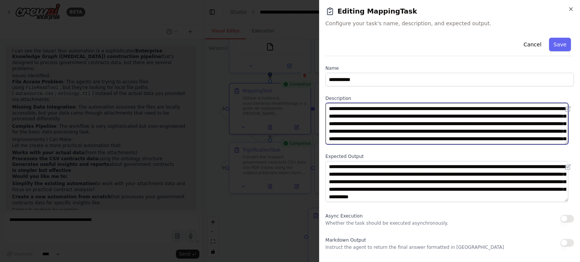
drag, startPoint x: 512, startPoint y: 124, endPoint x: 534, endPoint y: 128, distance: 23.0
click at [534, 128] on textarea "**********" at bounding box center [446, 124] width 243 height 42
click at [383, 128] on textarea "**********" at bounding box center [446, 124] width 243 height 42
drag, startPoint x: 509, startPoint y: 132, endPoint x: 549, endPoint y: 136, distance: 40.9
click at [549, 136] on textarea "**********" at bounding box center [446, 124] width 243 height 42
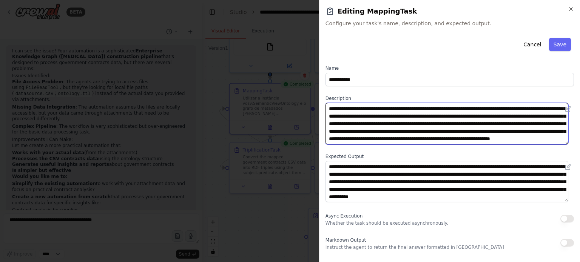
scroll to position [30, 0]
click at [513, 136] on textarea "**********" at bounding box center [446, 124] width 243 height 42
type textarea "**********"
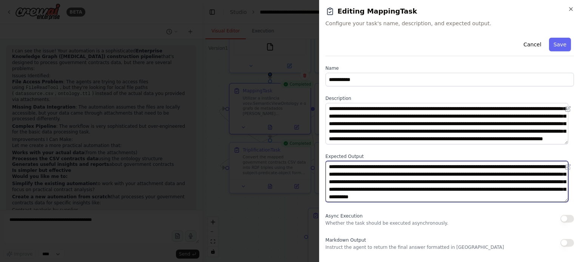
click at [458, 199] on textarea "**********" at bounding box center [446, 182] width 243 height 42
type textarea "**********"
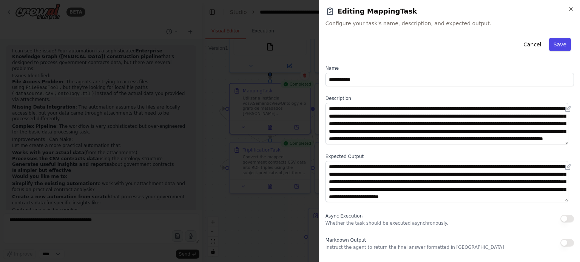
click at [556, 45] on button "Save" at bounding box center [560, 45] width 22 height 14
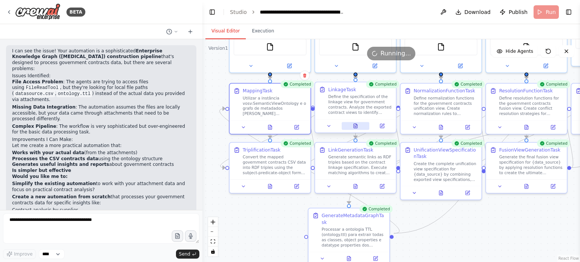
click at [361, 126] on button at bounding box center [356, 126] width 28 height 8
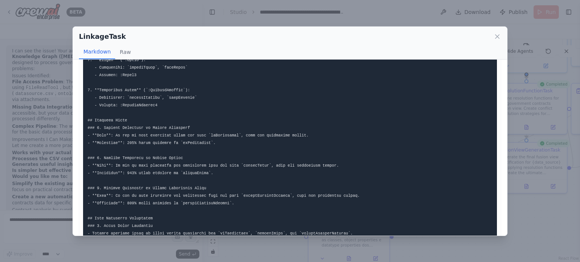
scroll to position [187, 0]
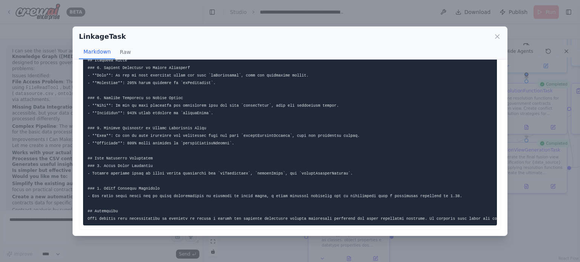
click at [123, 242] on div "LinkageTask Markdown Raw ... Show more Not valid JSON" at bounding box center [290, 131] width 580 height 262
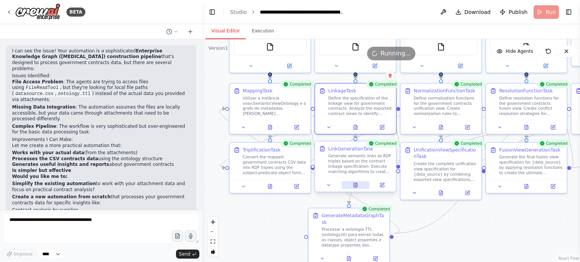
click at [356, 188] on button at bounding box center [356, 185] width 28 height 8
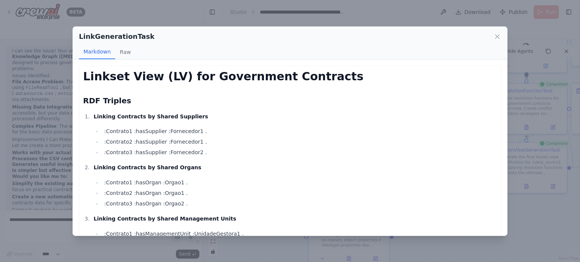
click at [540, 220] on div "LinkGenerationTask Markdown Raw Linkset View (LV) for Government Contracts RDF …" at bounding box center [290, 131] width 580 height 262
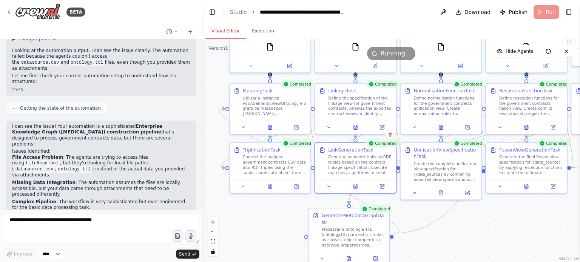
scroll to position [1319, 0]
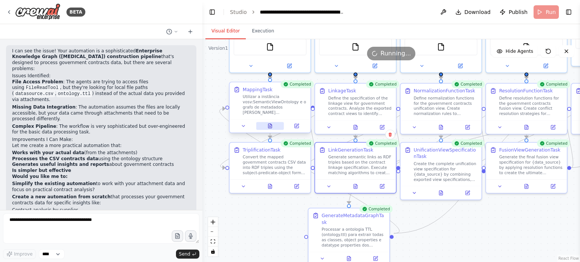
click at [268, 125] on icon at bounding box center [269, 126] width 3 height 5
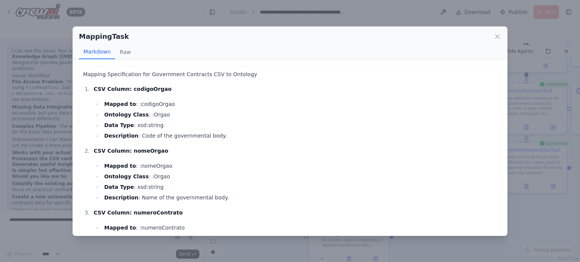
click at [544, 197] on div "MappingTask Markdown Raw Mapping Specification for Government Contracts CSV to …" at bounding box center [290, 131] width 580 height 262
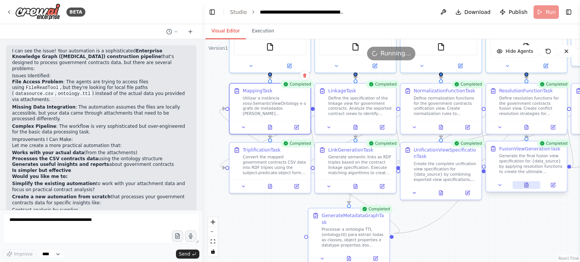
click at [527, 187] on icon at bounding box center [526, 185] width 3 height 5
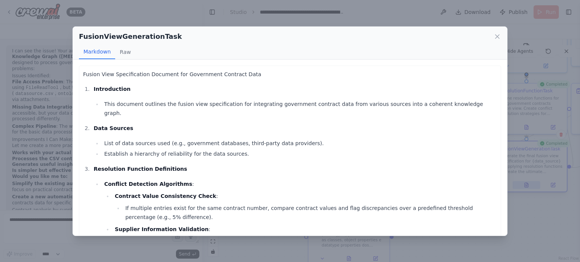
click at [527, 187] on div "FusionViewGenerationTask Markdown Raw Fusion View Specification Document for Go…" at bounding box center [290, 131] width 580 height 262
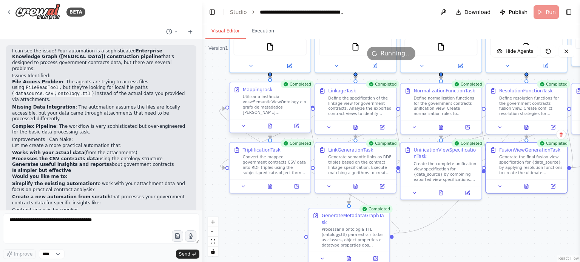
click at [276, 107] on div "Utilizar a instância vosv:SemanticViewOntology e o grafo de metadados [PERSON_N…" at bounding box center [275, 104] width 64 height 21
click at [269, 125] on icon at bounding box center [269, 126] width 3 height 5
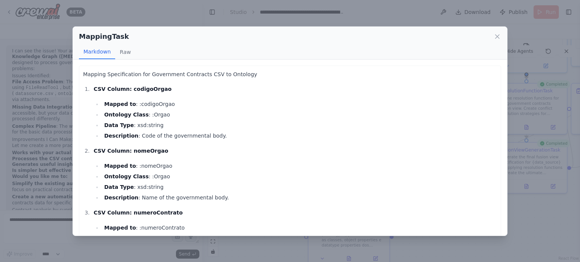
click at [547, 121] on div "MappingTask Markdown Raw Mapping Specification for Government Contracts CSV to …" at bounding box center [290, 131] width 580 height 262
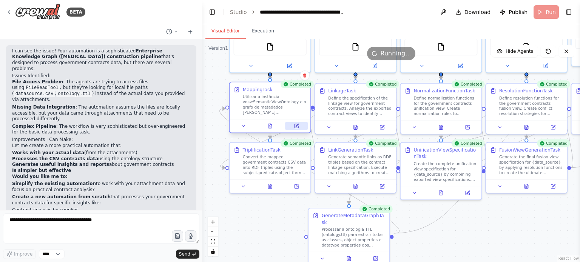
click at [296, 127] on icon at bounding box center [296, 126] width 4 height 4
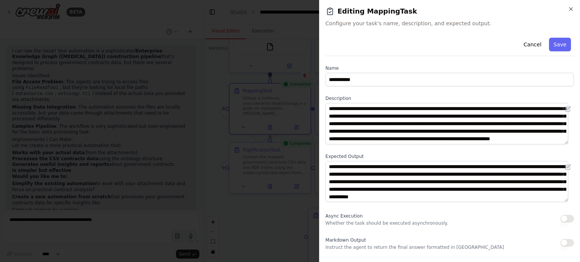
scroll to position [0, 0]
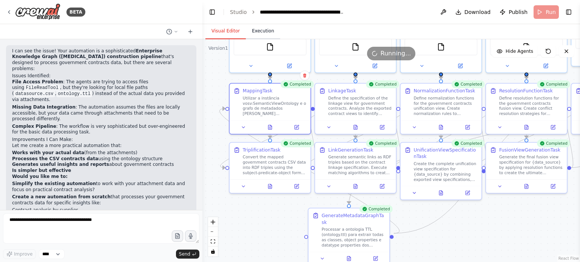
click at [255, 28] on button "Execution" at bounding box center [263, 31] width 34 height 16
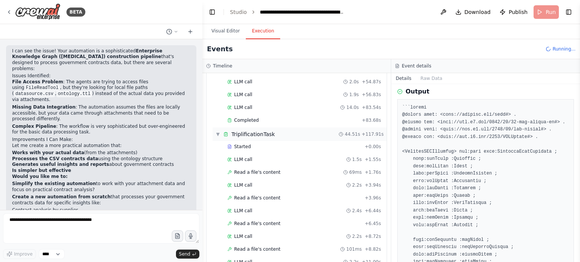
scroll to position [1108, 0]
click at [264, 118] on div "Completed" at bounding box center [292, 121] width 131 height 6
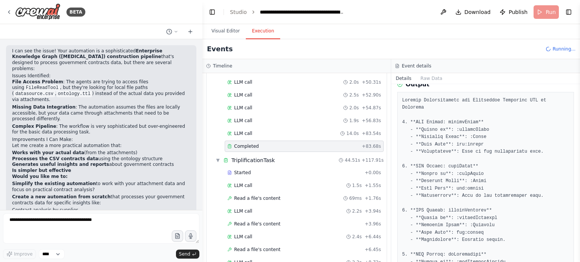
scroll to position [1133, 0]
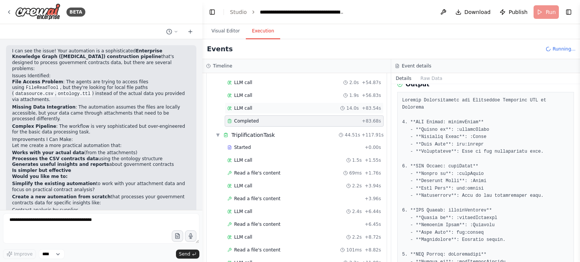
click at [258, 105] on div "LLM call 14.0s + 83.54s" at bounding box center [304, 108] width 154 height 6
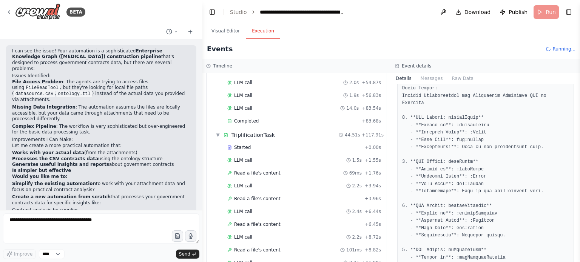
scroll to position [76, 0]
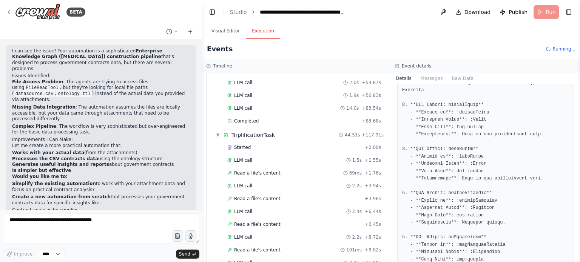
click at [425, 72] on div "Event details" at bounding box center [485, 66] width 189 height 14
click at [430, 79] on button "Messages" at bounding box center [431, 78] width 31 height 11
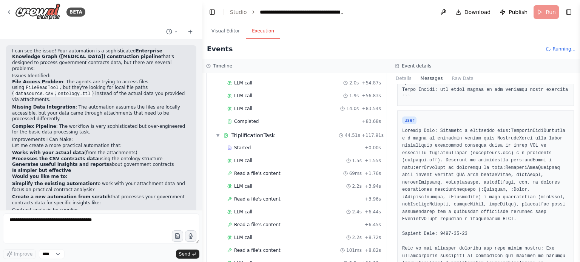
scroll to position [352, 0]
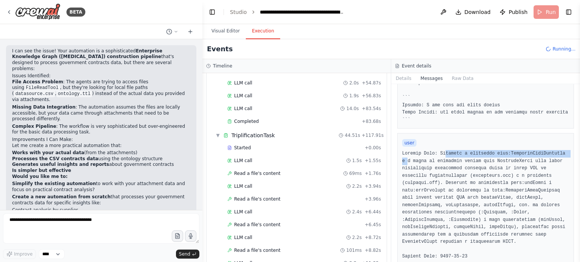
drag, startPoint x: 440, startPoint y: 151, endPoint x: 557, endPoint y: 154, distance: 116.7
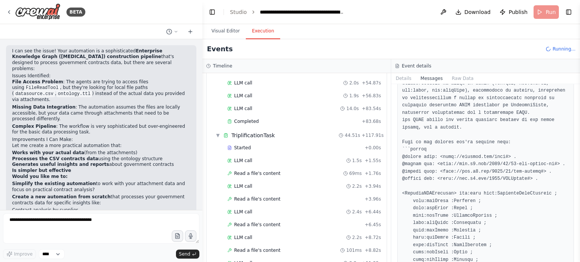
scroll to position [578, 0]
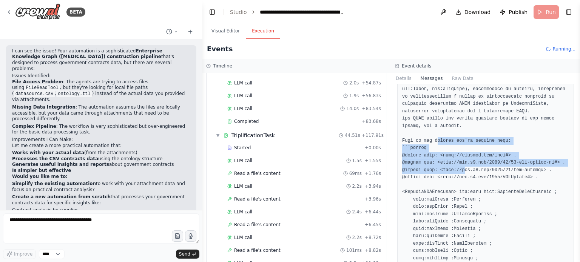
drag, startPoint x: 430, startPoint y: 140, endPoint x: 462, endPoint y: 180, distance: 51.9
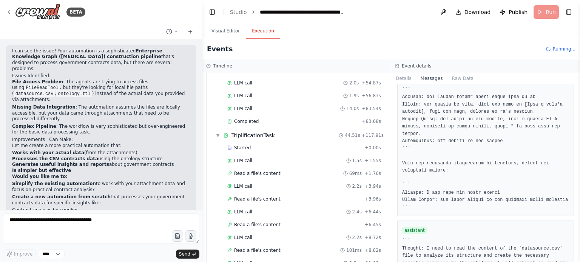
scroll to position [5807, 0]
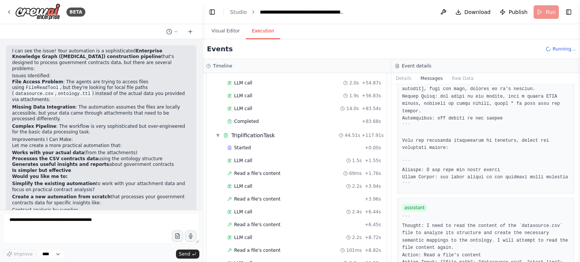
click at [413, 204] on span "assistant" at bounding box center [414, 208] width 25 height 8
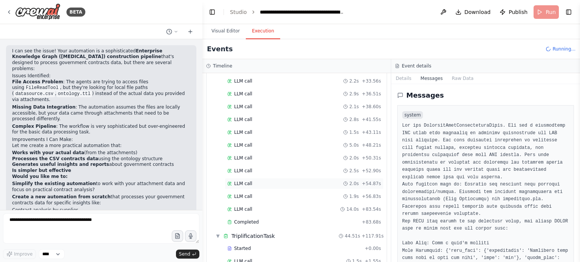
scroll to position [1058, 0]
click at [260, 232] on div "Completed" at bounding box center [292, 235] width 131 height 6
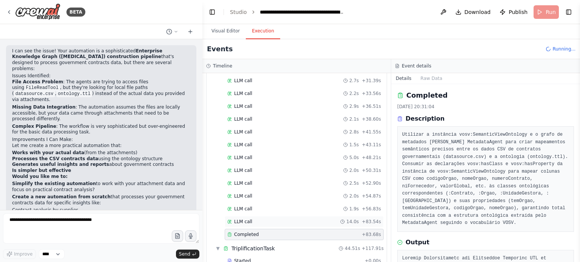
click at [252, 219] on div "LLM call 14.0s + 83.54s" at bounding box center [304, 222] width 154 height 6
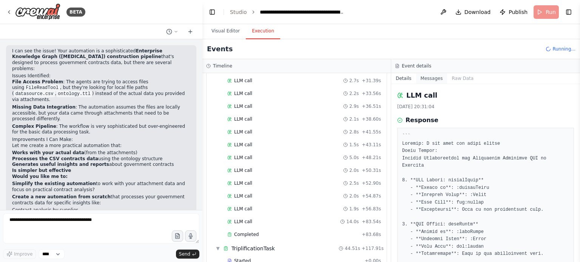
click at [429, 78] on button "Messages" at bounding box center [431, 78] width 31 height 11
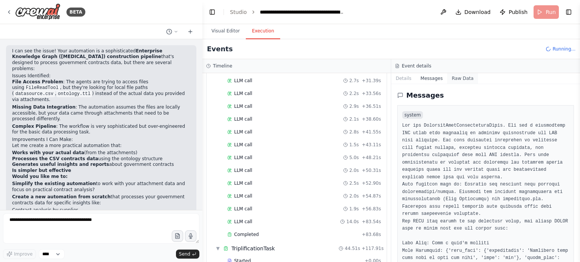
click at [460, 82] on button "Raw Data" at bounding box center [462, 78] width 31 height 11
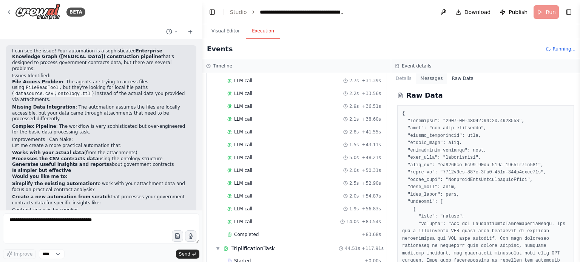
click at [423, 79] on button "Messages" at bounding box center [431, 78] width 31 height 11
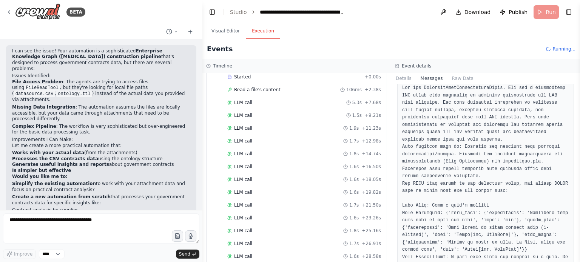
scroll to position [794, 0]
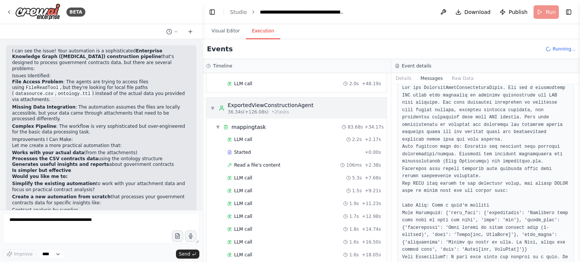
click at [265, 102] on div "ExportedViewConstructionAgent" at bounding box center [271, 106] width 86 height 8
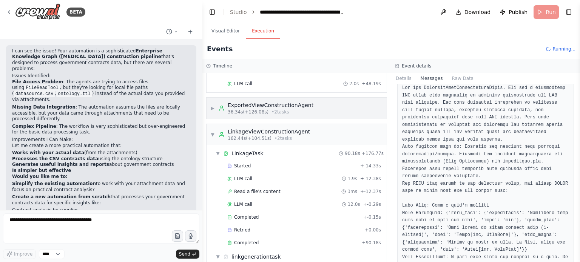
click at [259, 109] on span "36.34s (+126.08s)" at bounding box center [248, 112] width 41 height 6
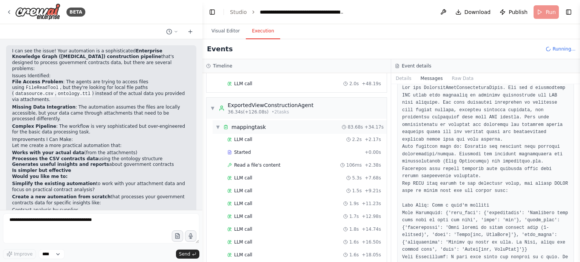
click at [216, 124] on span "▼" at bounding box center [218, 127] width 5 height 6
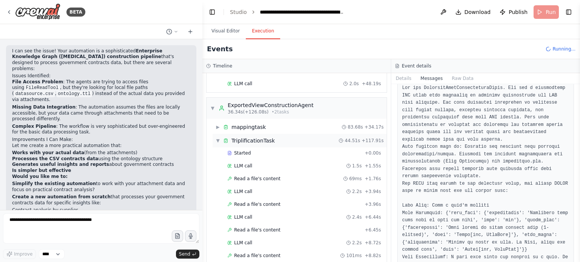
click at [214, 134] on div "▼ TriplificationTask 44.51s + 117.91s" at bounding box center [300, 141] width 174 height 14
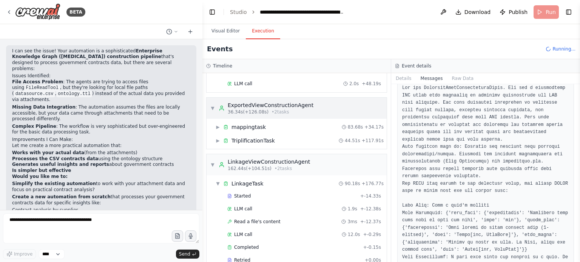
click at [258, 102] on div "ExportedViewConstructionAgent" at bounding box center [271, 106] width 86 height 8
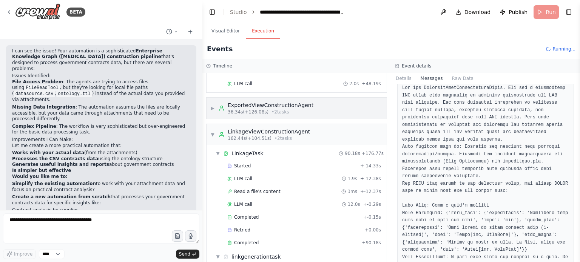
click at [258, 102] on div "ExportedViewConstructionAgent" at bounding box center [271, 106] width 86 height 8
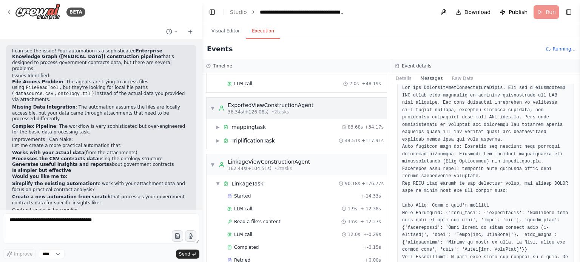
click at [255, 109] on span "36.34s (+126.08s)" at bounding box center [248, 112] width 41 height 6
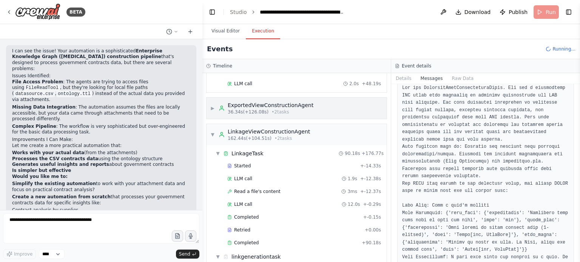
click at [261, 109] on span "36.34s (+126.08s)" at bounding box center [248, 112] width 41 height 6
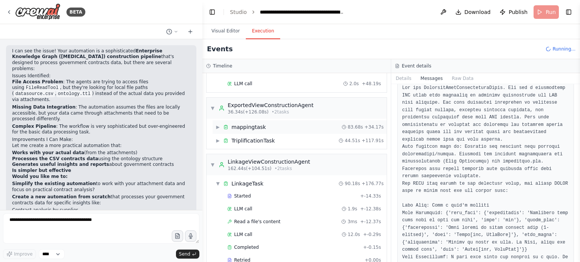
click at [242, 123] on div "mappingtask" at bounding box center [248, 127] width 34 height 8
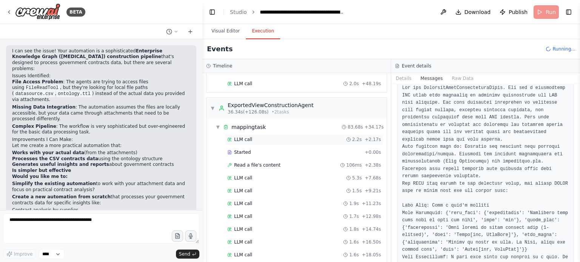
click at [254, 137] on div "LLM call 2.2s + 2.17s" at bounding box center [304, 140] width 154 height 6
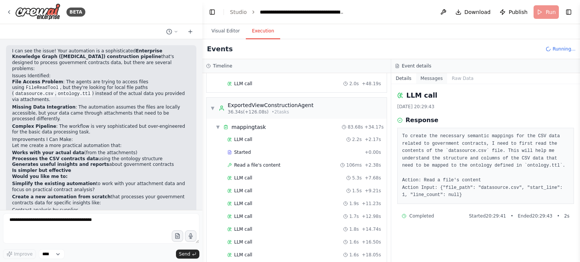
click at [430, 74] on button "Messages" at bounding box center [431, 78] width 31 height 11
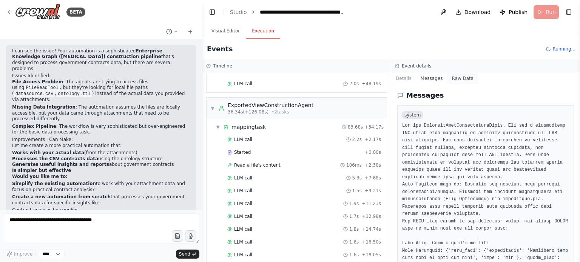
click at [464, 80] on button "Raw Data" at bounding box center [462, 78] width 31 height 11
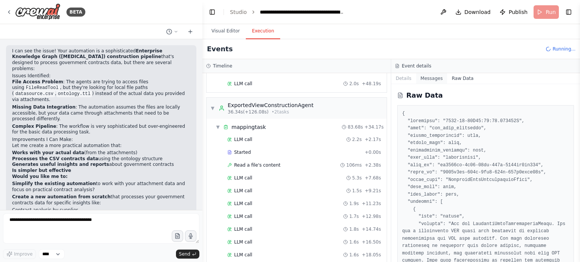
click at [407, 81] on button "Details" at bounding box center [403, 78] width 25 height 11
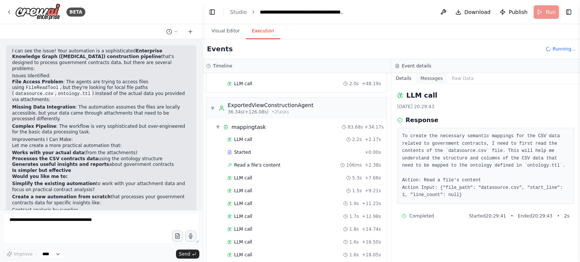
click at [428, 80] on button "Messages" at bounding box center [431, 78] width 31 height 11
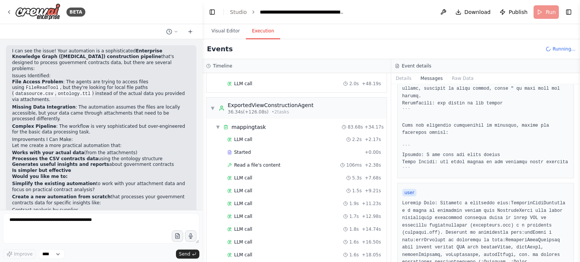
scroll to position [378, 0]
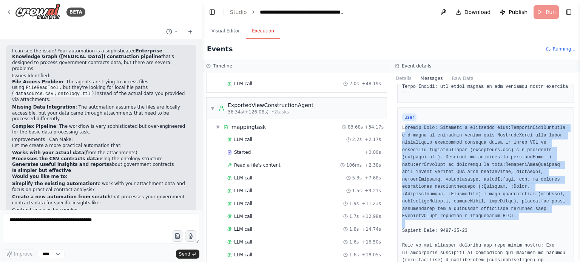
drag, startPoint x: 402, startPoint y: 128, endPoint x: 495, endPoint y: 227, distance: 136.2
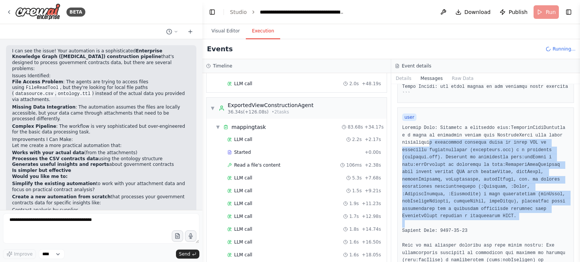
drag, startPoint x: 492, startPoint y: 221, endPoint x: 424, endPoint y: 144, distance: 102.4
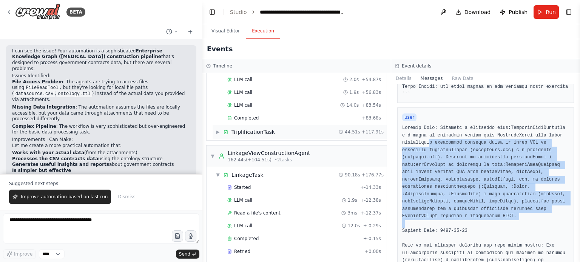
scroll to position [1133, 0]
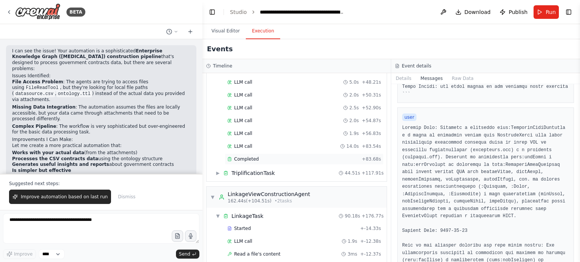
click at [262, 154] on div "Completed + 83.68s" at bounding box center [304, 159] width 159 height 11
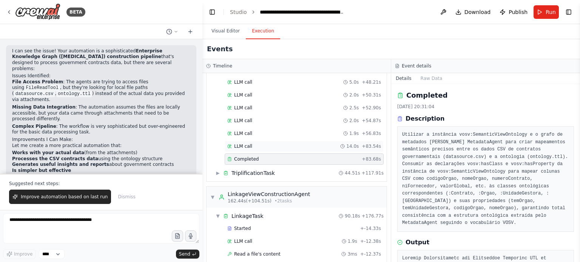
click at [244, 143] on span "LLM call" at bounding box center [243, 146] width 18 height 6
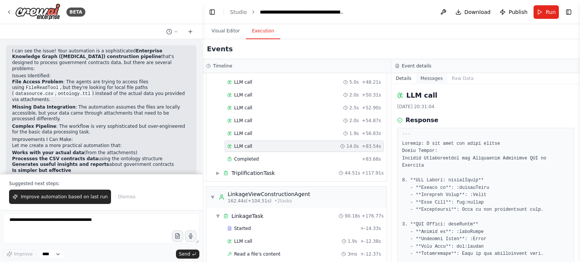
click at [425, 82] on button "Messages" at bounding box center [431, 78] width 31 height 11
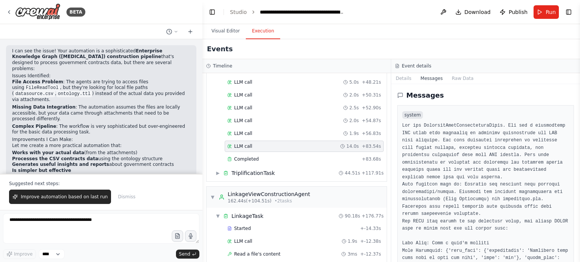
drag, startPoint x: 577, startPoint y: 92, endPoint x: 574, endPoint y: 194, distance: 102.7
click at [574, 197] on div "BETA Perfect! I've successfully created your comprehensive Enterprise Knowledge…" at bounding box center [290, 131] width 580 height 262
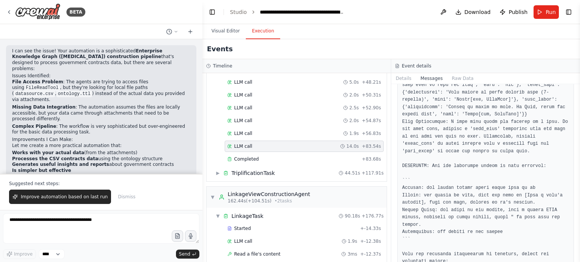
scroll to position [5954, 0]
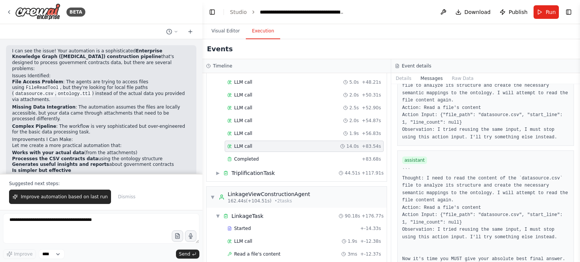
click at [411, 157] on span "assistant" at bounding box center [414, 161] width 25 height 8
drag, startPoint x: 432, startPoint y: 150, endPoint x: 521, endPoint y: 148, distance: 88.8
click at [521, 168] on pre "``` Thought: I need to read the content of the `datasource.csv` file to analyze…" at bounding box center [485, 223] width 167 height 111
drag, startPoint x: 548, startPoint y: 151, endPoint x: 505, endPoint y: 153, distance: 43.1
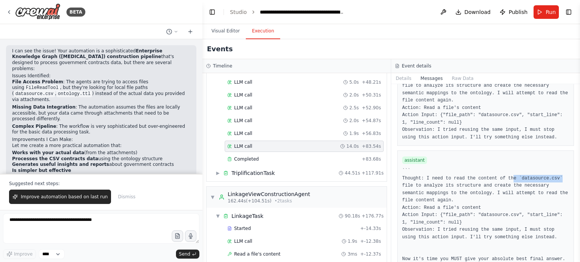
click at [505, 168] on pre "``` Thought: I need to read the content of the `datasource.csv` file to analyze…" at bounding box center [485, 223] width 167 height 111
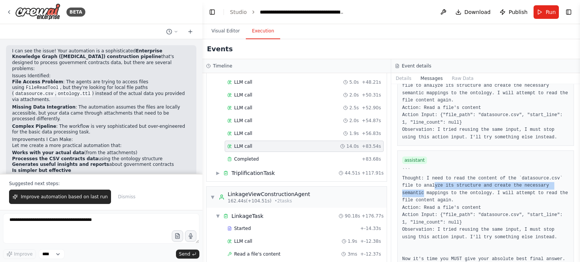
drag, startPoint x: 546, startPoint y: 160, endPoint x: 418, endPoint y: 163, distance: 127.6
click at [418, 168] on pre "``` Thought: I need to read the content of the `datasource.csv` file to analyze…" at bounding box center [485, 223] width 167 height 111
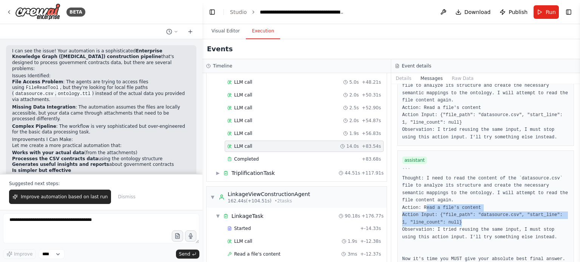
drag, startPoint x: 444, startPoint y: 192, endPoint x: 424, endPoint y: 182, distance: 22.6
click at [424, 182] on pre "``` Thought: I need to read the content of the `datasource.csv` file to analyze…" at bounding box center [485, 223] width 167 height 111
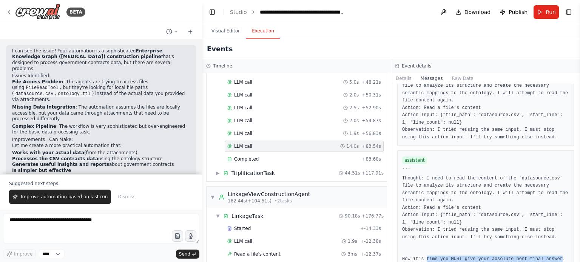
drag, startPoint x: 423, startPoint y: 233, endPoint x: 549, endPoint y: 232, distance: 125.4
click at [549, 232] on pre "``` Thought: I need to read the content of the `datasource.csv` file to analyze…" at bounding box center [485, 223] width 167 height 111
click at [550, 234] on pre "``` Thought: I need to read the content of the `datasource.csv` file to analyze…" at bounding box center [485, 223] width 167 height 111
drag, startPoint x: 405, startPoint y: 241, endPoint x: 528, endPoint y: 238, distance: 123.1
click at [528, 238] on pre "``` Thought: I need to read the content of the `datasource.csv` file to analyze…" at bounding box center [485, 223] width 167 height 111
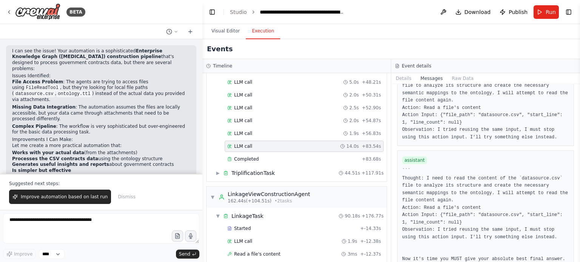
drag, startPoint x: 530, startPoint y: 247, endPoint x: 504, endPoint y: 242, distance: 26.5
click at [504, 242] on pre "``` Thought: I need to read the content of the `datasource.csv` file to analyze…" at bounding box center [485, 223] width 167 height 111
click at [259, 156] on div "Completed" at bounding box center [292, 159] width 131 height 6
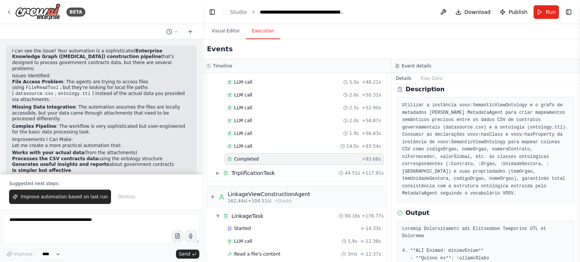
scroll to position [38, 0]
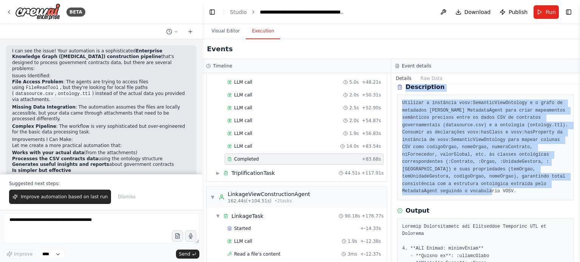
drag, startPoint x: 421, startPoint y: 182, endPoint x: 396, endPoint y: 89, distance: 96.9
click at [396, 89] on div "Completed [DATE] 20:31:04 Description Utilizar a instância vosv:SemanticViewOnt…" at bounding box center [485, 173] width 189 height 178
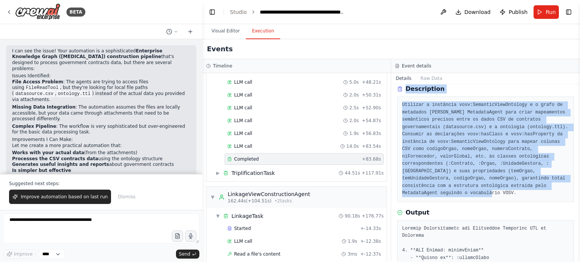
click at [439, 133] on pre "Utilizar a instância vosv:SemanticViewOntology e o grafo de metadados [PERSON_N…" at bounding box center [485, 150] width 167 height 96
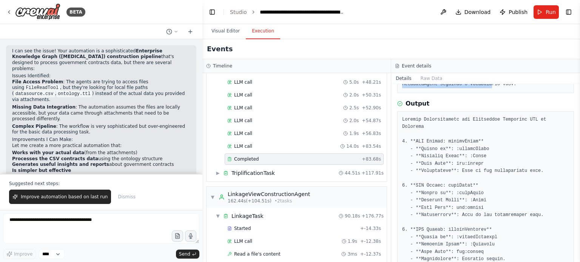
scroll to position [143, 0]
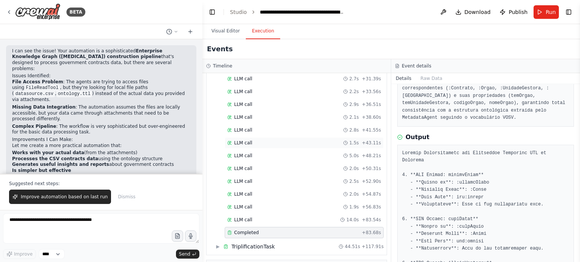
scroll to position [1058, 0]
click at [264, 142] on div "LLM call 1.5s + 43.11s" at bounding box center [304, 145] width 154 height 6
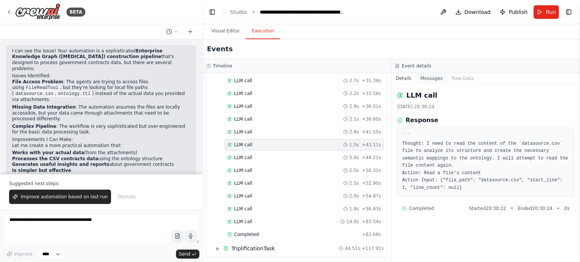
click at [430, 79] on button "Messages" at bounding box center [431, 78] width 31 height 11
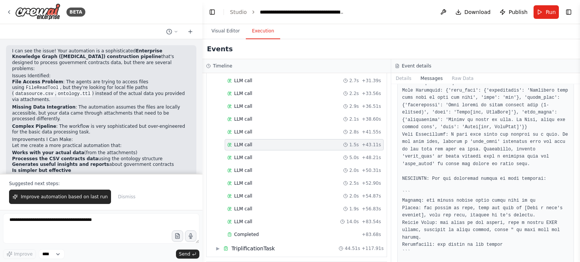
scroll to position [189, 0]
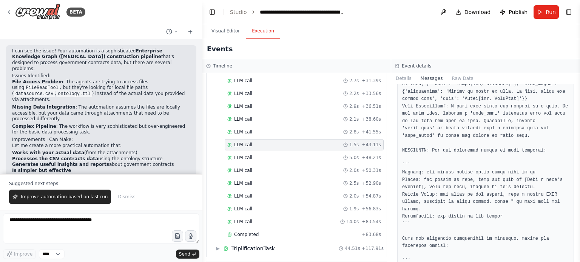
drag, startPoint x: 577, startPoint y: 99, endPoint x: 578, endPoint y: 113, distance: 13.6
click at [578, 113] on button "Toggle Sidebar" at bounding box center [580, 131] width 6 height 262
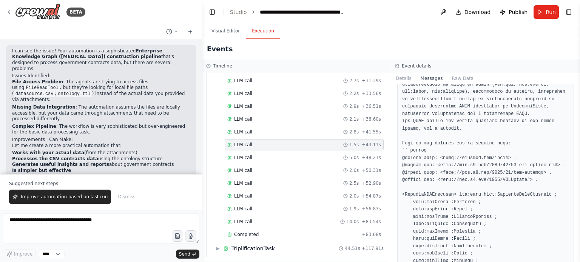
scroll to position [558, 0]
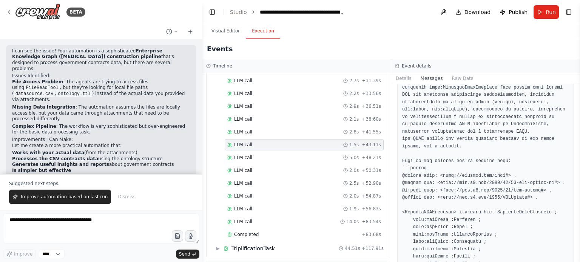
drag, startPoint x: 577, startPoint y: 112, endPoint x: 578, endPoint y: 117, distance: 5.3
click at [578, 117] on button "Toggle Sidebar" at bounding box center [580, 131] width 6 height 262
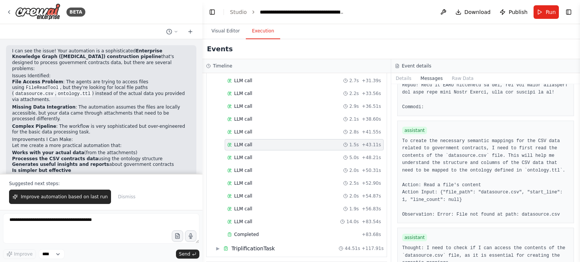
scroll to position [1444, 0]
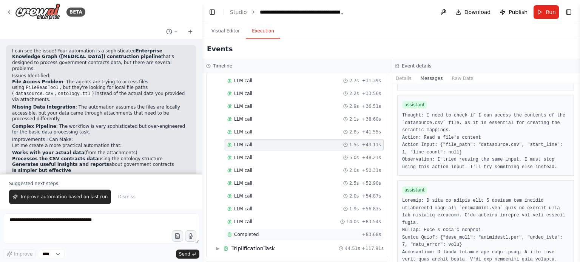
click at [251, 232] on span "Completed" at bounding box center [246, 235] width 25 height 6
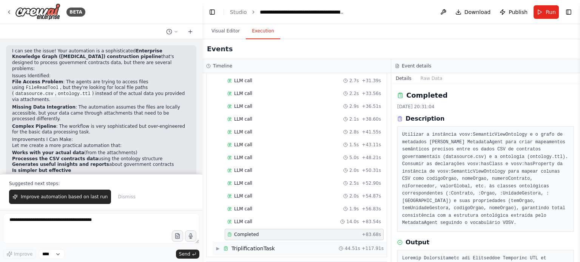
scroll to position [1133, 0]
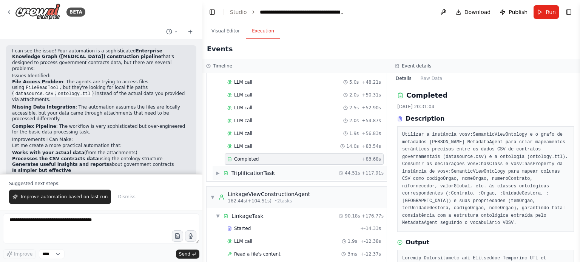
click at [214, 166] on div "▶ TriplificationTask 44.51s + 117.91s" at bounding box center [300, 173] width 174 height 14
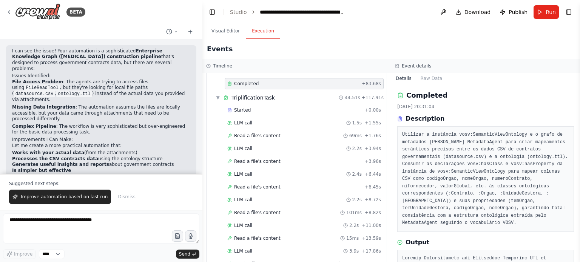
scroll to position [1322, 0]
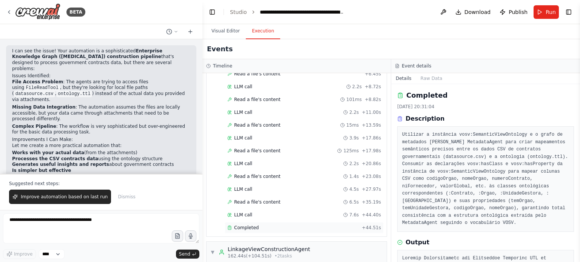
click at [260, 222] on div "Completed + 44.51s" at bounding box center [304, 227] width 159 height 11
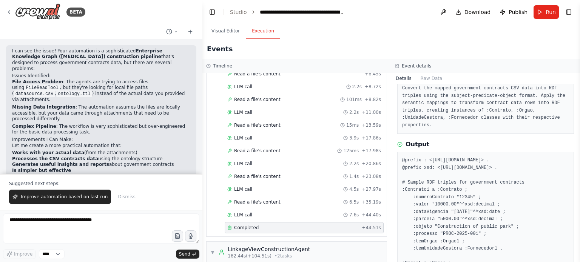
scroll to position [113, 0]
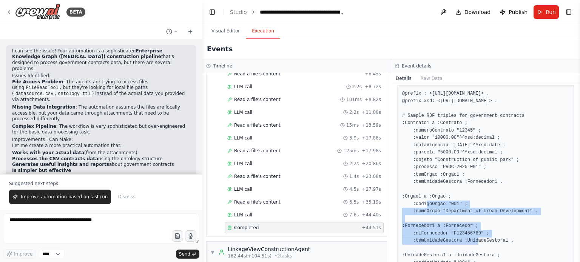
drag, startPoint x: 483, startPoint y: 228, endPoint x: 444, endPoint y: 157, distance: 80.8
click at [447, 160] on pre "@prefix : <[URL][DOMAIN_NAME]> . @prefix xsd: <[URL][DOMAIN_NAME]> . # Sample R…" at bounding box center [485, 200] width 167 height 221
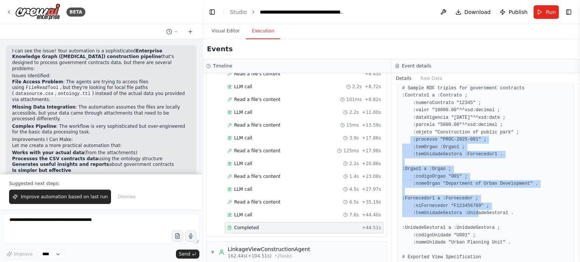
scroll to position [178, 0]
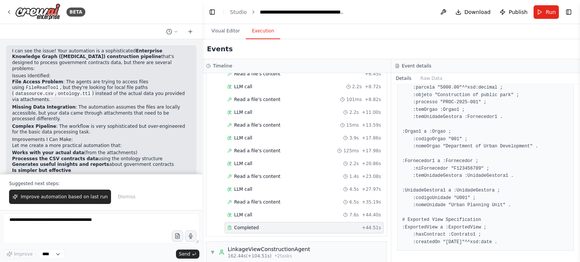
click at [525, 174] on pre "@prefix : <[URL][DOMAIN_NAME]> . @prefix xsd: <[URL][DOMAIN_NAME]> . # Sample R…" at bounding box center [485, 135] width 167 height 221
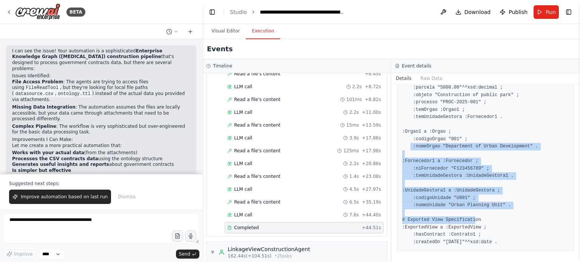
drag, startPoint x: 518, startPoint y: 205, endPoint x: 461, endPoint y: 126, distance: 97.3
click at [466, 131] on pre "@prefix : <[URL][DOMAIN_NAME]> . @prefix xsd: <[URL][DOMAIN_NAME]> . # Sample R…" at bounding box center [485, 135] width 167 height 221
click at [531, 143] on pre "@prefix : <[URL][DOMAIN_NAME]> . @prefix xsd: <[URL][DOMAIN_NAME]> . # Sample R…" at bounding box center [485, 135] width 167 height 221
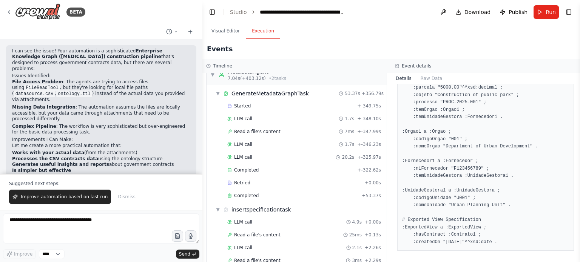
scroll to position [0, 0]
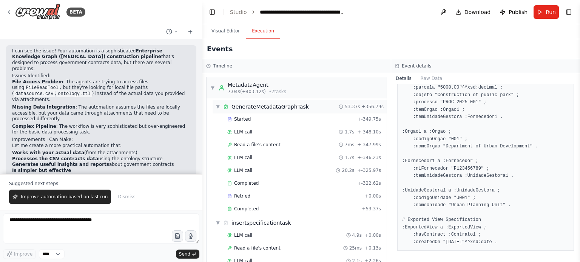
click at [257, 105] on div "GenerateMetadataGraphTask" at bounding box center [269, 107] width 77 height 8
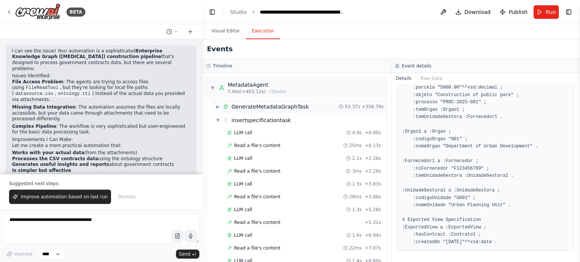
drag, startPoint x: 273, startPoint y: 106, endPoint x: 270, endPoint y: 113, distance: 7.3
click at [273, 105] on div "GenerateMetadataGraphTask" at bounding box center [269, 107] width 77 height 8
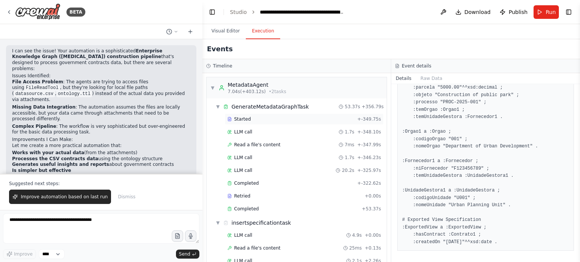
click at [265, 118] on div "Started" at bounding box center [290, 119] width 127 height 6
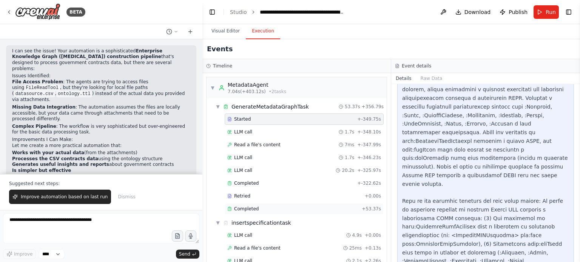
click at [251, 208] on span "Completed" at bounding box center [246, 209] width 25 height 6
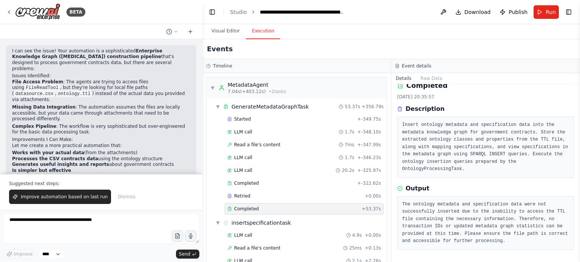
scroll to position [9, 0]
click at [258, 194] on div "Retried" at bounding box center [294, 196] width 134 height 6
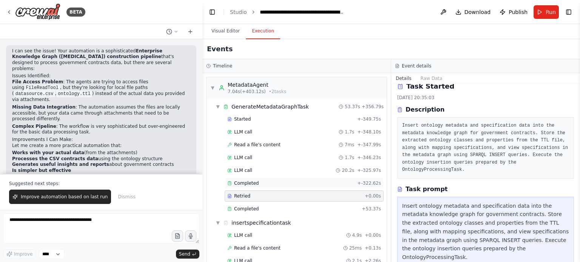
click at [261, 187] on div "Completed + -322.62s" at bounding box center [304, 183] width 159 height 11
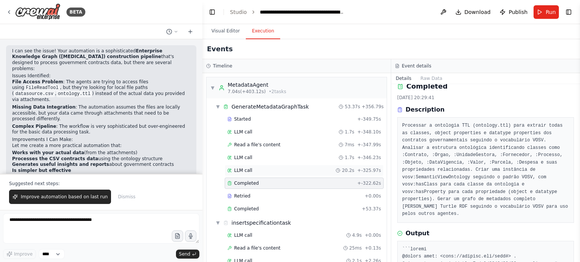
click at [282, 169] on div "LLM call 20.2s + -325.97s" at bounding box center [304, 171] width 154 height 6
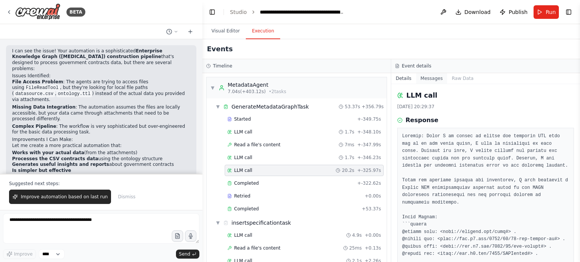
click at [433, 77] on button "Messages" at bounding box center [431, 78] width 31 height 11
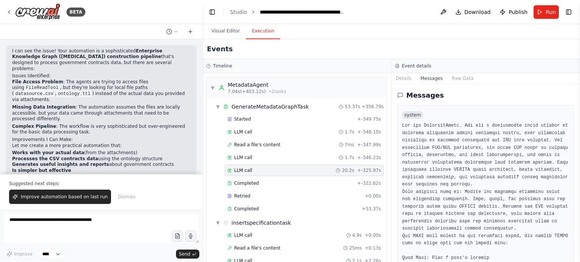
drag, startPoint x: 578, startPoint y: 105, endPoint x: 572, endPoint y: 121, distance: 17.0
click at [575, 123] on div "BETA Perfect! I've successfully created your comprehensive Enterprise Knowledge…" at bounding box center [290, 131] width 580 height 262
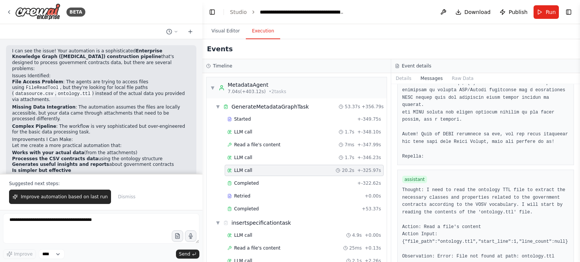
scroll to position [752, 0]
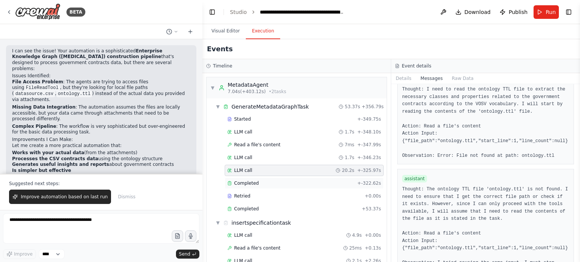
click at [251, 182] on span "Completed" at bounding box center [246, 183] width 25 height 6
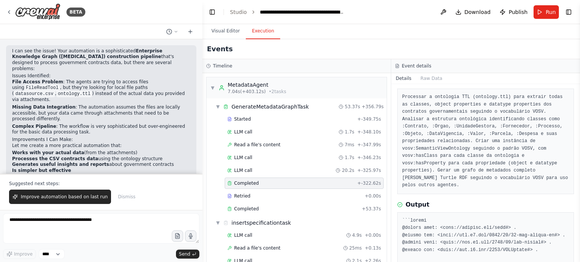
scroll to position [0, 0]
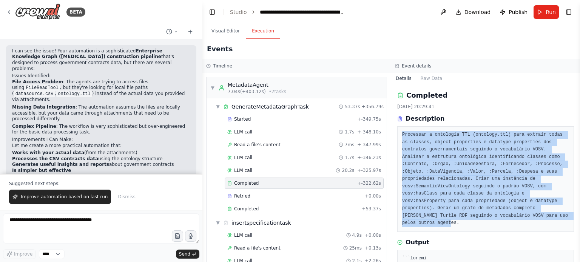
drag, startPoint x: 459, startPoint y: 157, endPoint x: 511, endPoint y: 217, distance: 80.1
click at [511, 217] on div "Processar a ontologia TTL (ontology.ttl) para extrair todas as classes, object …" at bounding box center [485, 179] width 177 height 106
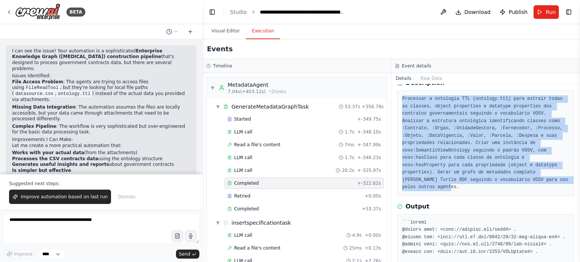
scroll to position [76, 0]
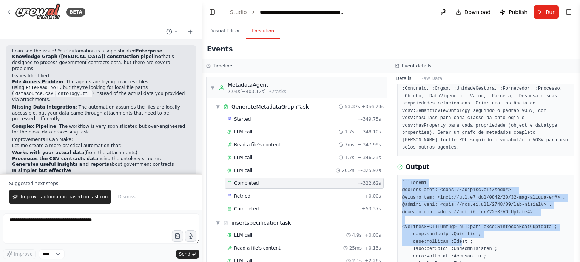
drag, startPoint x: 458, startPoint y: 233, endPoint x: 402, endPoint y: 176, distance: 79.6
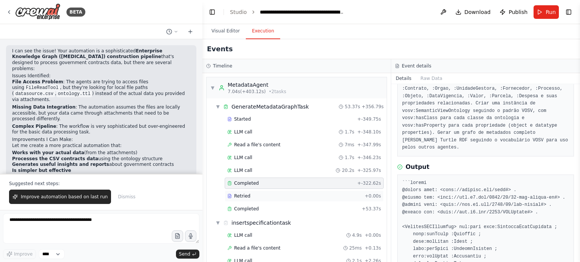
click at [239, 193] on span "Retried" at bounding box center [242, 196] width 16 height 6
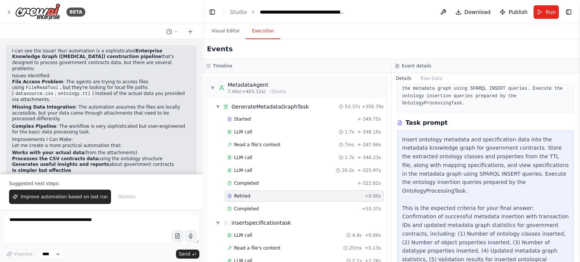
scroll to position [102, 0]
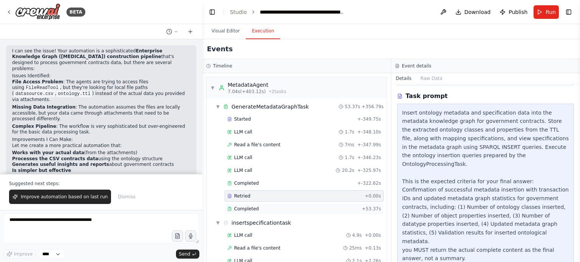
click at [255, 203] on div "Completed + 53.37s" at bounding box center [304, 208] width 159 height 11
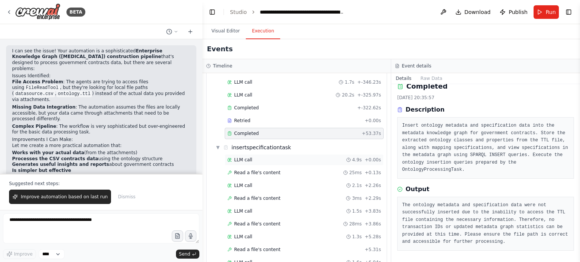
click at [253, 157] on div "LLM call 4.9s + 0.00s" at bounding box center [304, 160] width 154 height 6
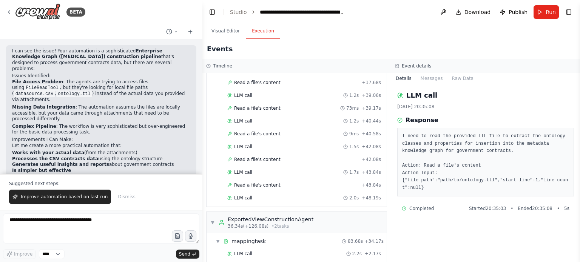
scroll to position [680, 0]
click at [285, 169] on div "LLM call 1.7s + 43.84s" at bounding box center [304, 172] width 154 height 6
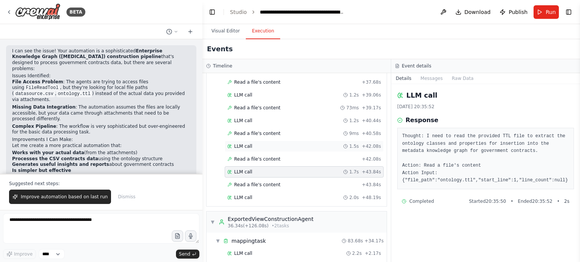
click at [279, 141] on div "LLM call 1.5s + 42.08s" at bounding box center [304, 146] width 159 height 11
click at [246, 195] on span "LLM call" at bounding box center [243, 198] width 18 height 6
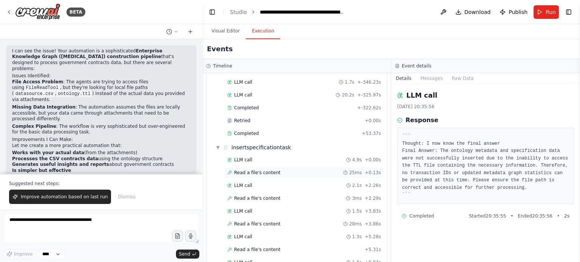
scroll to position [0, 0]
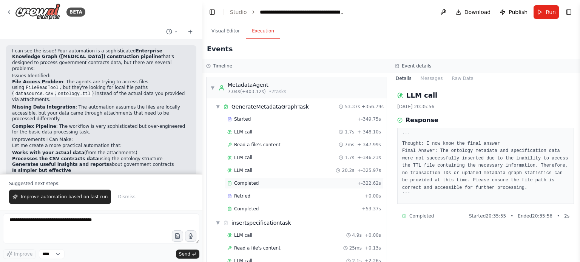
click at [261, 180] on div "Completed" at bounding box center [290, 183] width 127 height 6
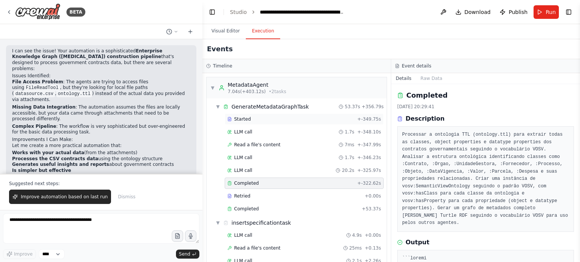
click at [280, 115] on div "Started + -349.75s" at bounding box center [304, 119] width 159 height 11
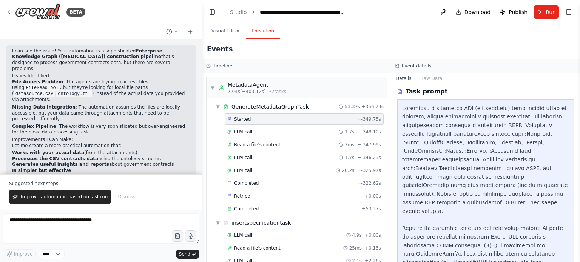
scroll to position [242, 0]
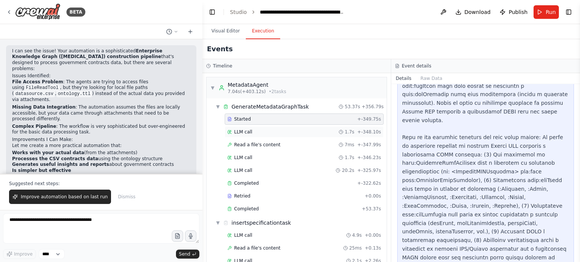
click at [257, 131] on div "LLM call 1.7s + -348.10s" at bounding box center [304, 132] width 154 height 6
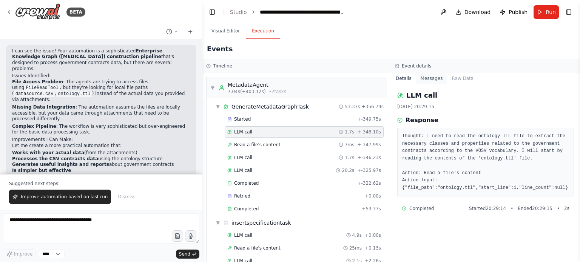
click at [426, 82] on button "Messages" at bounding box center [431, 78] width 31 height 11
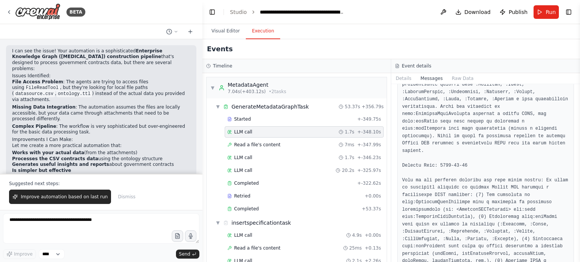
scroll to position [537, 0]
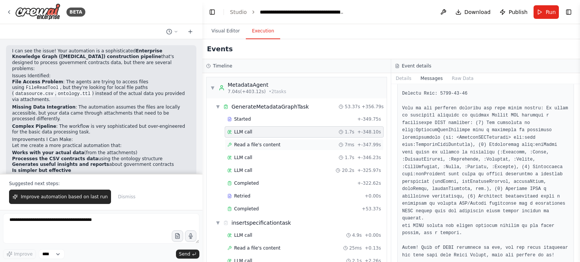
click at [264, 145] on span "Read a file's content" at bounding box center [257, 145] width 46 height 6
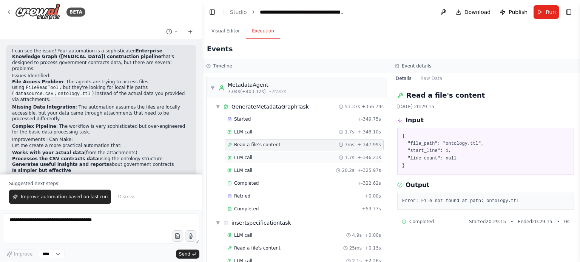
click at [253, 160] on div "LLM call 1.7s + -346.23s" at bounding box center [304, 157] width 159 height 11
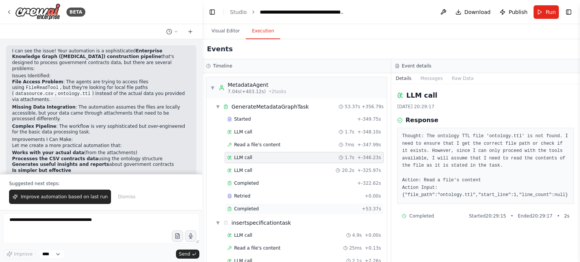
click at [255, 208] on span "Completed" at bounding box center [246, 209] width 25 height 6
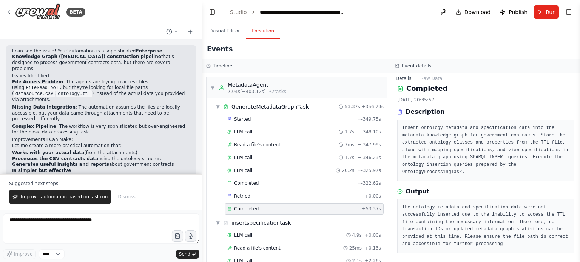
scroll to position [9, 0]
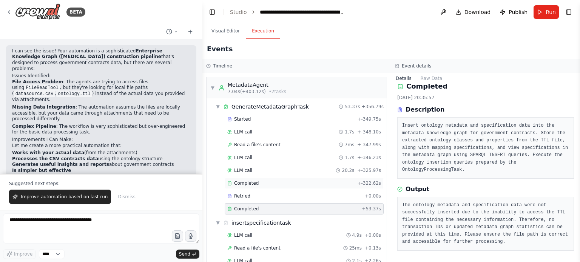
click at [236, 182] on span "Completed" at bounding box center [246, 183] width 25 height 6
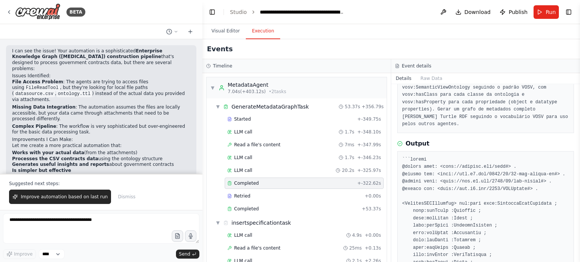
scroll to position [160, 0]
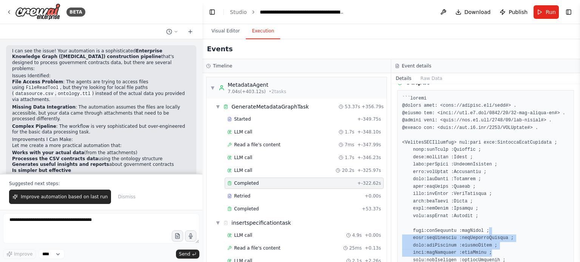
drag, startPoint x: 498, startPoint y: 242, endPoint x: 436, endPoint y: 156, distance: 106.1
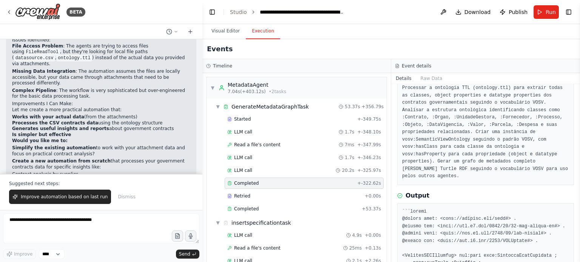
scroll to position [9, 0]
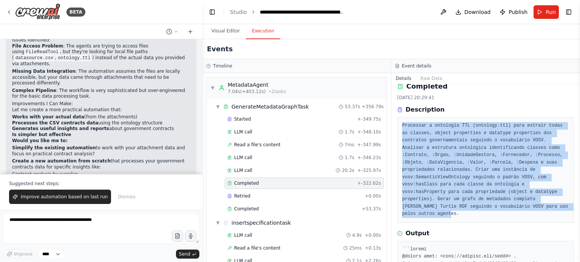
drag, startPoint x: 425, startPoint y: 208, endPoint x: 404, endPoint y: 129, distance: 81.8
click at [404, 129] on pre "Processar a ontologia TTL (ontology.ttl) para extrair todas as classes, object …" at bounding box center [485, 170] width 167 height 96
click at [451, 187] on pre "Processar a ontologia TTL (ontology.ttl) para extrair todas as classes, object …" at bounding box center [485, 170] width 167 height 96
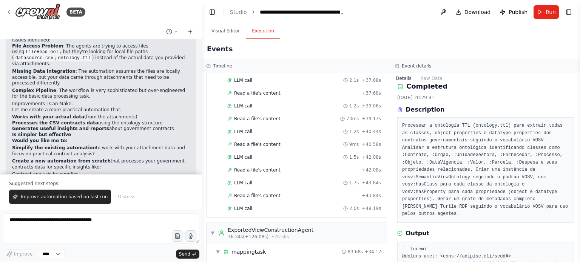
scroll to position [793, 0]
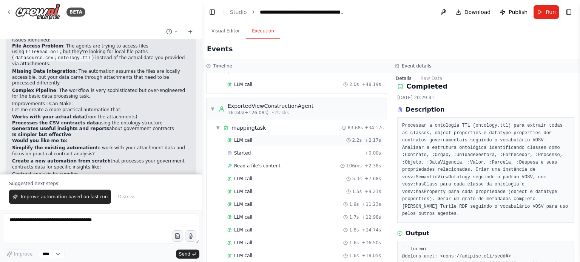
click at [270, 137] on div "LLM call 2.2s + 2.17s" at bounding box center [304, 140] width 154 height 6
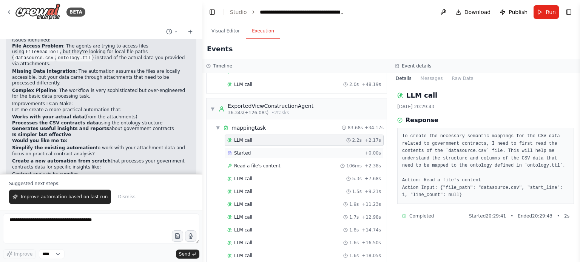
click at [274, 150] on div "Started" at bounding box center [294, 153] width 134 height 6
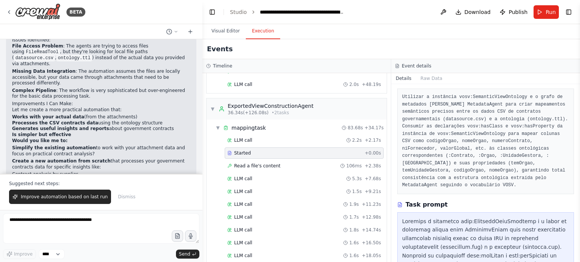
scroll to position [0, 0]
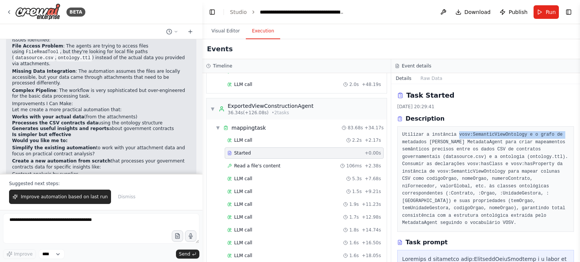
drag, startPoint x: 462, startPoint y: 138, endPoint x: 557, endPoint y: 131, distance: 95.4
click at [557, 131] on pre "Utilizar a instância vosv:SemanticViewOntology e o grafo de metadados [PERSON_N…" at bounding box center [485, 179] width 167 height 96
click at [549, 143] on pre "Utilizar a instância vosv:SemanticViewOntology e o grafo de metadados [PERSON_N…" at bounding box center [485, 179] width 167 height 96
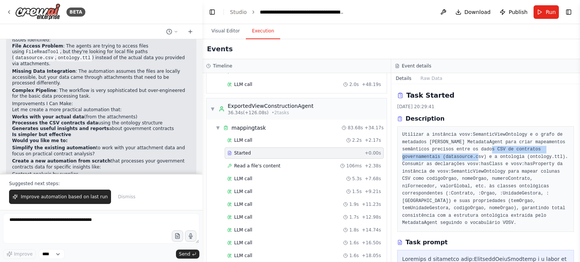
drag, startPoint x: 490, startPoint y: 148, endPoint x: 478, endPoint y: 155, distance: 13.5
click at [478, 155] on pre "Utilizar a instância vosv:SemanticViewOntology e o grafo de metadados [PERSON_N…" at bounding box center [485, 179] width 167 height 96
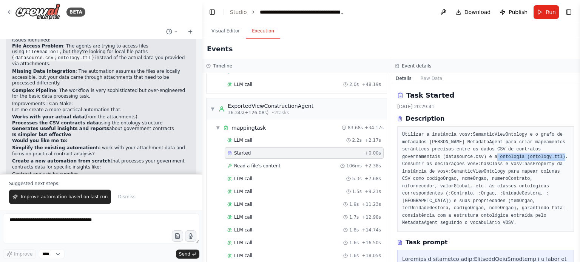
drag, startPoint x: 509, startPoint y: 154, endPoint x: 557, endPoint y: 159, distance: 48.5
click at [557, 159] on pre "Utilizar a instância vosv:SemanticViewOntology e o grafo de metadados [PERSON_N…" at bounding box center [485, 179] width 167 height 96
click at [549, 176] on pre "Utilizar a instância vosv:SemanticViewOntology e o grafo de metadados [PERSON_N…" at bounding box center [485, 179] width 167 height 96
click at [525, 157] on pre "Utilizar a instância vosv:SemanticViewOntology e o grafo de metadados [PERSON_N…" at bounding box center [485, 179] width 167 height 96
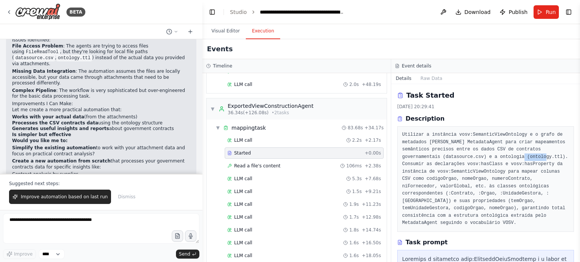
click at [539, 158] on pre "Utilizar a instância vosv:SemanticViewOntology e o grafo de metadados [PERSON_N…" at bounding box center [485, 179] width 167 height 96
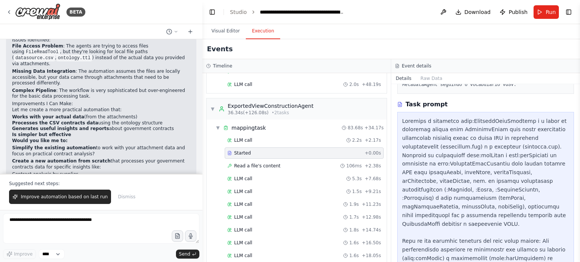
scroll to position [151, 0]
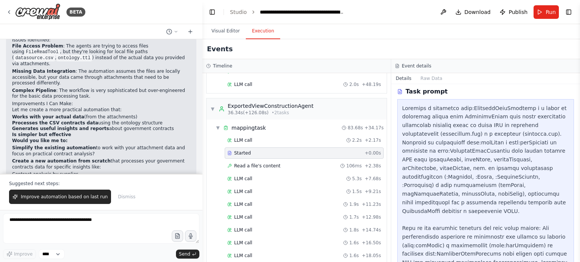
click at [514, 136] on div at bounding box center [485, 216] width 167 height 224
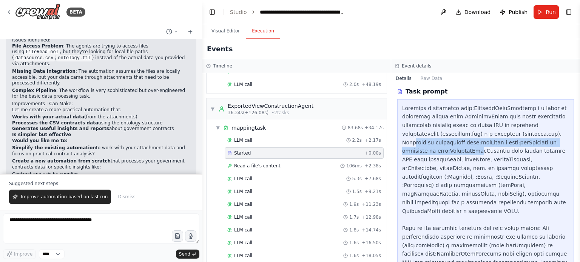
drag, startPoint x: 415, startPoint y: 140, endPoint x: 472, endPoint y: 148, distance: 58.4
click at [472, 148] on div at bounding box center [485, 216] width 167 height 224
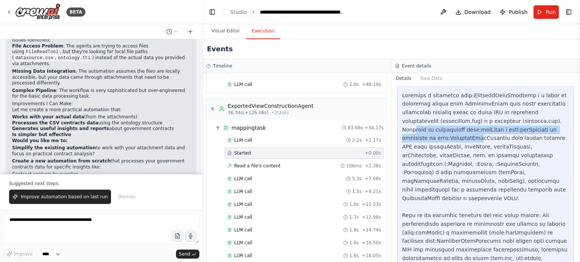
scroll to position [177, 0]
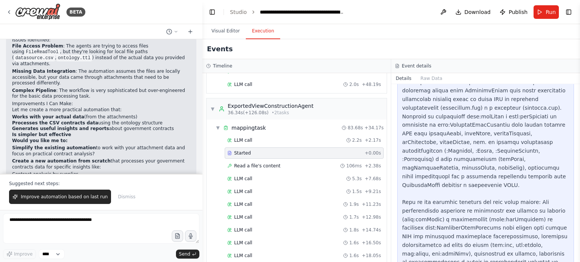
click at [509, 185] on div at bounding box center [485, 190] width 167 height 224
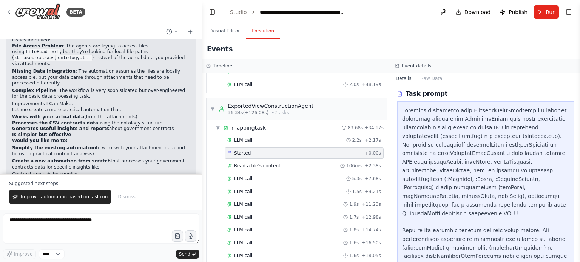
scroll to position [144, 0]
